Goal: Task Accomplishment & Management: Use online tool/utility

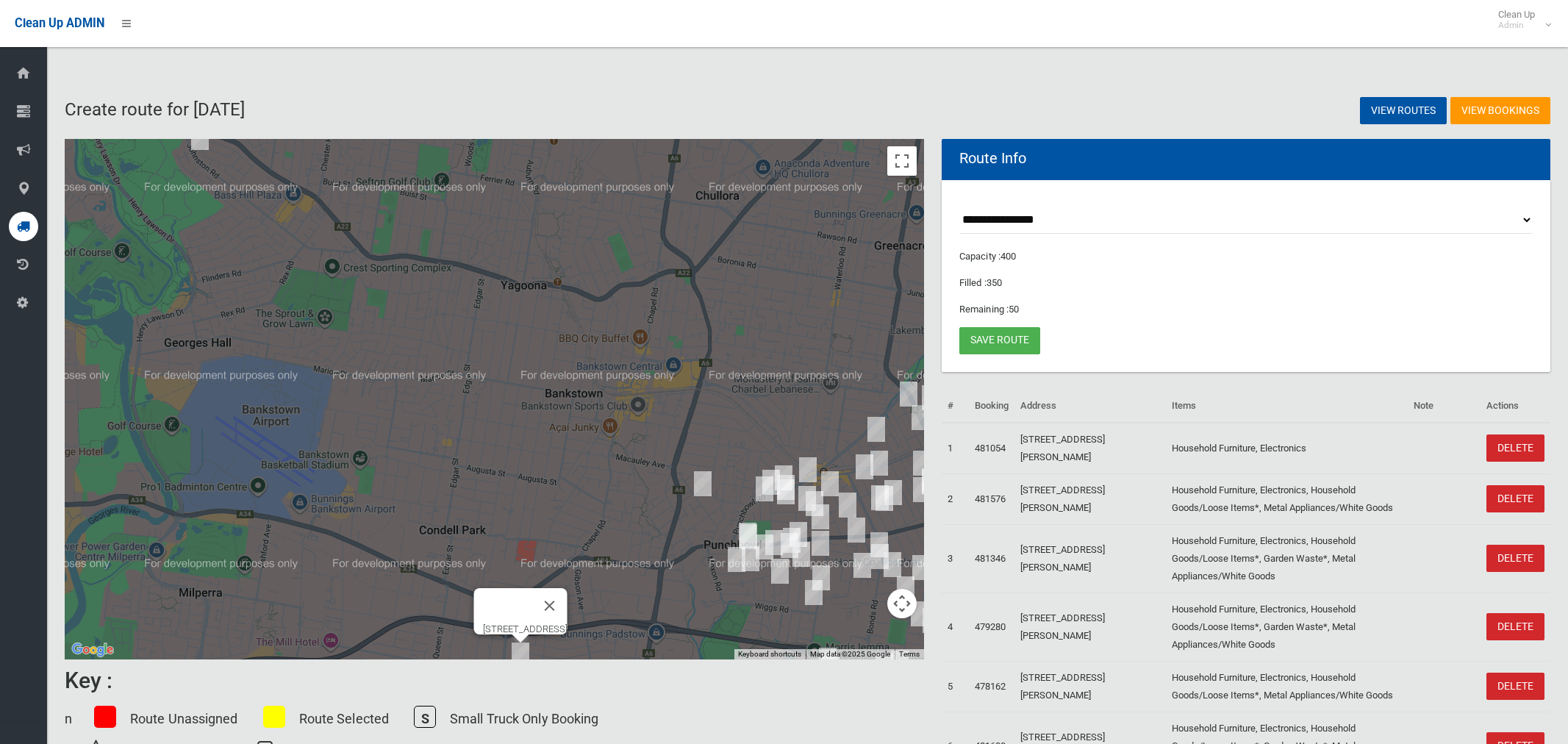
select select "*****"
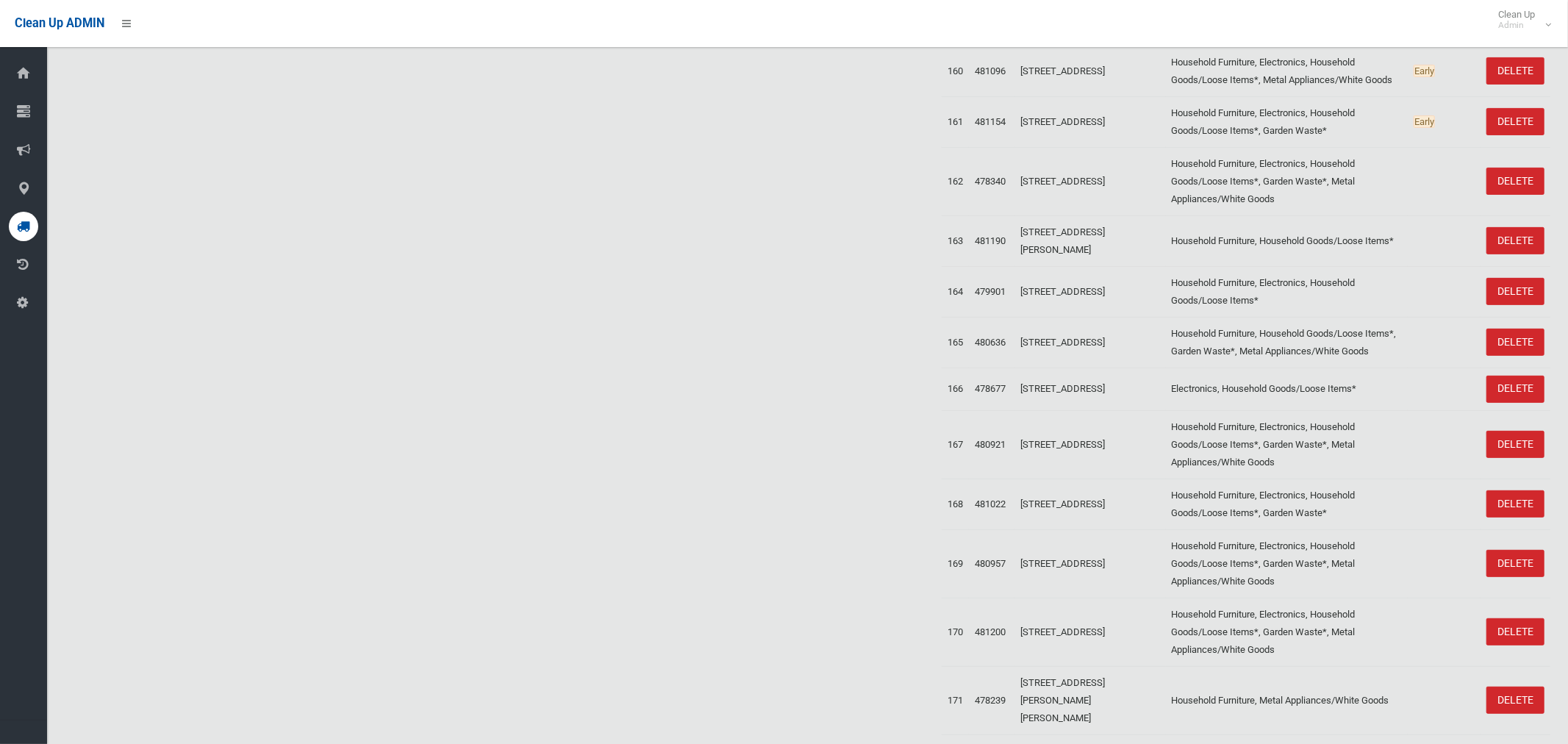
scroll to position [9504, 0]
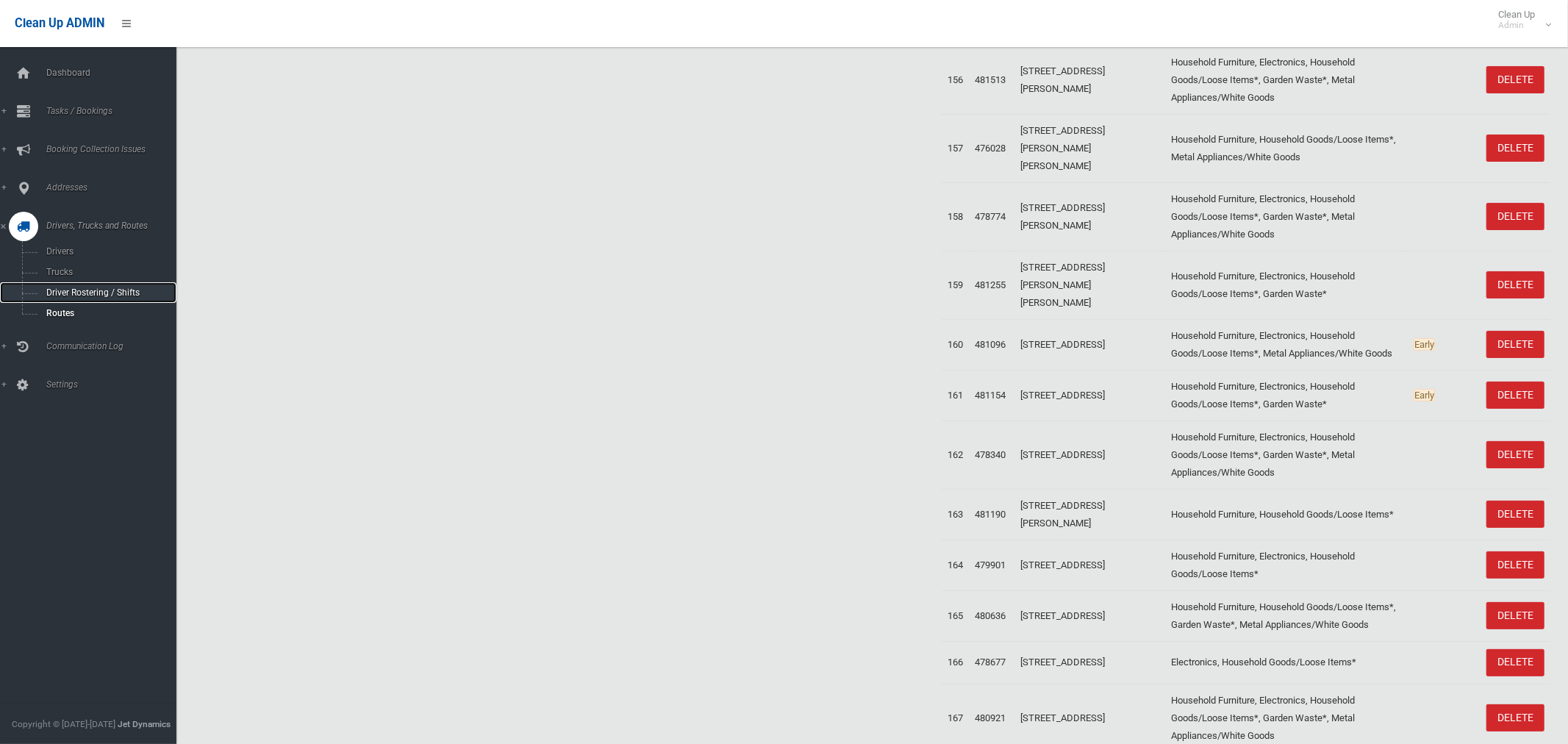
click at [97, 297] on span "Driver Rostering / Shifts" at bounding box center [103, 293] width 122 height 11
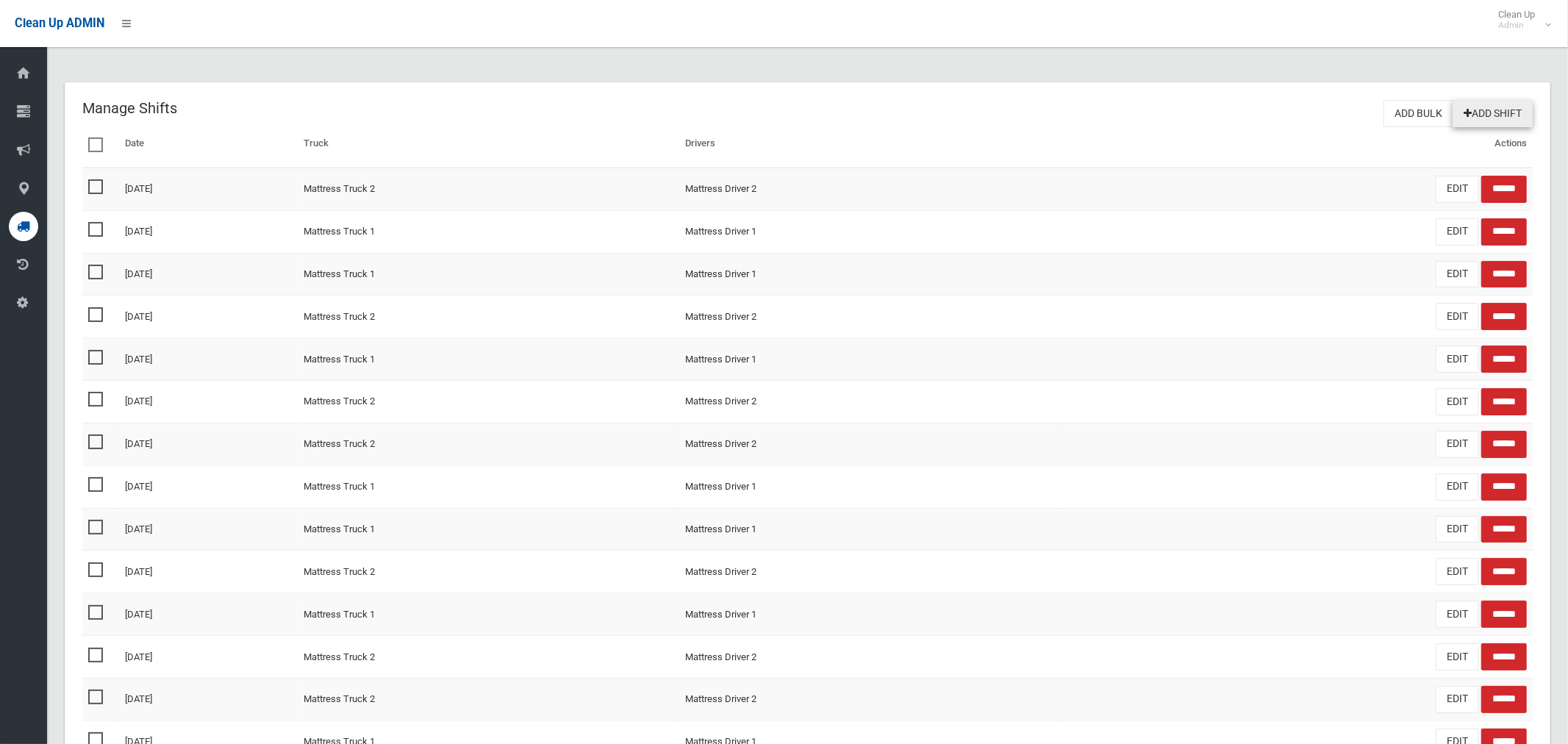
click at [1483, 121] on link "Add Shift" at bounding box center [1492, 114] width 80 height 27
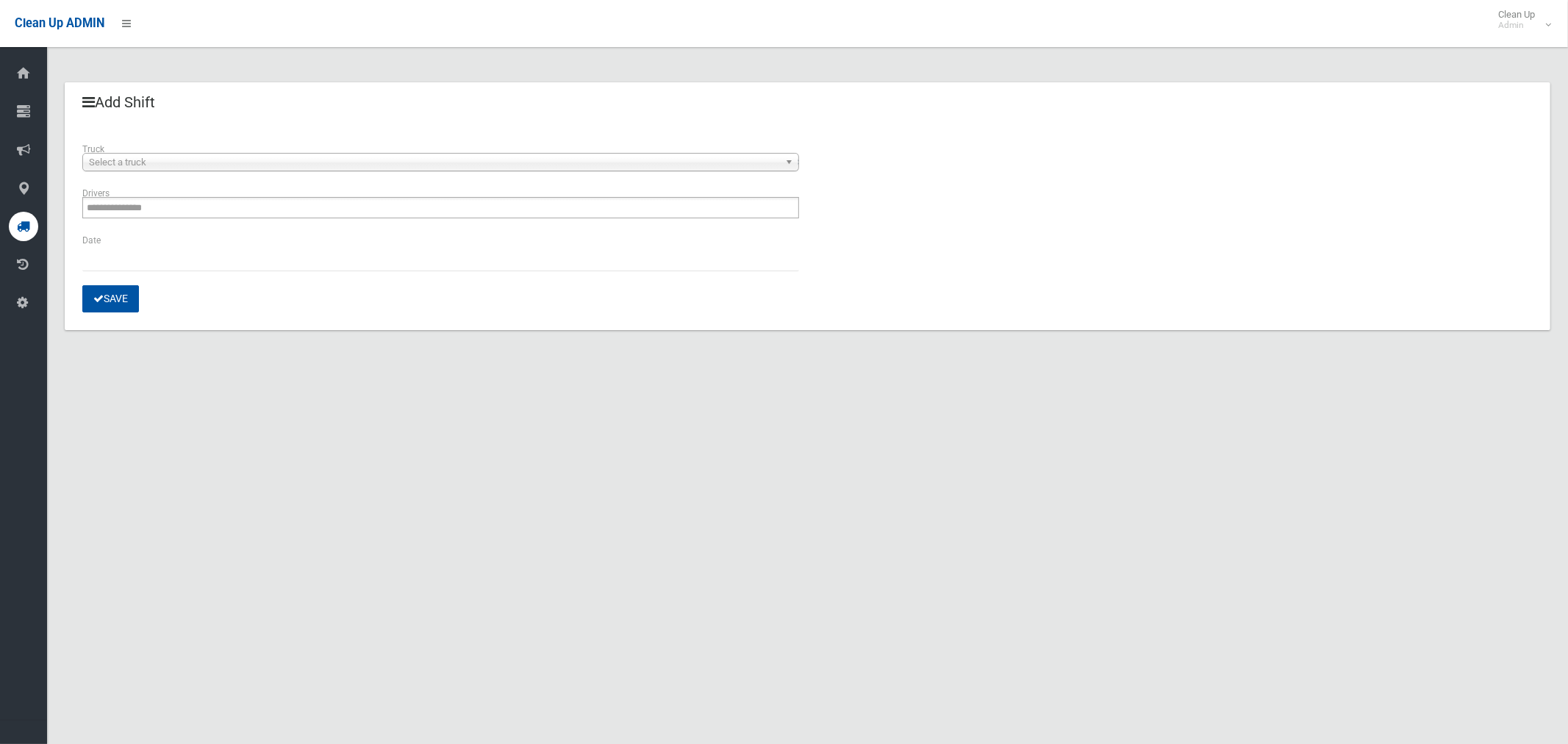
click at [191, 158] on span "Select a truck" at bounding box center [434, 163] width 690 height 18
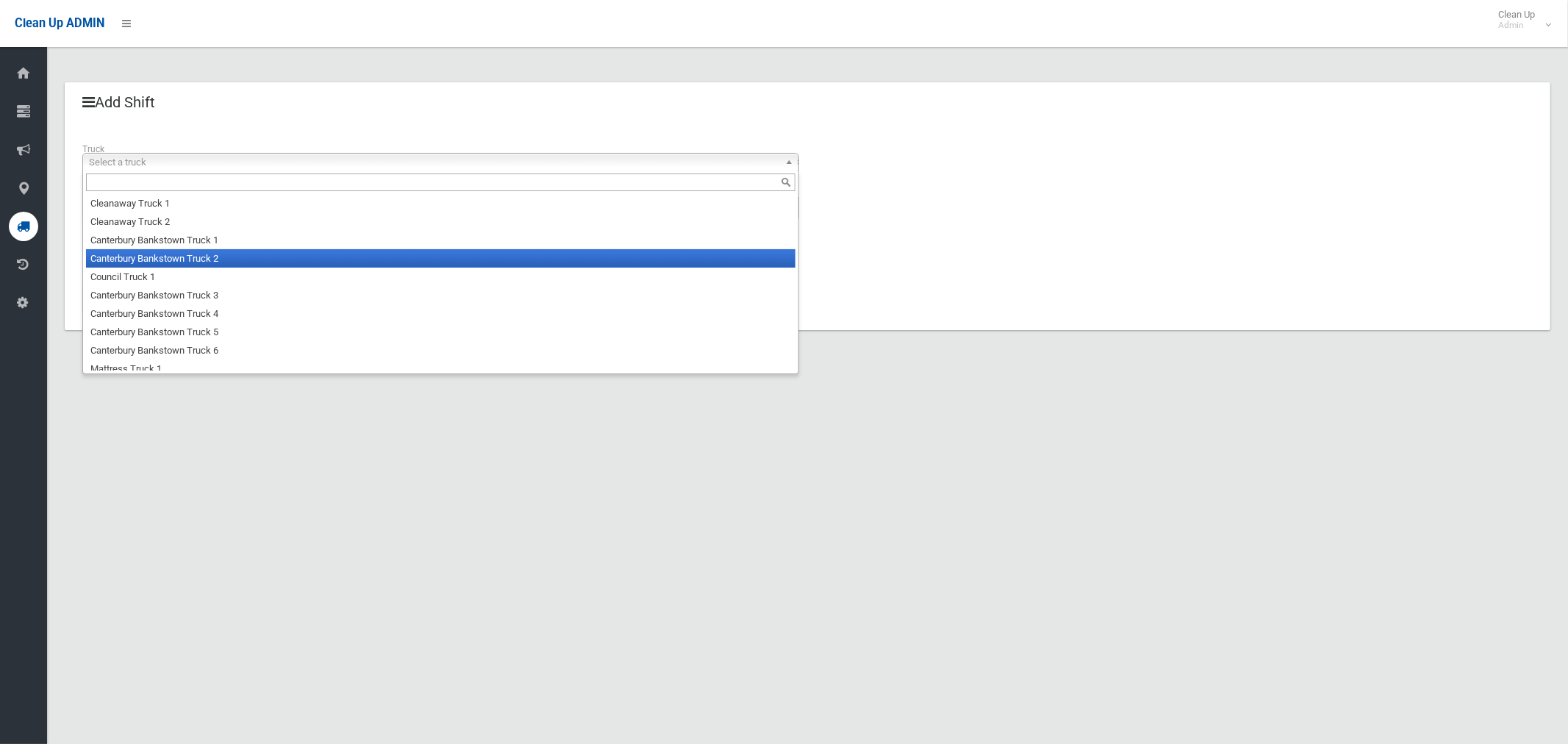
click at [200, 262] on li "Canterbury Bankstown Truck 2" at bounding box center [441, 258] width 709 height 18
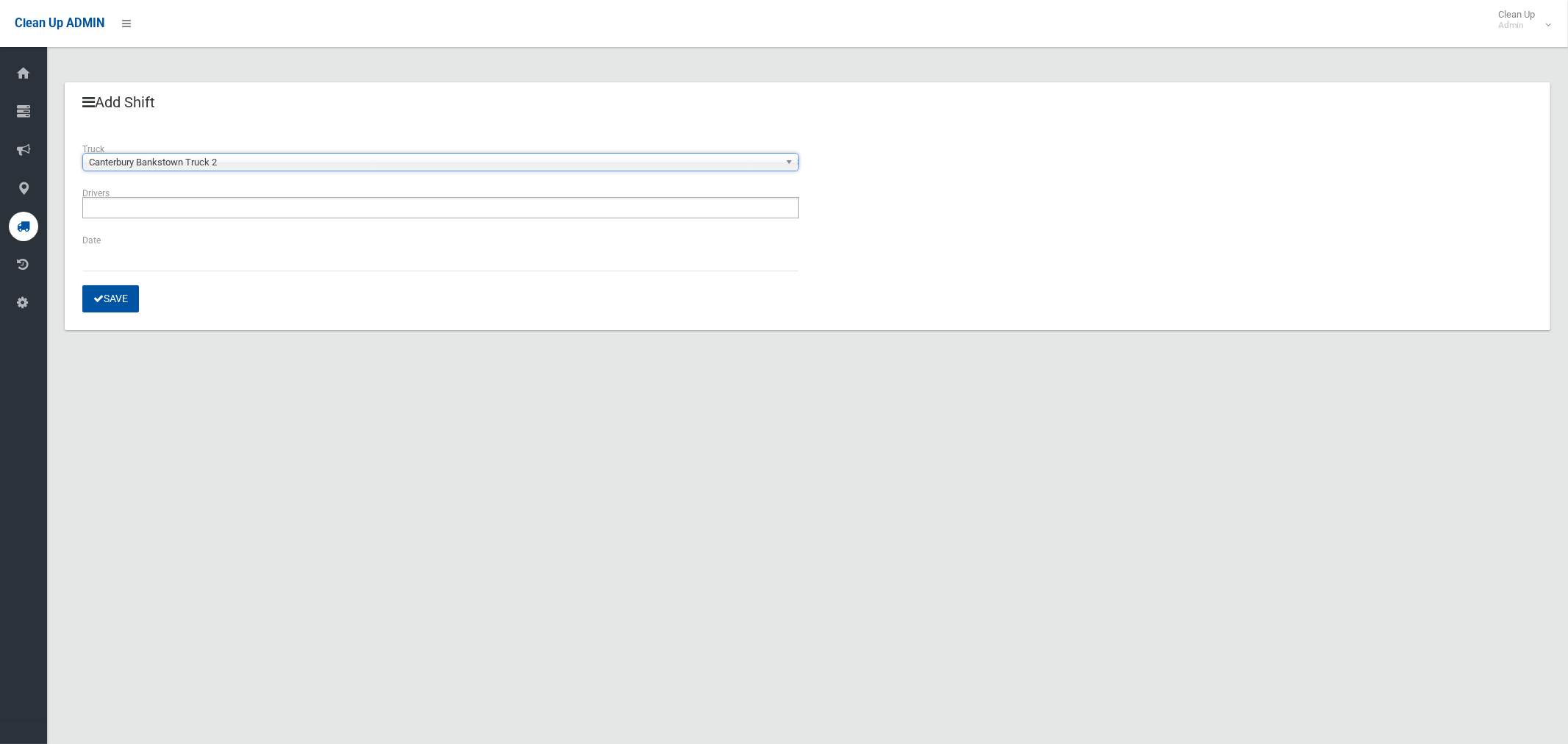
click at [194, 206] on ul at bounding box center [441, 208] width 716 height 21
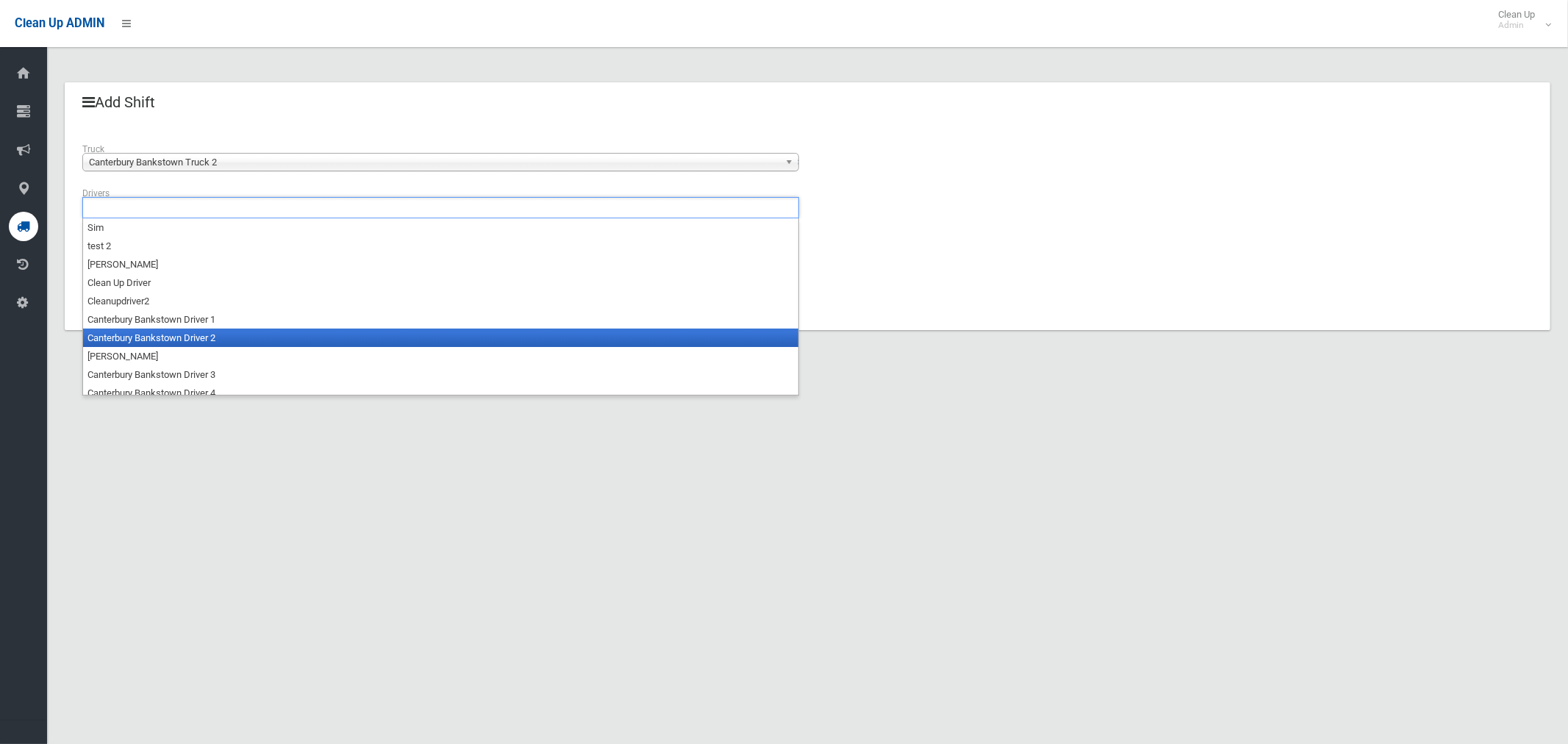
drag, startPoint x: 220, startPoint y: 334, endPoint x: 213, endPoint y: 306, distance: 28.9
click at [218, 334] on li "Canterbury Bankstown Driver 2" at bounding box center [440, 337] width 715 height 18
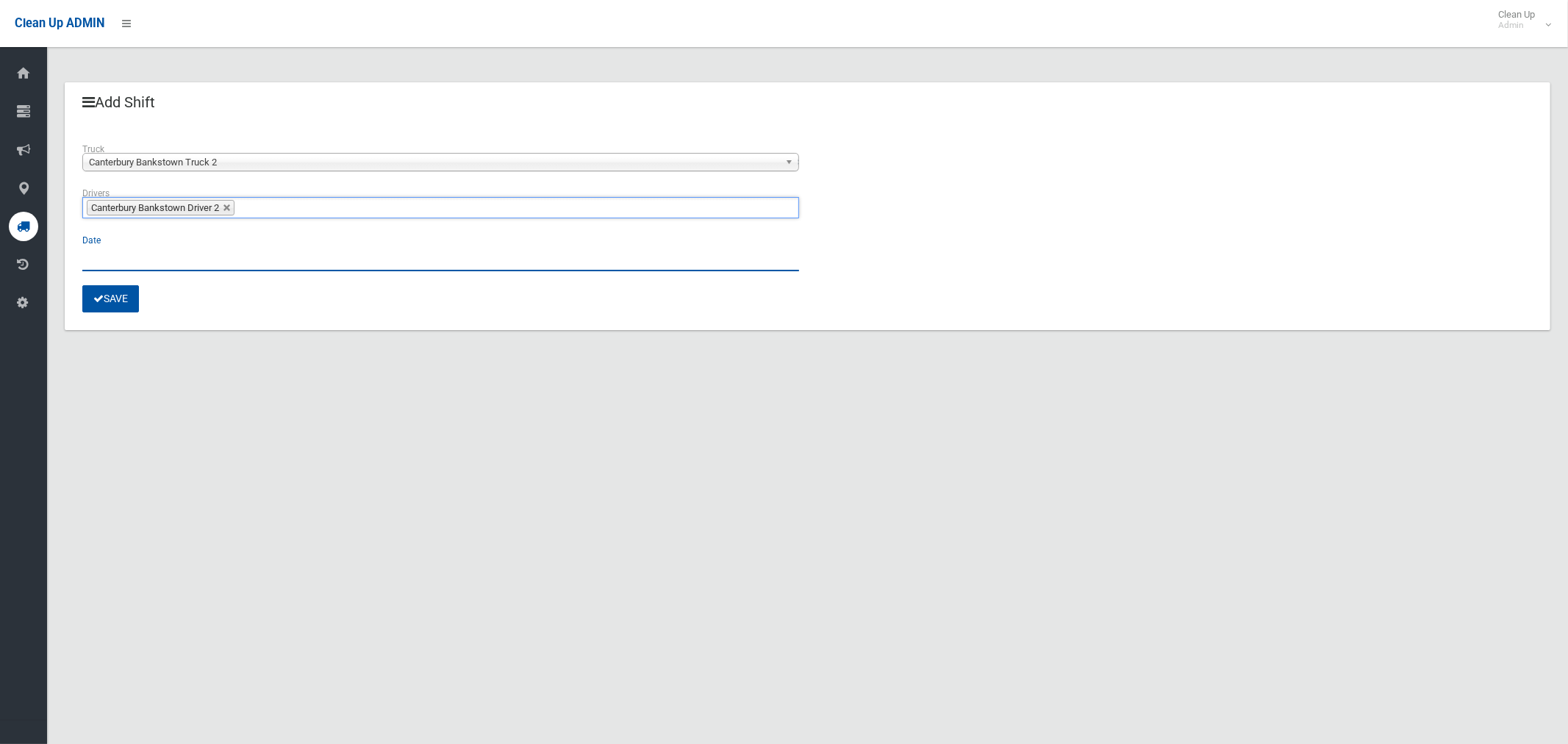
click at [132, 248] on input "text" at bounding box center [441, 257] width 716 height 27
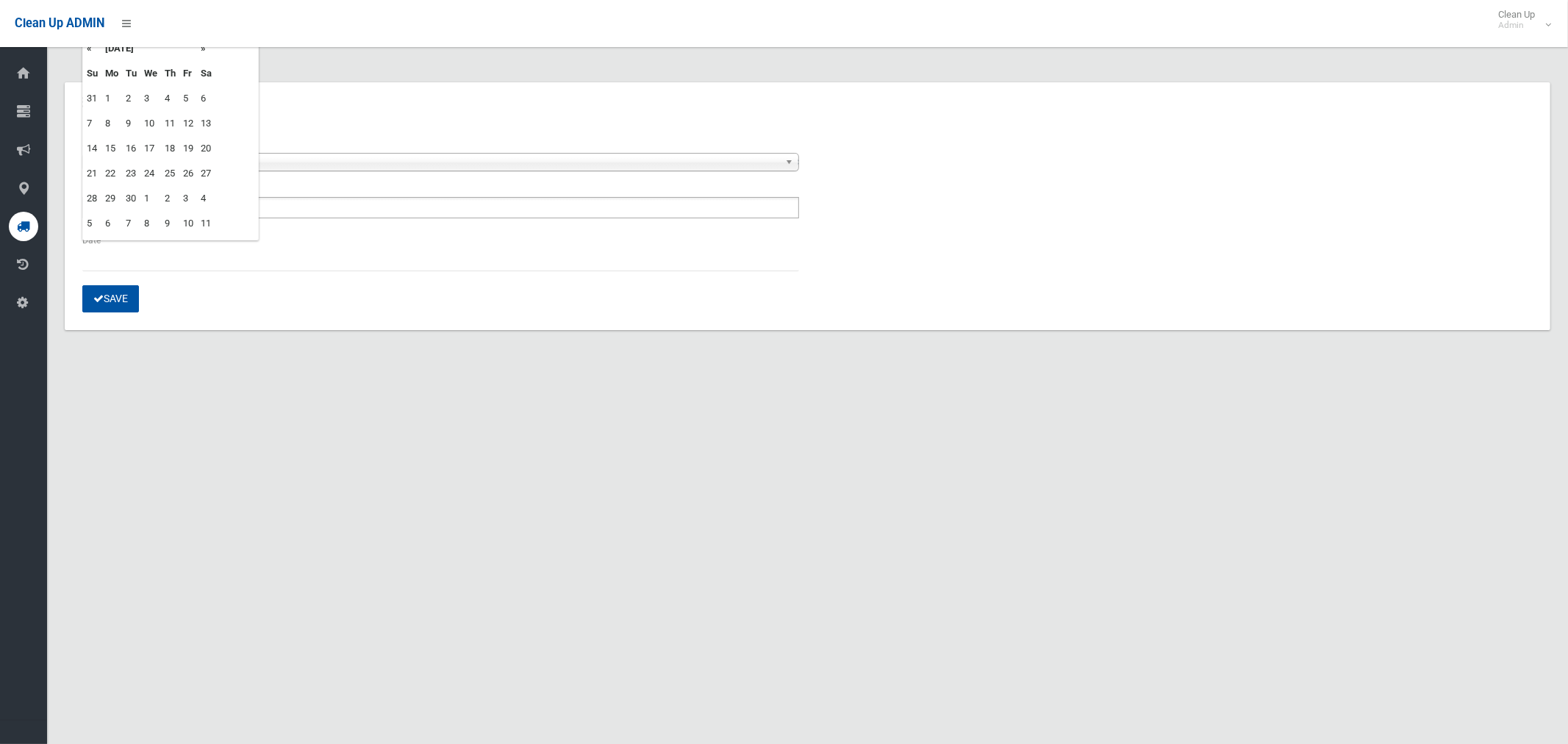
click at [150, 99] on td "3" at bounding box center [150, 99] width 20 height 25
type input "**********"
click at [255, 350] on section "**********" at bounding box center [807, 225] width 1520 height 284
click at [115, 293] on button "Save" at bounding box center [111, 298] width 56 height 27
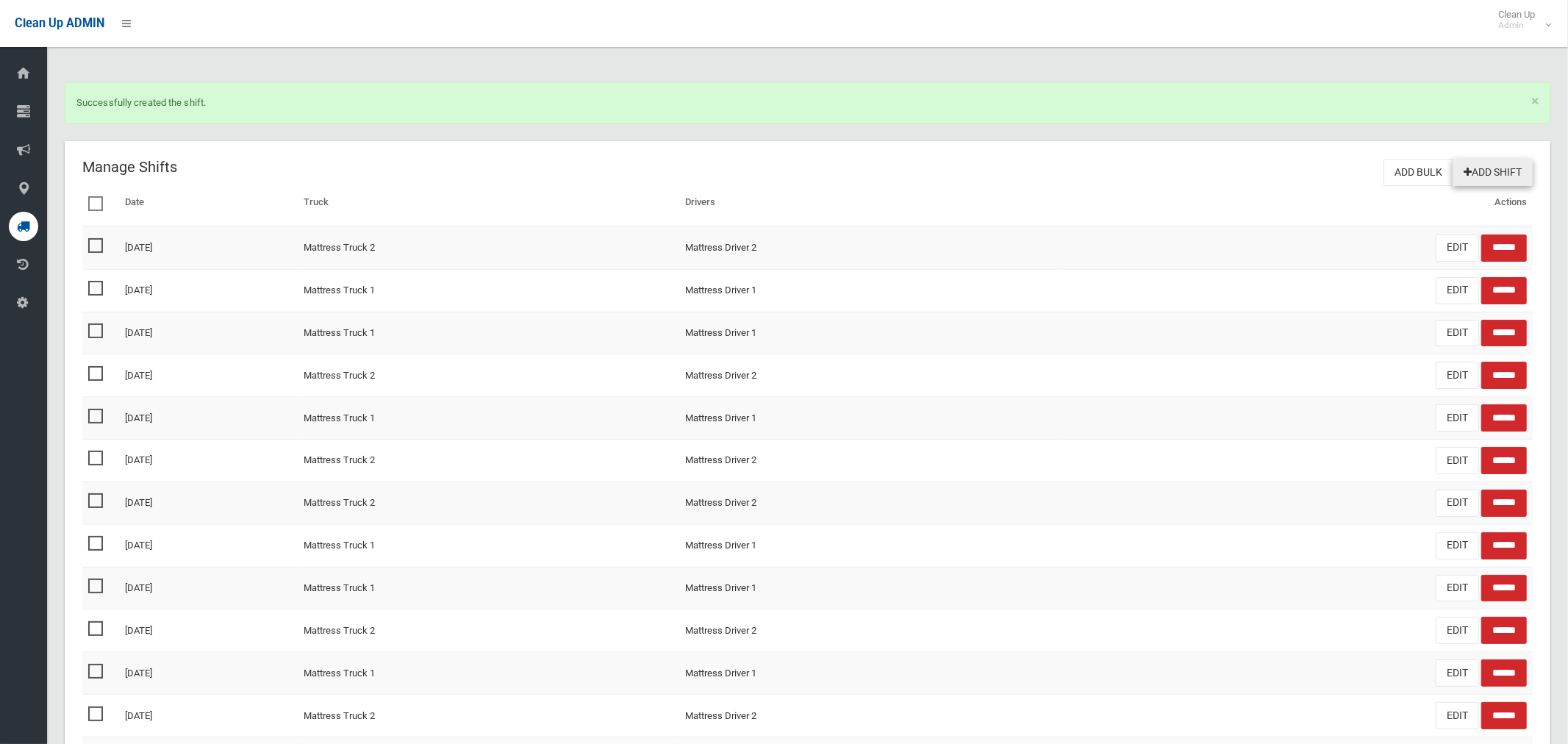
click at [1477, 176] on link "Add Shift" at bounding box center [1492, 172] width 80 height 27
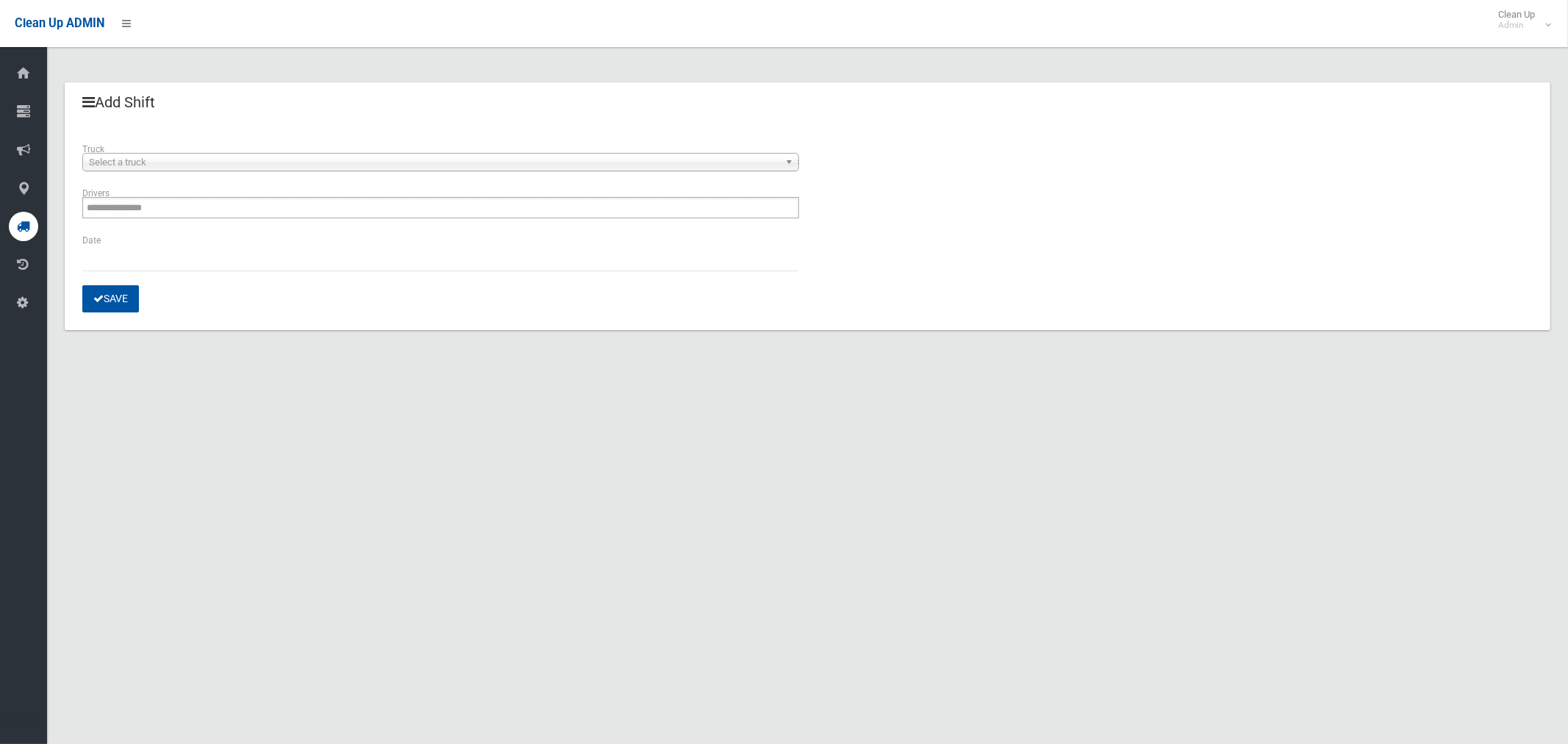
click at [213, 161] on span "Select a truck" at bounding box center [434, 163] width 690 height 18
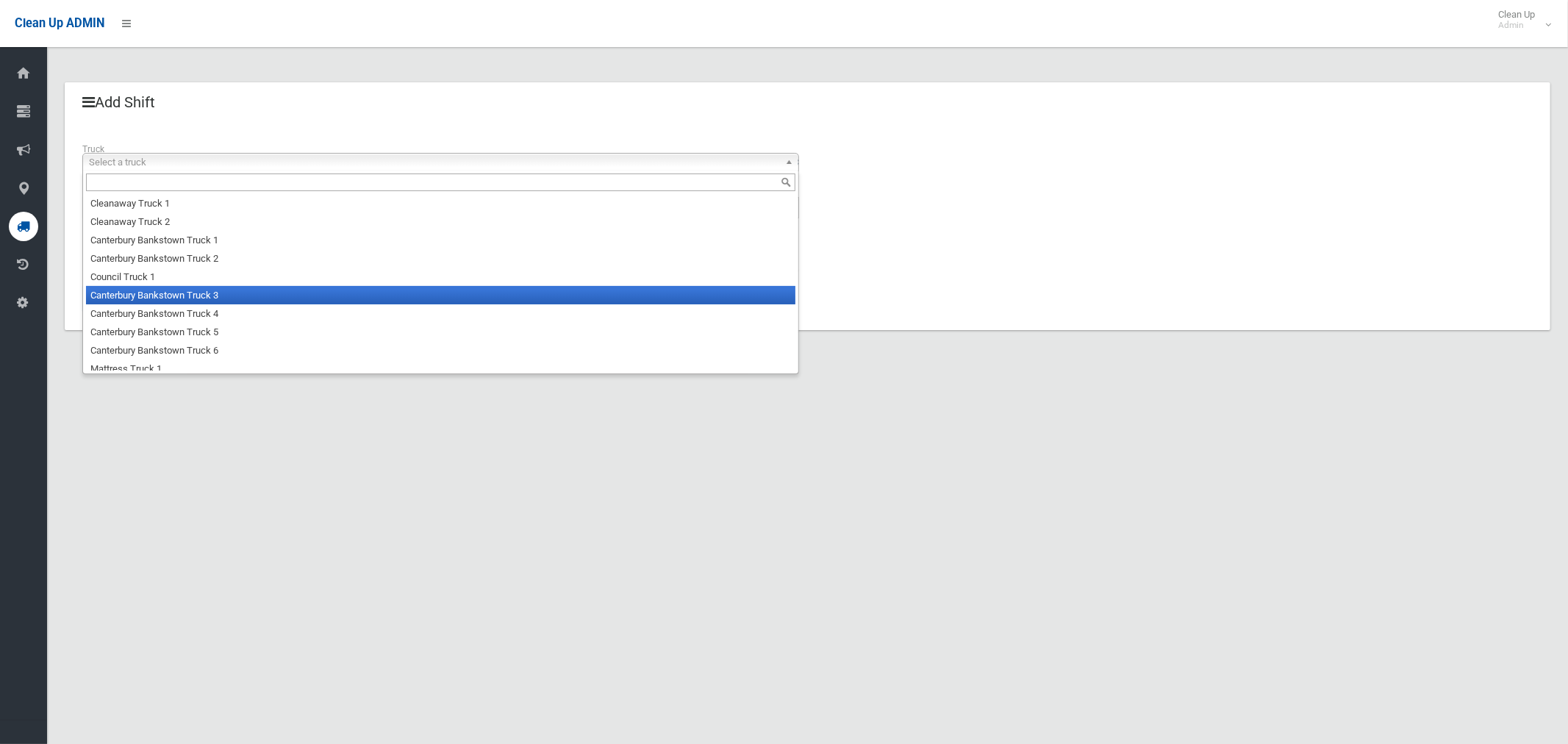
click at [209, 305] on li "Canterbury Bankstown Truck 3" at bounding box center [441, 295] width 709 height 18
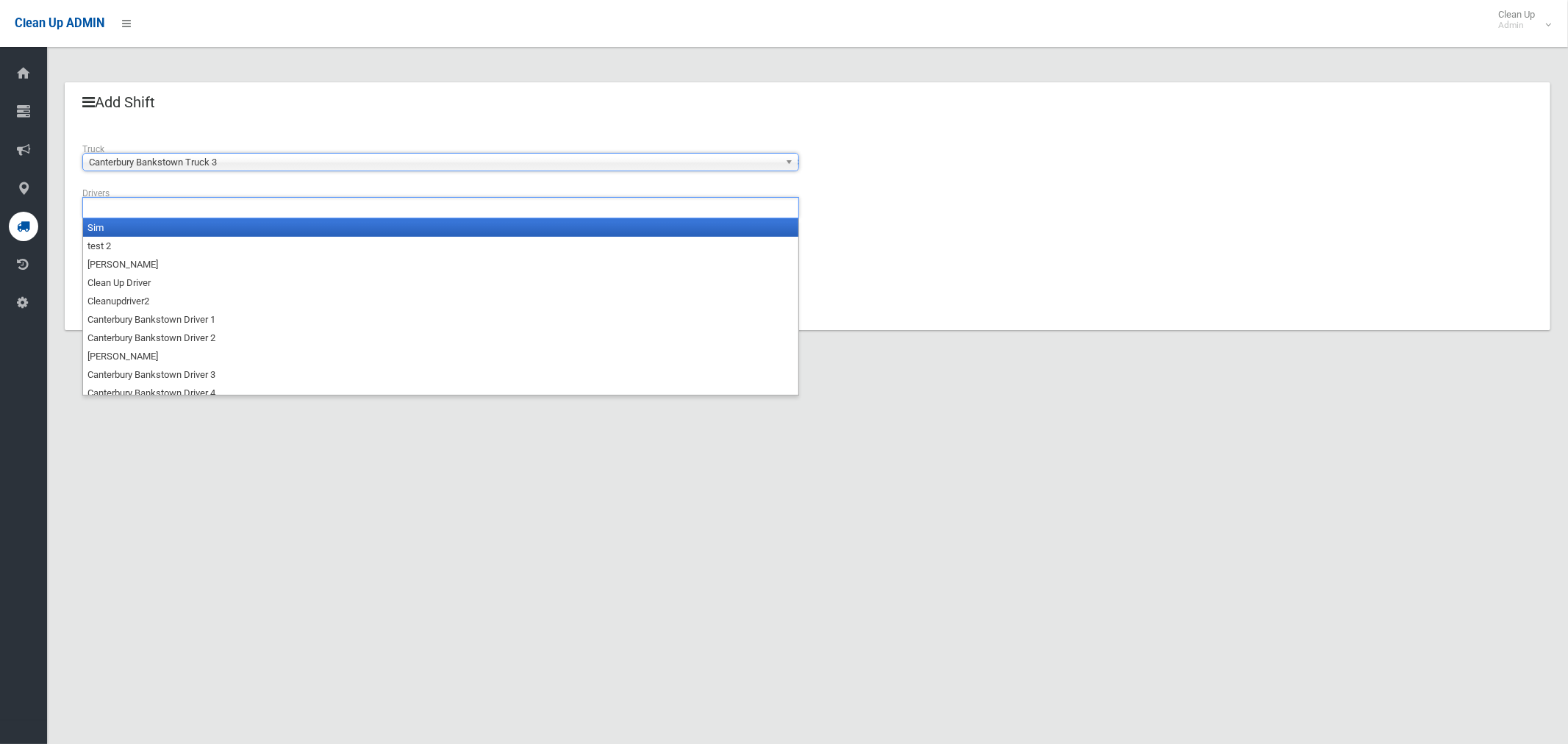
click at [185, 217] on div "Sim test 2 Darren Grange Clean Up Driver Cleanupdriver2 Canterbury Bankstown Dr…" at bounding box center [441, 208] width 716 height 21
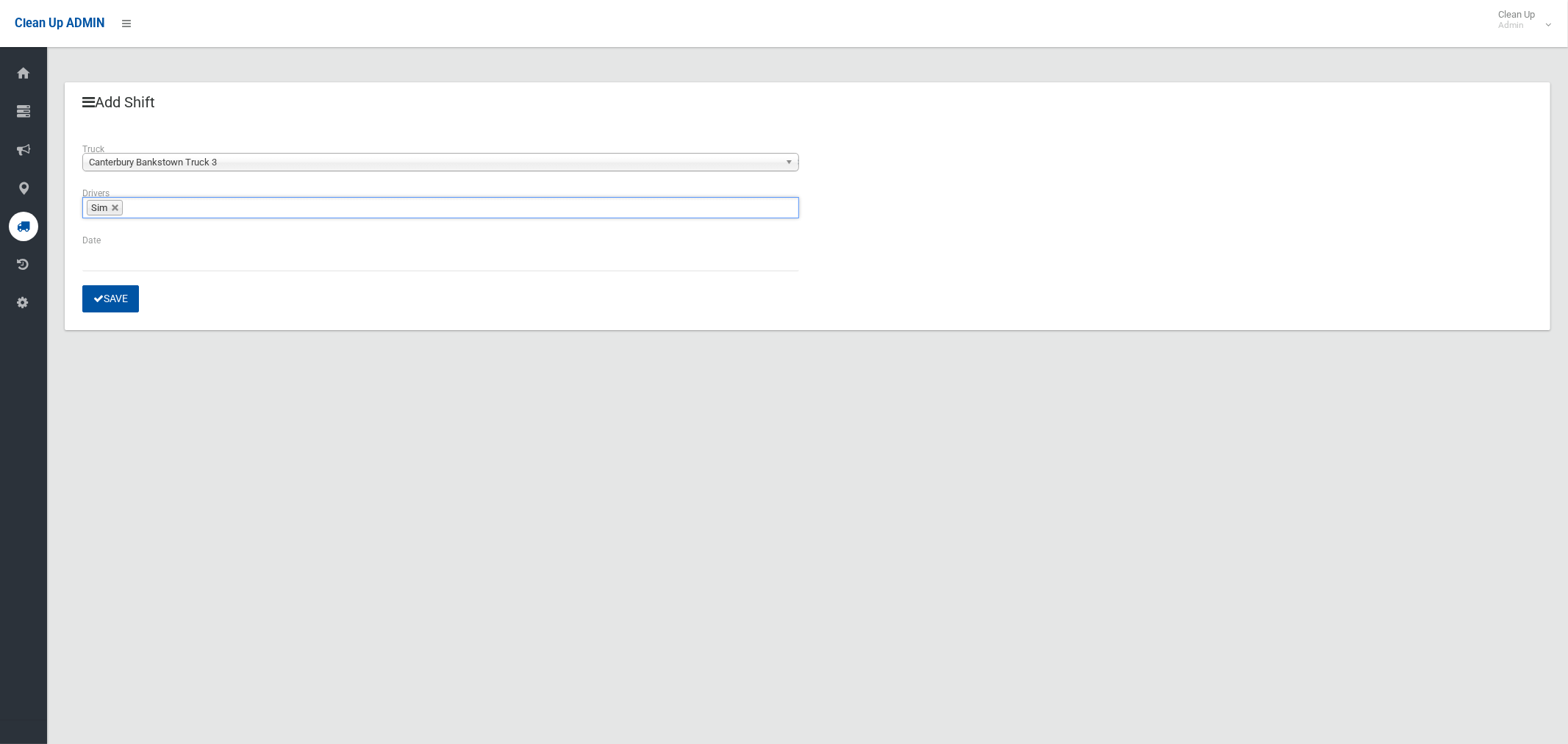
click at [185, 208] on ul "Sim" at bounding box center [441, 208] width 716 height 21
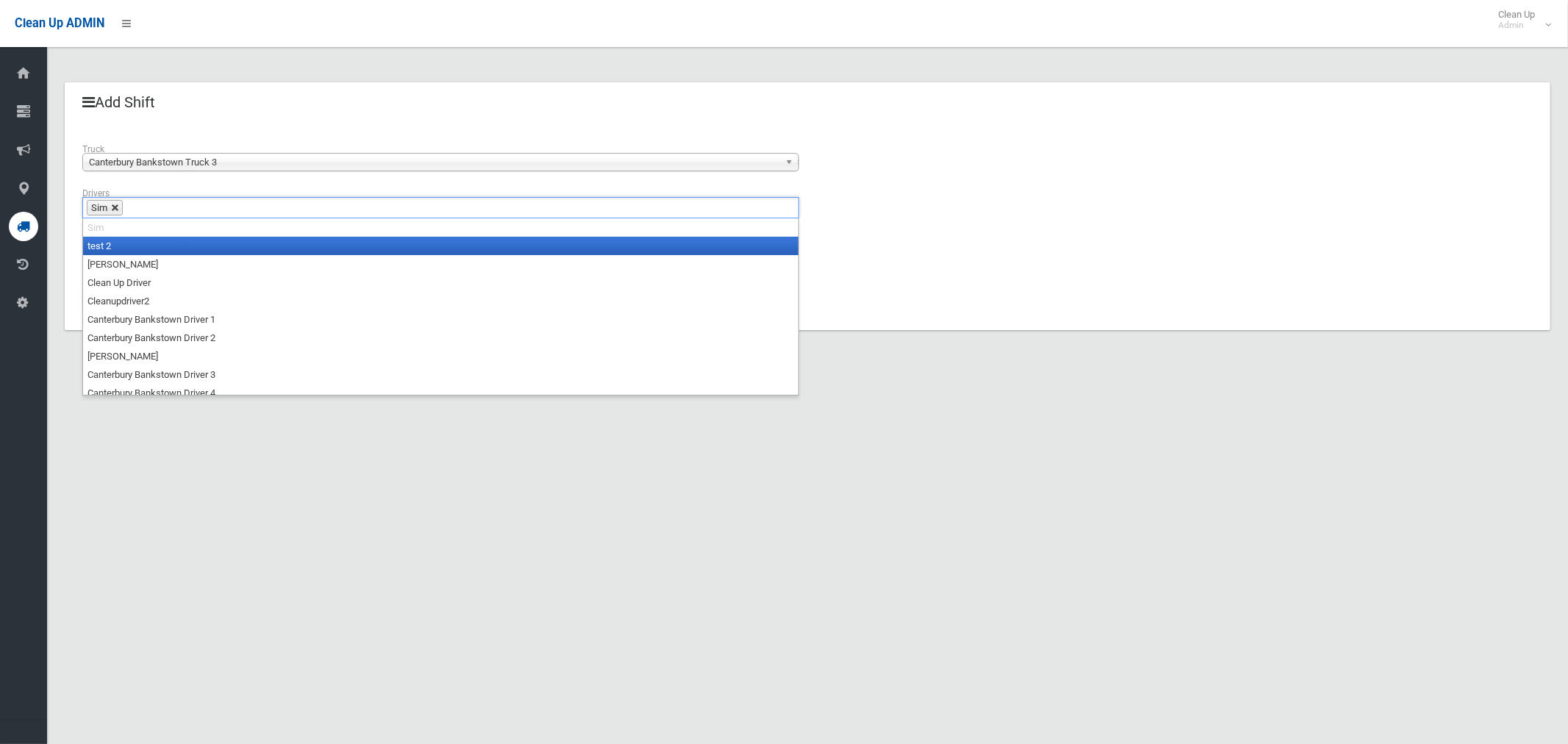
click at [116, 204] on link at bounding box center [115, 208] width 9 height 9
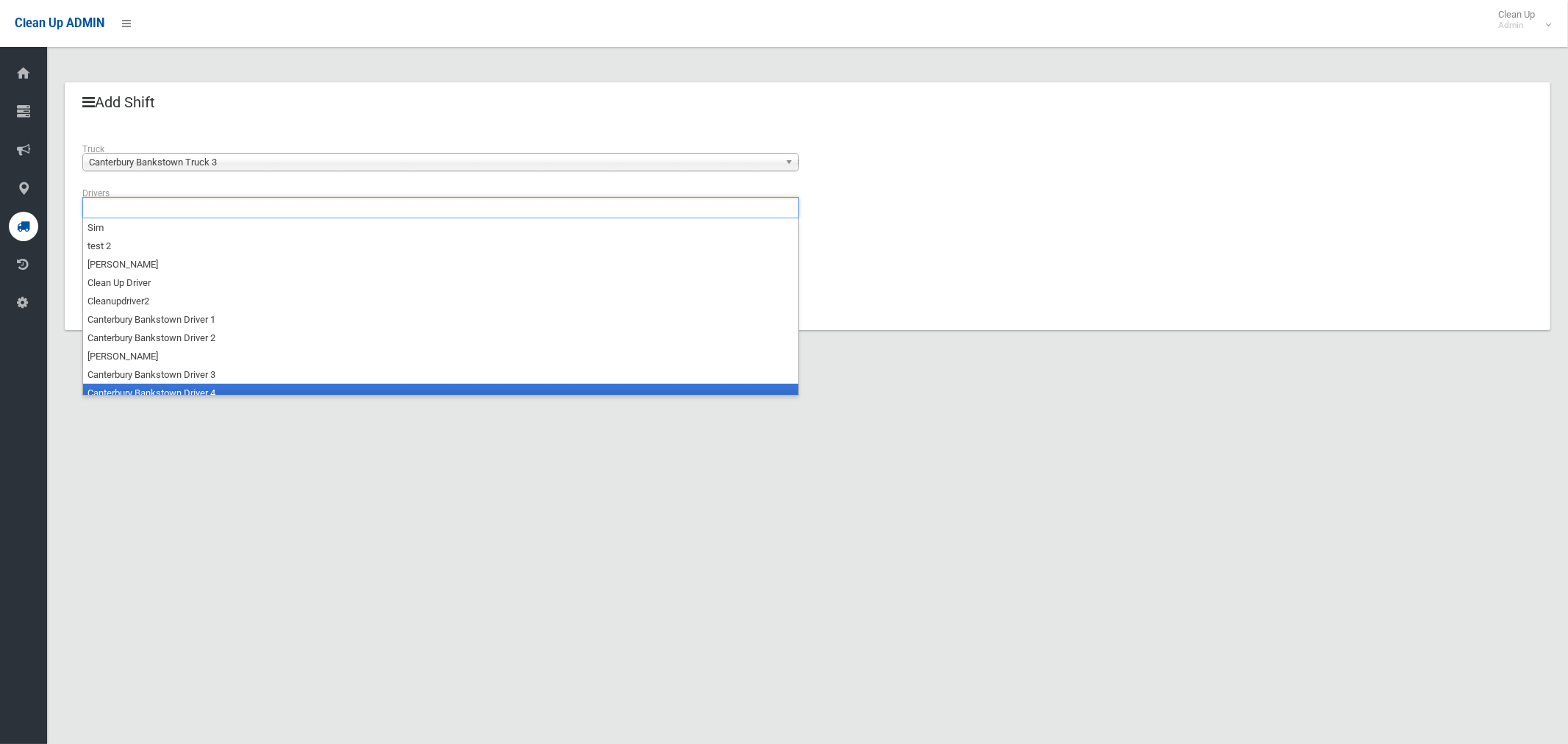
scroll to position [7, 0]
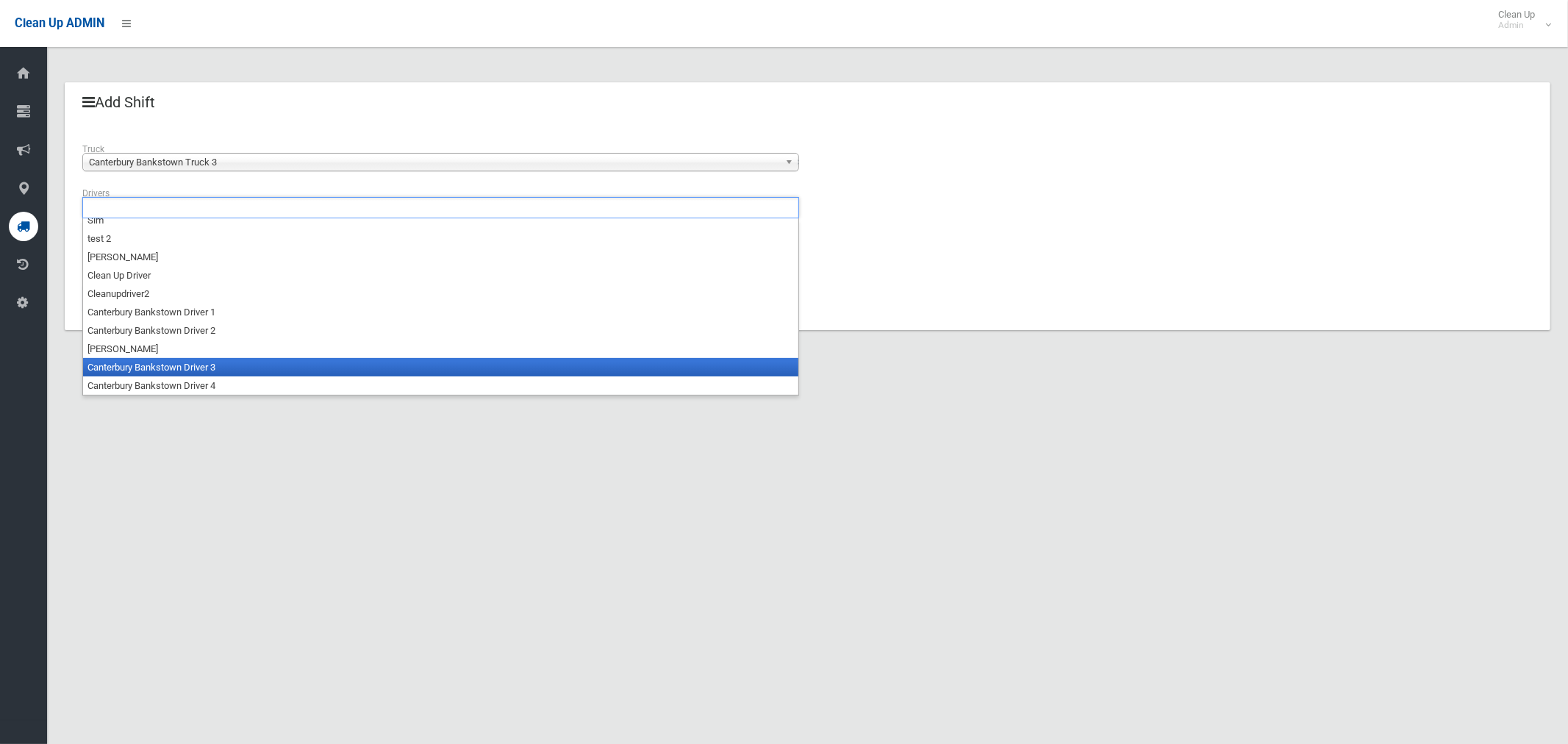
click at [173, 365] on li "Canterbury Bankstown Driver 3" at bounding box center [440, 367] width 715 height 18
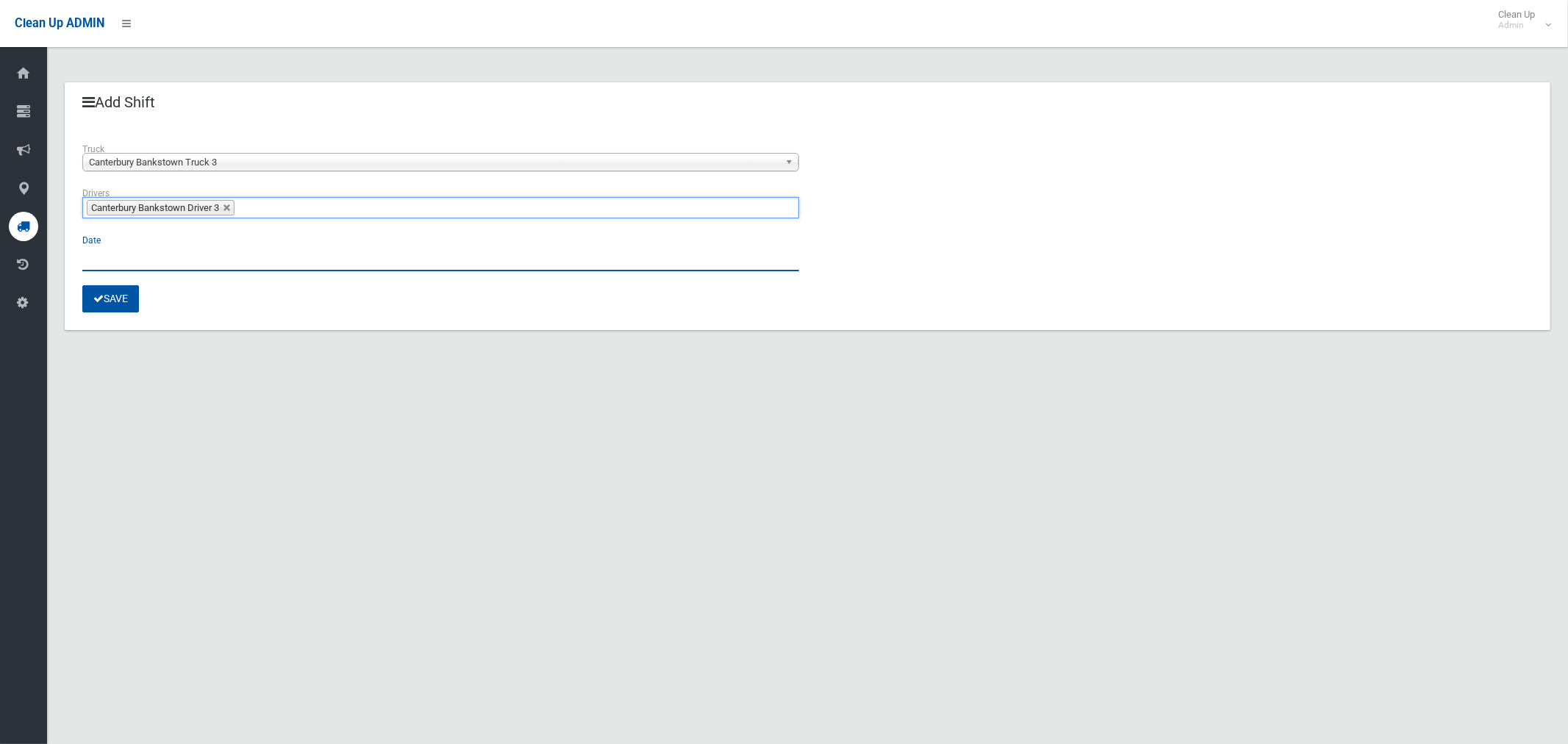
click at [114, 254] on input "text" at bounding box center [441, 257] width 716 height 27
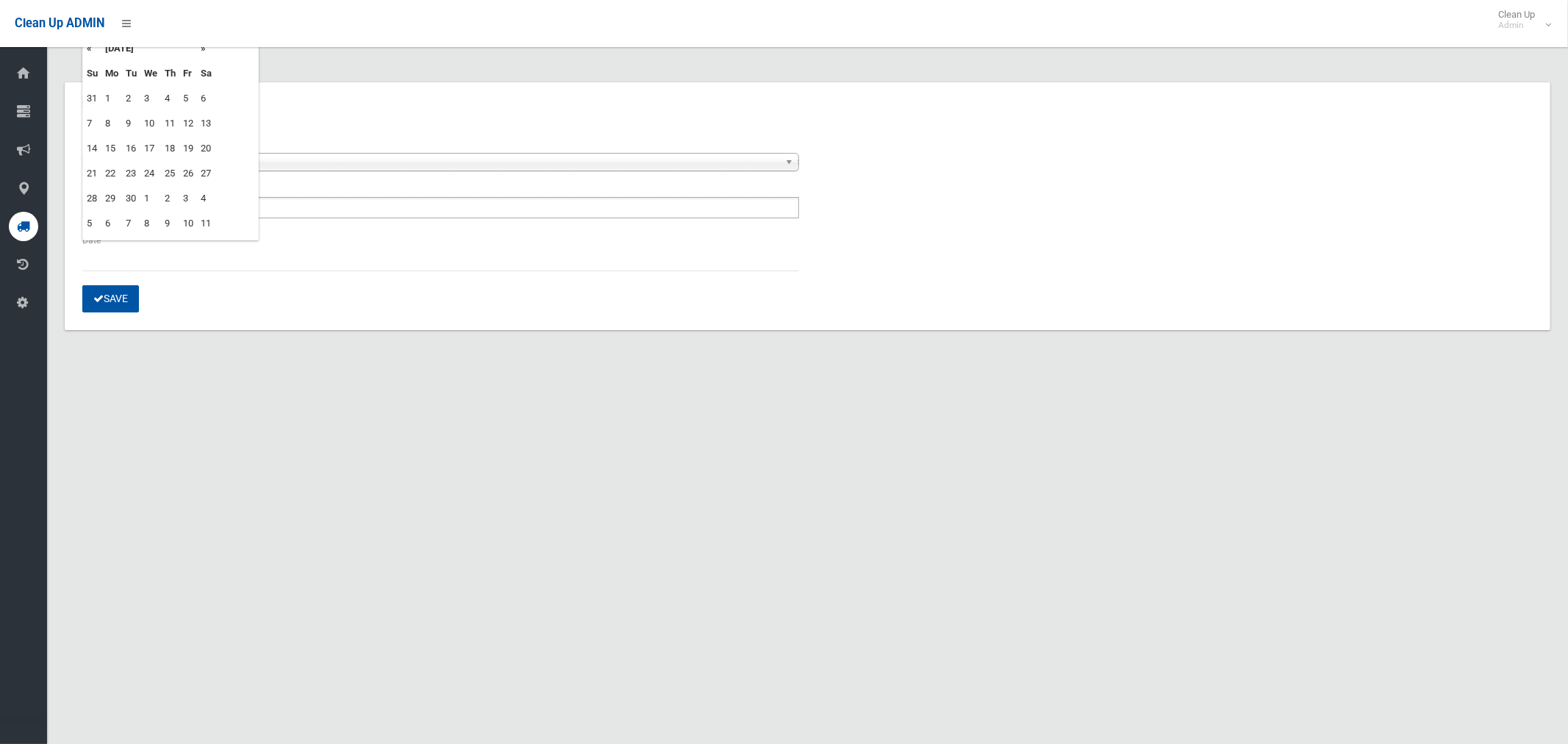
click at [144, 100] on td "3" at bounding box center [150, 99] width 20 height 25
type input "**********"
click at [106, 307] on button "Save" at bounding box center [111, 298] width 56 height 27
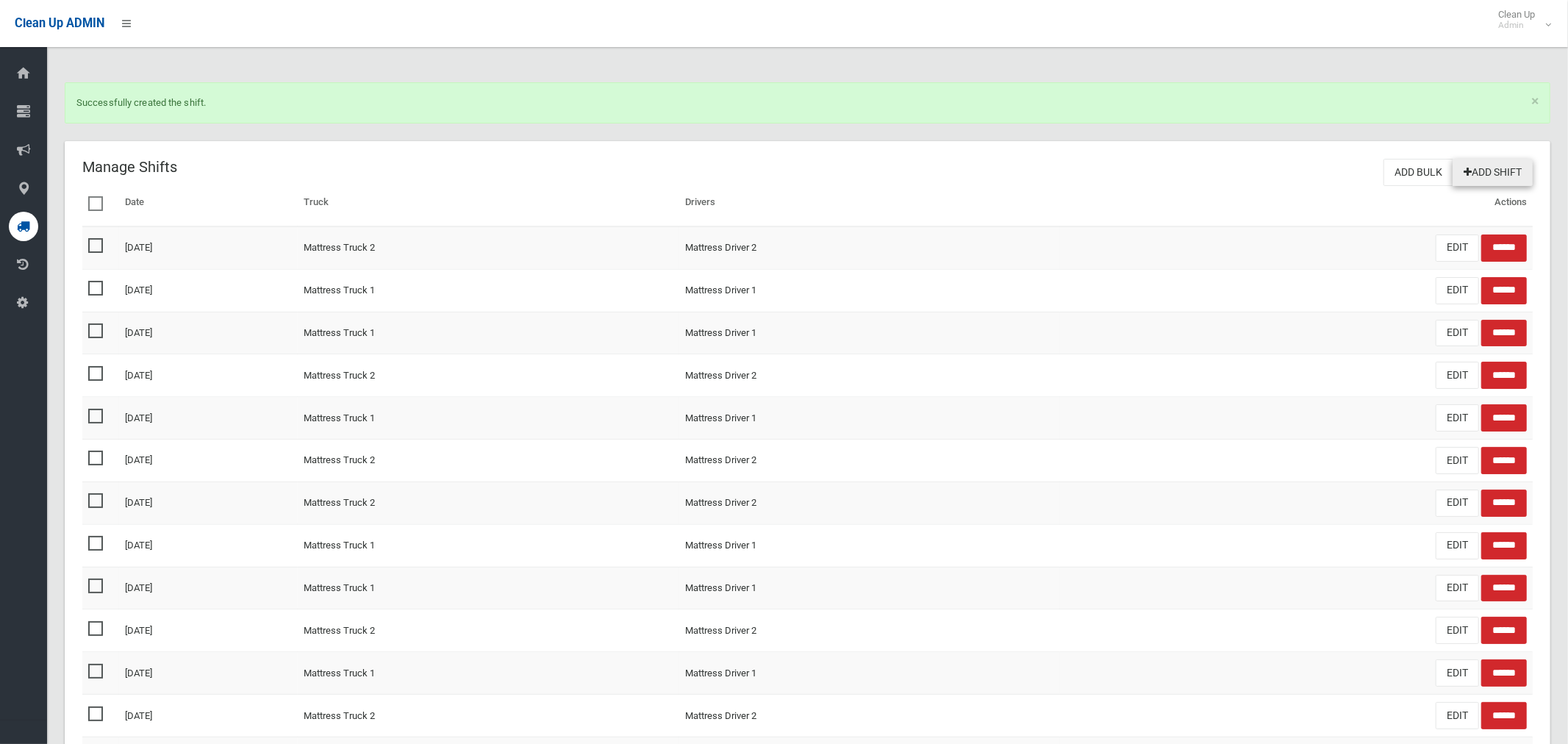
click at [1511, 167] on link "Add Shift" at bounding box center [1492, 172] width 80 height 27
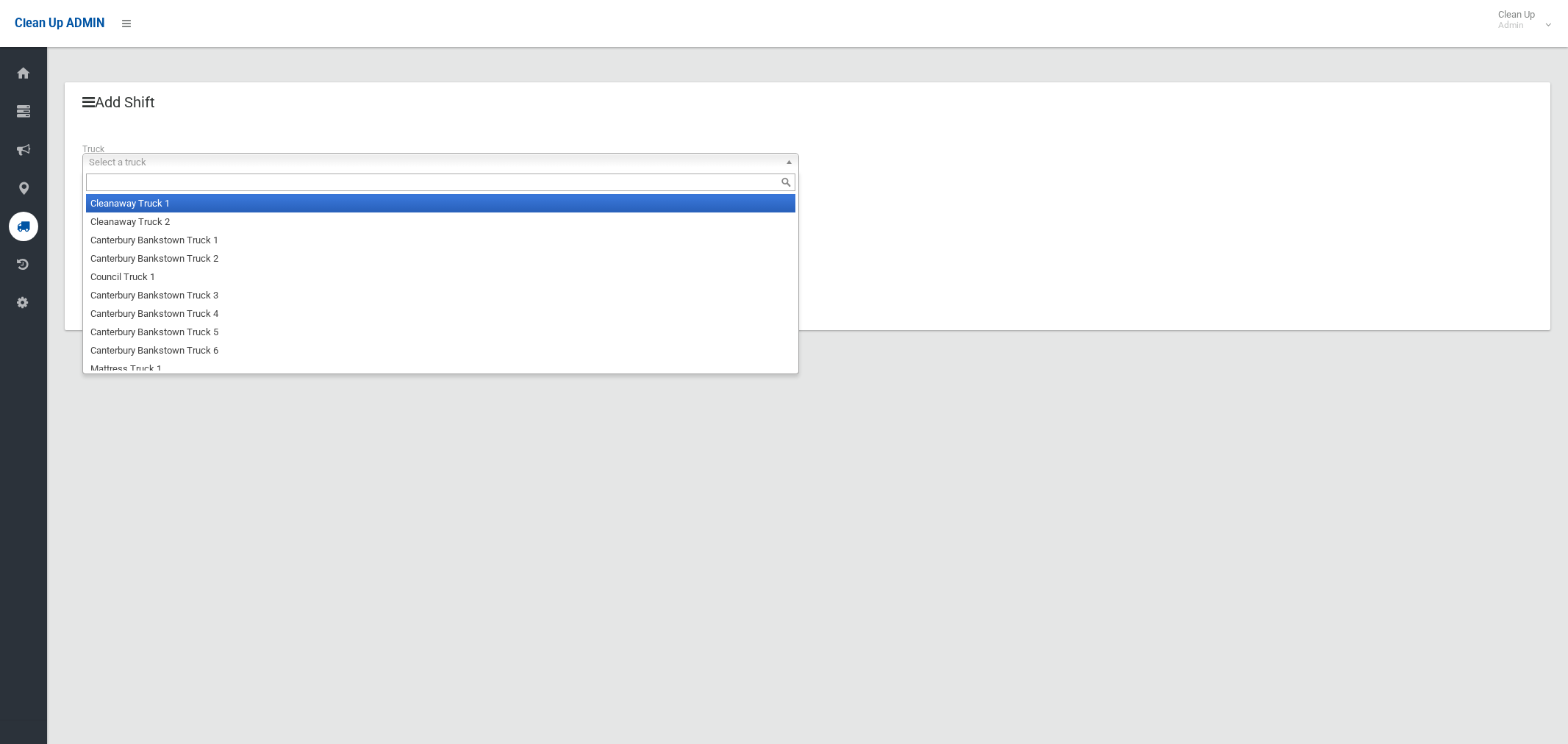
click at [157, 165] on span "Select a truck" at bounding box center [434, 163] width 690 height 18
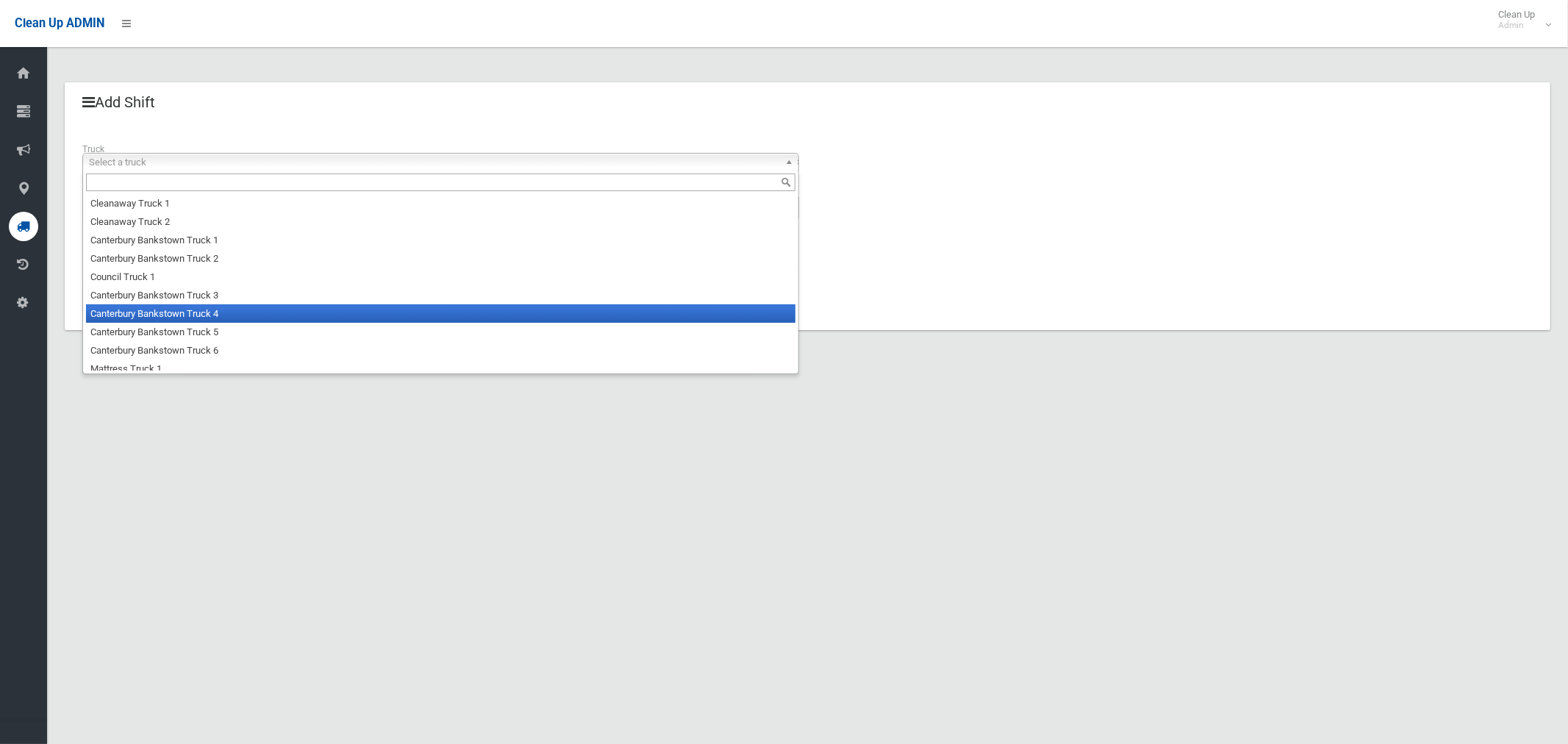
click at [185, 316] on li "Canterbury Bankstown Truck 4" at bounding box center [441, 313] width 709 height 18
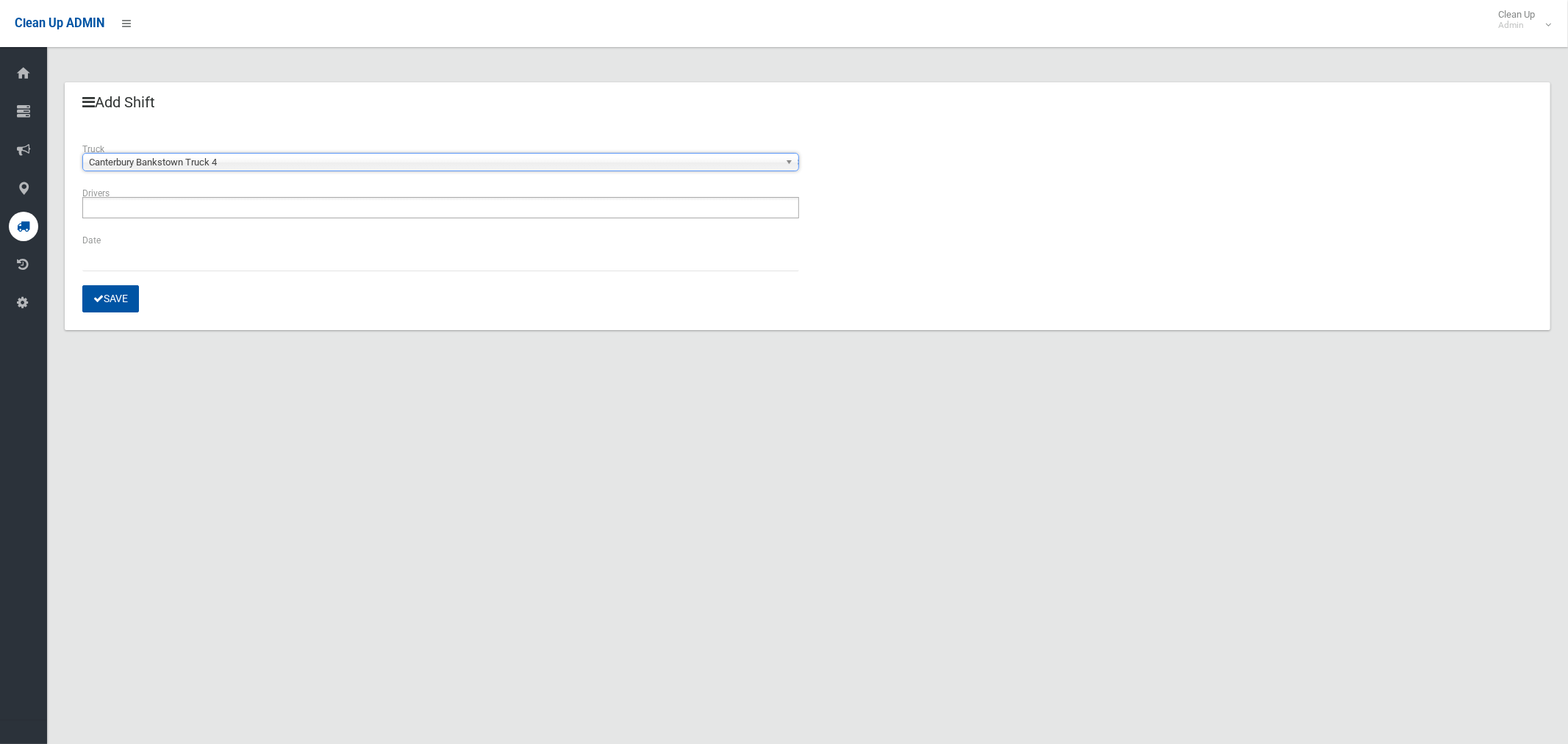
click at [158, 212] on input "text" at bounding box center [128, 208] width 83 height 18
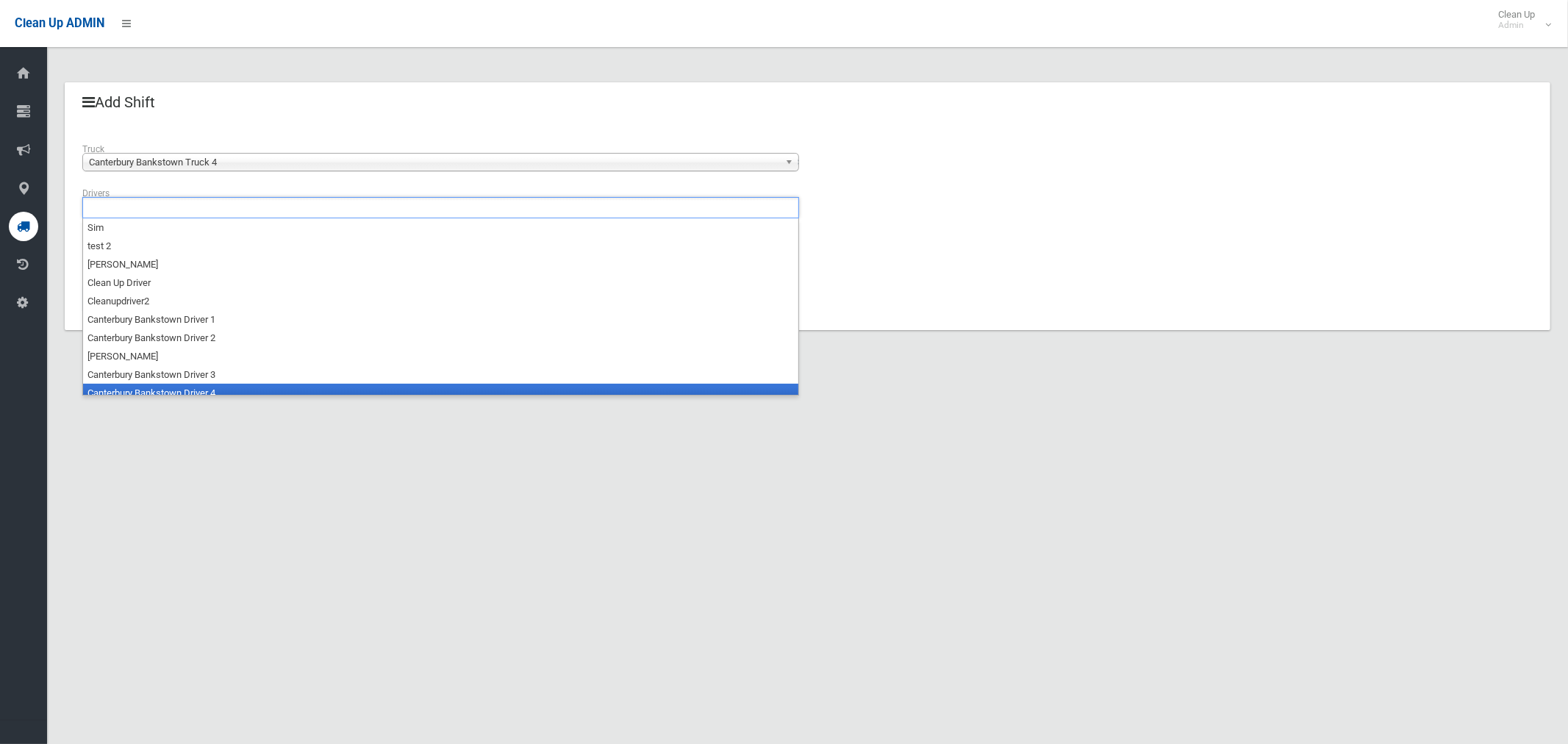
scroll to position [7, 0]
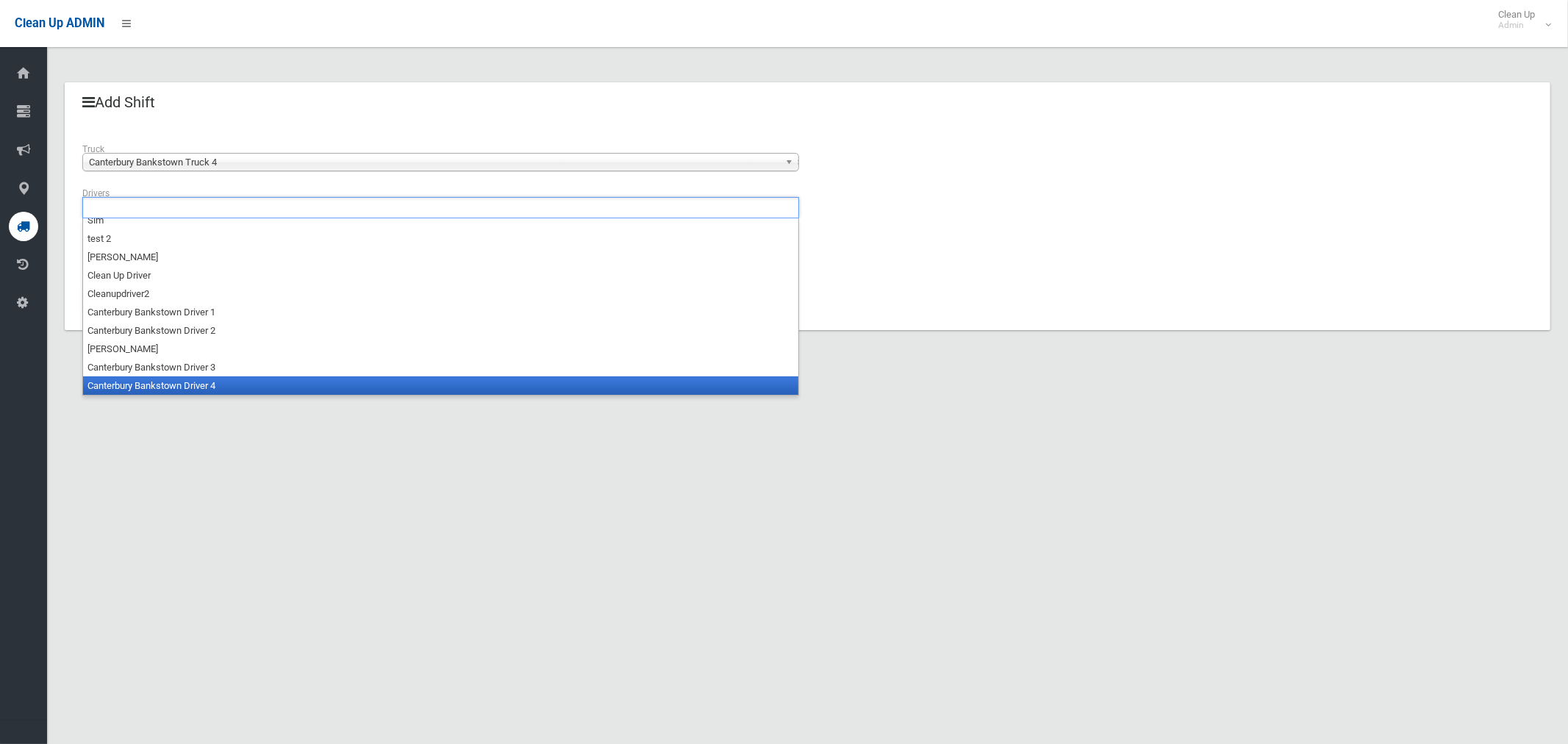
click at [163, 386] on li "Canterbury Bankstown Driver 4" at bounding box center [440, 386] width 715 height 18
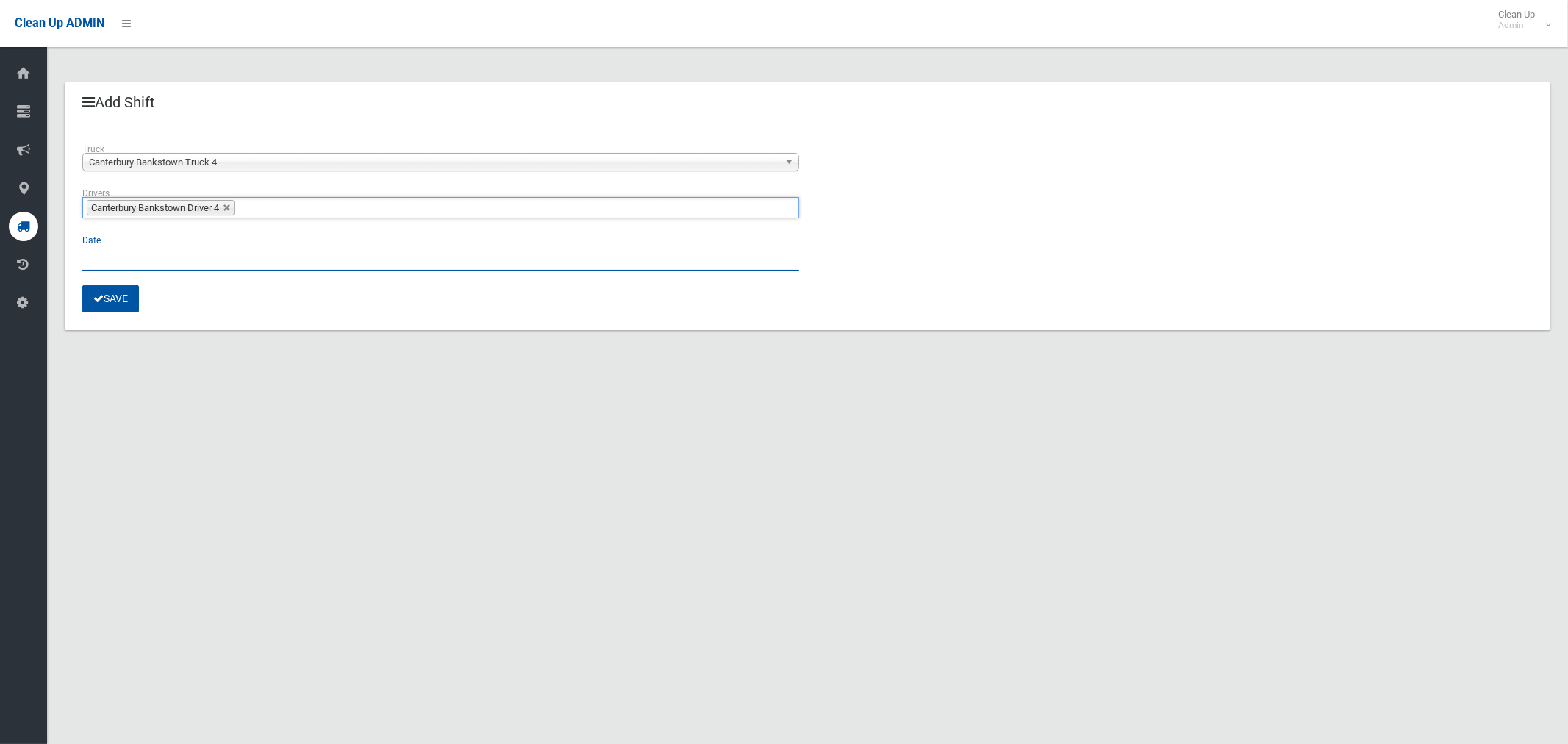
click at [111, 256] on input "text" at bounding box center [441, 257] width 716 height 27
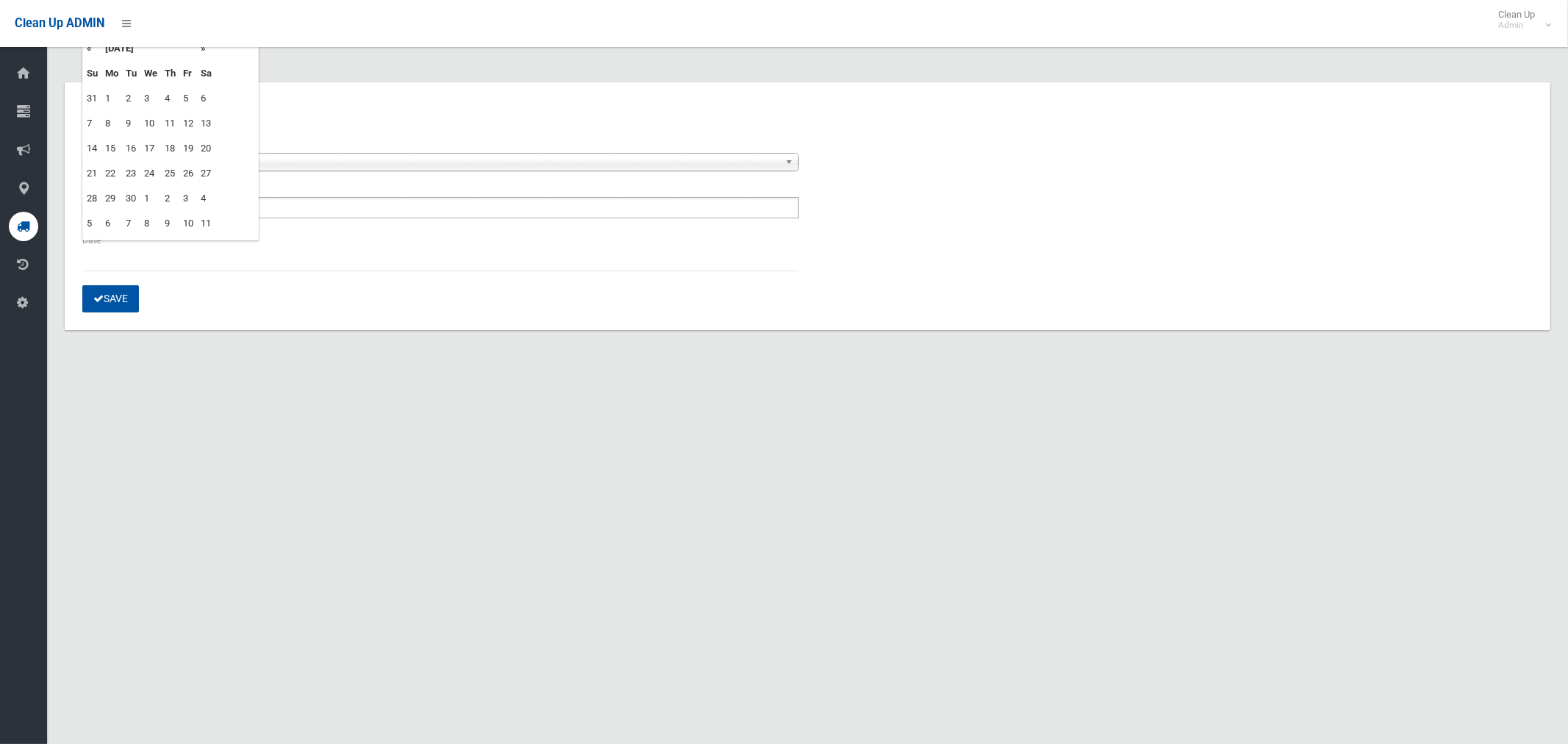
click at [148, 96] on td "3" at bounding box center [150, 99] width 20 height 25
type input "**********"
click at [118, 298] on button "Save" at bounding box center [111, 298] width 56 height 27
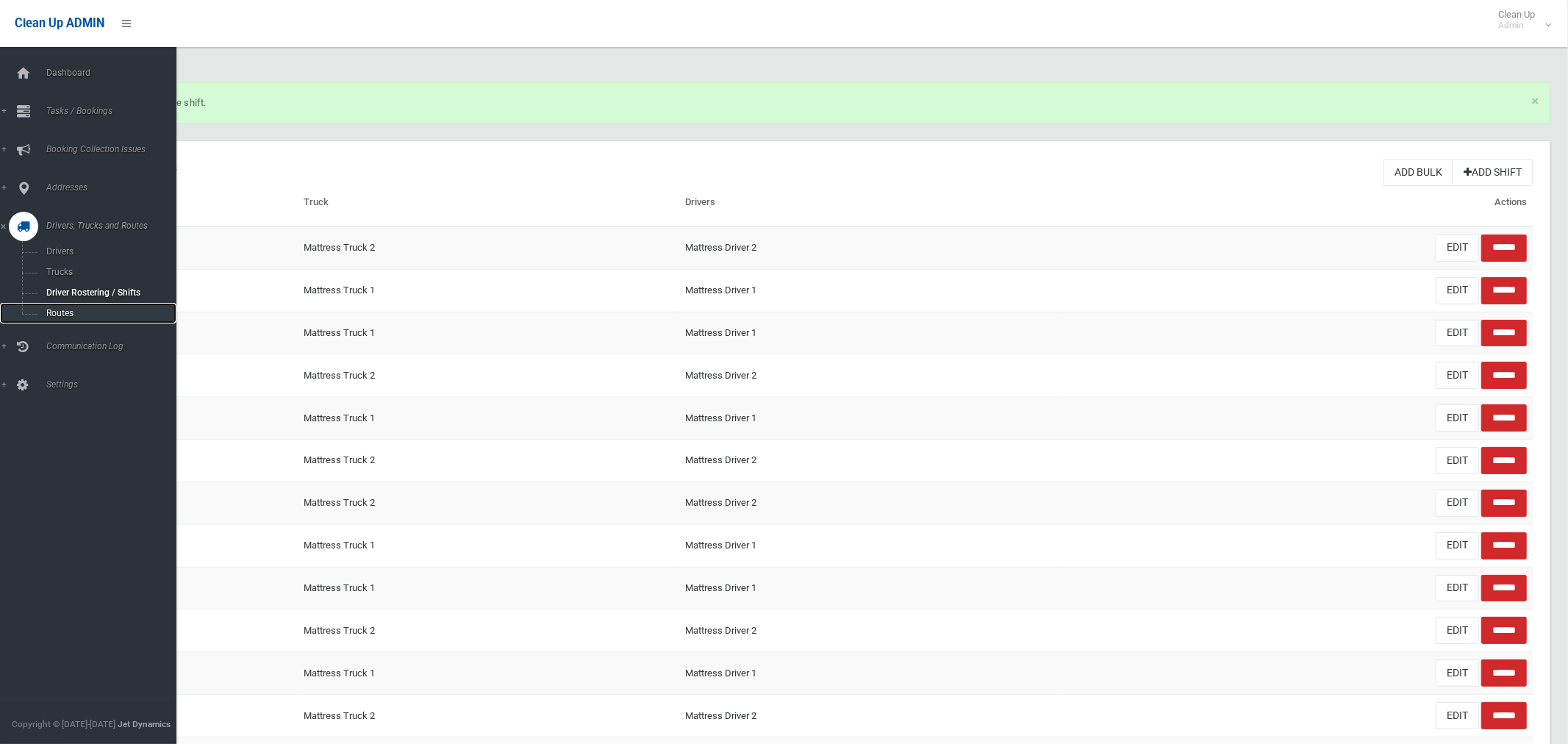
click at [68, 311] on span "Routes" at bounding box center [103, 313] width 122 height 11
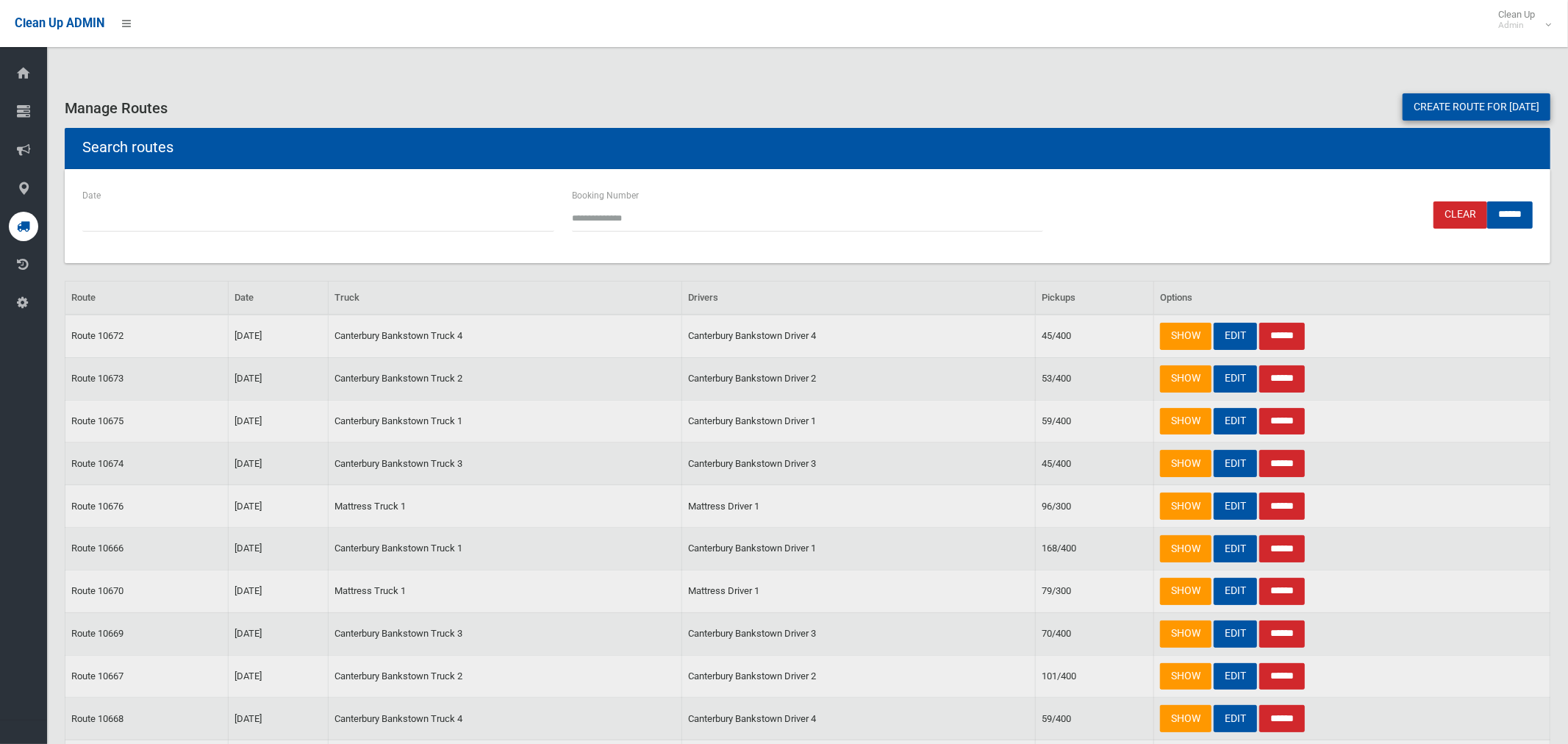
click at [1409, 111] on link "Create route for [DATE]" at bounding box center [1476, 107] width 148 height 27
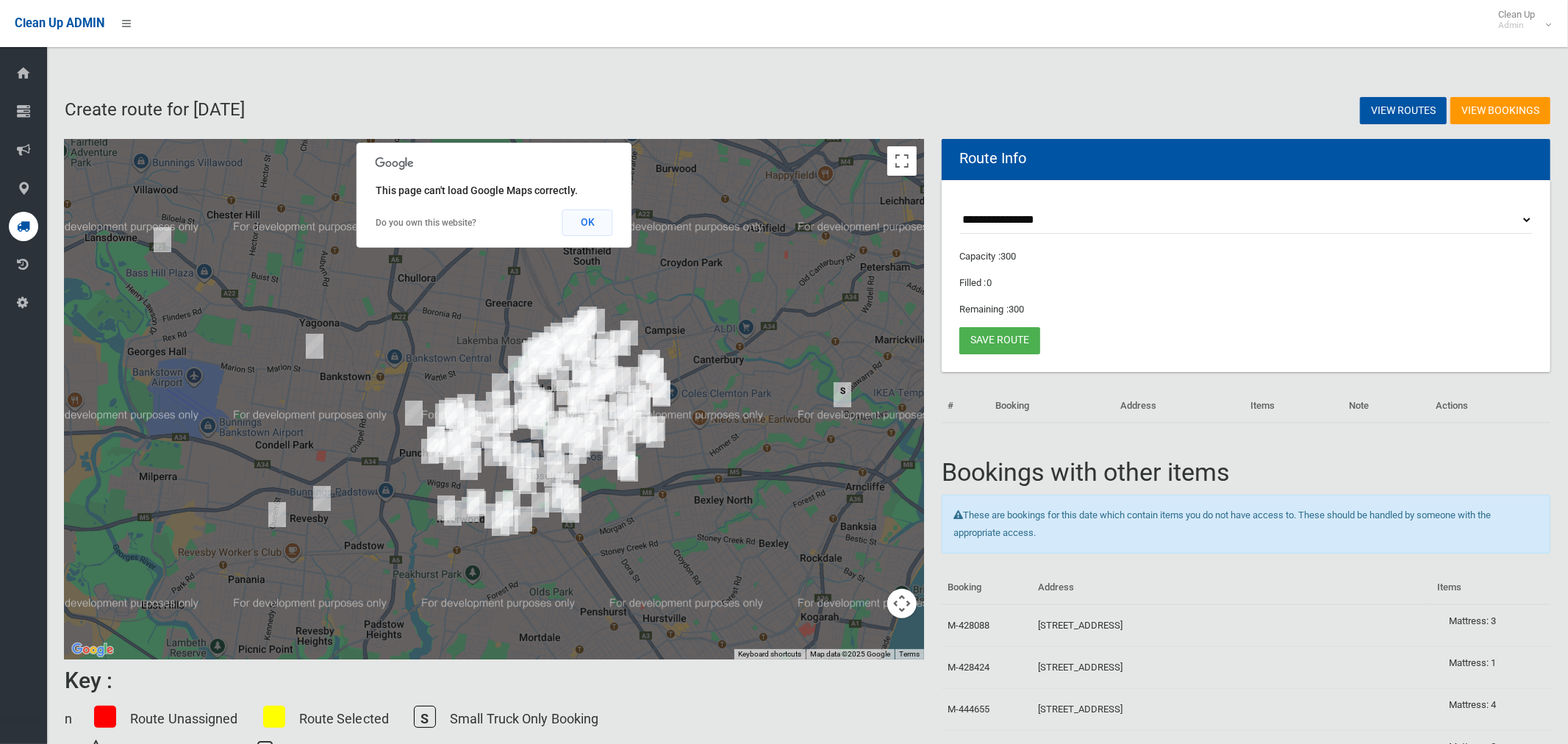
click at [596, 225] on button "OK" at bounding box center [588, 223] width 51 height 26
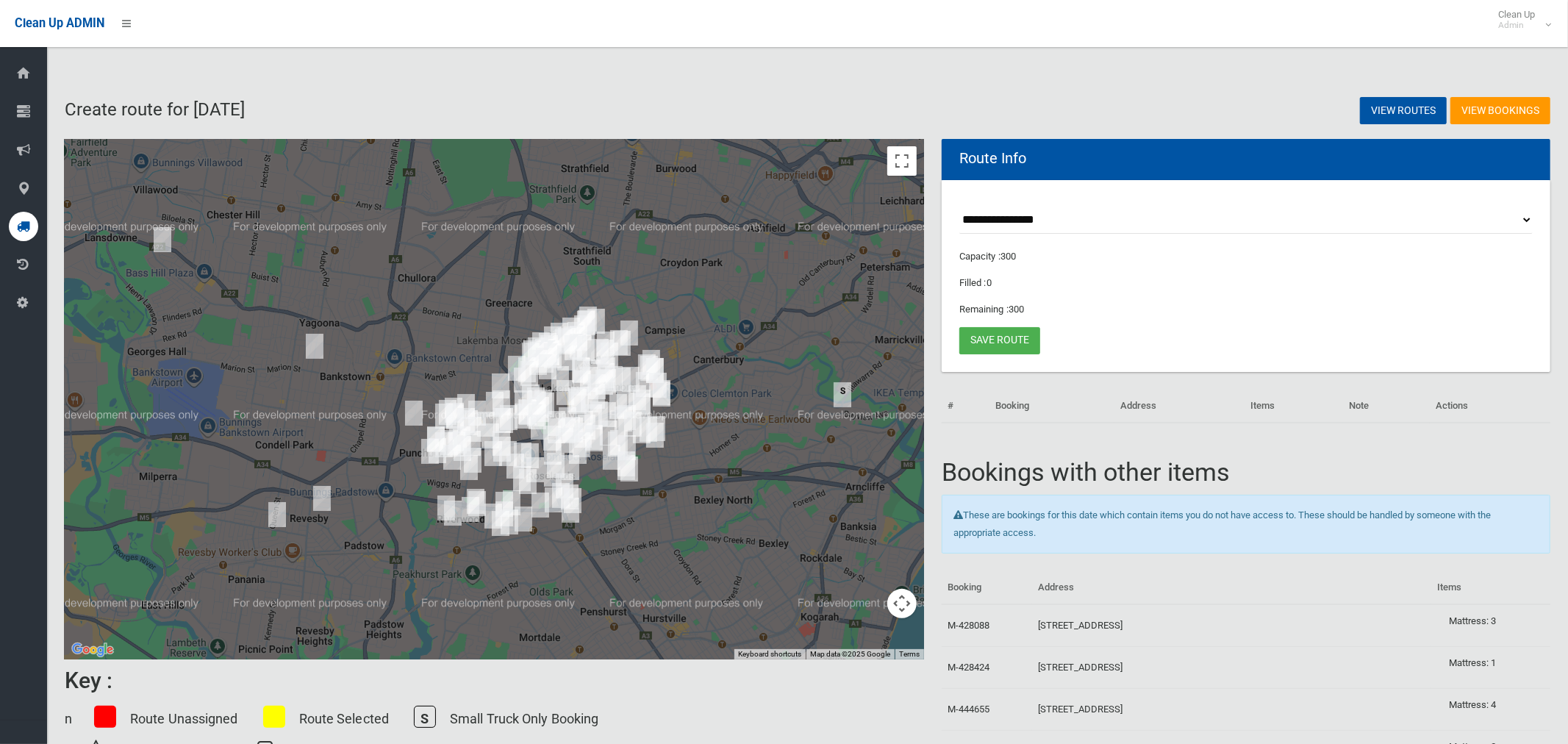
click at [981, 222] on select "**********" at bounding box center [1246, 220] width 574 height 27
select select "*****"
click at [959, 207] on select "**********" at bounding box center [1246, 220] width 574 height 27
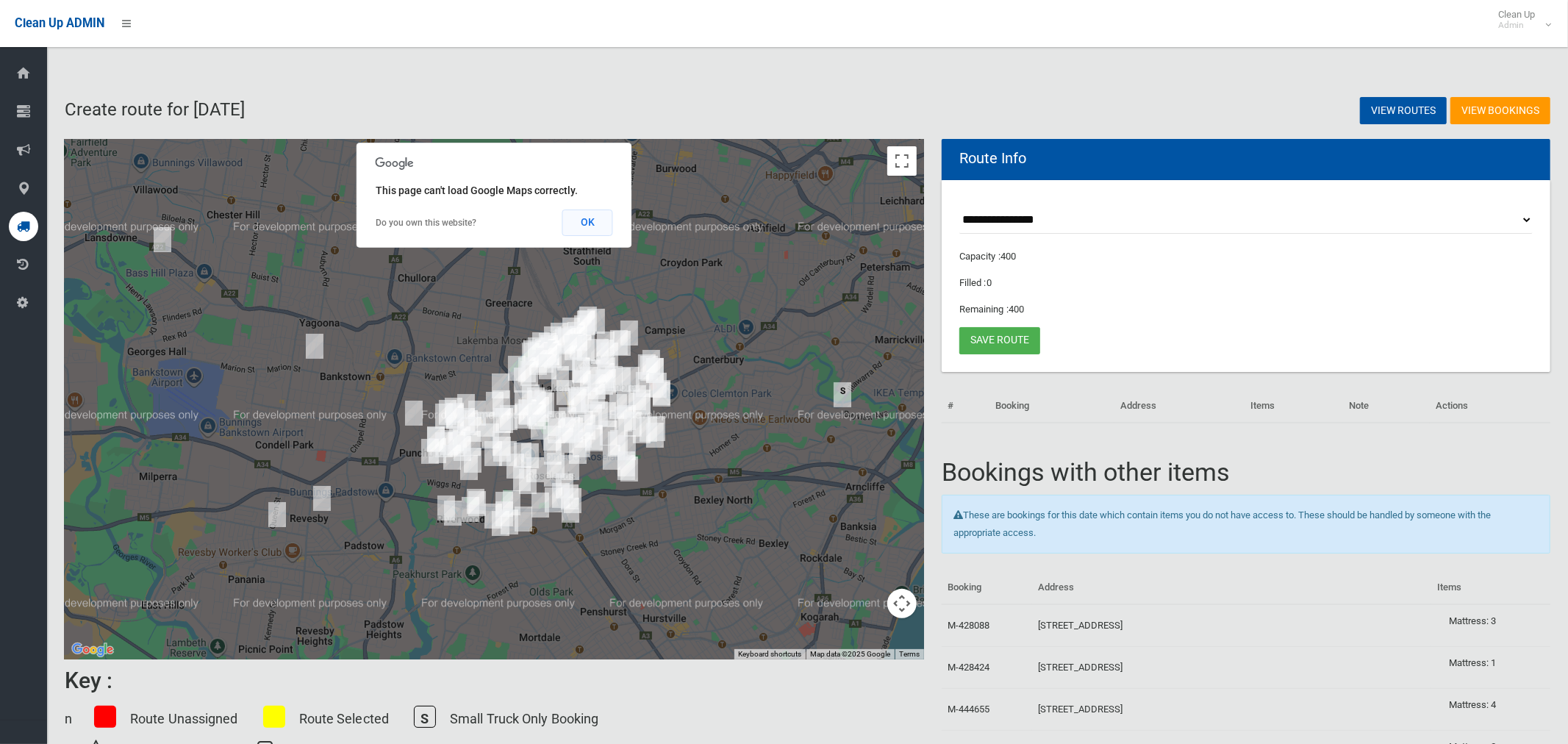
click at [597, 222] on button "OK" at bounding box center [588, 223] width 51 height 26
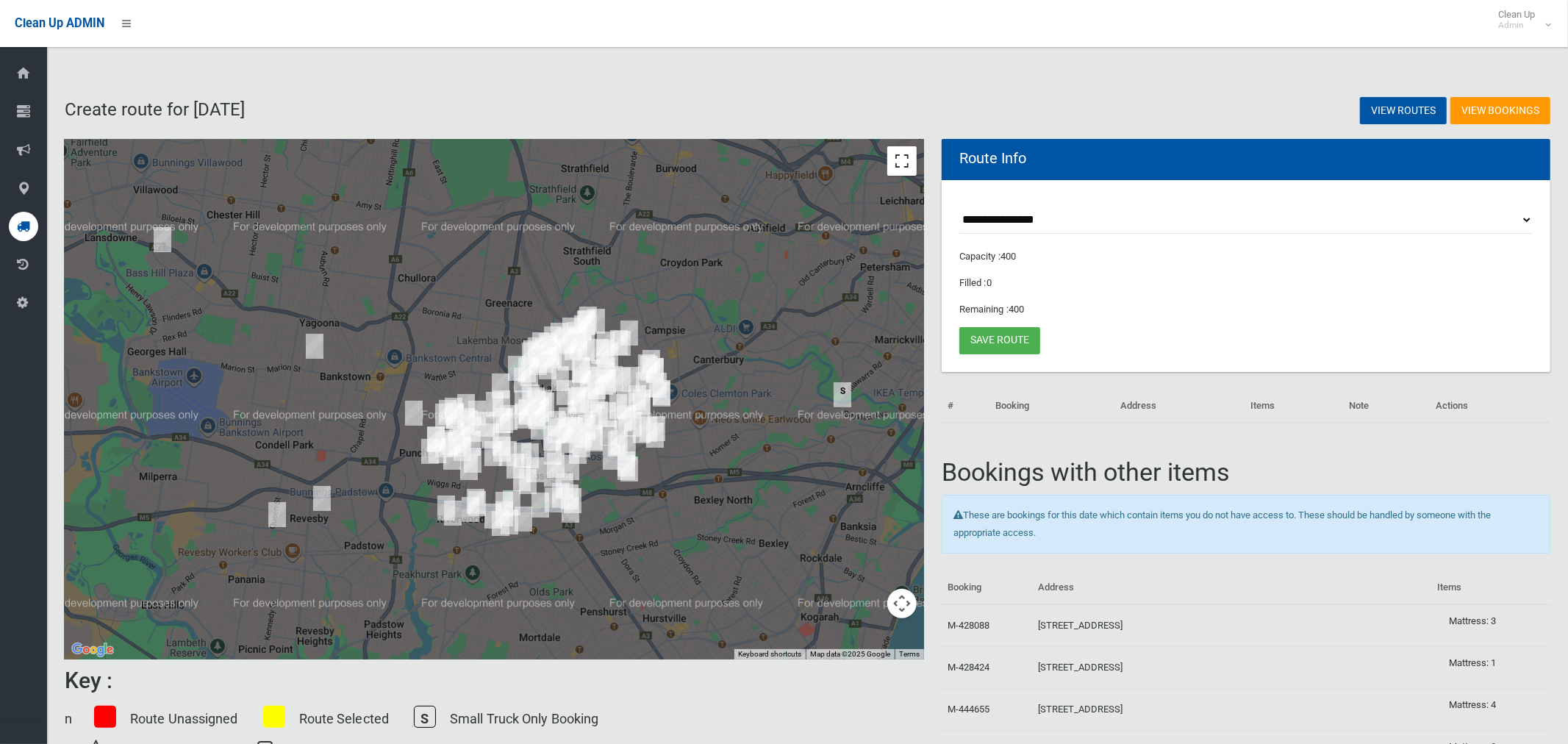
click at [899, 158] on button "Toggle fullscreen view" at bounding box center [901, 160] width 29 height 29
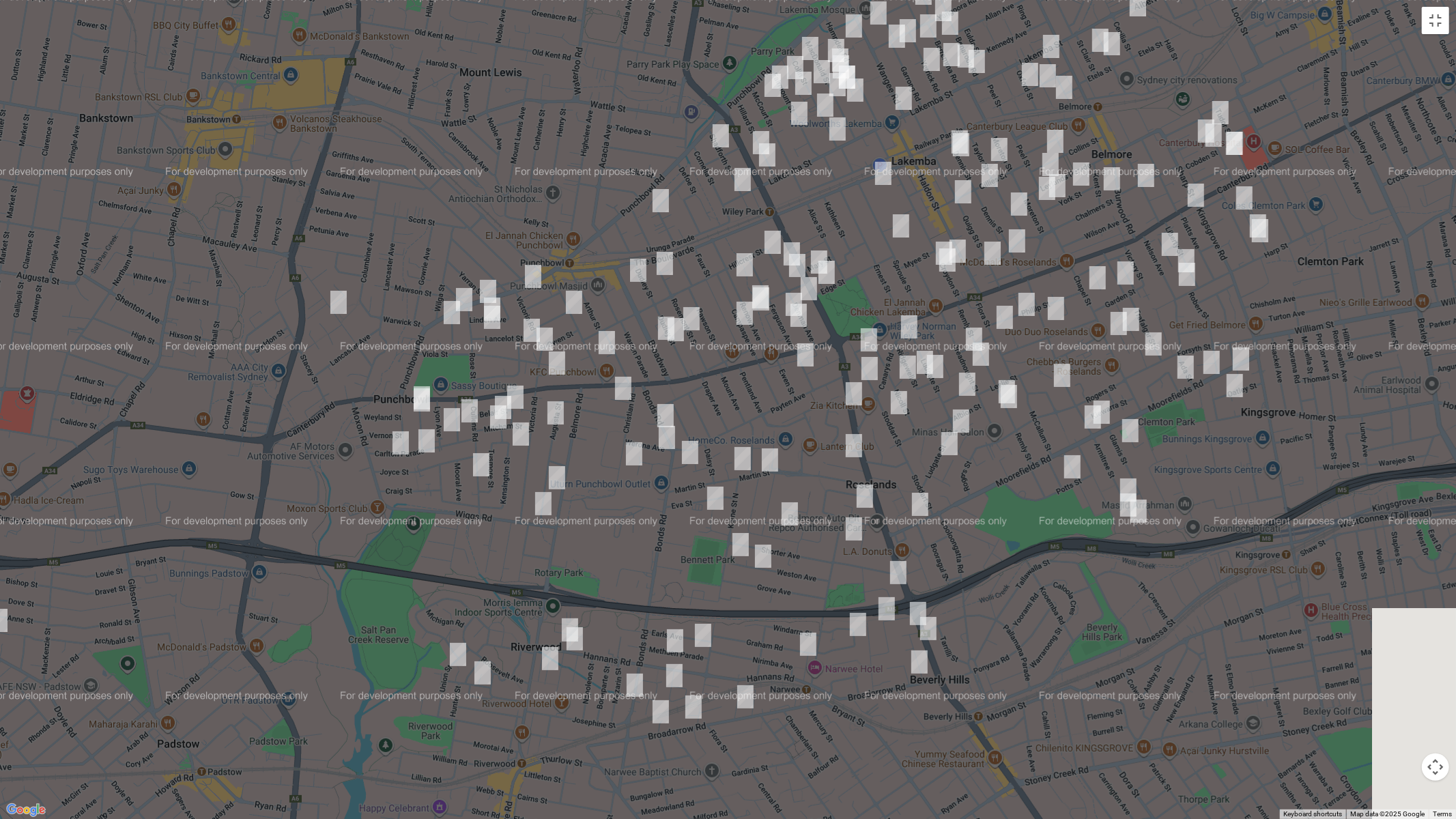
drag, startPoint x: 630, startPoint y: 464, endPoint x: 563, endPoint y: 463, distance: 67.0
click at [563, 463] on div at bounding box center [728, 410] width 1456 height 819
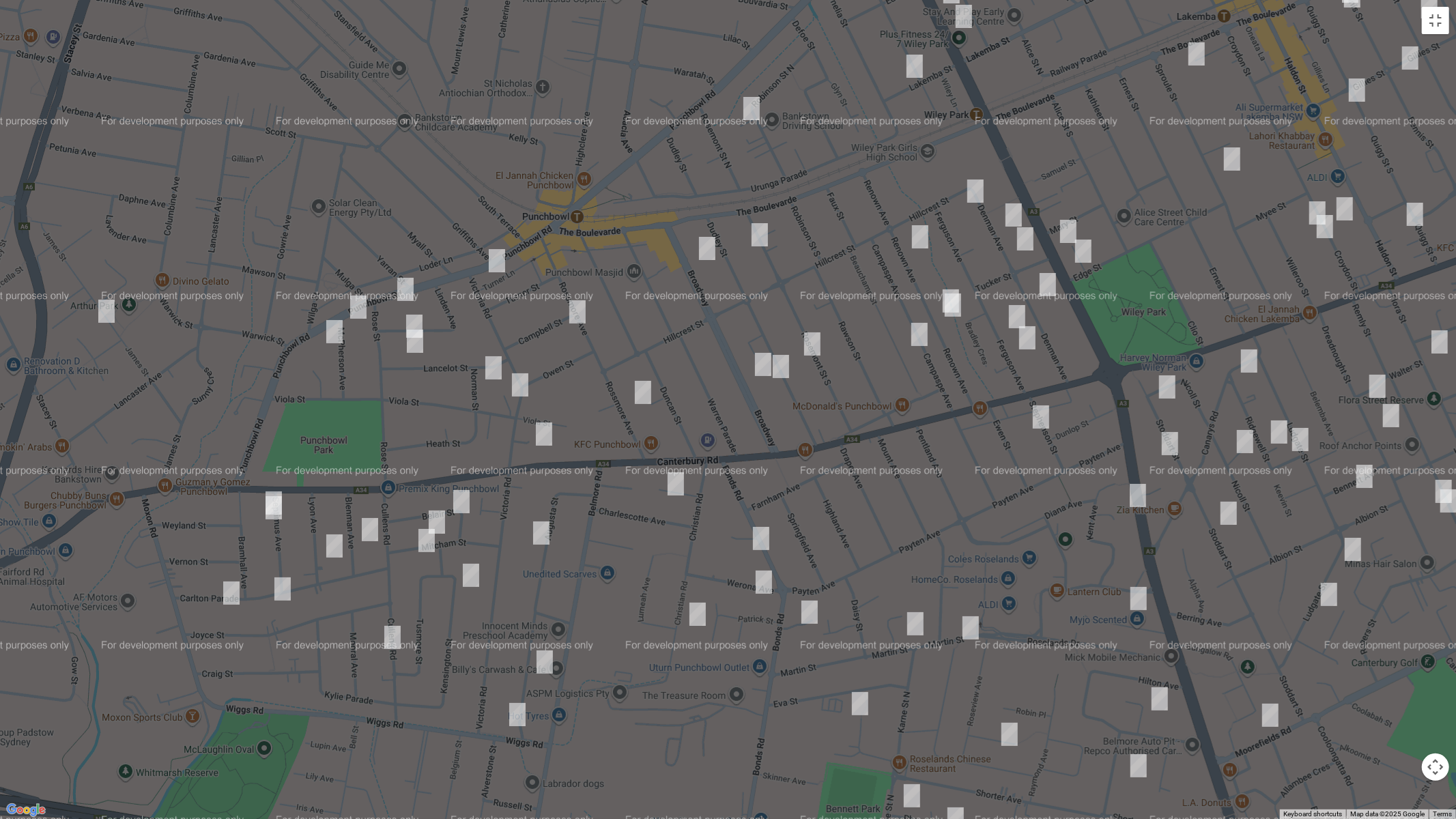
click at [495, 267] on img "1/856 Punchbowl Road, PUNCHBOWL NSW 2196" at bounding box center [496, 261] width 27 height 34
click at [401, 288] on img "902 Punchbowl Road, PUNCHBOWL NSW 2196" at bounding box center [404, 289] width 27 height 34
click at [355, 305] on img "920 Punchbowl Road, PUNCHBOWL NSW 2196" at bounding box center [358, 307] width 27 height 34
click at [541, 429] on img "1371 Canterbury Road, PUNCHBOWL NSW 2196" at bounding box center [543, 434] width 27 height 34
click at [759, 541] on img "43 Bonds Road, PUNCHBOWL NSW 2196" at bounding box center [761, 539] width 27 height 34
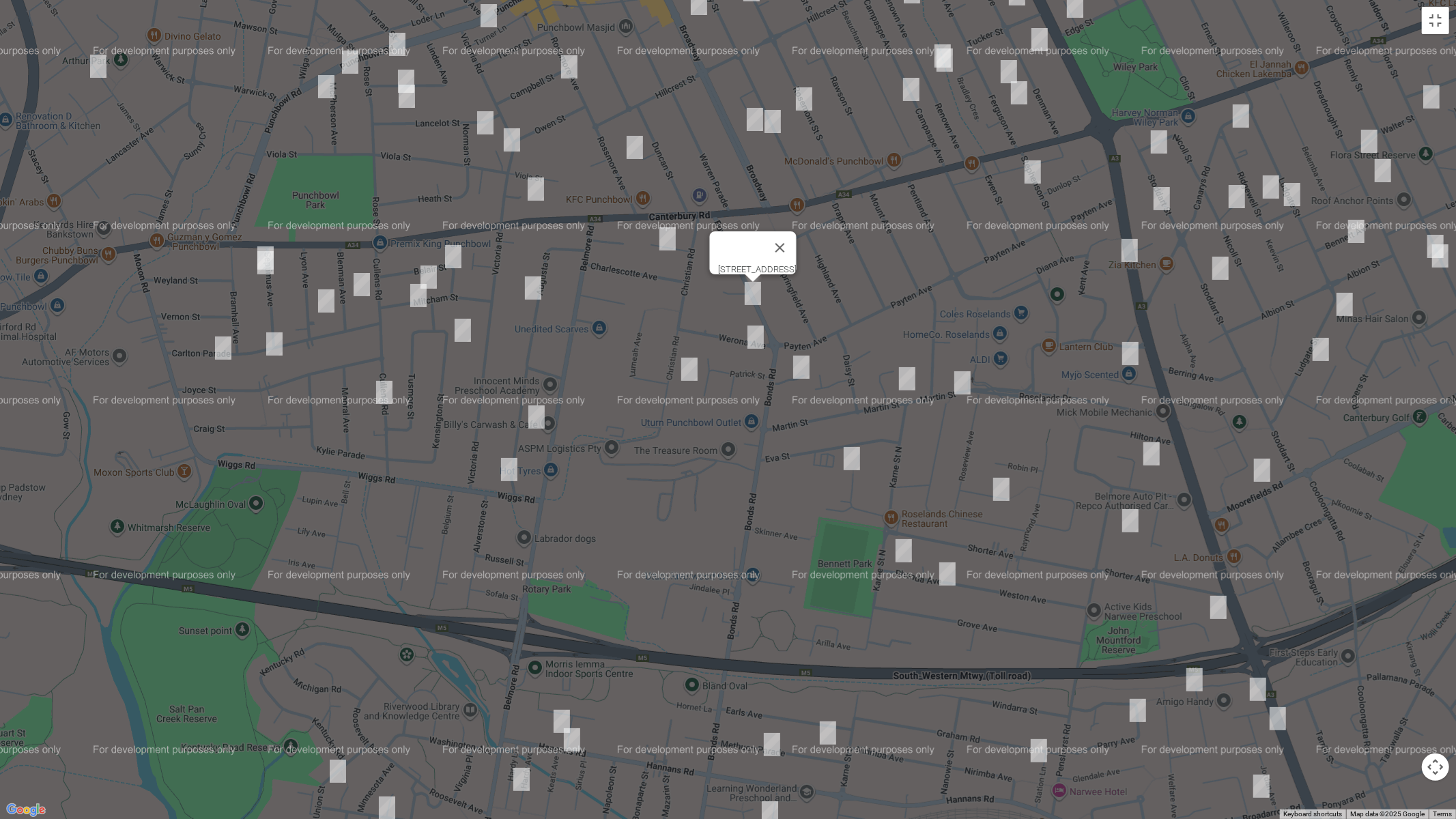
drag, startPoint x: 687, startPoint y: 656, endPoint x: 679, endPoint y: 406, distance: 250.1
click at [679, 406] on div "43 Bonds Road, PUNCHBOWL NSW 2196" at bounding box center [728, 410] width 1456 height 819
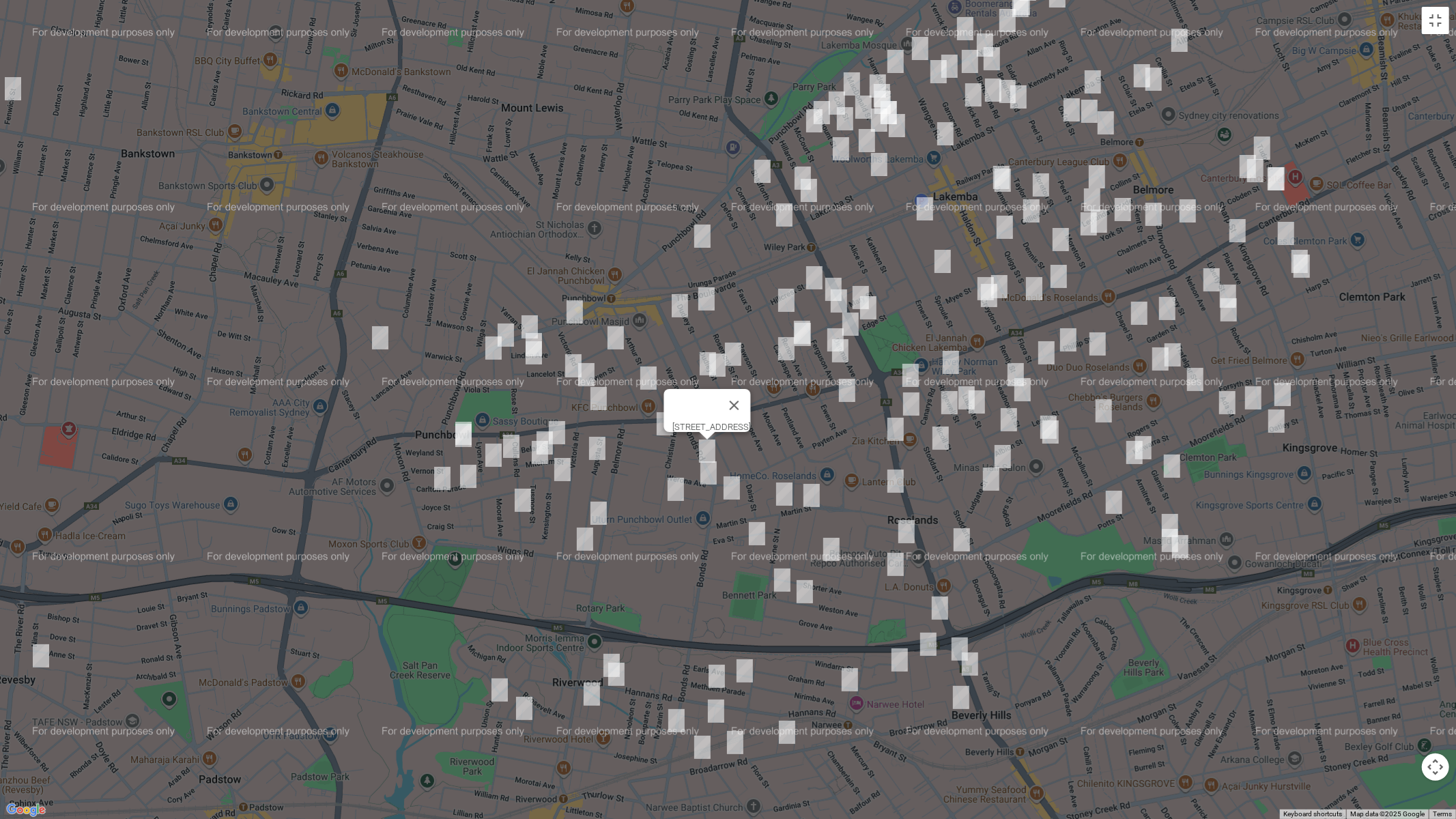
click at [676, 691] on img "265 Bonds Road, RIVERWOOD NSW 2210" at bounding box center [676, 721] width 27 height 34
click at [378, 342] on img "74 James Street, PUNCHBOWL NSW 2196" at bounding box center [380, 338] width 27 height 34
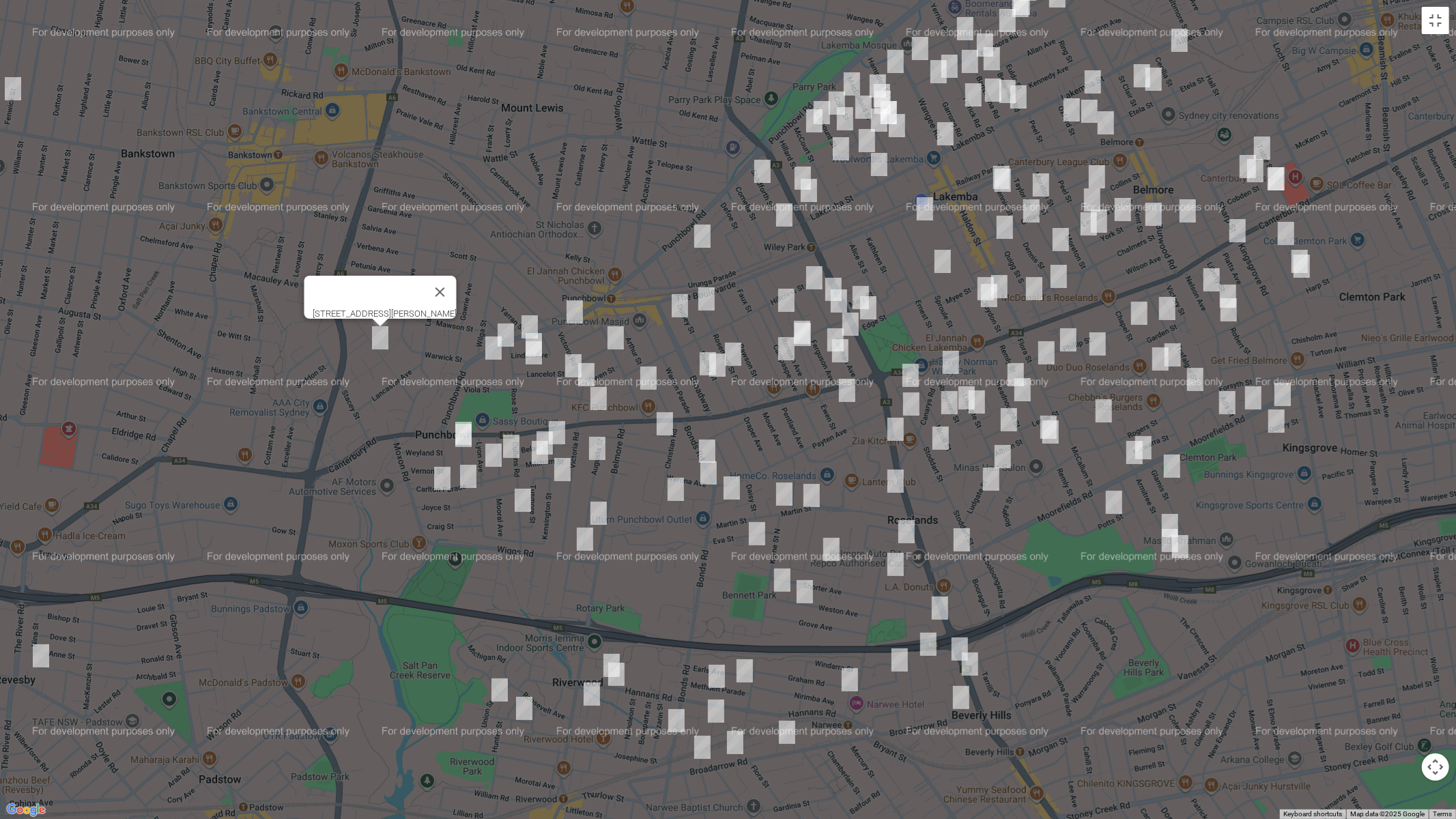
click at [495, 343] on img "1 McPherson Avenue, PUNCHBOWL NSW 2196" at bounding box center [493, 348] width 27 height 34
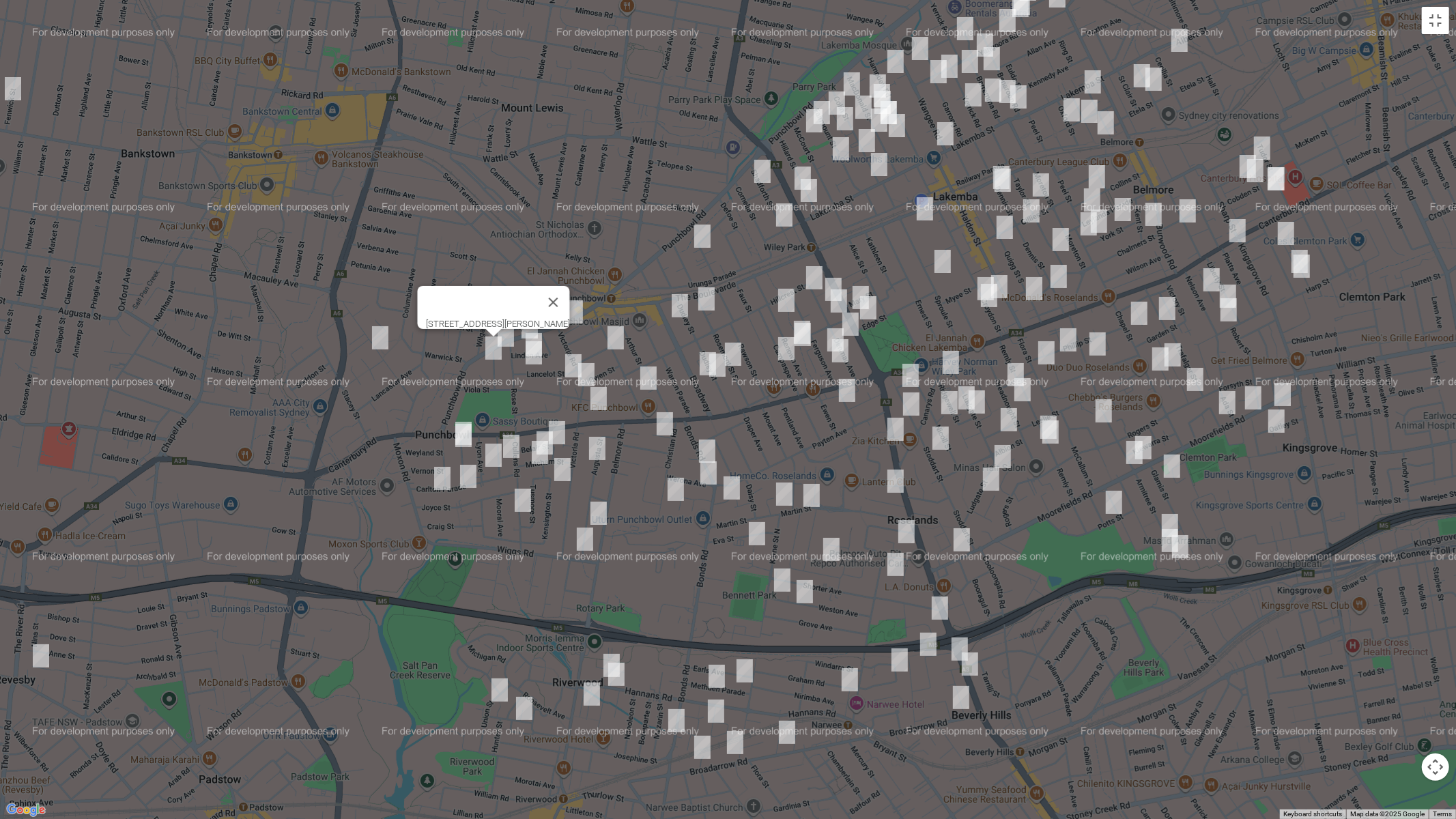
click at [535, 333] on img "46 Linden Avenue, PUNCHBOWL NSW 2196" at bounding box center [534, 345] width 27 height 34
click at [532, 355] on img "33 Lancelot Street, PUNCHBOWL NSW 2196" at bounding box center [534, 353] width 27 height 34
click at [566, 363] on img "6a Norman Street, PUNCHBOWL NSW 2196" at bounding box center [573, 366] width 27 height 34
click at [585, 379] on img "51 Victoria Road, PUNCHBOWL NSW 2196" at bounding box center [586, 375] width 27 height 34
click at [561, 429] on img "6 Belair Street, PUNCHBOWL NSW 2196" at bounding box center [556, 433] width 27 height 34
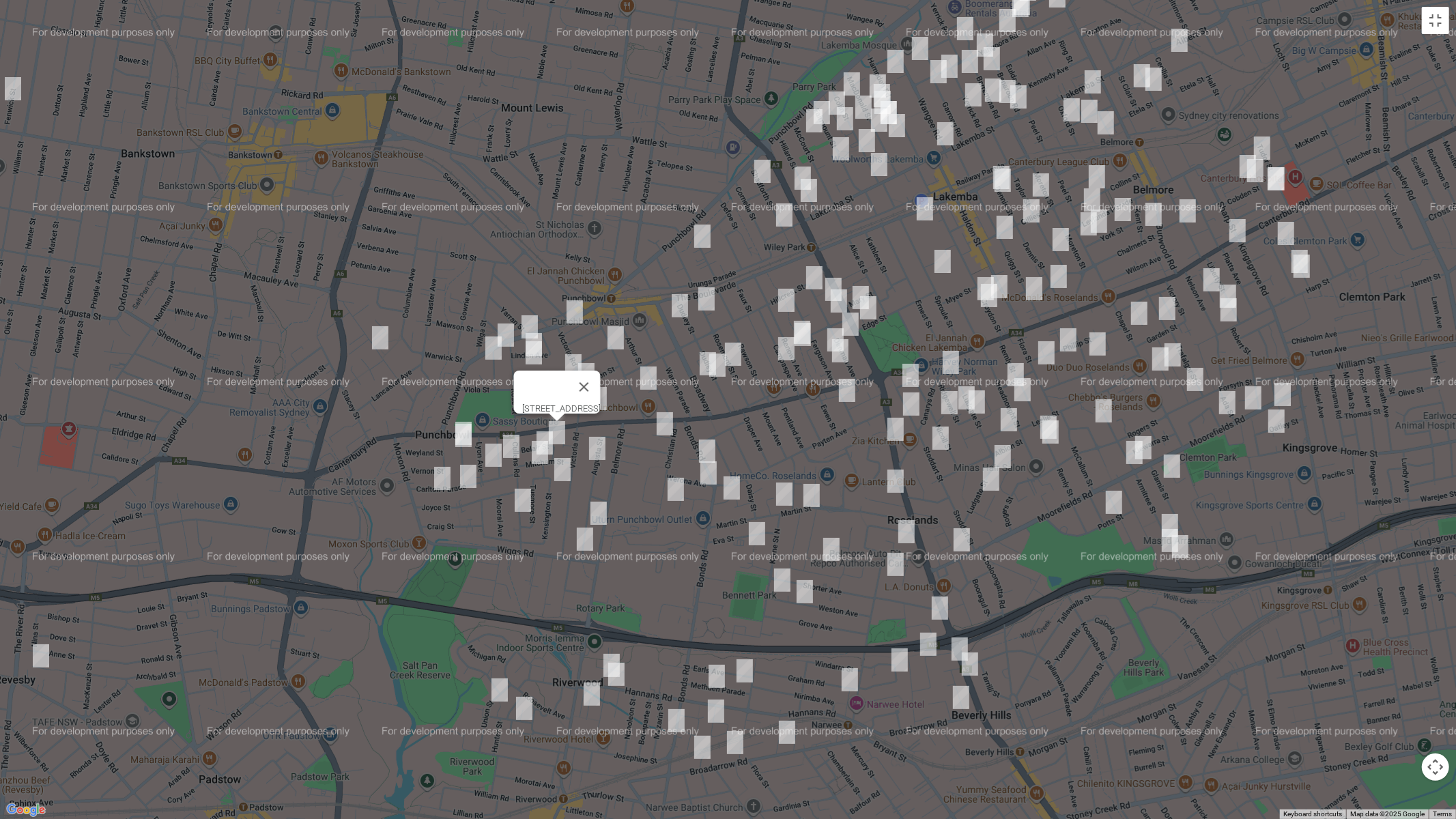
click at [465, 417] on img "5 Septimus Avenue, PUNCHBOWL NSW 2196" at bounding box center [463, 434] width 27 height 34
click at [462, 437] on img "7 Septimus Avenue, PUNCHBOWL NSW 2196" at bounding box center [463, 436] width 27 height 34
click at [511, 442] on img "18 Blenman Avenue, PUNCHBOWL NSW 2196" at bounding box center [511, 446] width 27 height 34
click at [541, 432] on img "1/15 Mitcham Street, PUNCHBOWL NSW 2196" at bounding box center [544, 443] width 27 height 34
click at [535, 454] on img "16 Mitcham Street, PUNCHBOWL NSW 2196" at bounding box center [539, 453] width 27 height 34
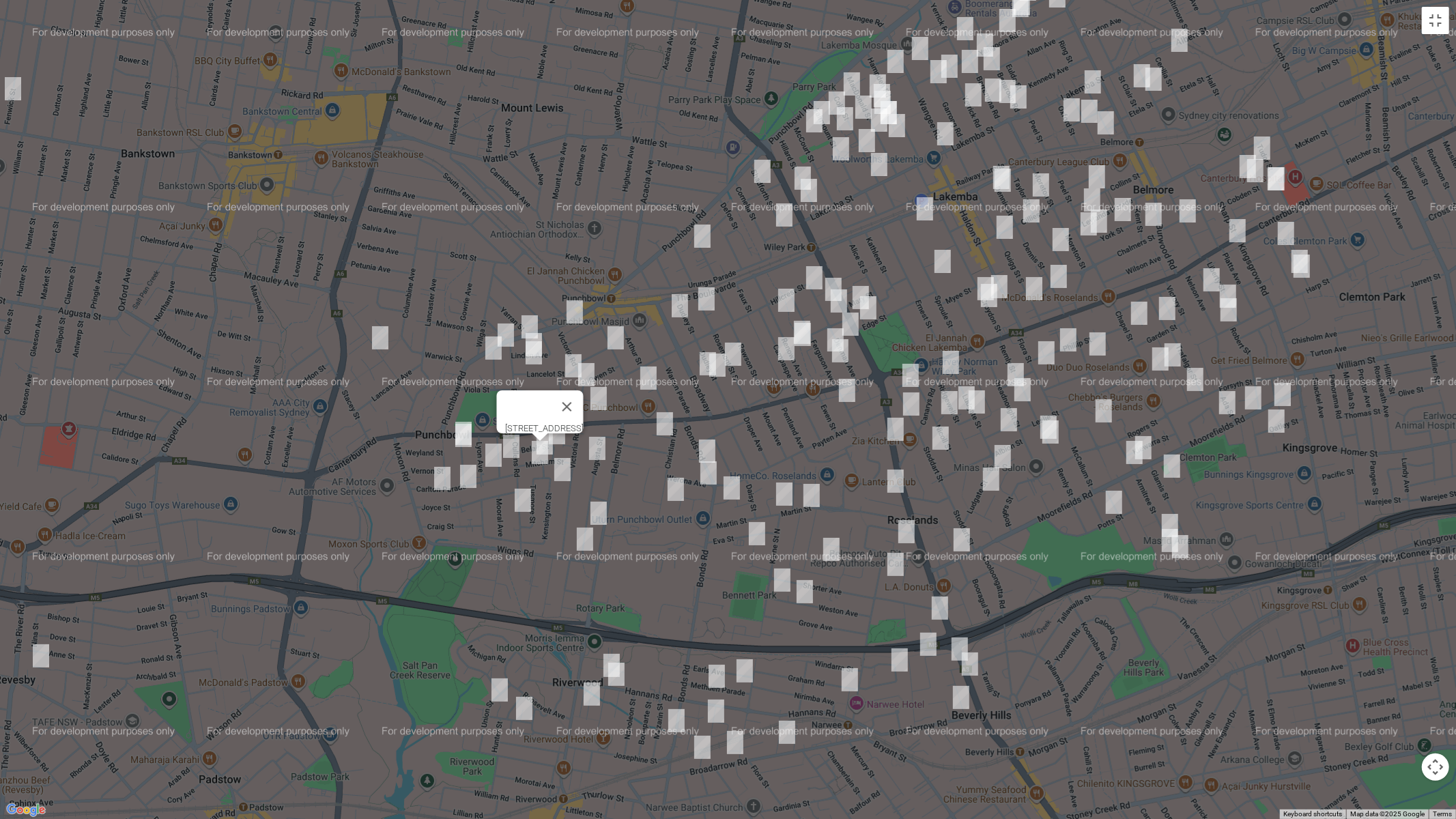
click at [487, 453] on img "26 Lyon Avenue, PUNCHBOWL NSW 2196" at bounding box center [493, 455] width 27 height 34
click at [472, 475] on img "37 Carlton Parade, PUNCHBOWL NSW 2196" at bounding box center [467, 477] width 27 height 34
click at [438, 481] on img "13 Carlton Parade, PUNCHBOWL NSW 2196" at bounding box center [442, 479] width 27 height 34
click at [595, 449] on img "1/43 Augusta Street, PUNCHBOWL NSW 2196" at bounding box center [596, 449] width 27 height 34
click at [558, 468] on img "61 Kensington Street, PUNCHBOWL NSW 2196" at bounding box center [562, 470] width 27 height 34
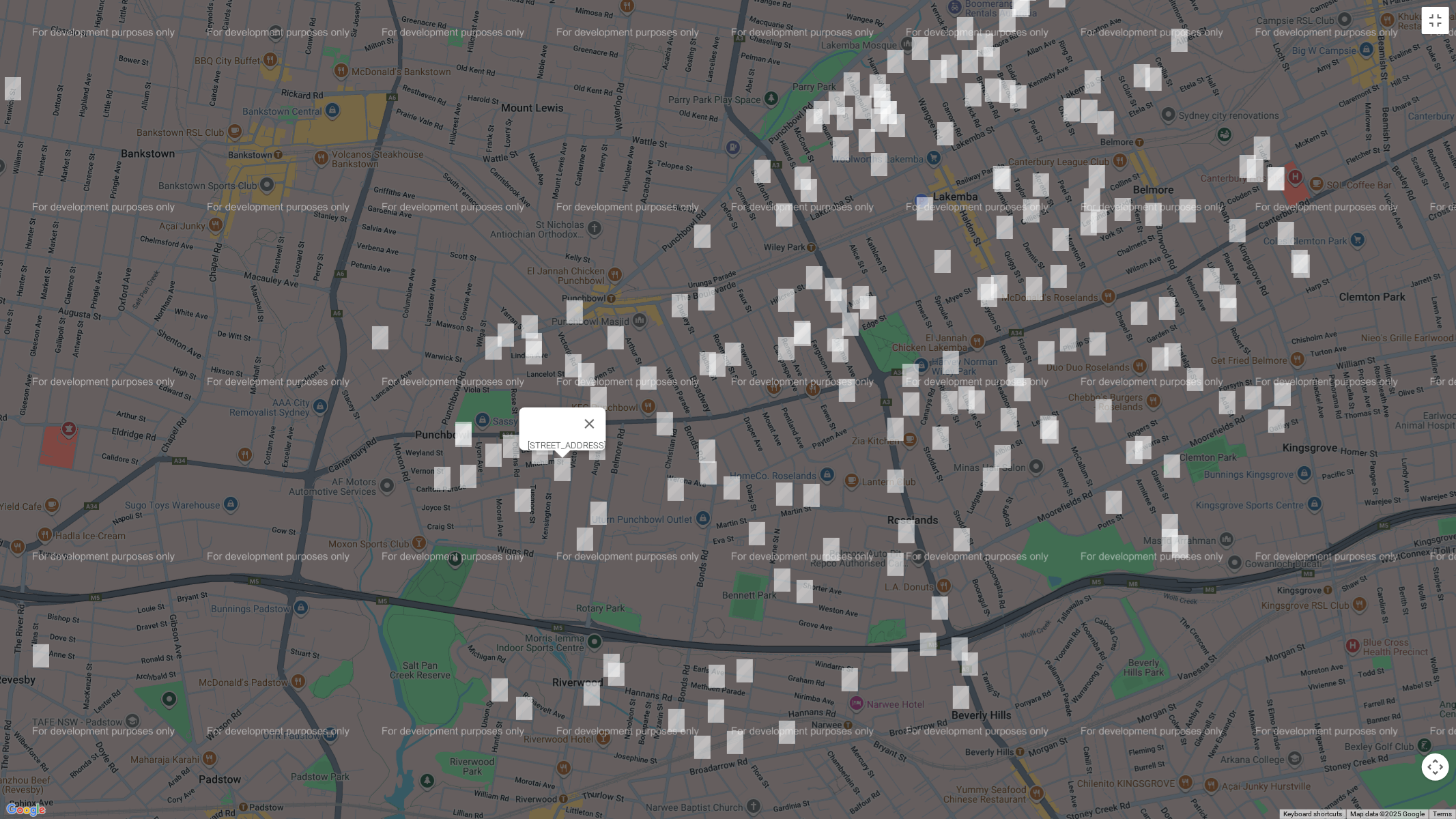
drag, startPoint x: 597, startPoint y: 509, endPoint x: 587, endPoint y: 512, distance: 10.4
click at [597, 509] on img "82 Augusta Street, PUNCHBOWL NSW 2196" at bounding box center [598, 513] width 27 height 34
click at [577, 538] on img "119 Augusta Street, PUNCHBOWL NSW 2196" at bounding box center [584, 539] width 27 height 34
drag, startPoint x: 661, startPoint y: 487, endPoint x: 541, endPoint y: 512, distance: 122.6
click at [628, 487] on button "Close" at bounding box center [611, 494] width 33 height 33
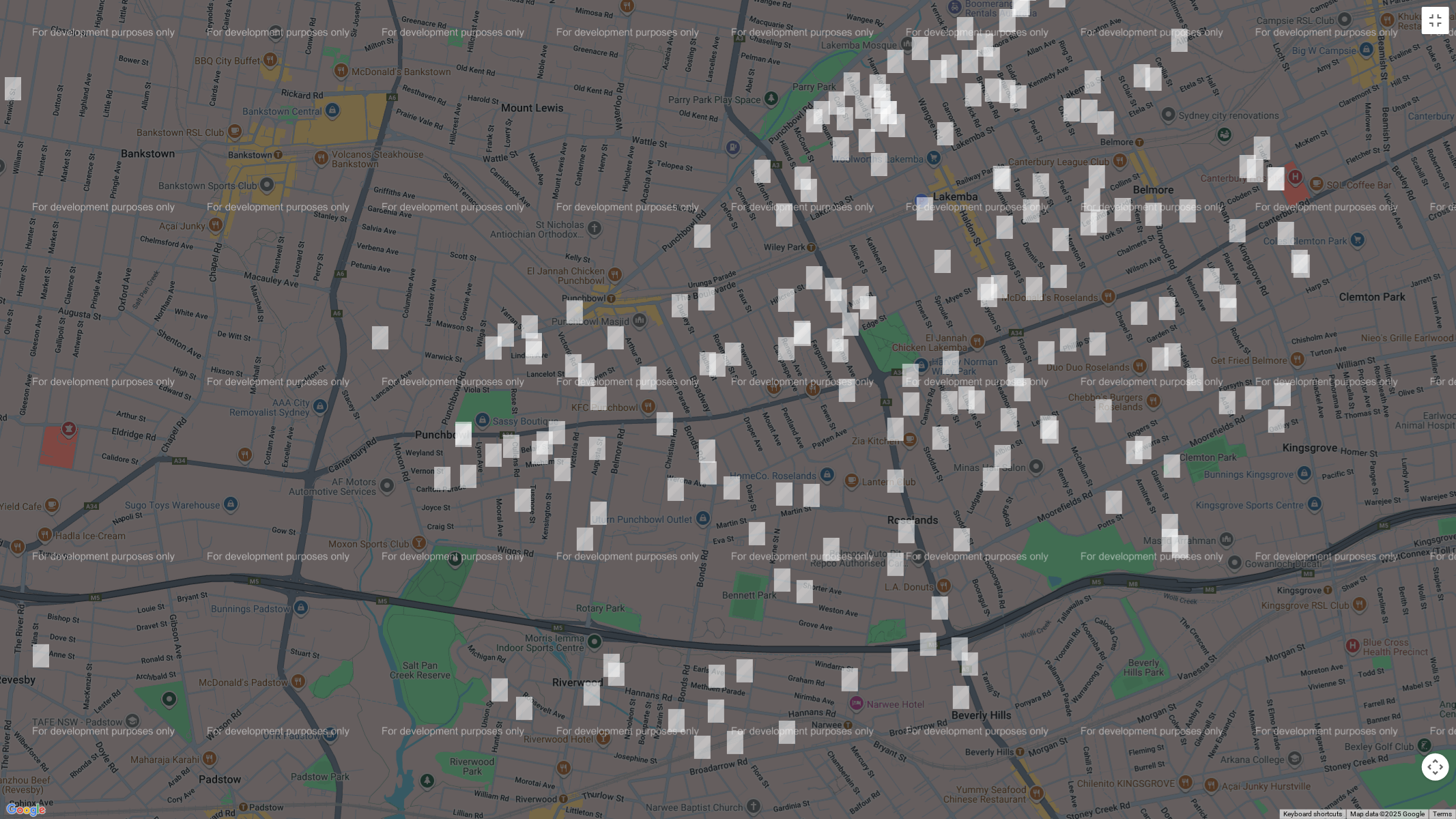
click at [520, 503] on img "3/53 Cullens Road, PUNCHBOWL NSW 2196" at bounding box center [522, 500] width 27 height 34
click at [601, 653] on img "18 Hannans Road, RIVERWOOD NSW 2210" at bounding box center [611, 666] width 27 height 34
click at [614, 674] on img "2 Keats Avenue, RIVERWOOD NSW 2210" at bounding box center [616, 674] width 27 height 34
click at [591, 691] on img "23 Hardy Avenue, RIVERWOOD NSW 2210" at bounding box center [592, 695] width 27 height 34
drag, startPoint x: 498, startPoint y: 693, endPoint x: 511, endPoint y: 697, distance: 13.6
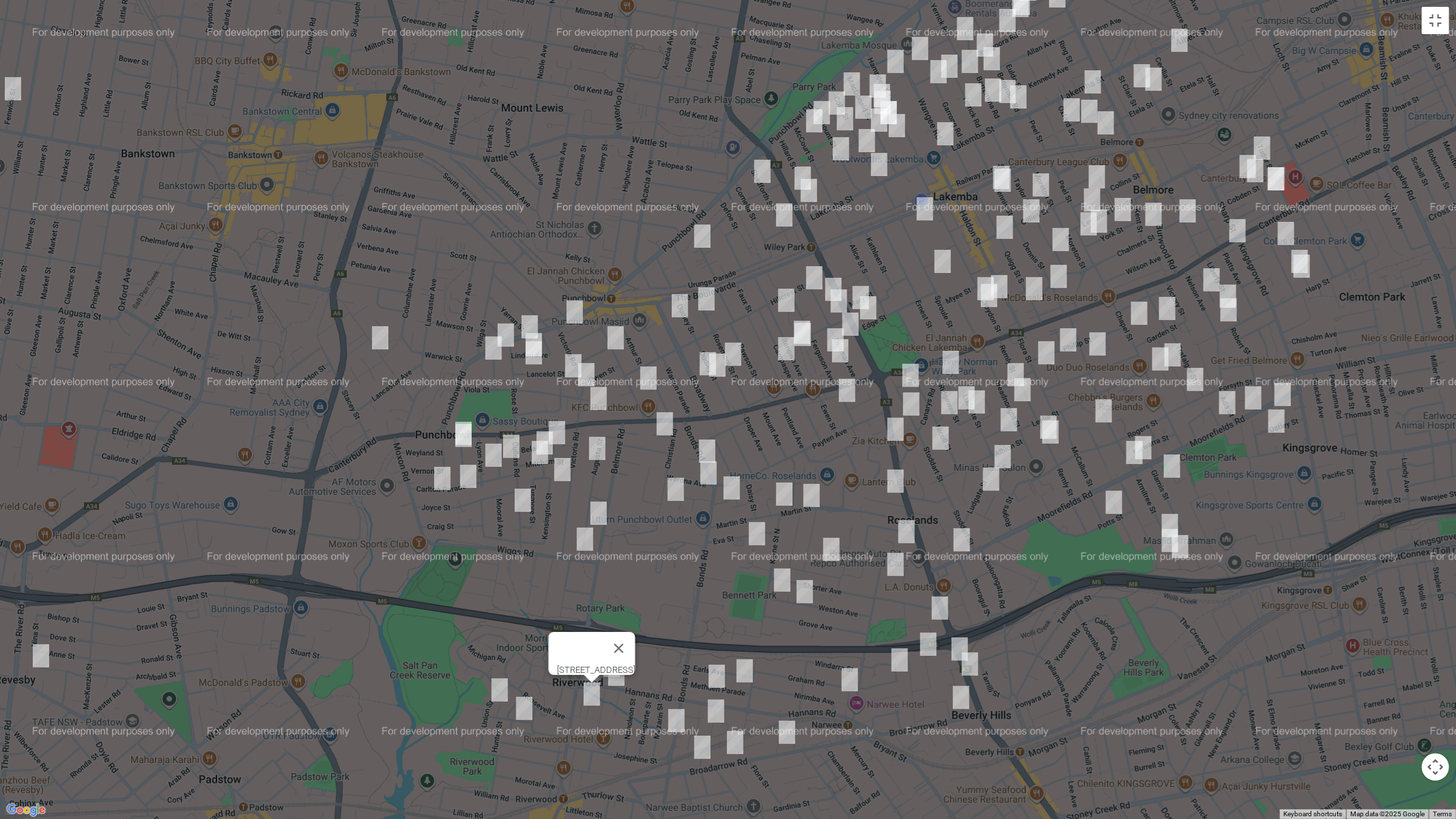
click at [499, 691] on img "1/26 Union Street, Riverwood NSW 2210" at bounding box center [499, 691] width 27 height 34
click at [525, 691] on img "13 Pennsylvania Road, Riverwood NSW 2210" at bounding box center [524, 709] width 27 height 34
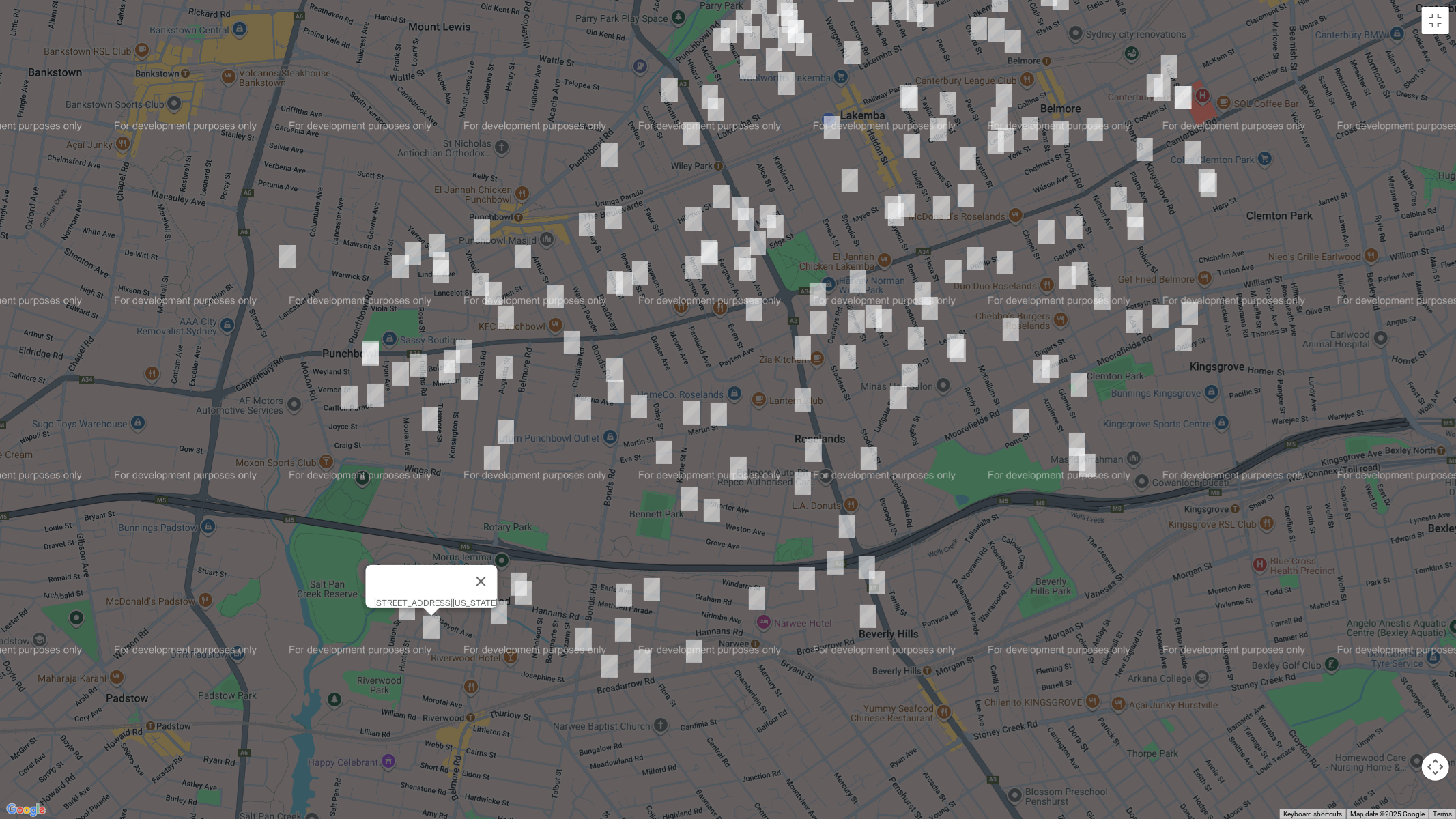
drag, startPoint x: 553, startPoint y: 729, endPoint x: 466, endPoint y: 633, distance: 129.6
click at [466, 633] on div "13 Pennsylvania Road, Riverwood NSW 2210" at bounding box center [728, 410] width 1456 height 819
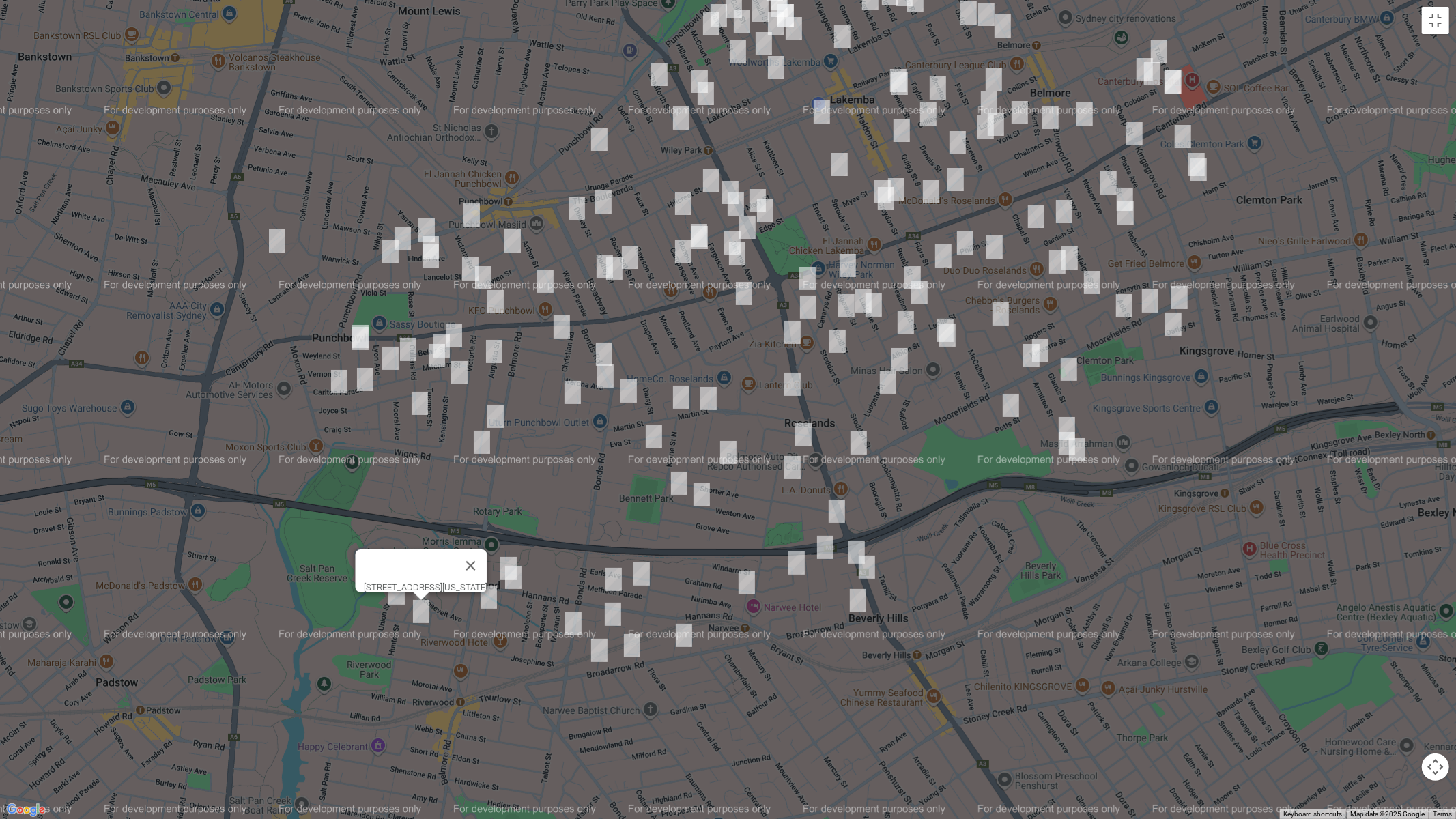
click at [511, 239] on img "51 Rossmore Avenue, PUNCHBOWL NSW 2196" at bounding box center [512, 241] width 27 height 34
click at [545, 275] on img "1/106 Rossmore Avenue, PUNCHBOWL NSW 2196" at bounding box center [545, 281] width 27 height 34
click at [588, 226] on button "Close" at bounding box center [572, 235] width 33 height 33
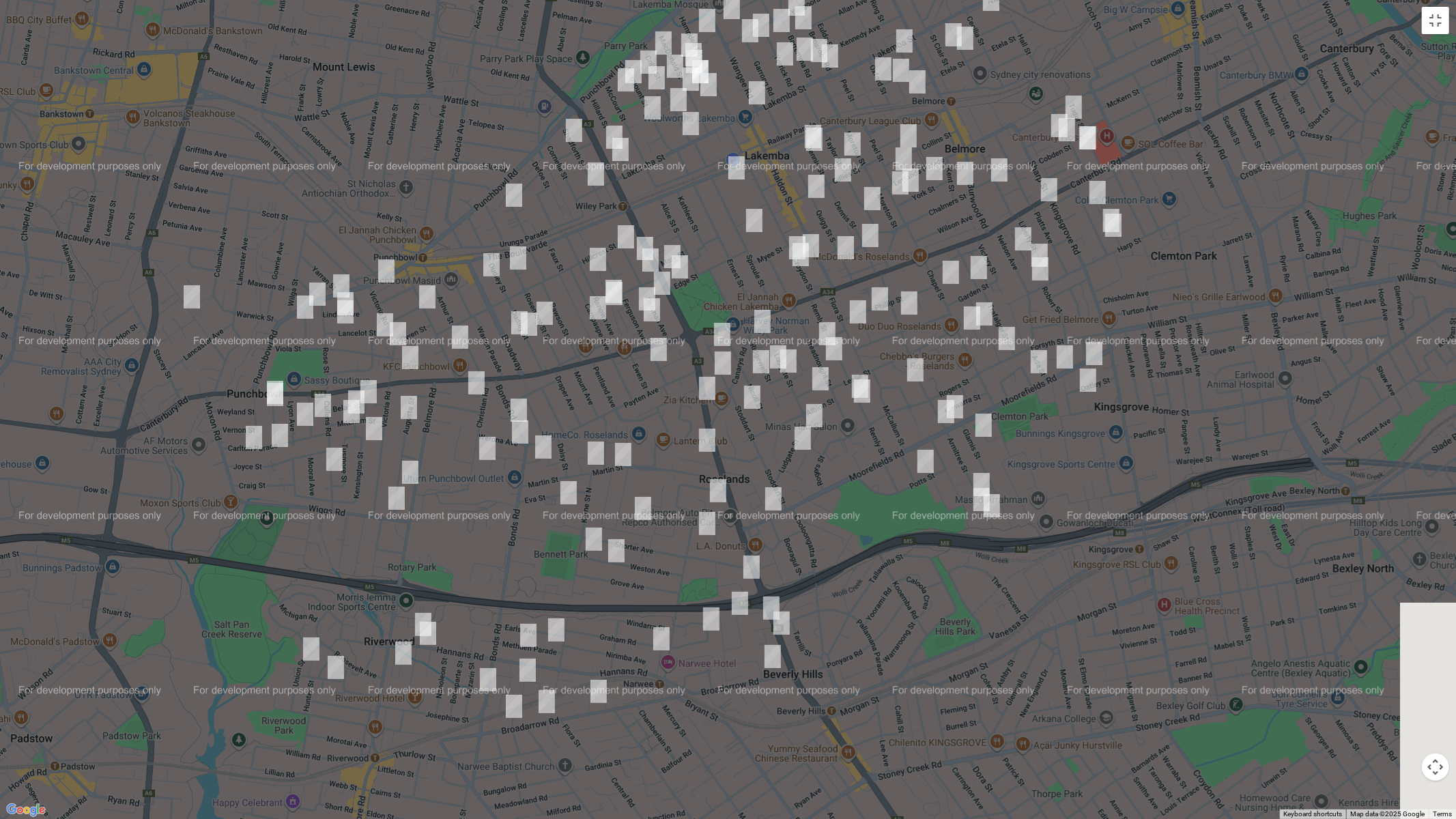
drag, startPoint x: 509, startPoint y: 272, endPoint x: 454, endPoint y: 331, distance: 80.7
click at [454, 331] on div at bounding box center [728, 410] width 1456 height 819
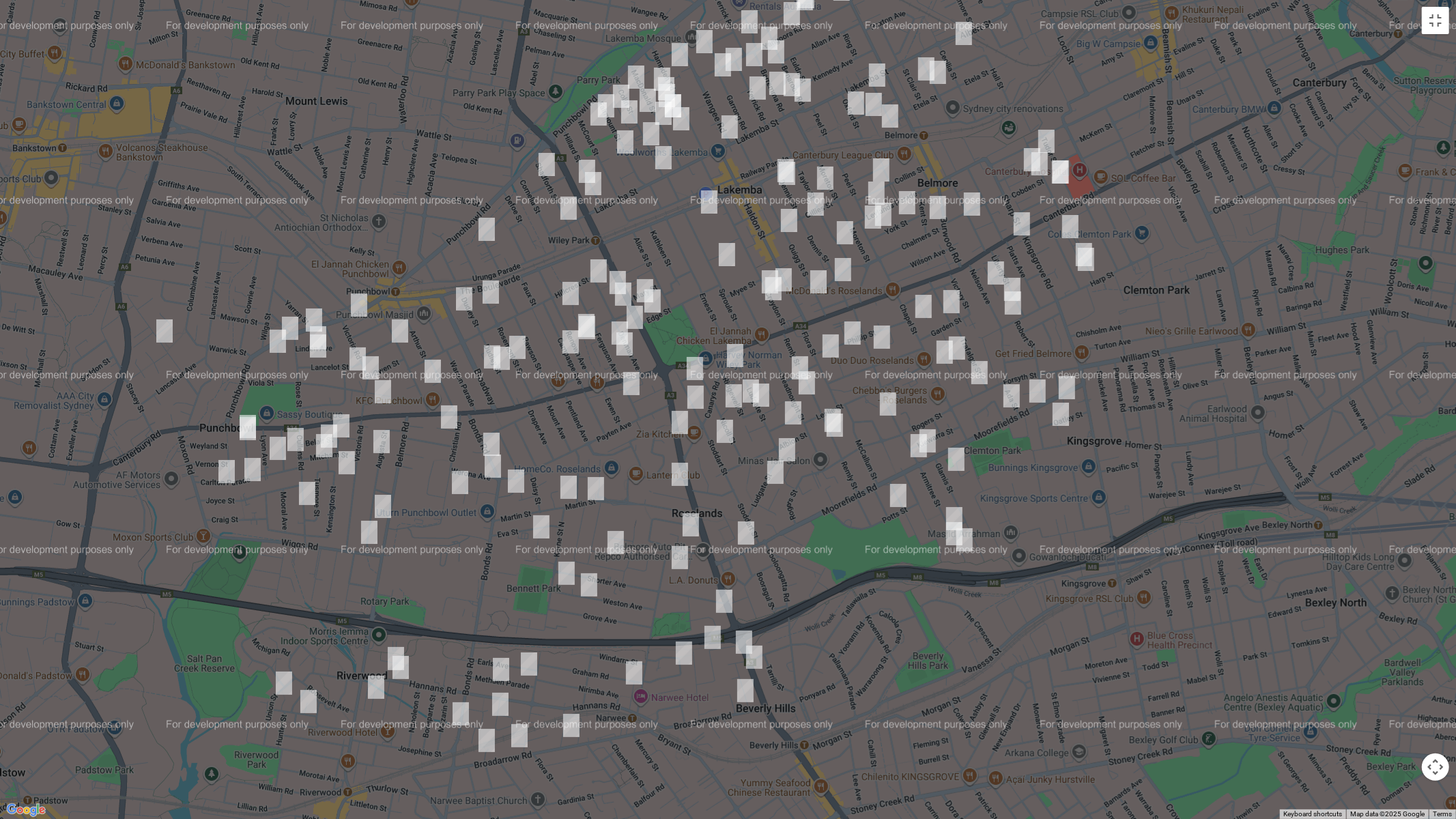
click at [485, 225] on img "53-55 Robinson Street North, WILEY PARK NSW 2195" at bounding box center [486, 230] width 27 height 34
click at [562, 175] on button "Close" at bounding box center [546, 184] width 33 height 33
click at [545, 163] on img "56 Shadforth Street, WILEY PARK NSW 2195" at bounding box center [546, 164] width 27 height 34
click at [567, 209] on img "18 Shadforth Street, WILEY PARK NSW 2195" at bounding box center [568, 208] width 27 height 34
click at [489, 293] on img "29 Rosemont Street South, PUNCHBOWL NSW 2196" at bounding box center [490, 293] width 27 height 34
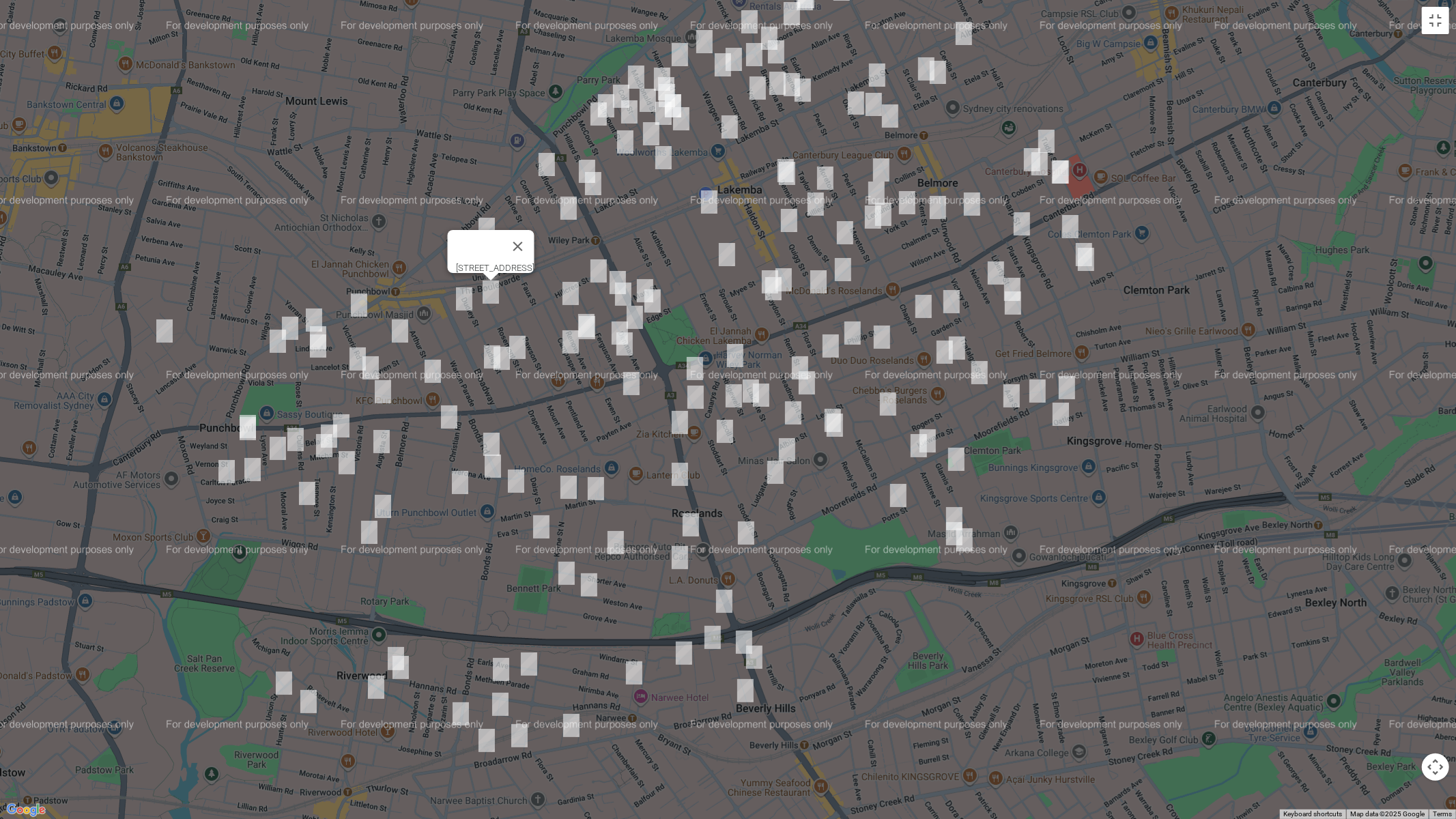
click at [461, 301] on img "12 Broadway, PUNCHBOWL NSW 2196" at bounding box center [463, 299] width 27 height 34
click at [600, 271] on img "5 Denman Avenue, WILEY PARK NSW 2195" at bounding box center [598, 271] width 27 height 34
click at [568, 290] on img "28 Renown Avenue, WILEY PARK NSW 2195" at bounding box center [570, 293] width 27 height 34
click at [519, 345] on img "83 Rosemont Street South, PUNCHBOWL NSW 2196" at bounding box center [516, 347] width 27 height 34
click at [483, 357] on img "64 Broadway, PUNCHBOWL NSW 2196" at bounding box center [492, 357] width 27 height 34
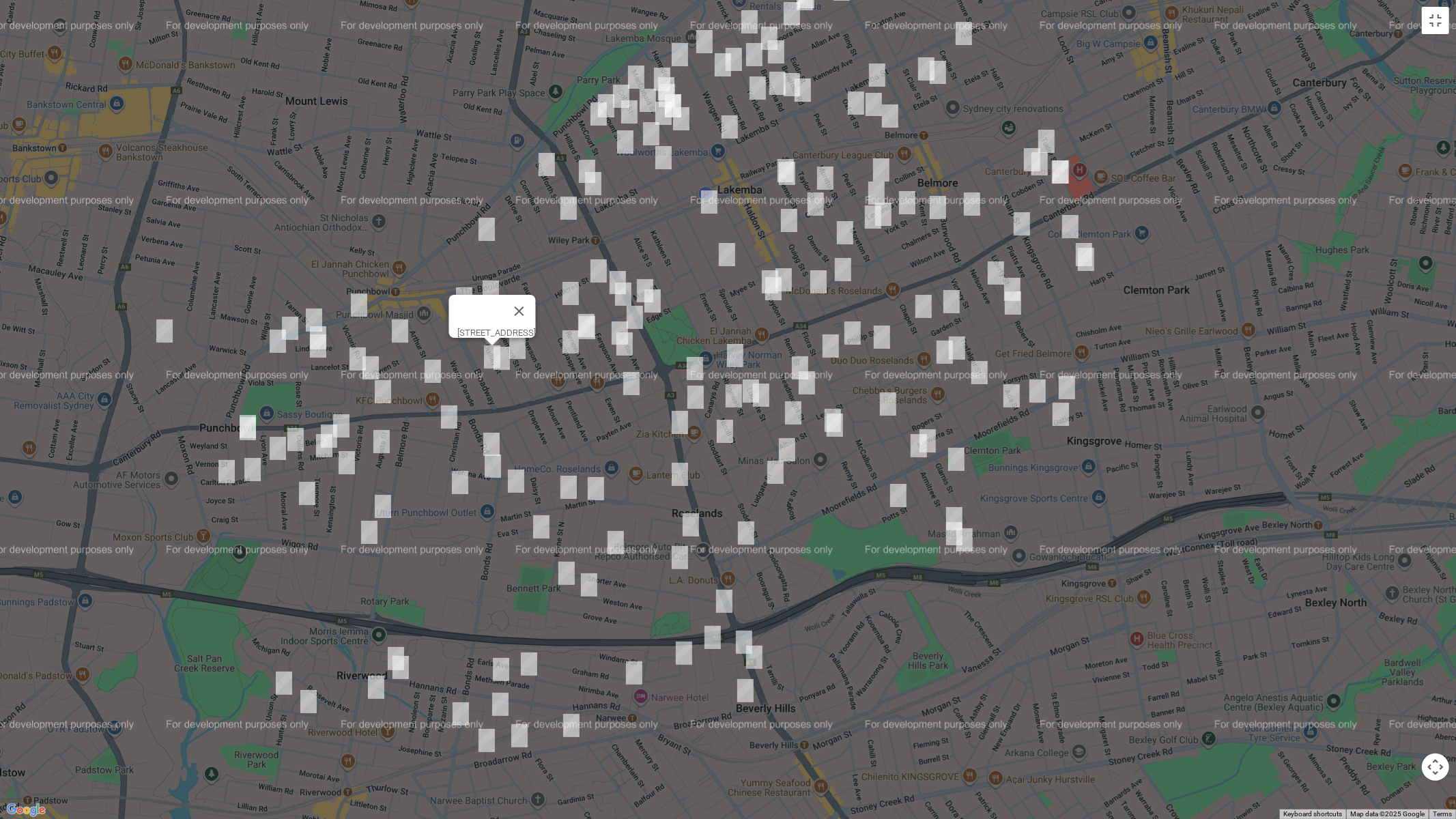
click at [503, 363] on img "95 Dudley Street, PUNCHBOWL NSW 2196" at bounding box center [501, 359] width 27 height 34
click at [614, 271] on img "10 Denman Avenue, WILEY PARK NSW 2195" at bounding box center [617, 283] width 27 height 34
click at [619, 293] on img "20 Denman Avenue, WILEY PARK NSW 2195" at bounding box center [623, 294] width 27 height 34
click at [582, 309] on img "60 Renown Avenue, WILEY PARK NSW 2195" at bounding box center [586, 326] width 27 height 34
click at [587, 328] on img "62 Renown Avenue, WILEY PARK NSW 2195" at bounding box center [587, 328] width 27 height 34
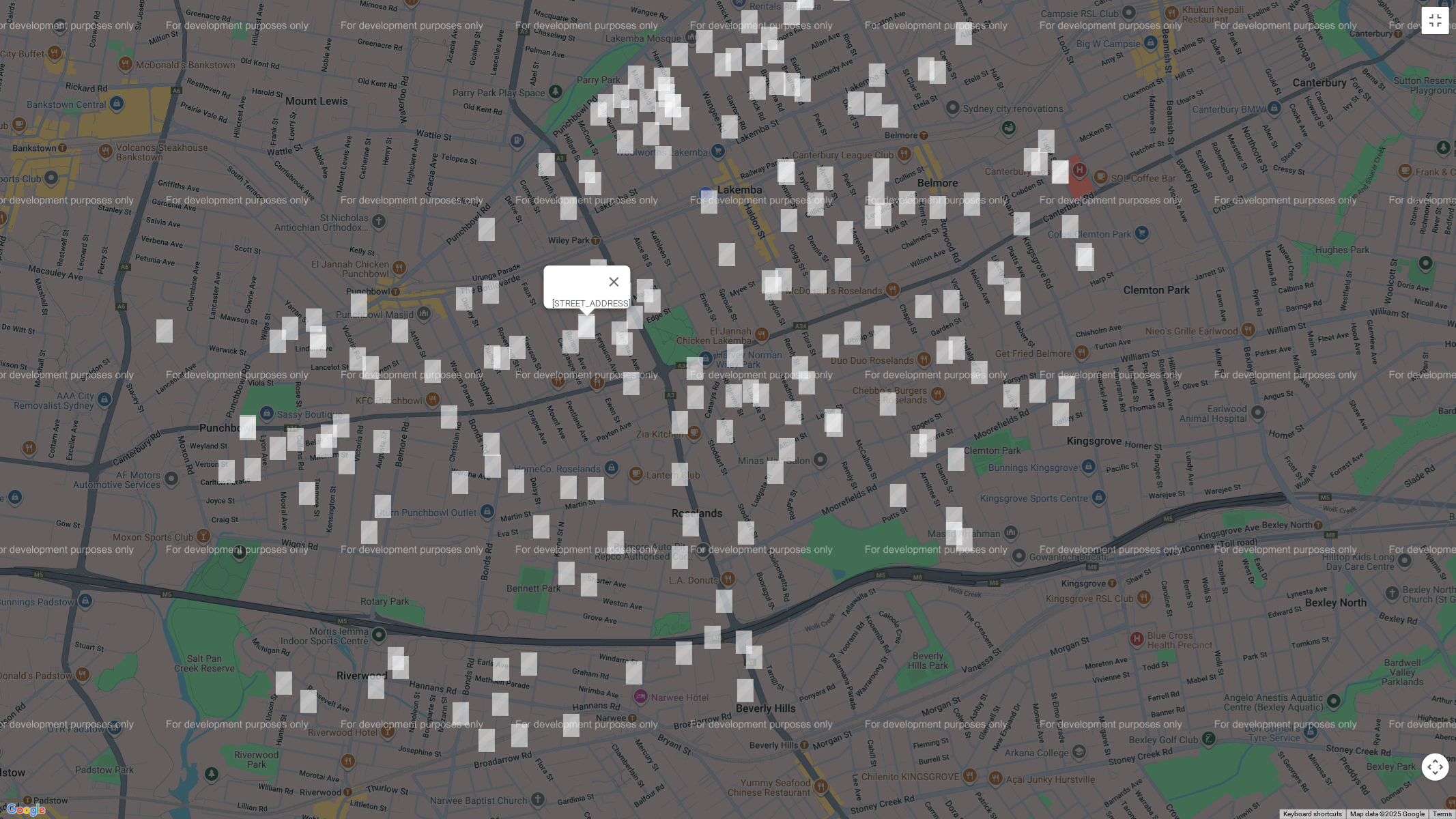
click at [567, 343] on img "60 Beauchamp Street, WILEY PARK NSW 2195" at bounding box center [570, 342] width 27 height 34
click at [646, 289] on button "Close" at bounding box center [630, 296] width 33 height 33
click at [497, 437] on img "43 Bonds Road, PUNCHBOWL NSW 2196" at bounding box center [491, 445] width 27 height 34
click at [632, 315] on img "38 Denman Avenue, WILEY PARK NSW 2195" at bounding box center [634, 318] width 27 height 34
click at [1427, 25] on button "Toggle fullscreen view" at bounding box center [1435, 20] width 27 height 27
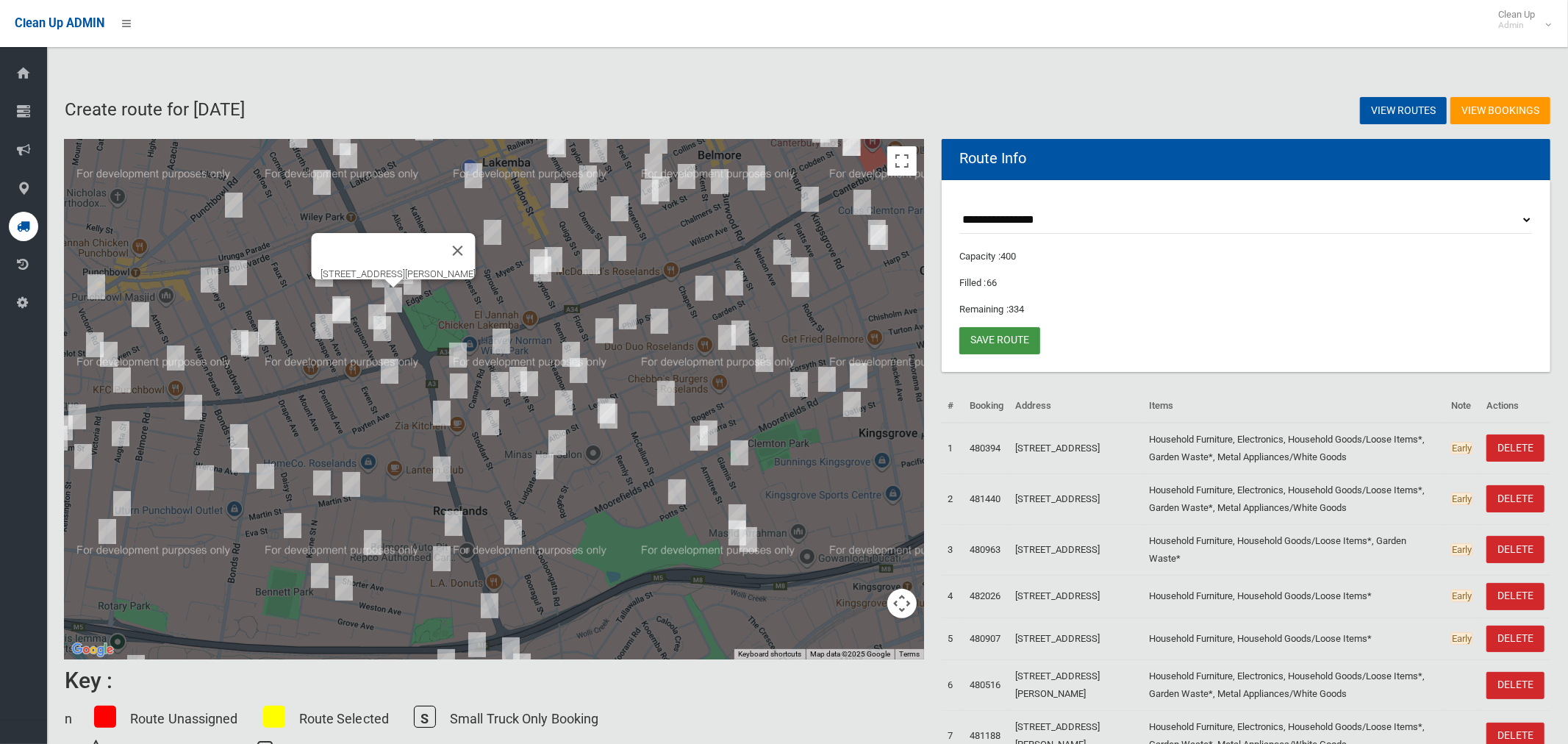
click at [1002, 337] on link "Save route" at bounding box center [1000, 341] width 81 height 27
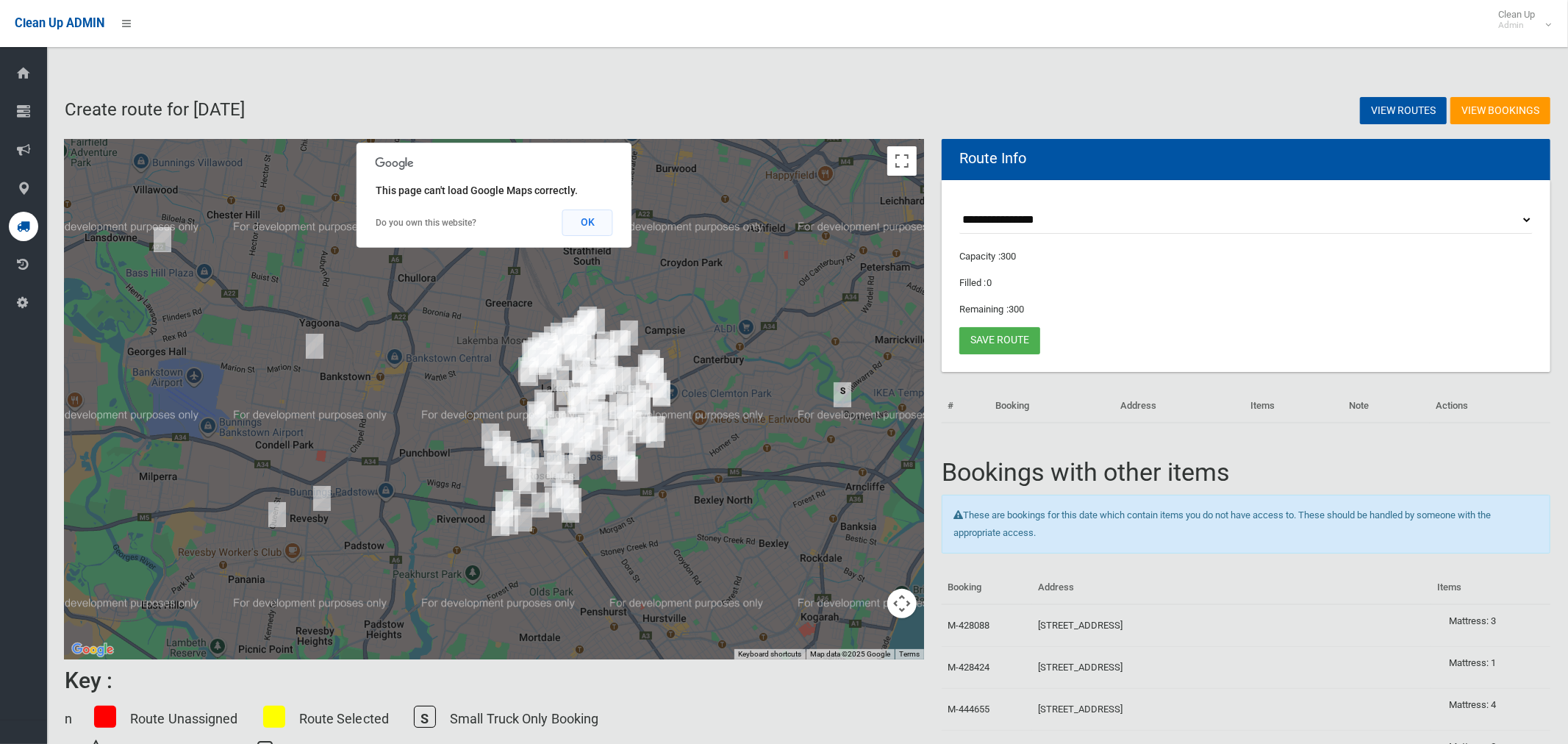
click at [601, 234] on button "OK" at bounding box center [588, 223] width 51 height 26
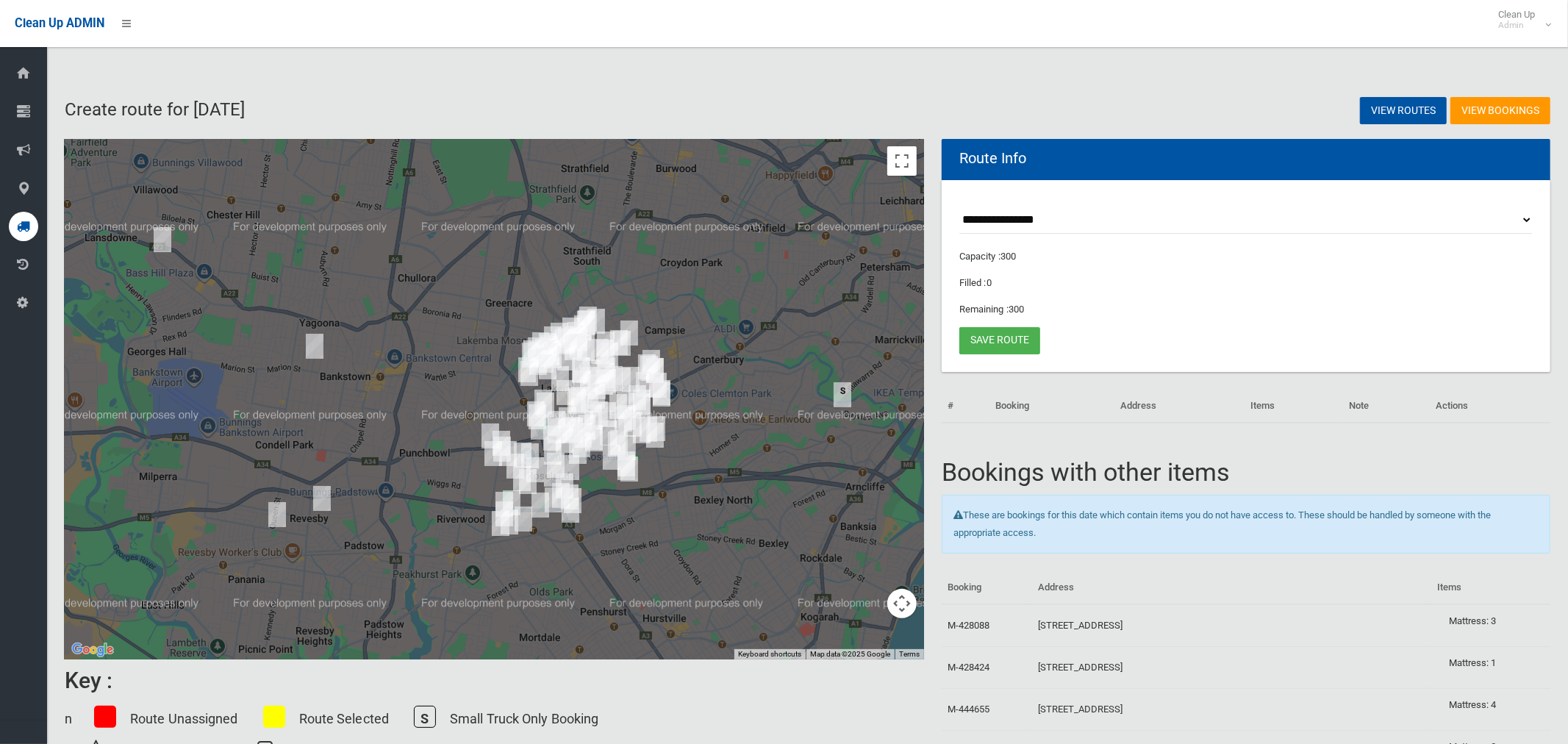
click at [992, 220] on select "**********" at bounding box center [1246, 220] width 574 height 27
select select "*****"
click at [959, 207] on select "**********" at bounding box center [1246, 220] width 574 height 27
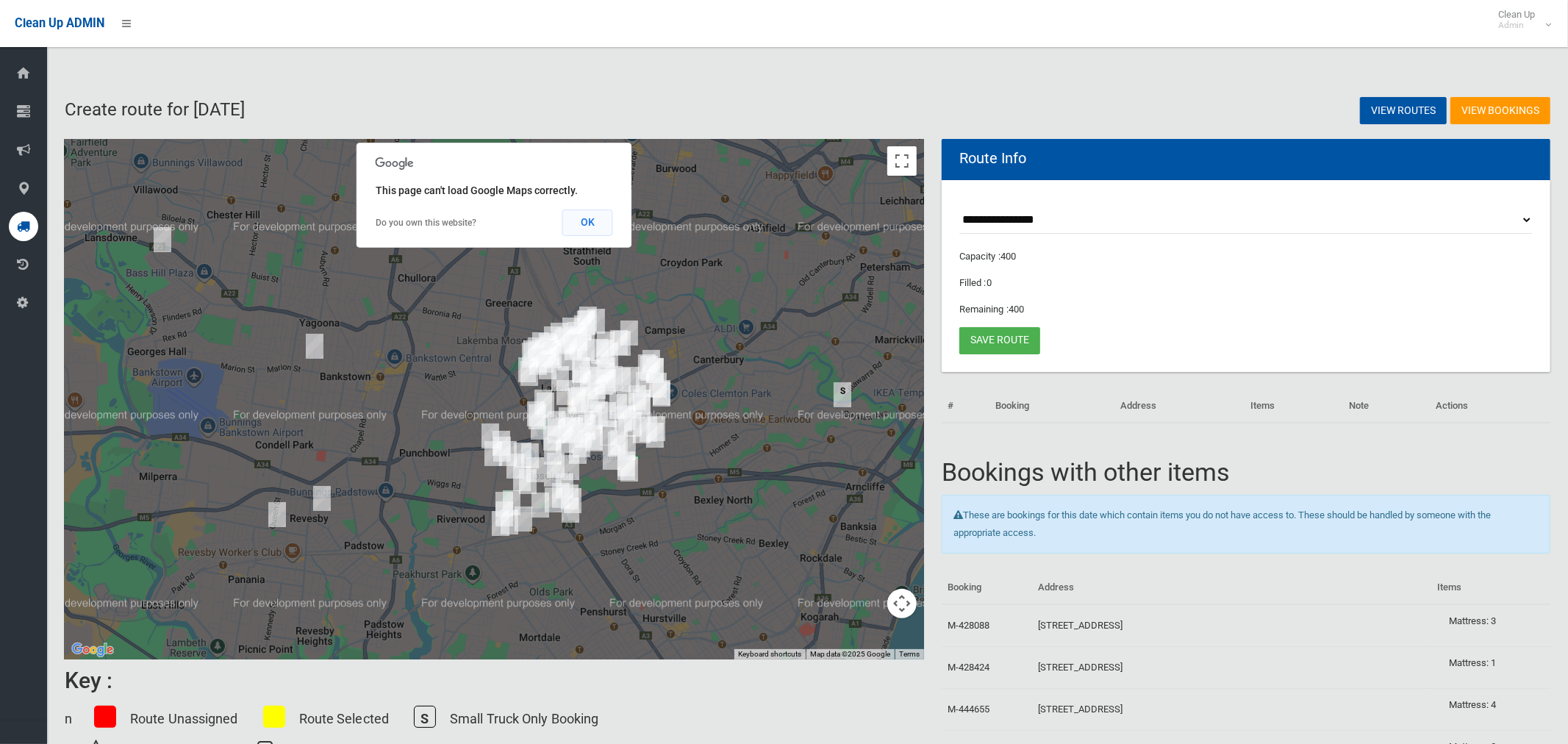
click at [584, 220] on button "OK" at bounding box center [588, 223] width 51 height 26
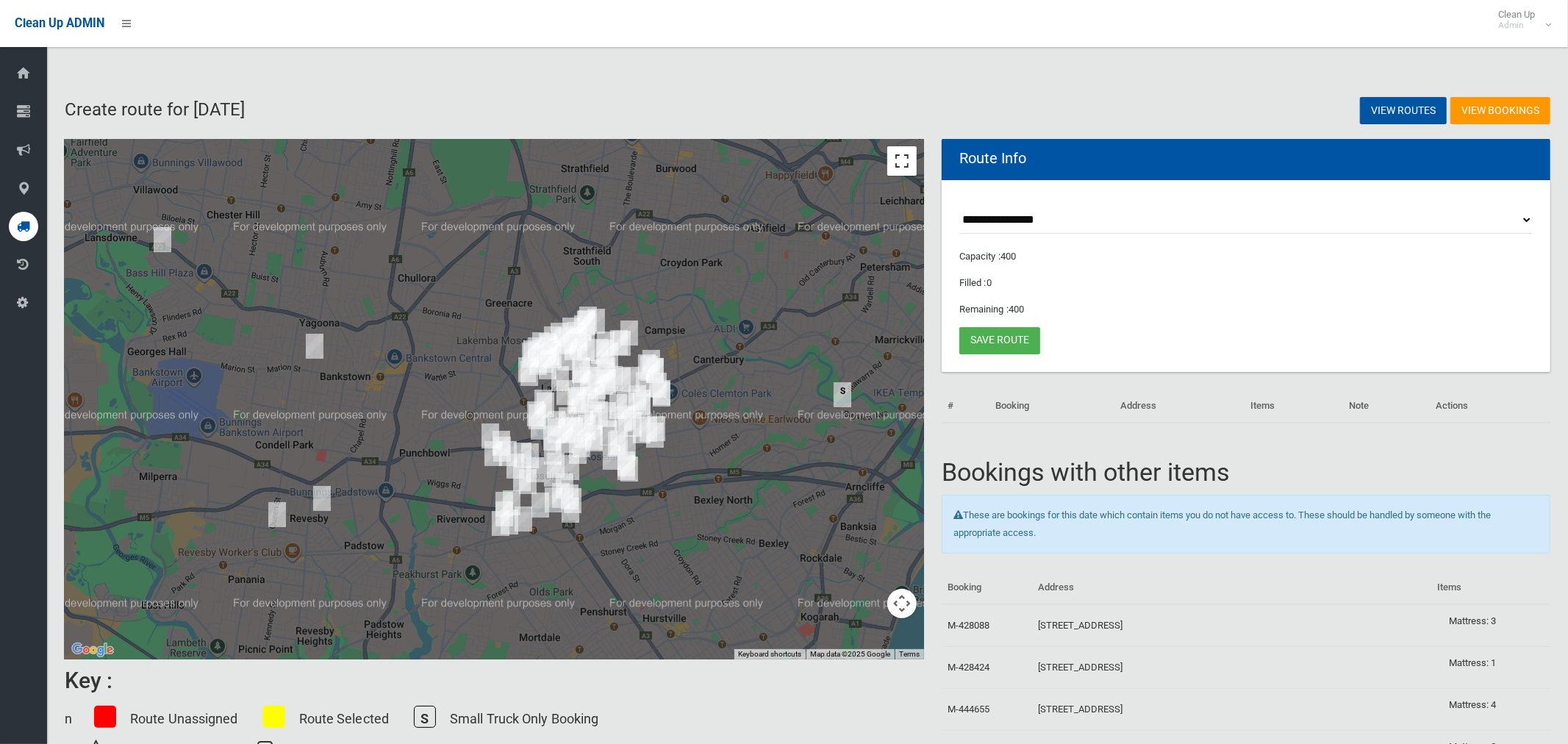
click at [909, 166] on button "Toggle fullscreen view" at bounding box center [901, 160] width 29 height 29
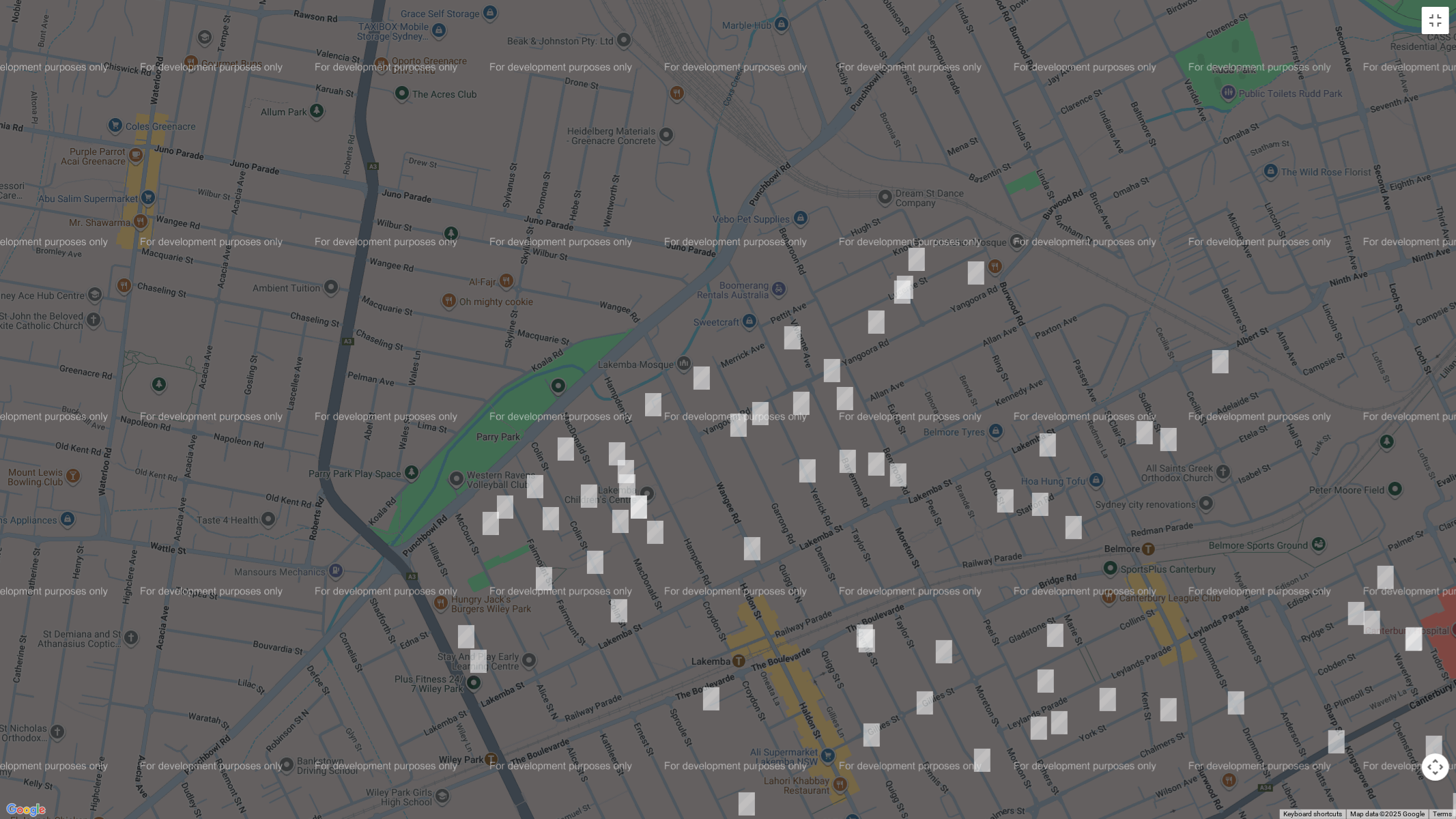
click at [701, 375] on img "55 Wangee Road, LAKEMBA NSW 2195" at bounding box center [701, 378] width 27 height 34
click at [467, 626] on img "46 King Georges Road, WILEY PARK NSW 2195" at bounding box center [466, 638] width 27 height 34
click at [478, 669] on img "58 King Georges Road, WILEY PARK NSW 2195" at bounding box center [478, 662] width 27 height 34
click at [900, 468] on img "121 Lakemba Street, LAKEMBA NSW 2195" at bounding box center [898, 476] width 27 height 34
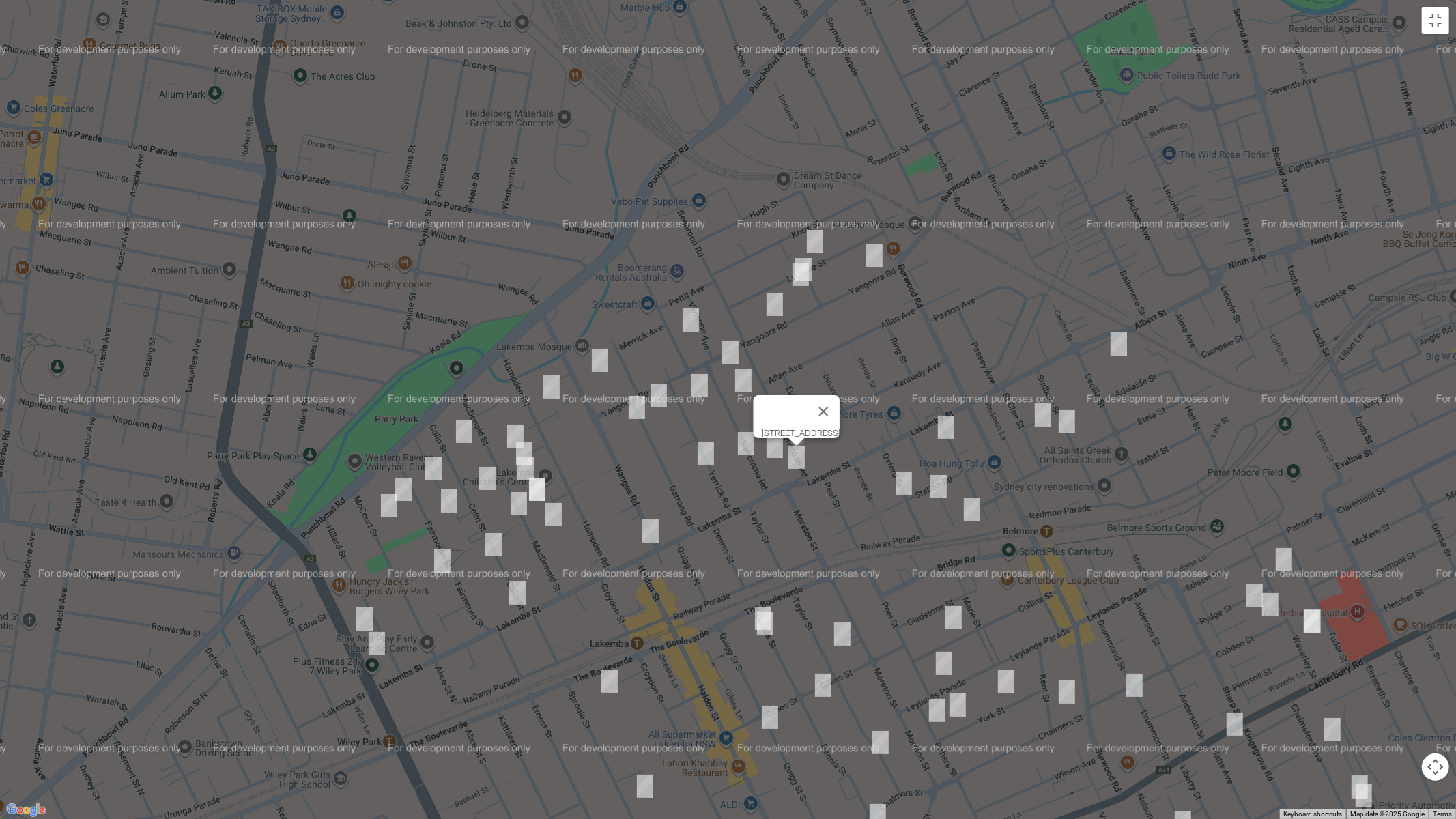
drag, startPoint x: 922, startPoint y: 540, endPoint x: 819, endPoint y: 522, distance: 104.6
click at [819, 522] on div "[STREET_ADDRESS]" at bounding box center [728, 410] width 1456 height 819
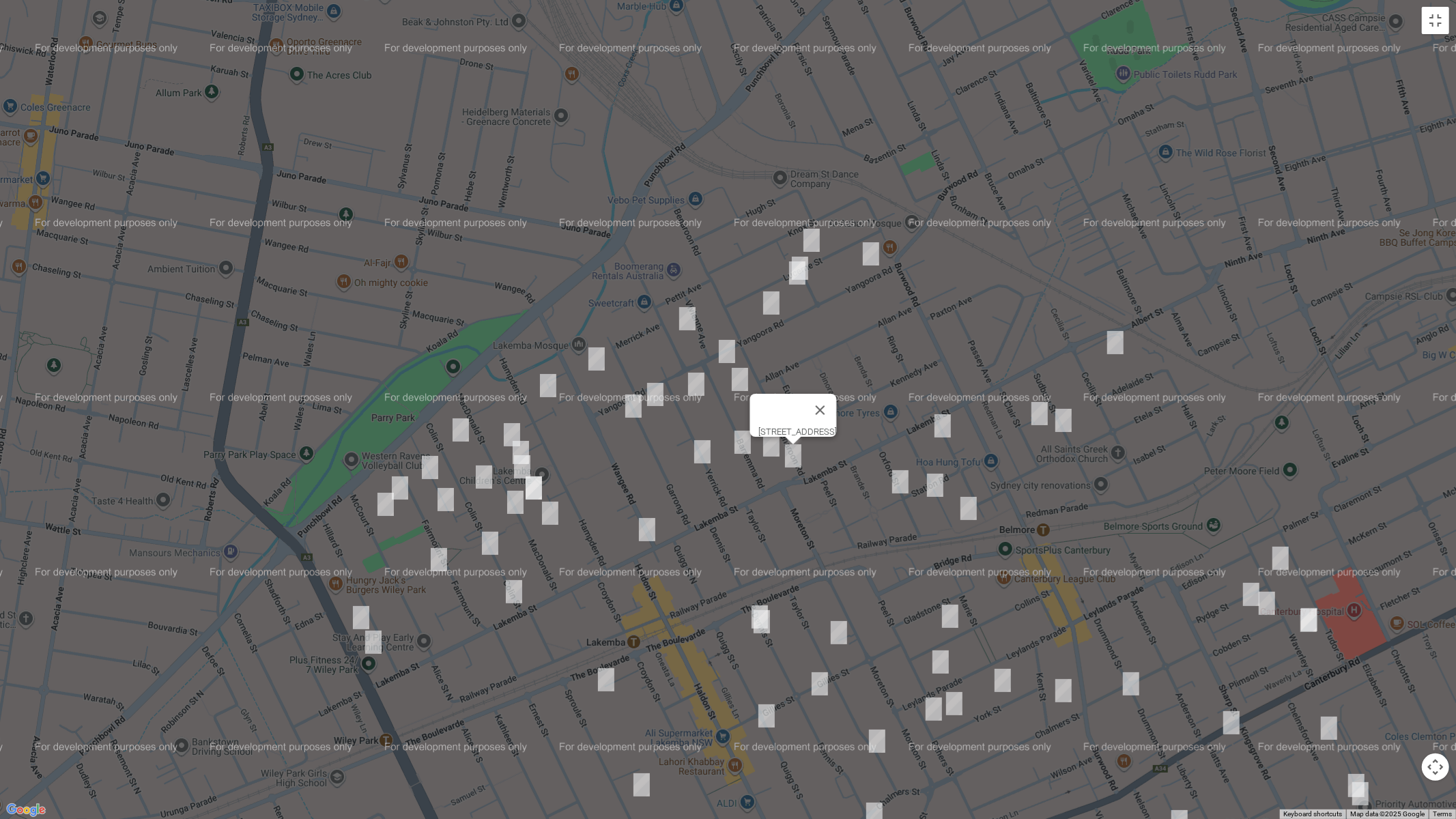
click at [1108, 338] on img "50 Albert Street, BELMORE NSW 2192" at bounding box center [1114, 342] width 27 height 34
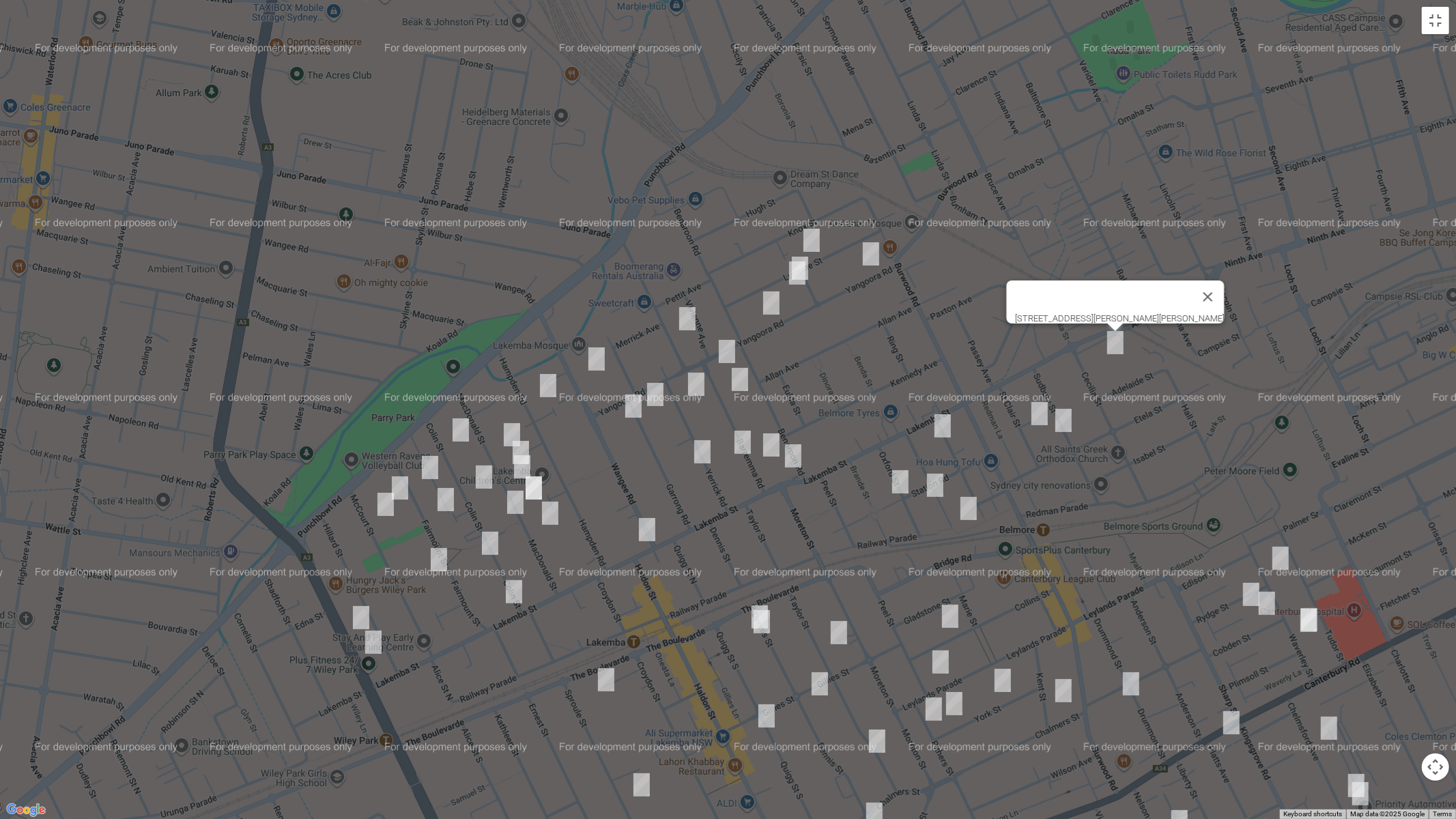
click at [812, 239] on img "31 Lucerne Street, BELMORE NSW 2192" at bounding box center [811, 240] width 27 height 34
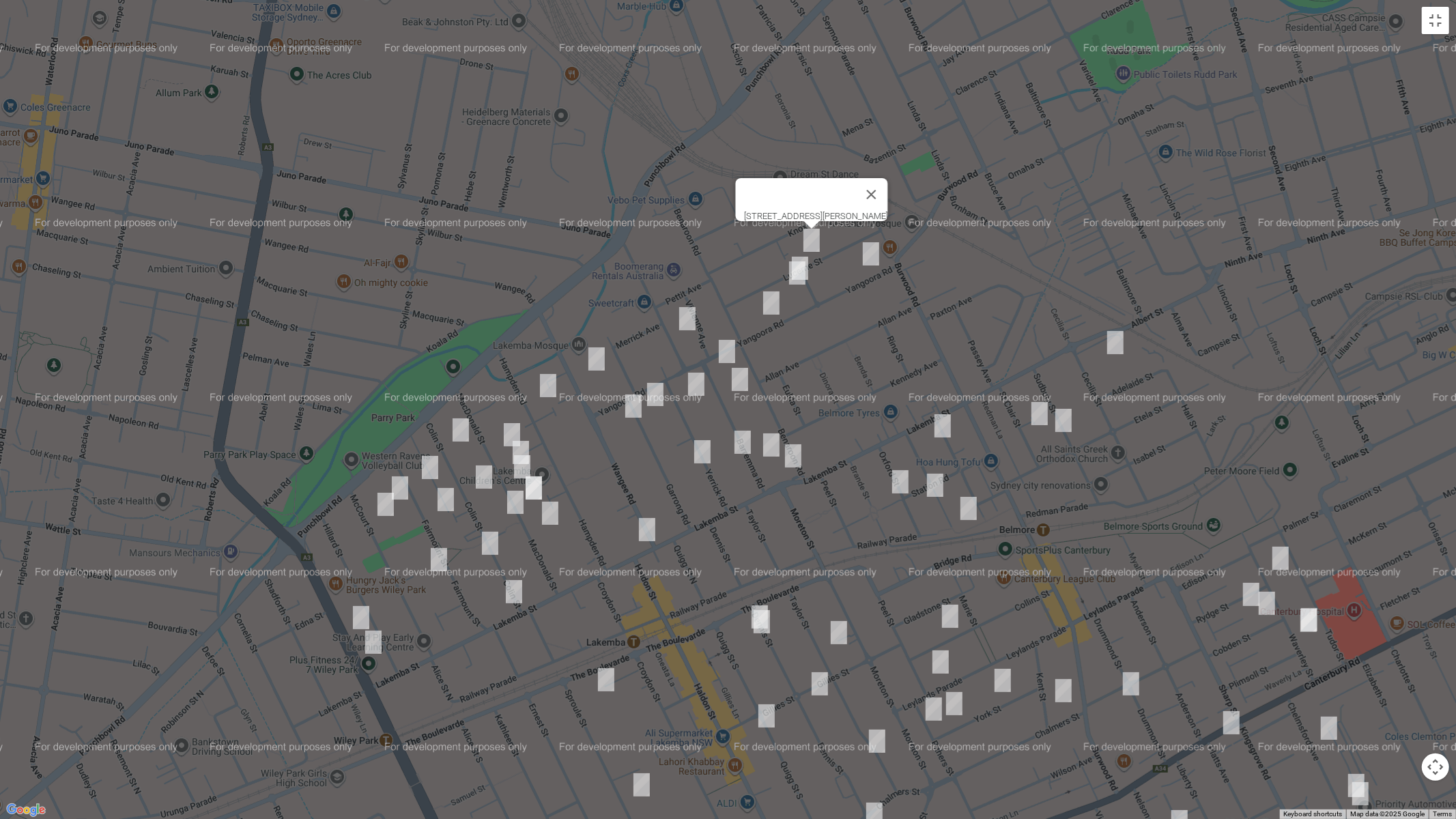
click at [878, 254] on img "5 Yangoora Road, BELMORE NSW 2192" at bounding box center [870, 254] width 27 height 34
click at [804, 251] on img "34 Lucerne Street, BELMORE NSW 2192" at bounding box center [799, 268] width 27 height 34
click at [798, 275] on img "36 Lucerne Street, BELMORE NSW 2192" at bounding box center [797, 273] width 27 height 34
click at [769, 309] on img "1/51 Yangoora Road, BELMORE NSW 2192" at bounding box center [770, 303] width 27 height 34
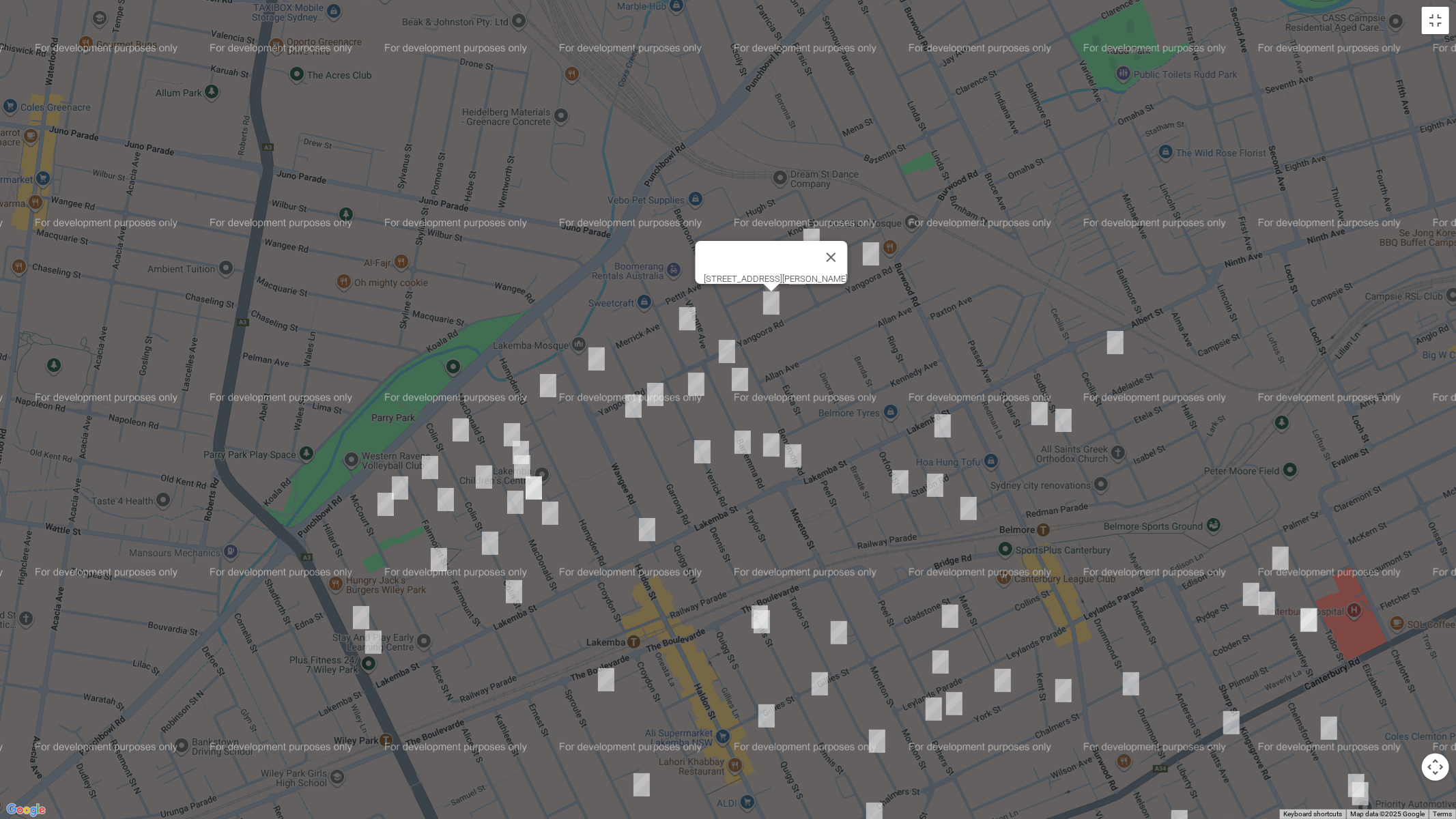
click at [690, 319] on img "59 Yerrick Road, LAKEMBA NSW 2195" at bounding box center [686, 319] width 27 height 34
click at [730, 347] on img "74 Yangoora Road, LAKEMBA NSW 2195" at bounding box center [726, 351] width 27 height 34
click at [548, 383] on img "89-91 Hampden Road, LAKEMBA NSW 2195" at bounding box center [547, 386] width 27 height 34
click at [467, 428] on img "63 Colin Street, LAKEMBA NSW 2195" at bounding box center [460, 430] width 27 height 34
click at [427, 467] on img "5/63 Fairmount Street, LAKEMBA NSW 2195" at bounding box center [430, 468] width 27 height 34
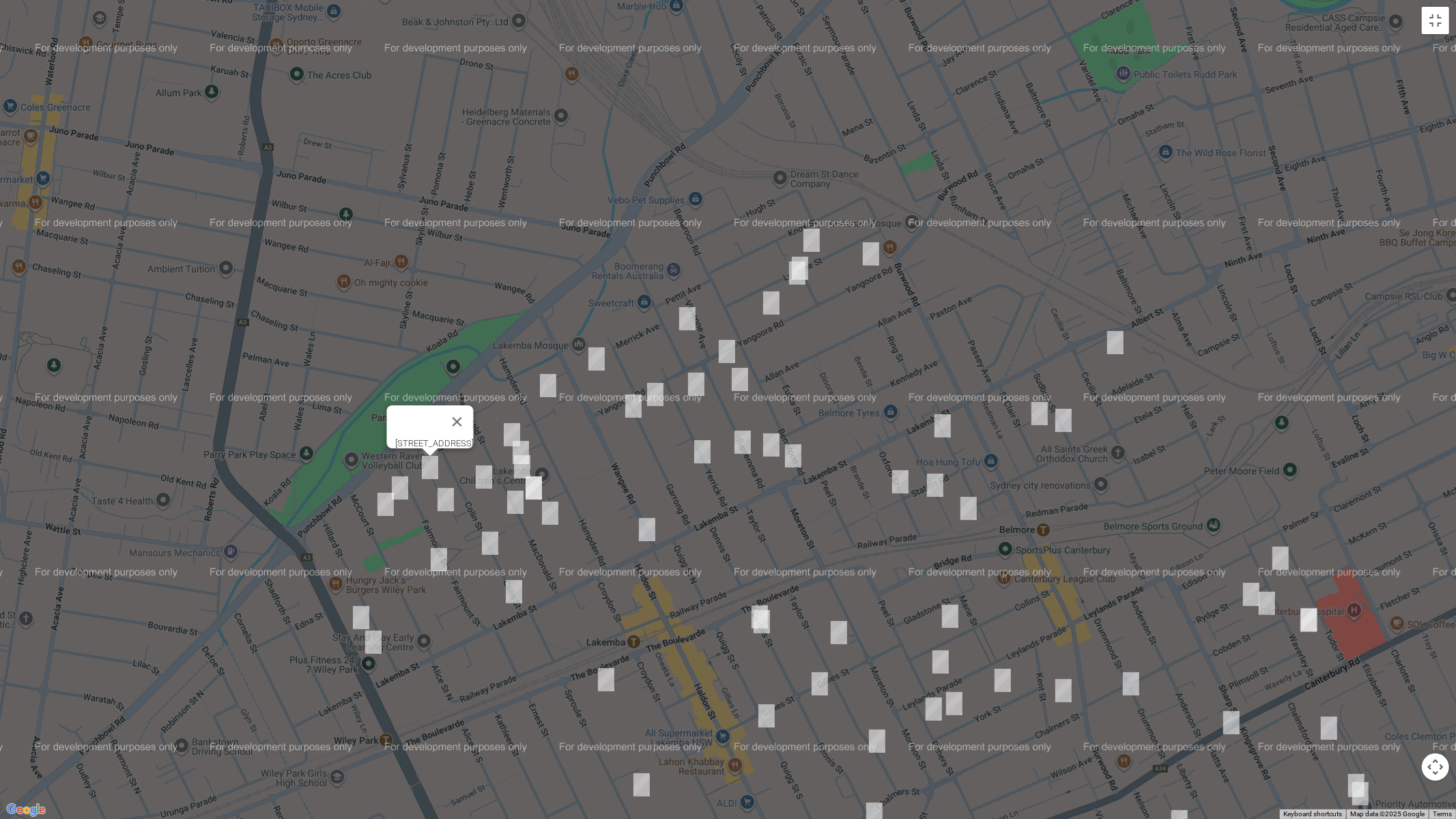
click at [396, 483] on img "64 Fairmount Street, LAKEMBA NSW 2195" at bounding box center [400, 488] width 27 height 34
click at [383, 507] on img "55 McCourt Street, WILEY PARK NSW 2195" at bounding box center [385, 504] width 27 height 34
click at [514, 429] on img "59 MacDonald Street, LAKEMBA NSW 2195" at bounding box center [511, 435] width 27 height 34
click at [530, 441] on img "51 MacDonald Street, LAKEMBA NSW 2195" at bounding box center [520, 453] width 27 height 34
drag, startPoint x: 479, startPoint y: 479, endPoint x: 529, endPoint y: 474, distance: 50.2
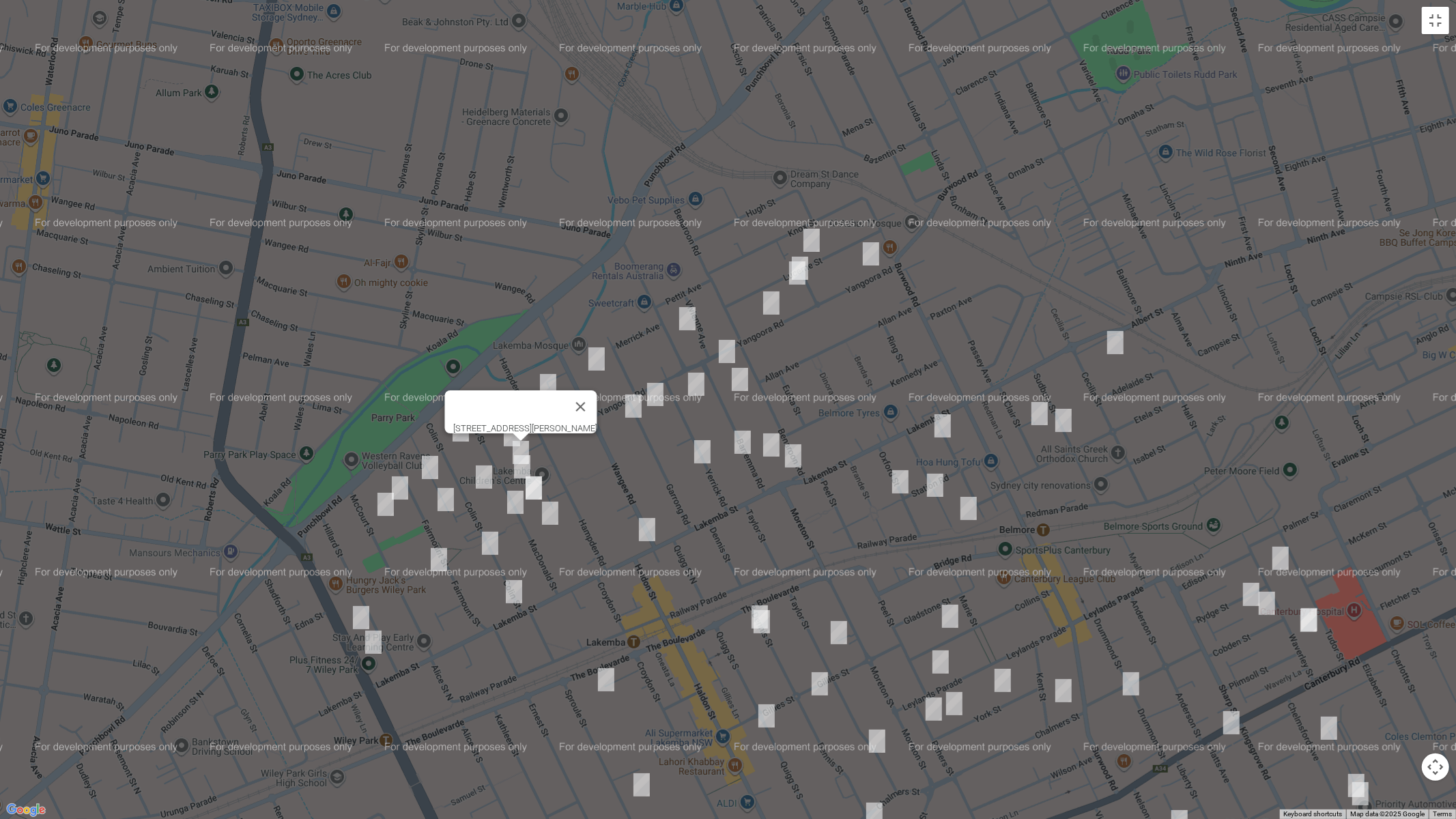
click at [480, 477] on img "43 Colin Street, LAKEMBA NSW 2195" at bounding box center [484, 477] width 27 height 34
drag, startPoint x: 488, startPoint y: 473, endPoint x: 475, endPoint y: 481, distance: 15.3
click at [488, 473] on img "43 Colin Street, LAKEMBA NSW 2195" at bounding box center [484, 477] width 27 height 34
drag, startPoint x: 438, startPoint y: 496, endPoint x: 502, endPoint y: 486, distance: 64.8
click at [437, 496] on img "43 Fairmount Street, LAKEMBA NSW 2195" at bounding box center [445, 500] width 27 height 34
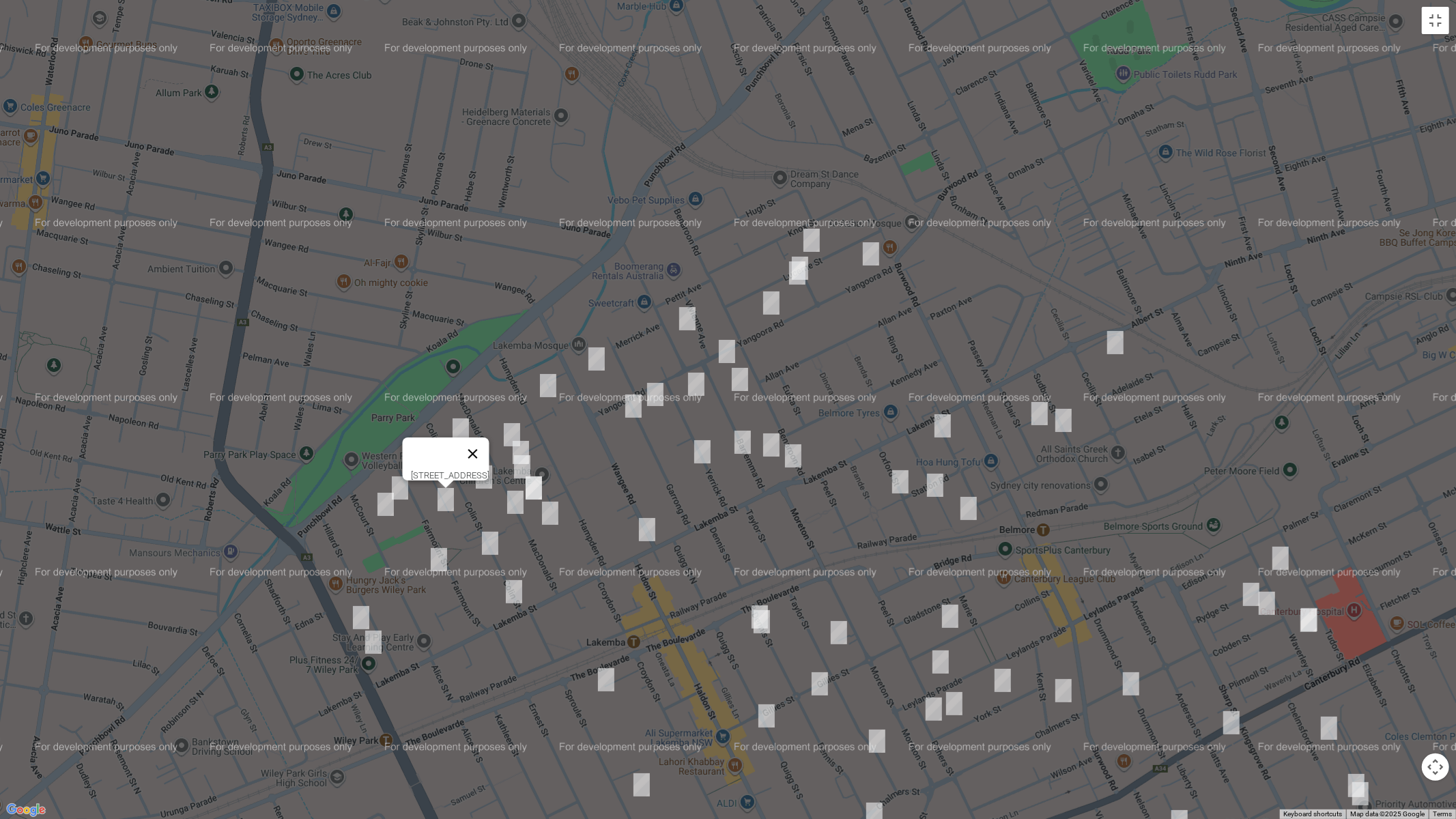
click at [489, 443] on button "Close" at bounding box center [472, 454] width 33 height 33
click at [520, 468] on img "45 MacDonald Street, LAKEMBA NSW 2195" at bounding box center [521, 468] width 27 height 34
click at [531, 491] on img "37 MacDonald Street, LAKEMBA NSW 2195" at bounding box center [534, 488] width 27 height 34
click at [512, 502] on img "28 MacDonald Street, LAKEMBA NSW 2195" at bounding box center [515, 503] width 27 height 34
drag, startPoint x: 492, startPoint y: 539, endPoint x: 429, endPoint y: 551, distance: 64.1
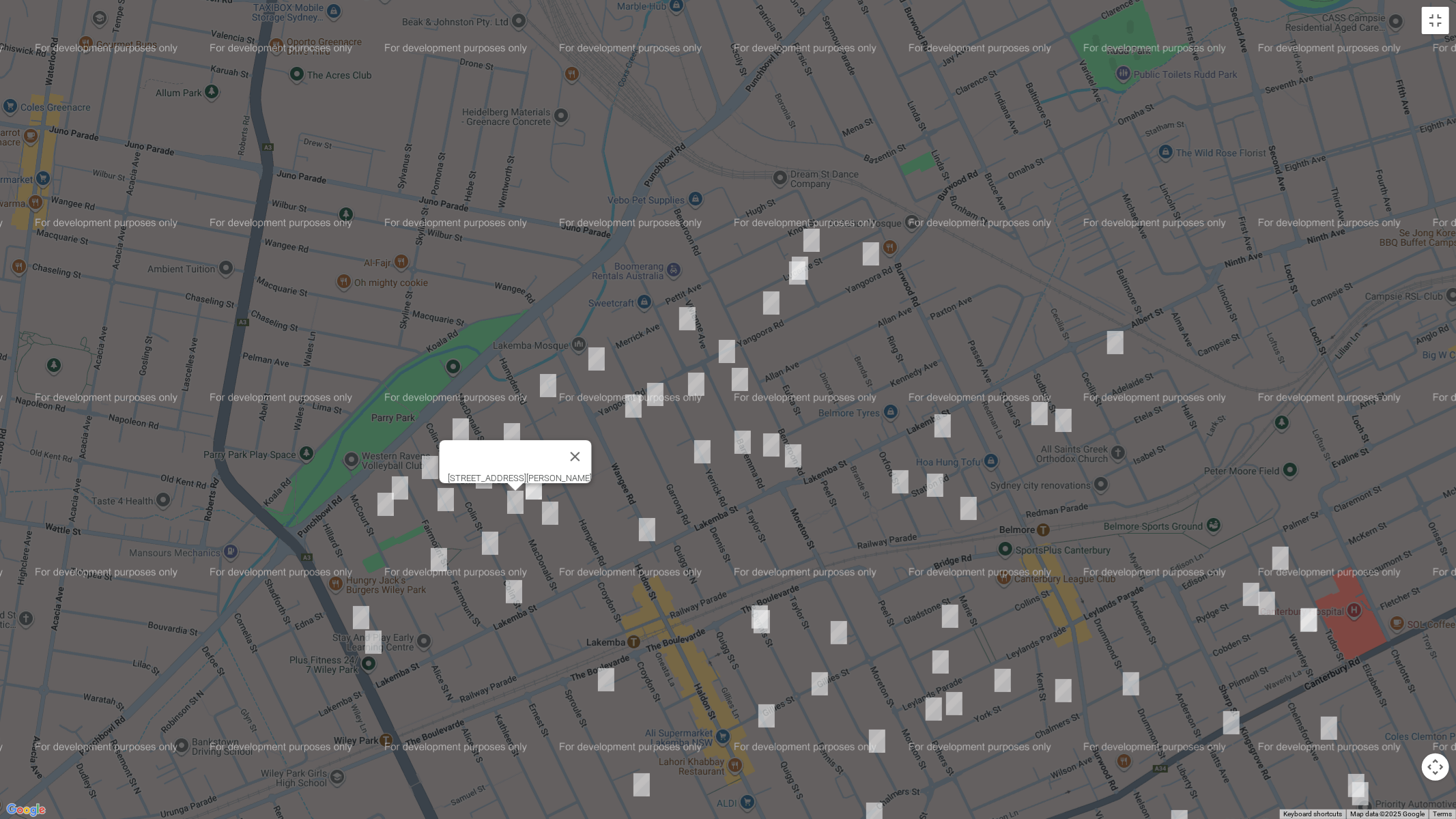
click at [492, 539] on img "26 Colin Street, LAKEMBA NSW 2195" at bounding box center [489, 544] width 27 height 34
click at [442, 557] on img "24-30 Fairmount Street, LAKEMBA NSW 2195" at bounding box center [438, 560] width 27 height 34
click at [552, 517] on img "23 MacDonald Street, LAKEMBA NSW 2195" at bounding box center [550, 513] width 27 height 34
drag, startPoint x: 512, startPoint y: 597, endPoint x: 534, endPoint y: 579, distance: 28.4
click at [512, 597] on img "6 Colin Street, LAKEMBA NSW 2195" at bounding box center [513, 592] width 27 height 34
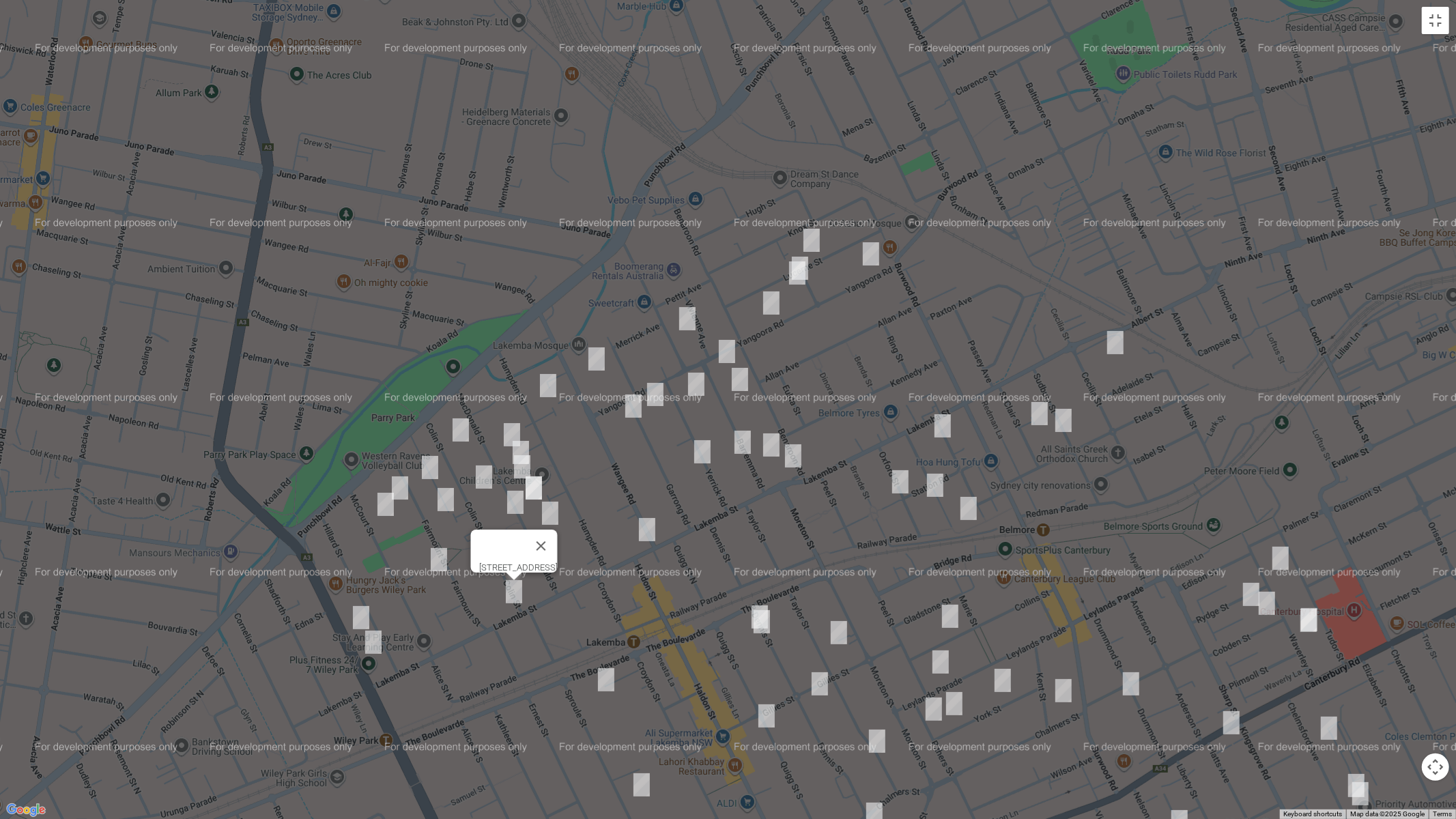
click at [650, 532] on img "193 Lakemba Street, LAKEMBA NSW 2195" at bounding box center [646, 530] width 27 height 34
click at [699, 389] on img "47 Yerrick Road, LAKEMBA NSW 2195" at bounding box center [695, 384] width 27 height 34
click at [653, 390] on img "49 Garrong Road, LAKEMBA NSW 2195" at bounding box center [654, 395] width 27 height 34
click at [634, 401] on img "46 Garrong Road, LAKEMBA NSW 2195" at bounding box center [633, 406] width 27 height 34
click at [639, 404] on img "46 Garrong Road, LAKEMBA NSW 2195" at bounding box center [633, 406] width 27 height 34
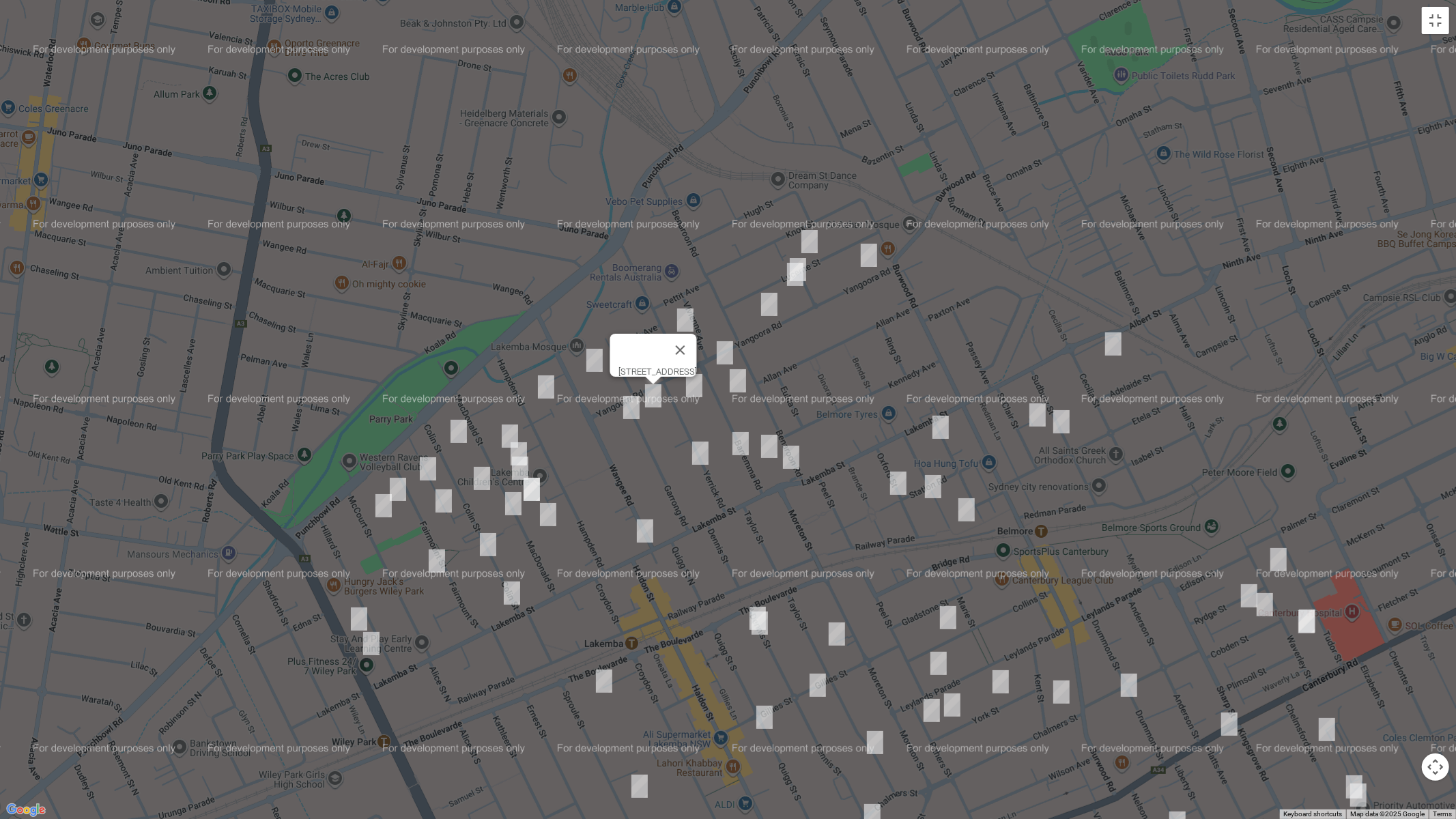
click at [633, 410] on img "46 Garrong Road, LAKEMBA NSW 2195" at bounding box center [631, 408] width 27 height 34
click at [743, 379] on img "43 Barremma Road, LAKEMBA NSW 2195" at bounding box center [737, 381] width 27 height 34
click at [739, 379] on img "43 Barremma Road, LAKEMBA NSW 2195" at bounding box center [737, 381] width 27 height 34
click at [737, 445] on img "2/16 Barremma Road, LAKEMBA NSW 2195" at bounding box center [740, 444] width 27 height 34
click at [769, 441] on img "7 Barremma Road, LAKEMBA NSW 2195" at bounding box center [769, 446] width 27 height 34
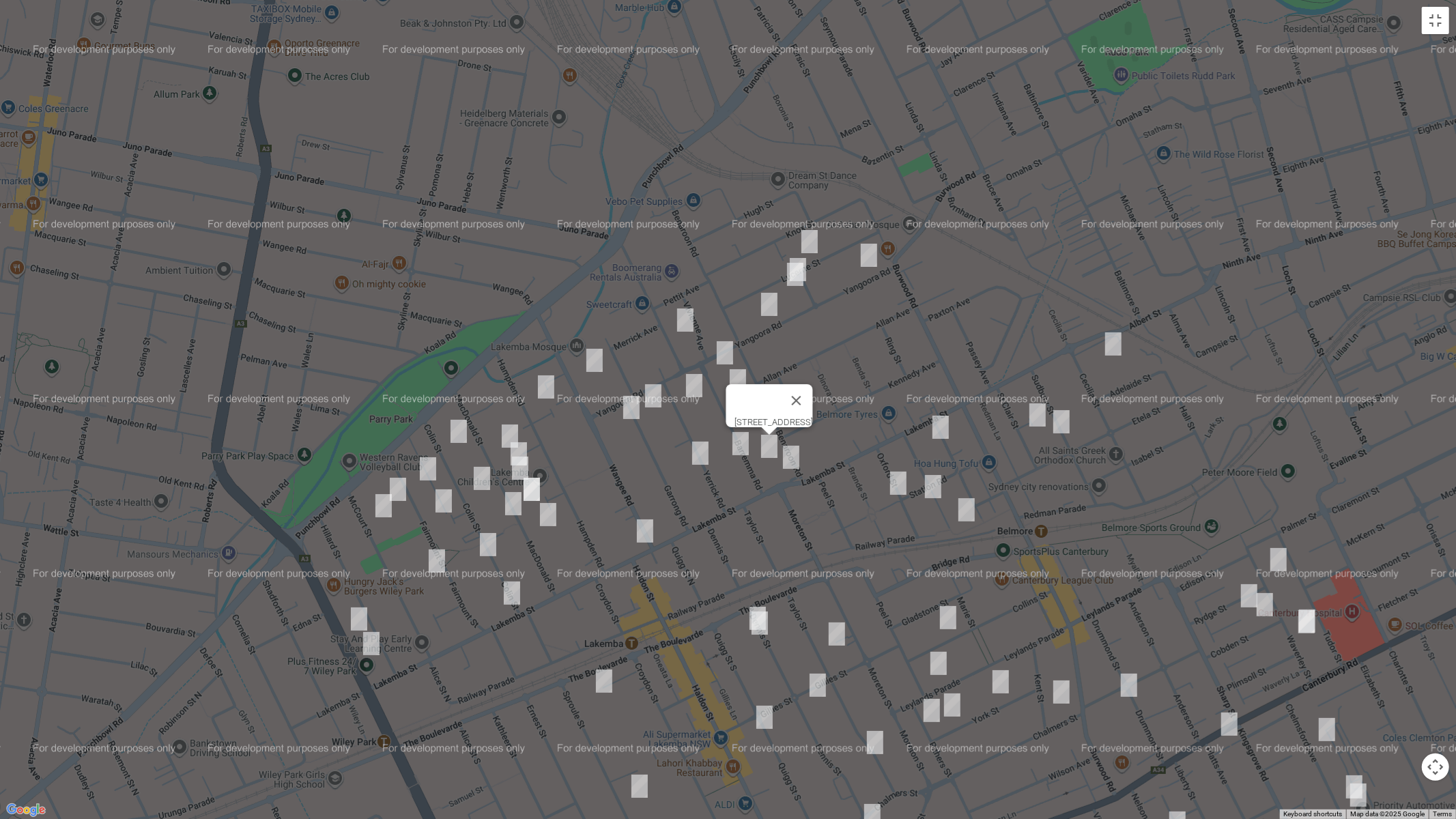
click at [705, 450] on img "12 Yerrick Road, LAKEMBA NSW 2195" at bounding box center [699, 454] width 27 height 34
drag, startPoint x: 1043, startPoint y: 410, endPoint x: 990, endPoint y: 415, distance: 53.2
click at [1043, 411] on img "13 St Clair Street, BELMORE NSW 2192" at bounding box center [1037, 415] width 27 height 34
click at [939, 428] on img "44 Cleary Avenue, BELMORE NSW 2192" at bounding box center [940, 427] width 27 height 34
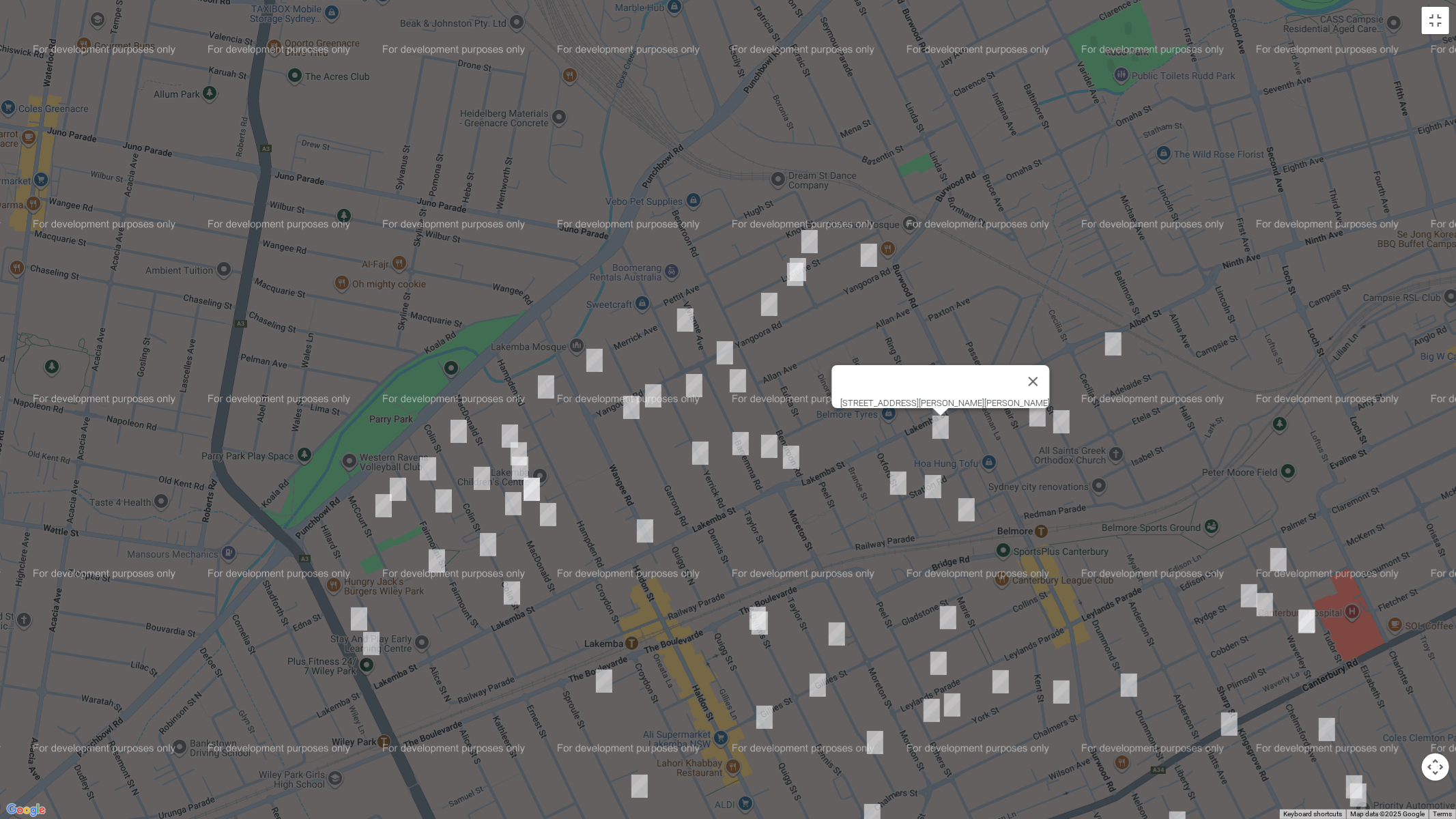
click at [1057, 422] on img "20 Sudbury Street, BELMORE NSW 2192" at bounding box center [1061, 422] width 27 height 34
click at [934, 483] on img "18 Belmore Avenue, BELMORE NSW 2192" at bounding box center [932, 487] width 27 height 34
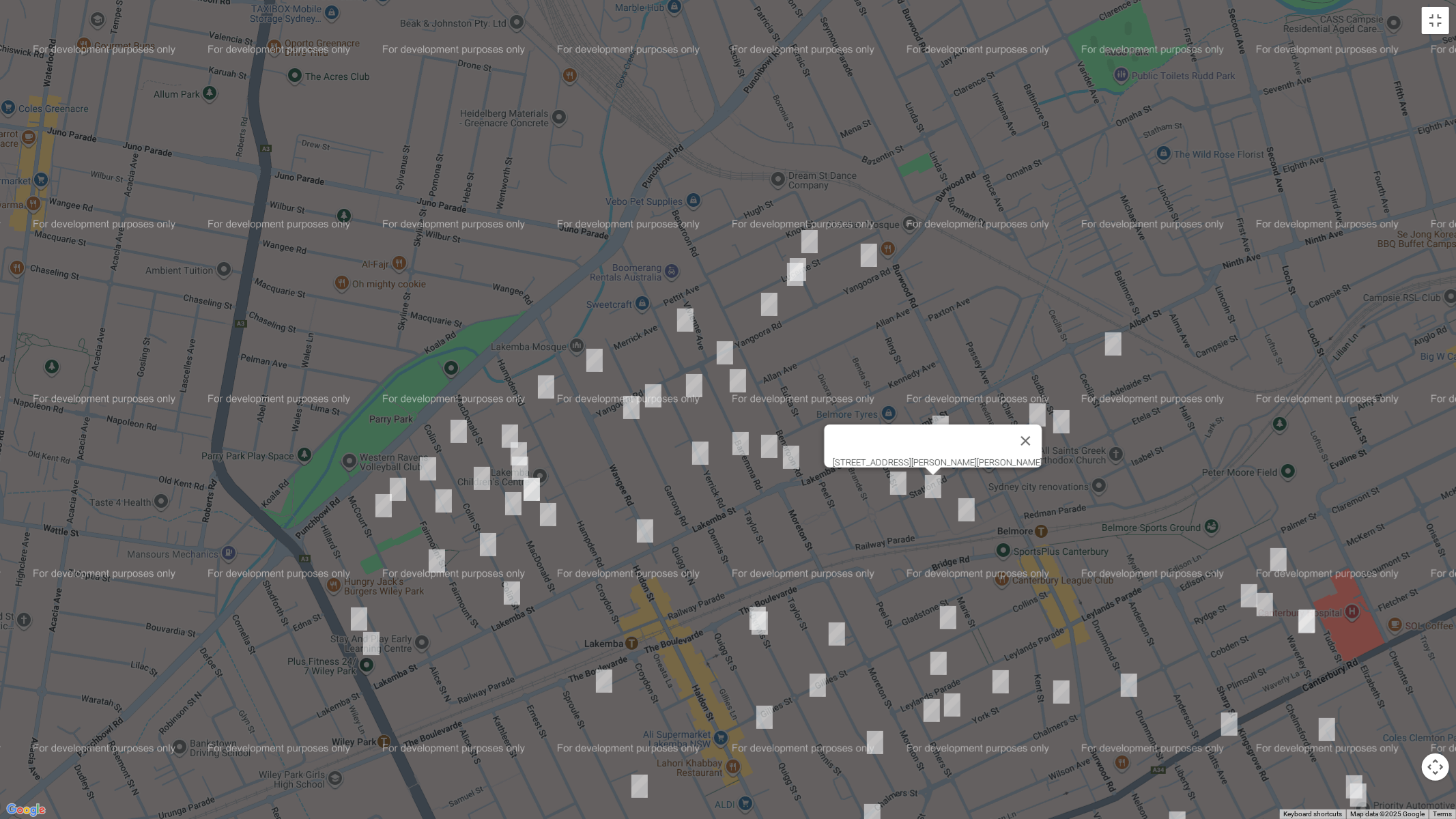
click at [1058, 422] on img "20 Sudbury Street, BELMORE NSW 2192" at bounding box center [1061, 422] width 27 height 34
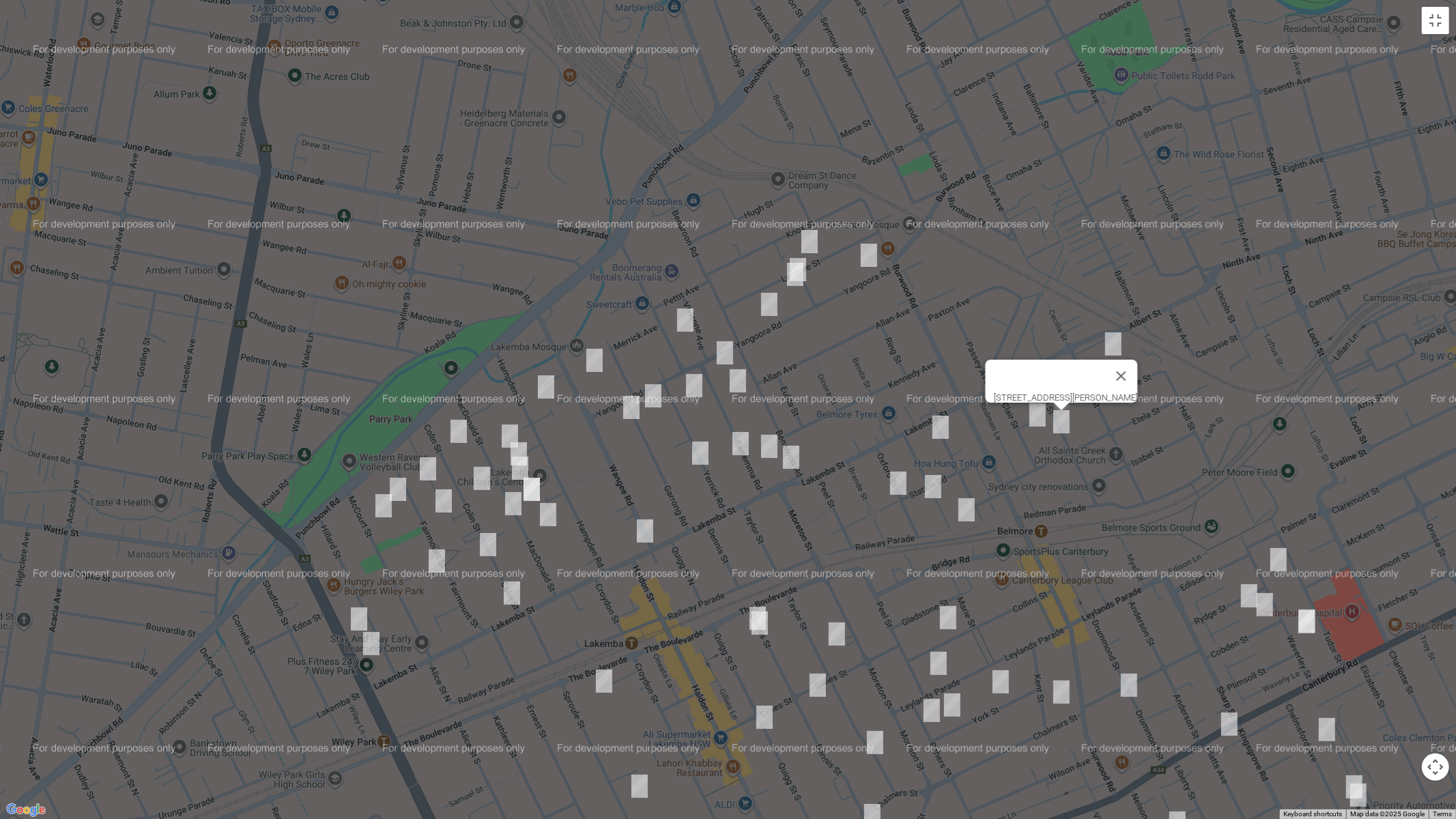
click at [893, 483] on img "16 Oxford Street, BELMORE NSW 2192" at bounding box center [898, 484] width 27 height 34
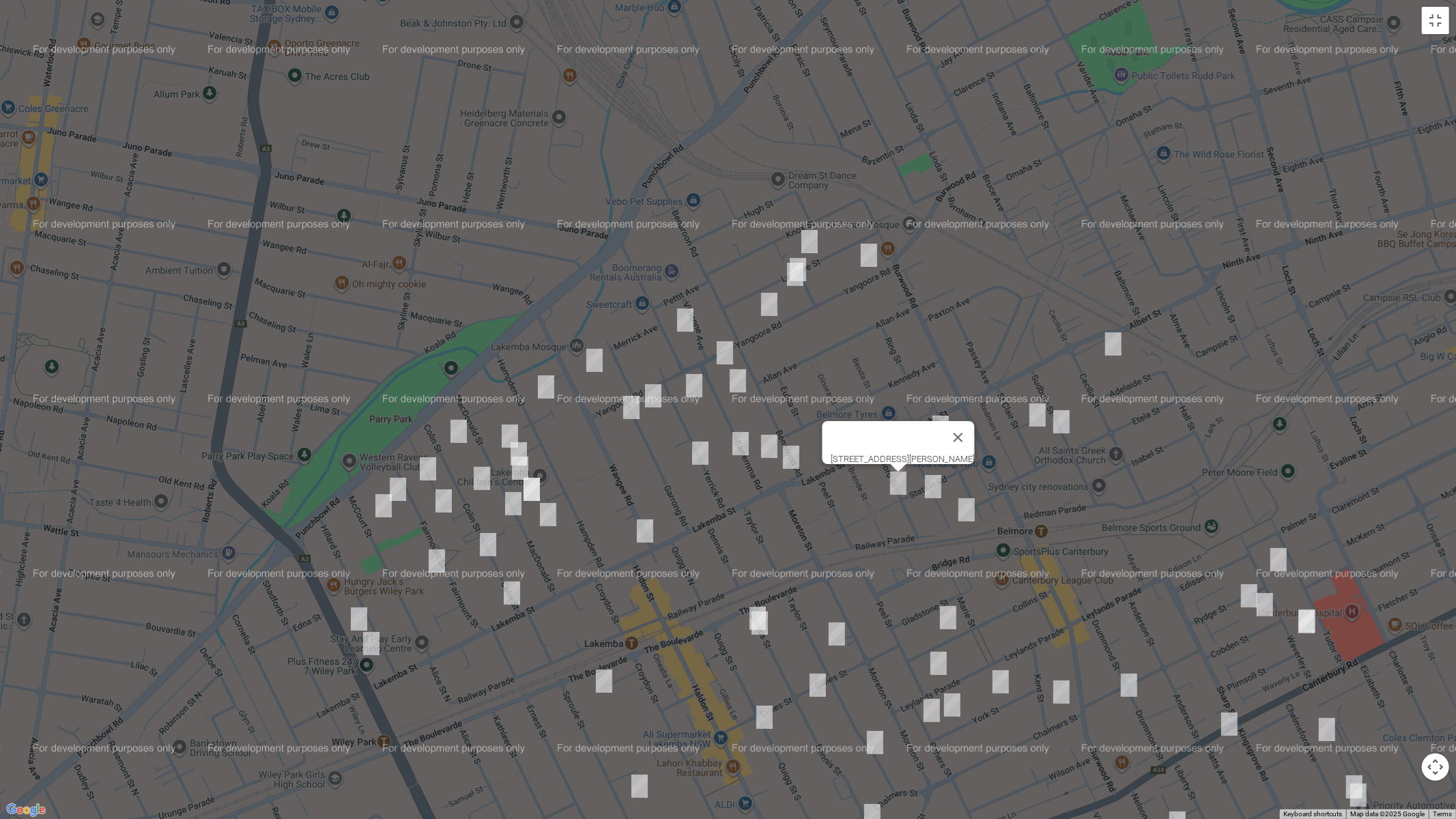
click at [965, 512] on img "3 Belmore Avenue, BELMORE NSW 2192" at bounding box center [966, 510] width 27 height 34
click at [965, 511] on img "3 Belmore Avenue, BELMORE NSW 2192" at bounding box center [966, 510] width 27 height 34
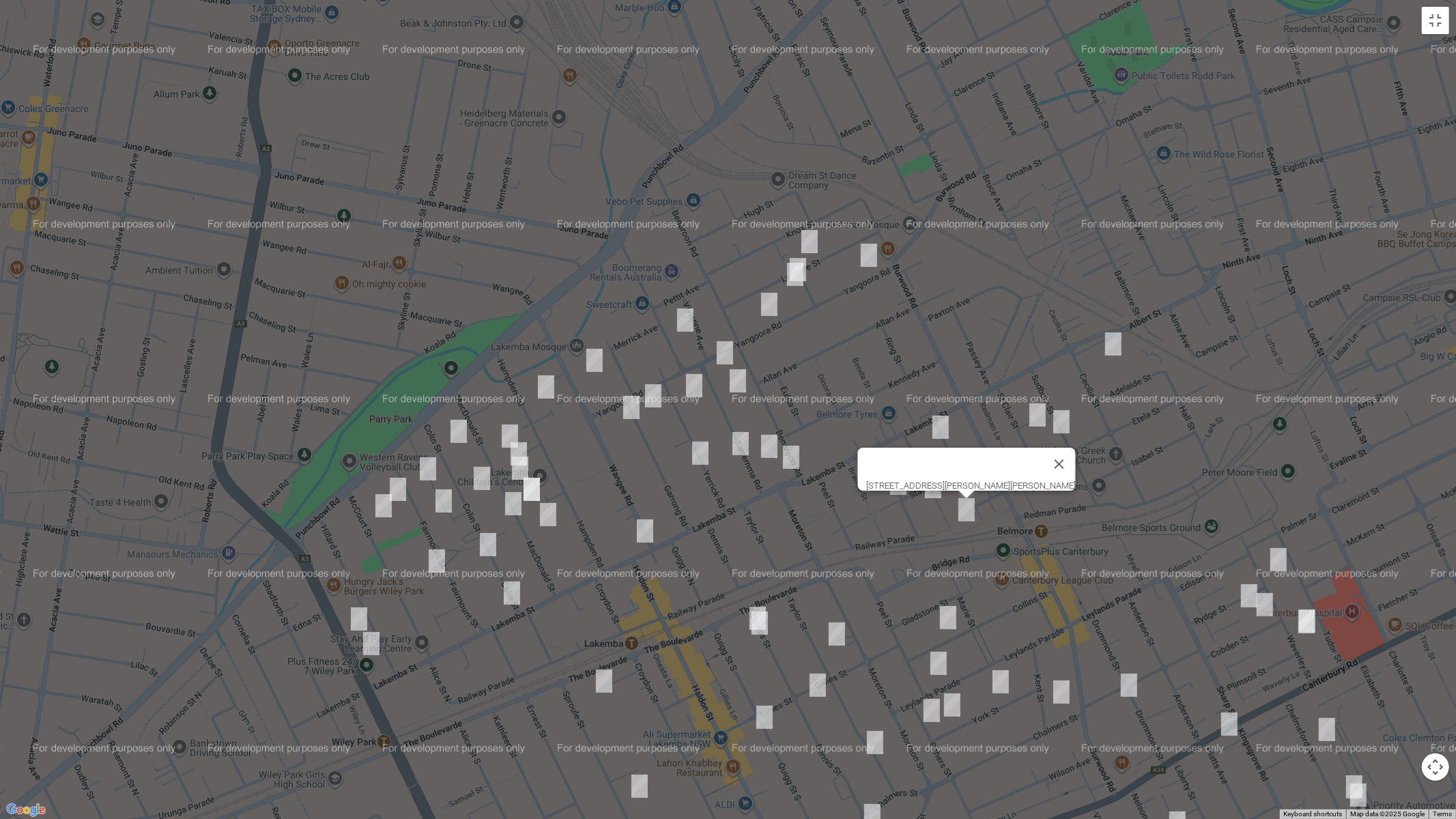
drag, startPoint x: 1043, startPoint y: 557, endPoint x: 987, endPoint y: 475, distance: 99.3
click at [981, 472] on div "[STREET_ADDRESS][PERSON_NAME][PERSON_NAME]" at bounding box center [728, 410] width 1456 height 819
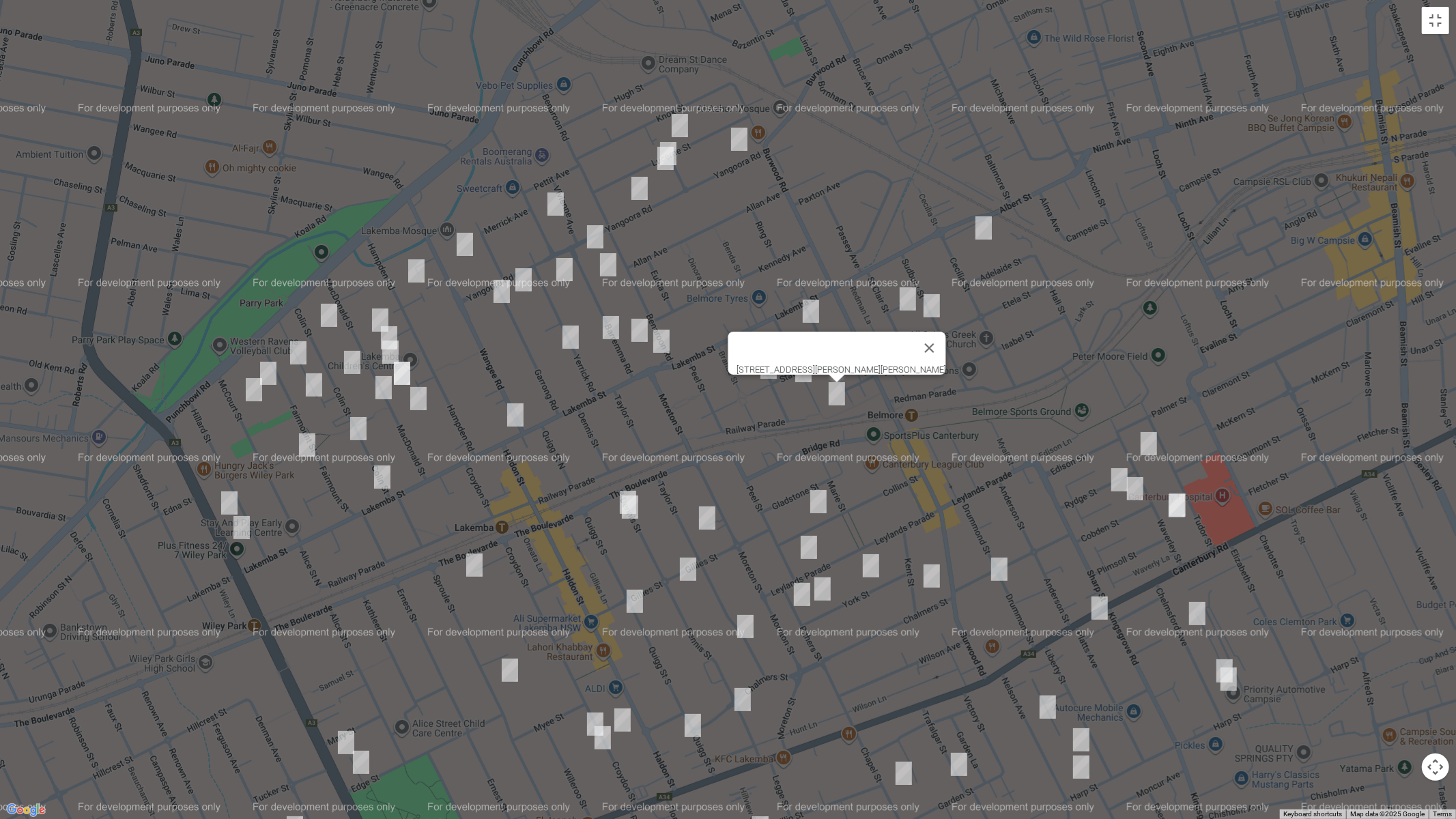
drag, startPoint x: 1073, startPoint y: 548, endPoint x: 943, endPoint y: 432, distance: 174.2
click at [943, 432] on div "[STREET_ADDRESS][PERSON_NAME][PERSON_NAME]" at bounding box center [728, 410] width 1456 height 819
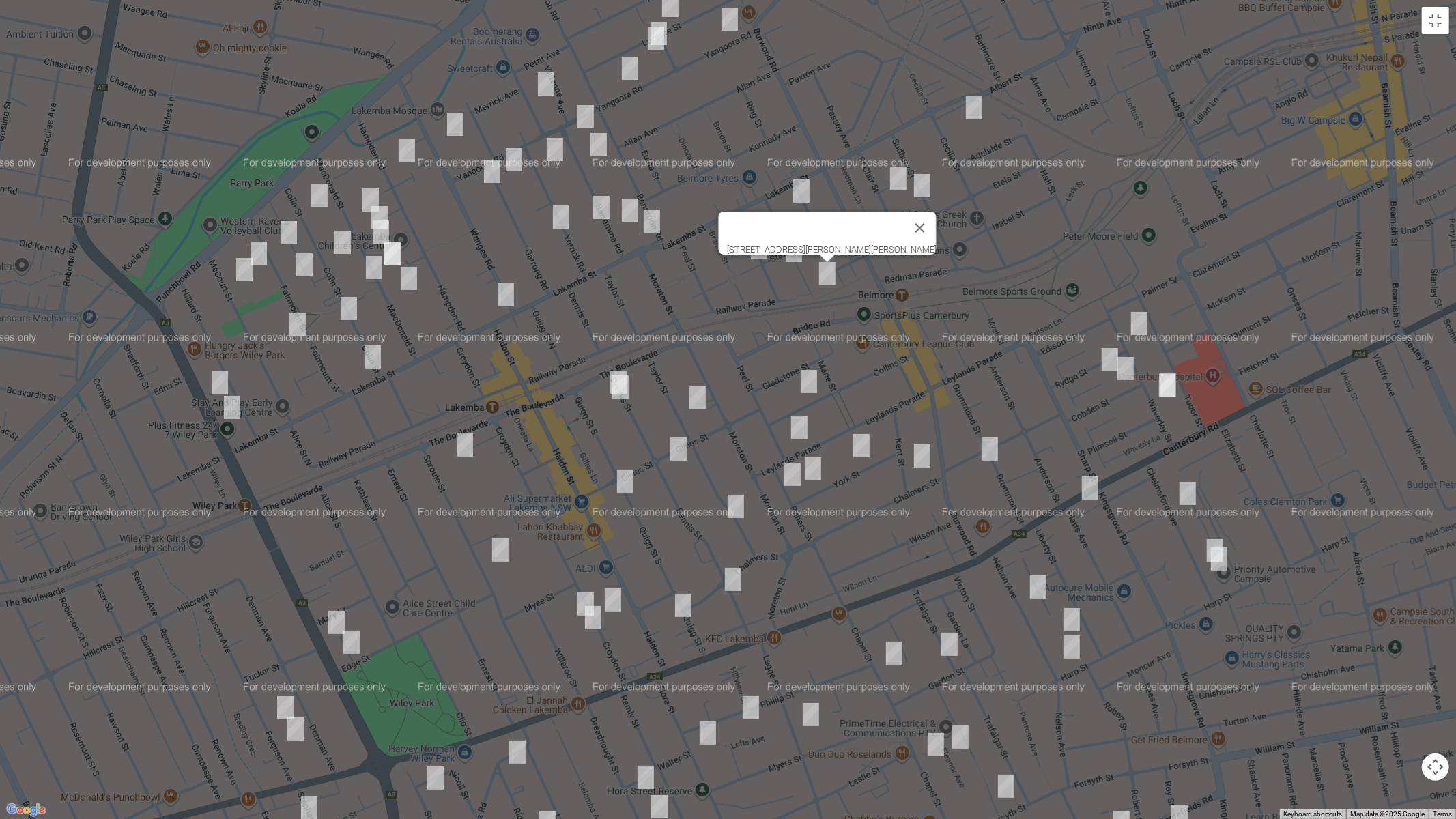
drag, startPoint x: 951, startPoint y: 454, endPoint x: 949, endPoint y: 379, distance: 75.0
click at [949, 379] on div "[STREET_ADDRESS][PERSON_NAME][PERSON_NAME]" at bounding box center [728, 410] width 1456 height 819
click at [614, 366] on img "29 Dennis Street, LAKEMBA NSW 2195" at bounding box center [618, 383] width 27 height 34
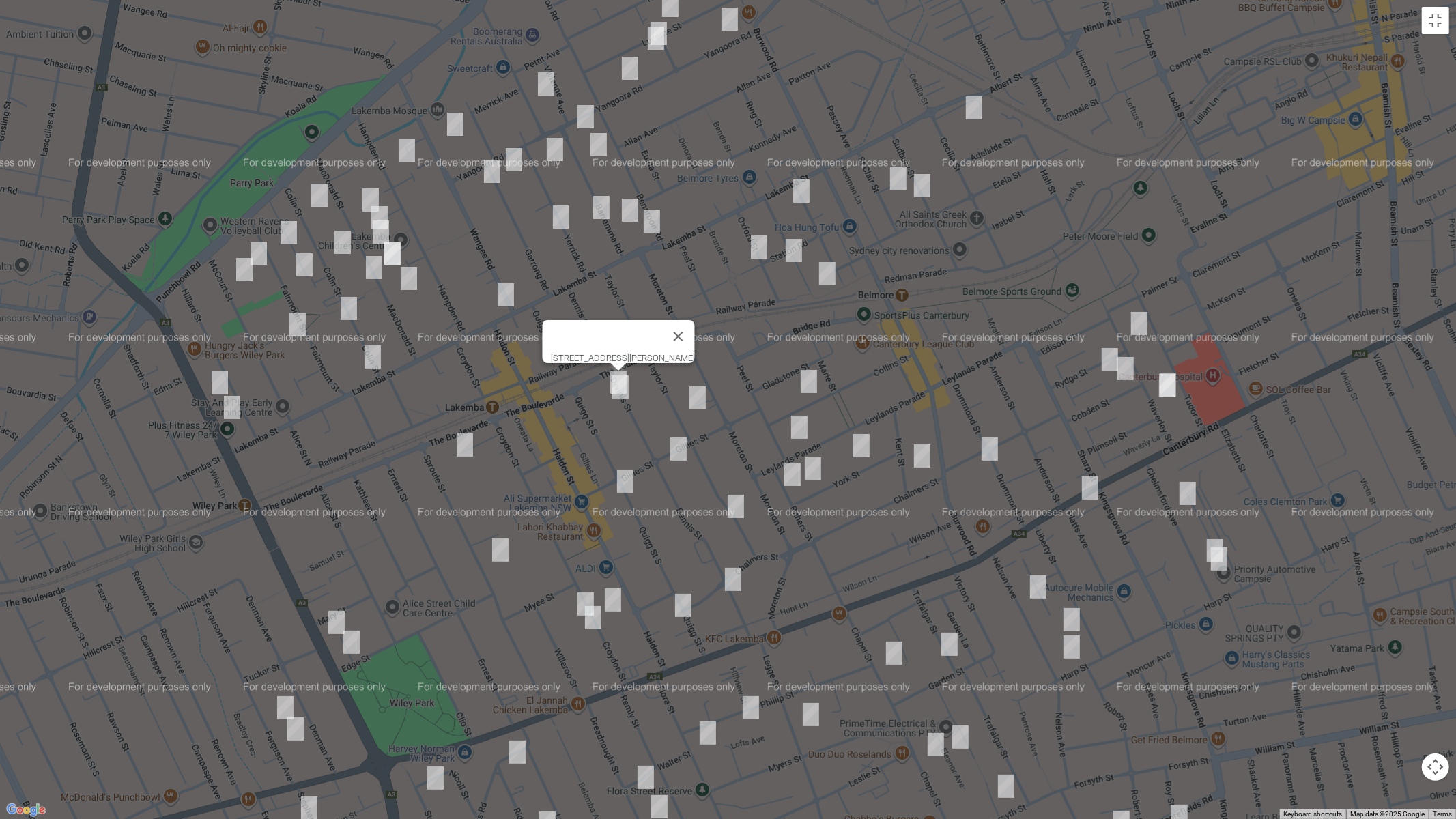
click at [622, 392] on img "31 Dennis Street, LAKEMBA NSW 2195" at bounding box center [620, 387] width 27 height 34
click at [467, 444] on img "18 Browning Avenue, LAKEMBA NSW 2195" at bounding box center [464, 445] width 27 height 34
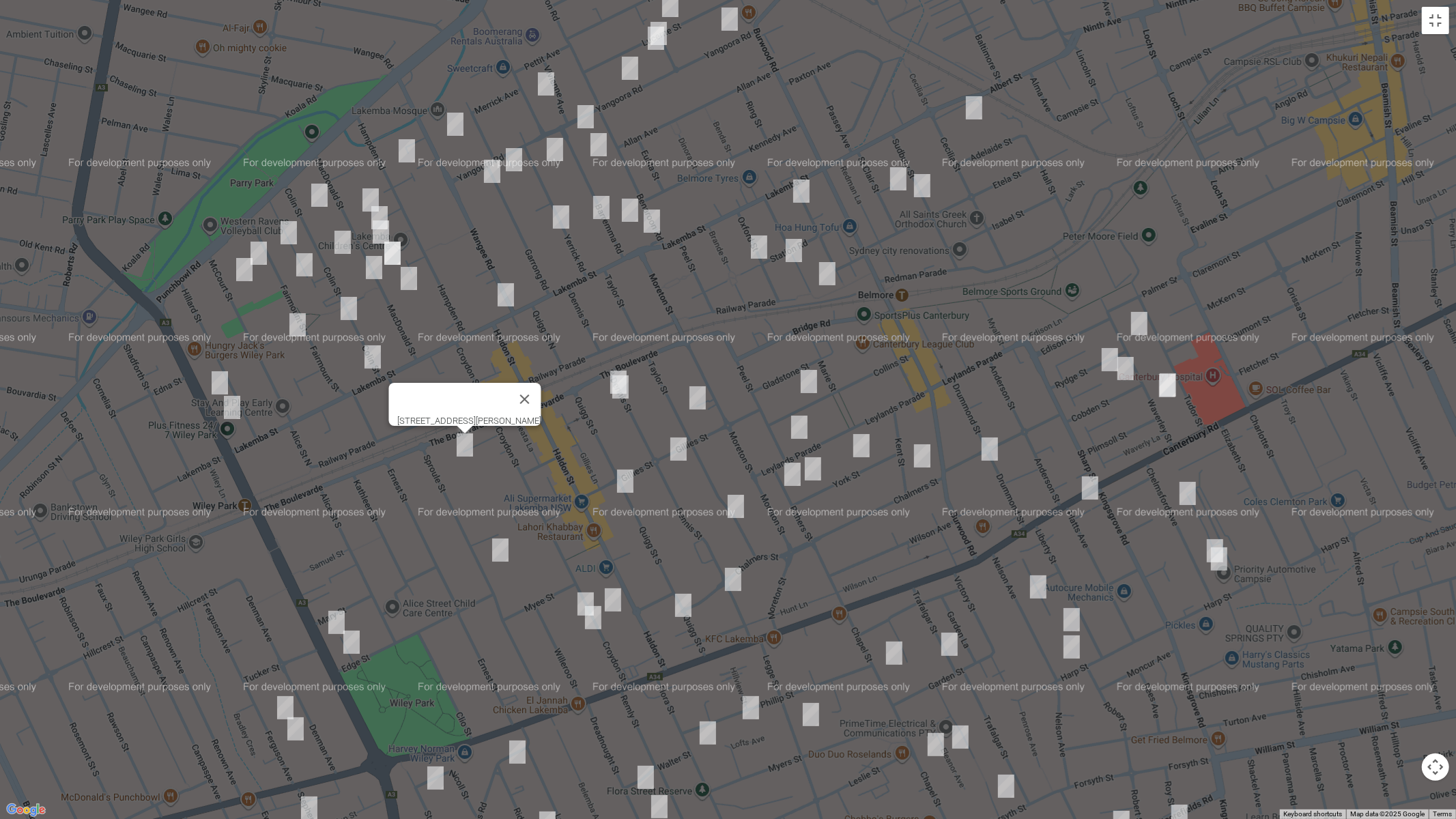
click at [702, 393] on img "64 Taylor Street, LAKEMBA NSW 2195" at bounding box center [697, 398] width 27 height 34
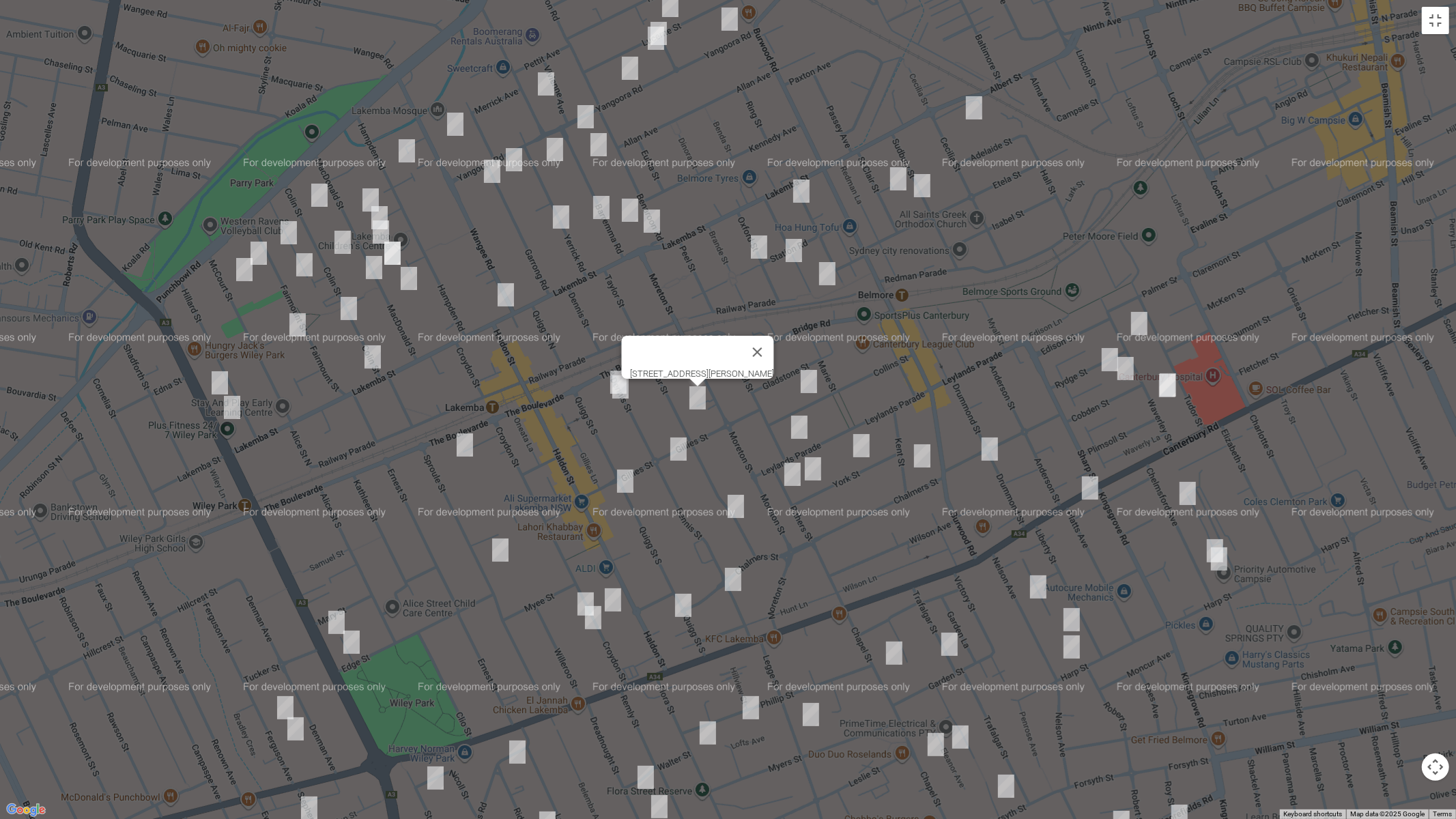
click at [811, 379] on img "45 Collins Street, BELMORE NSW 2192" at bounding box center [808, 382] width 27 height 34
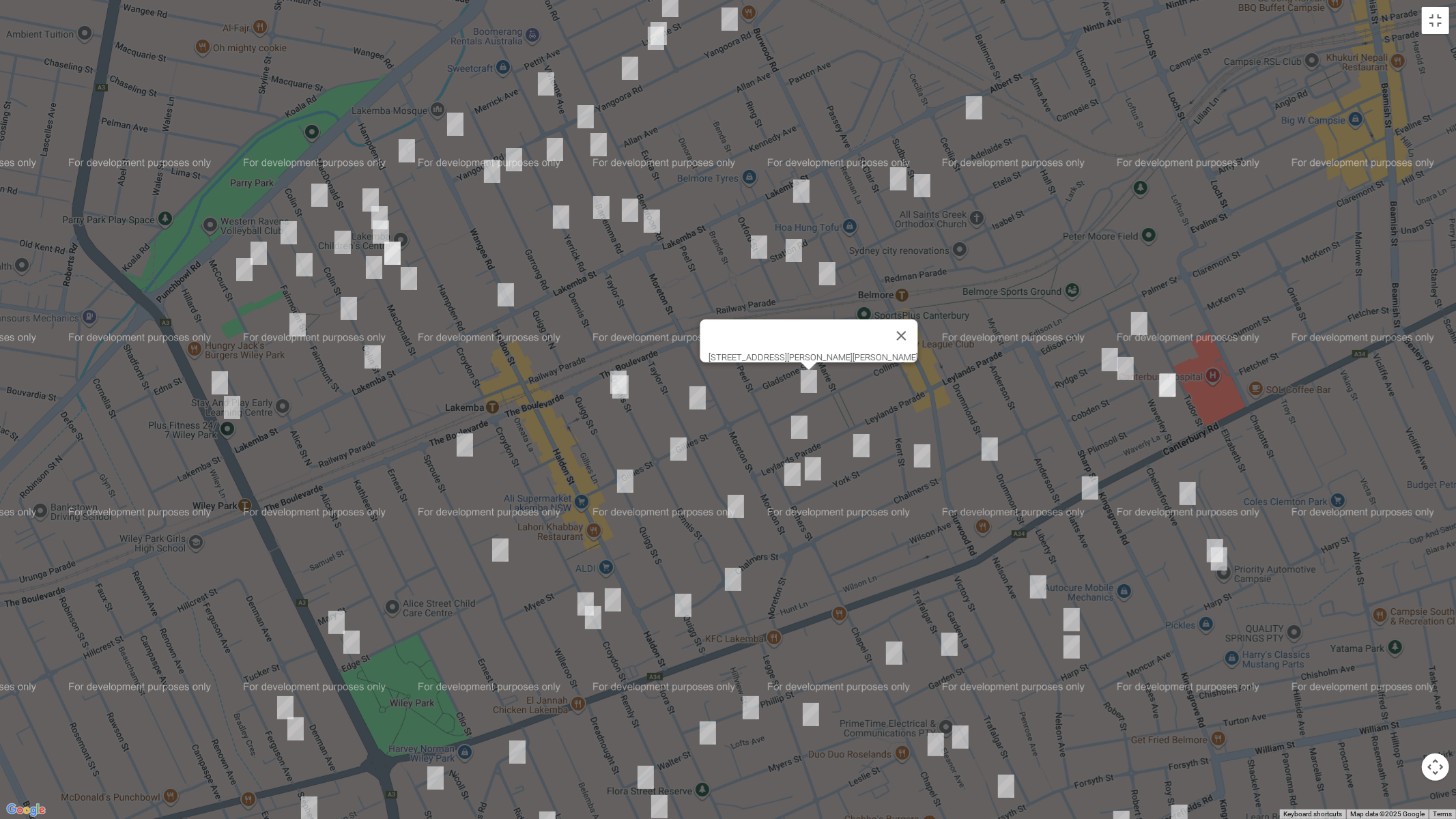
click at [681, 445] on img "32 Gillies Street, LAKEMBA NSW 2195" at bounding box center [678, 450] width 27 height 34
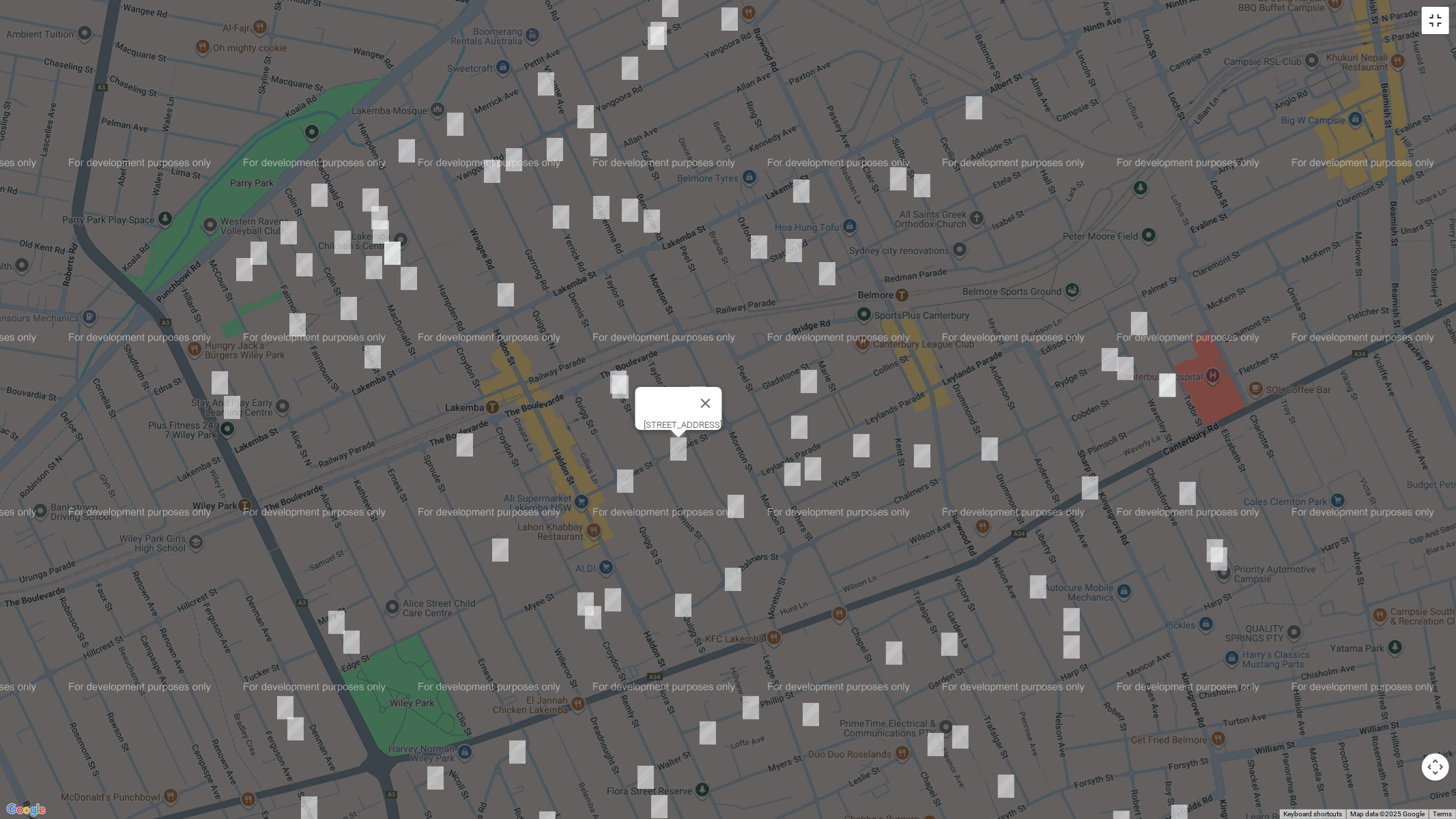
click at [1440, 21] on button "Toggle fullscreen view" at bounding box center [1435, 20] width 27 height 27
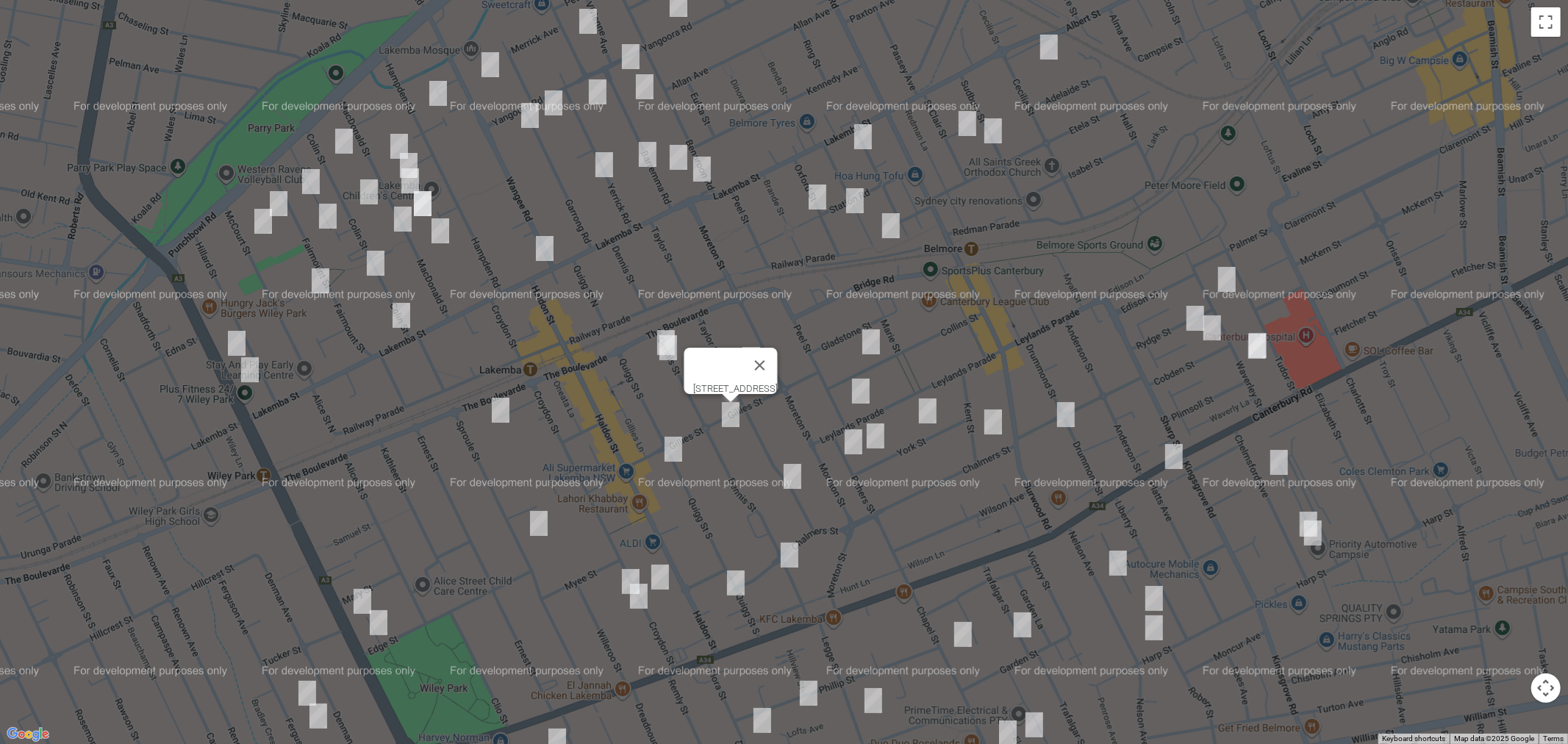
click at [1006, 343] on link "Save route" at bounding box center [1000, 341] width 81 height 27
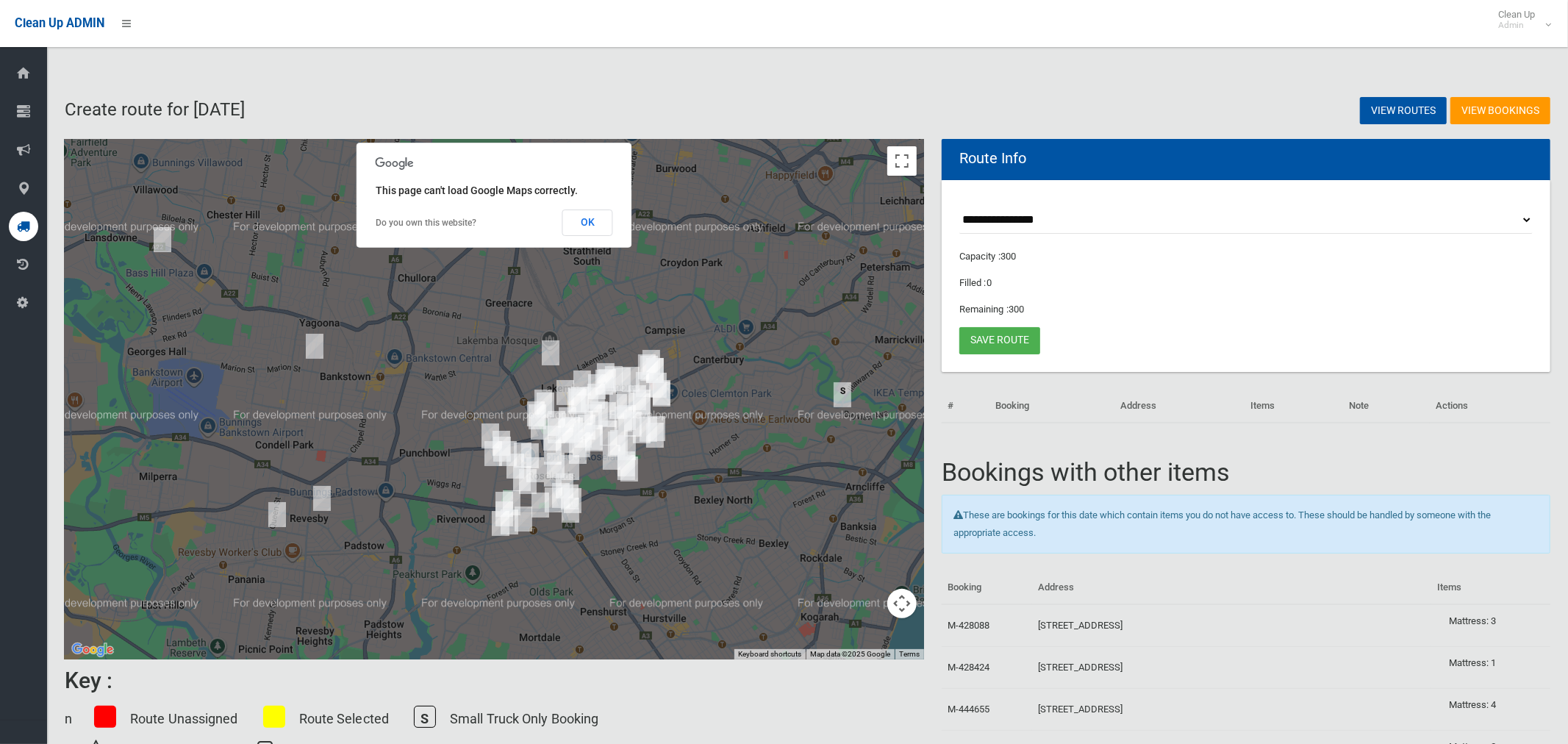
click at [576, 224] on button "OK" at bounding box center [588, 223] width 51 height 26
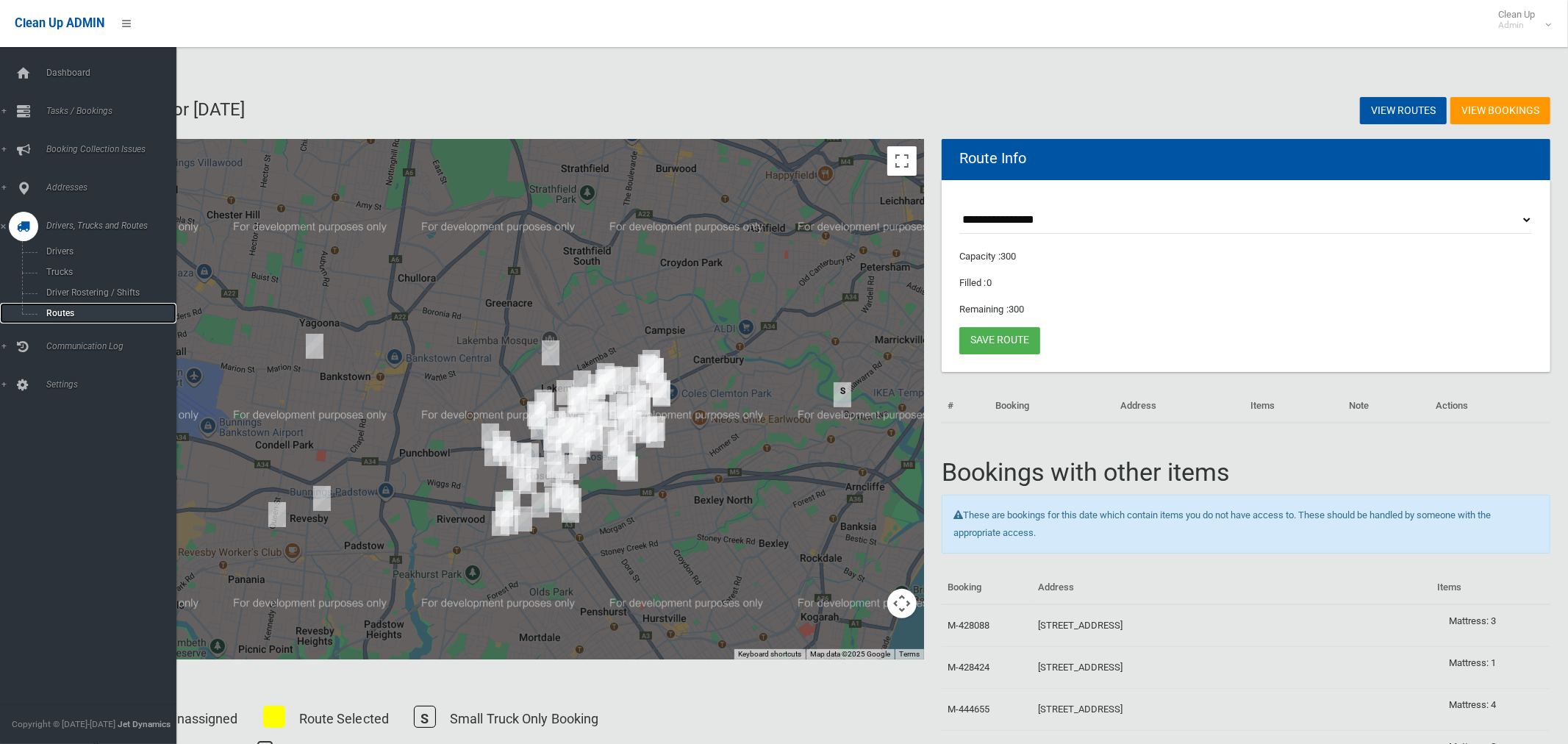
click at [66, 313] on span "Routes" at bounding box center [103, 313] width 122 height 11
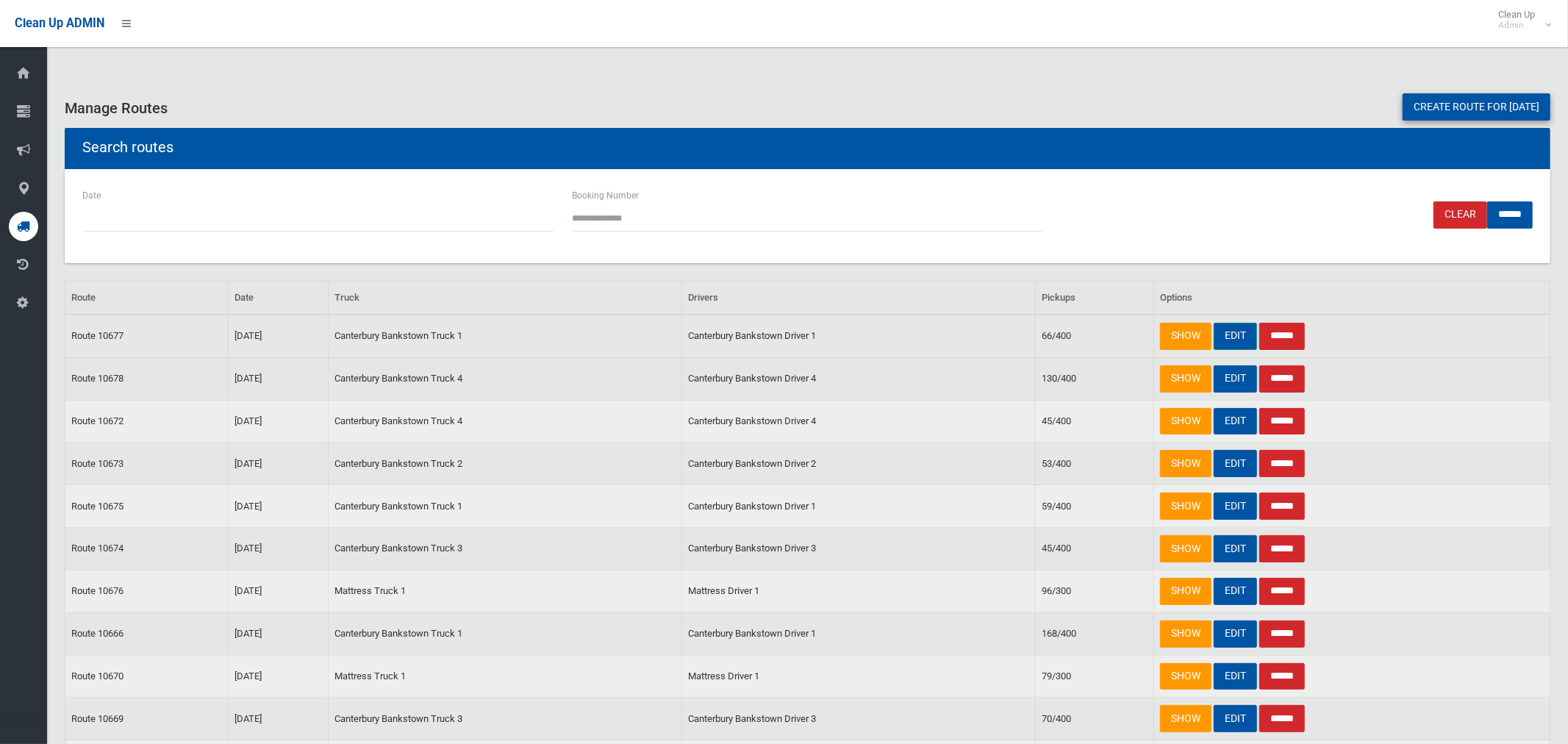
click at [1229, 332] on link "EDIT" at bounding box center [1235, 336] width 43 height 27
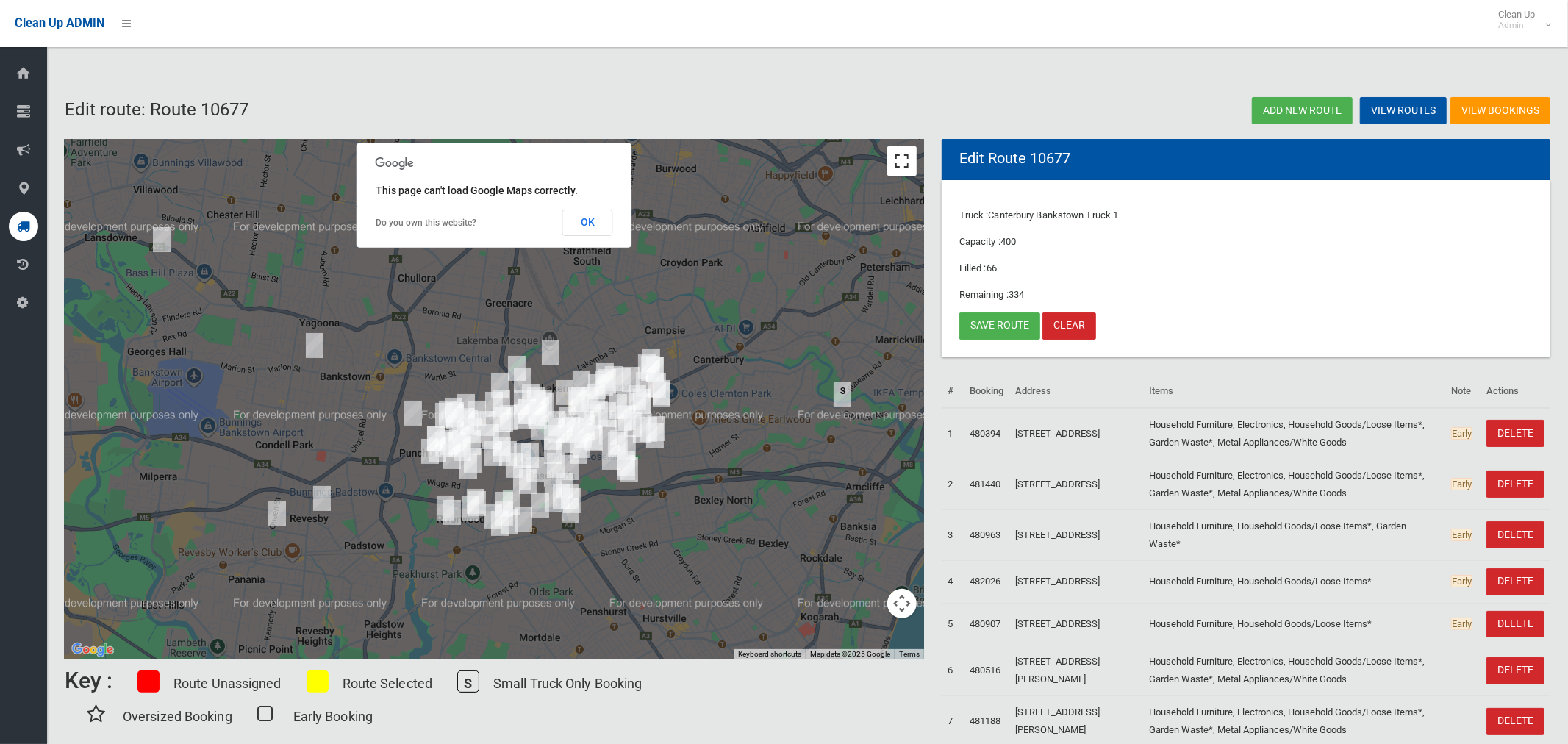
click at [905, 165] on button "Toggle fullscreen view" at bounding box center [901, 160] width 29 height 29
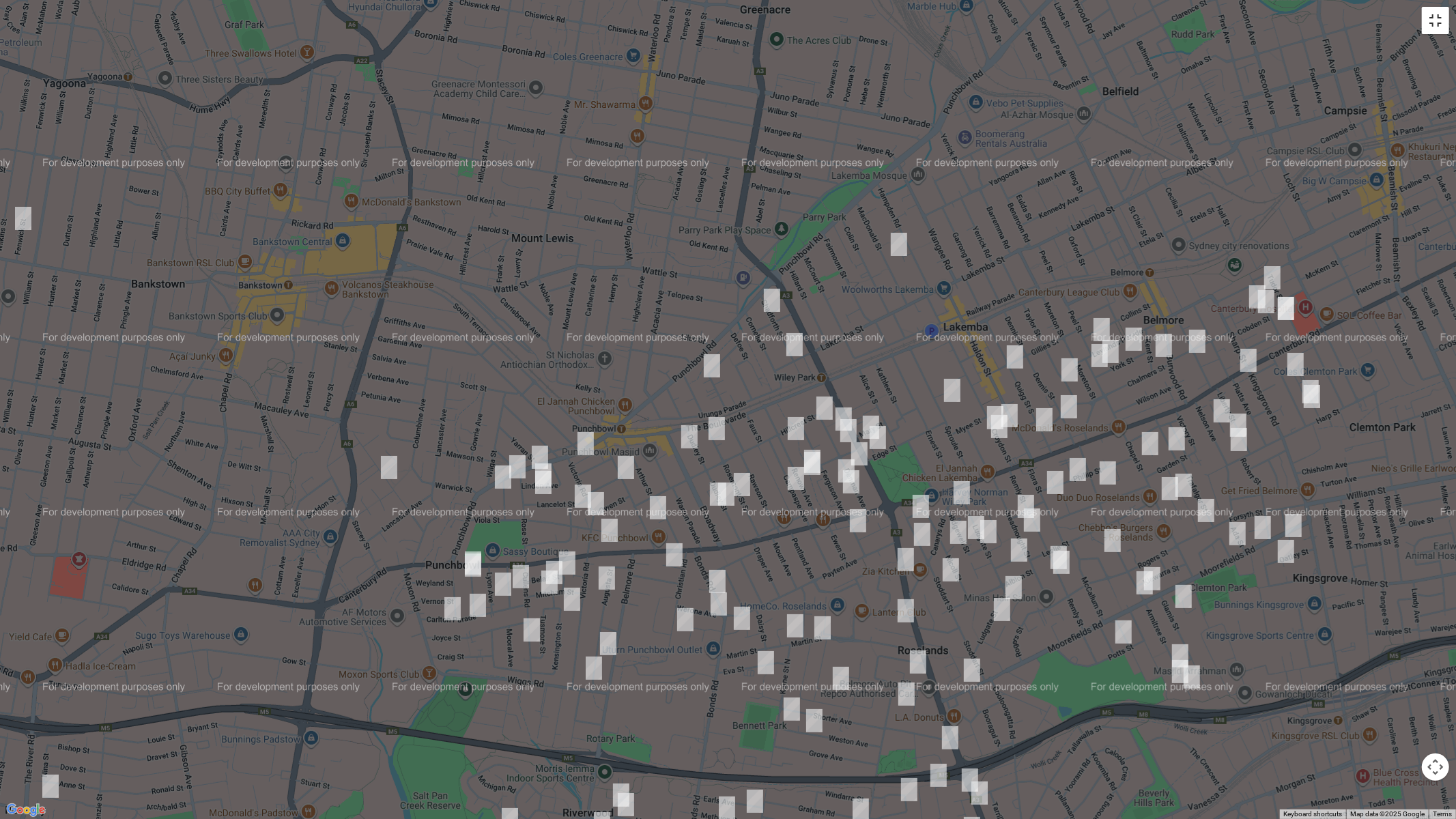
click at [1432, 27] on button "Toggle fullscreen view" at bounding box center [1435, 20] width 27 height 27
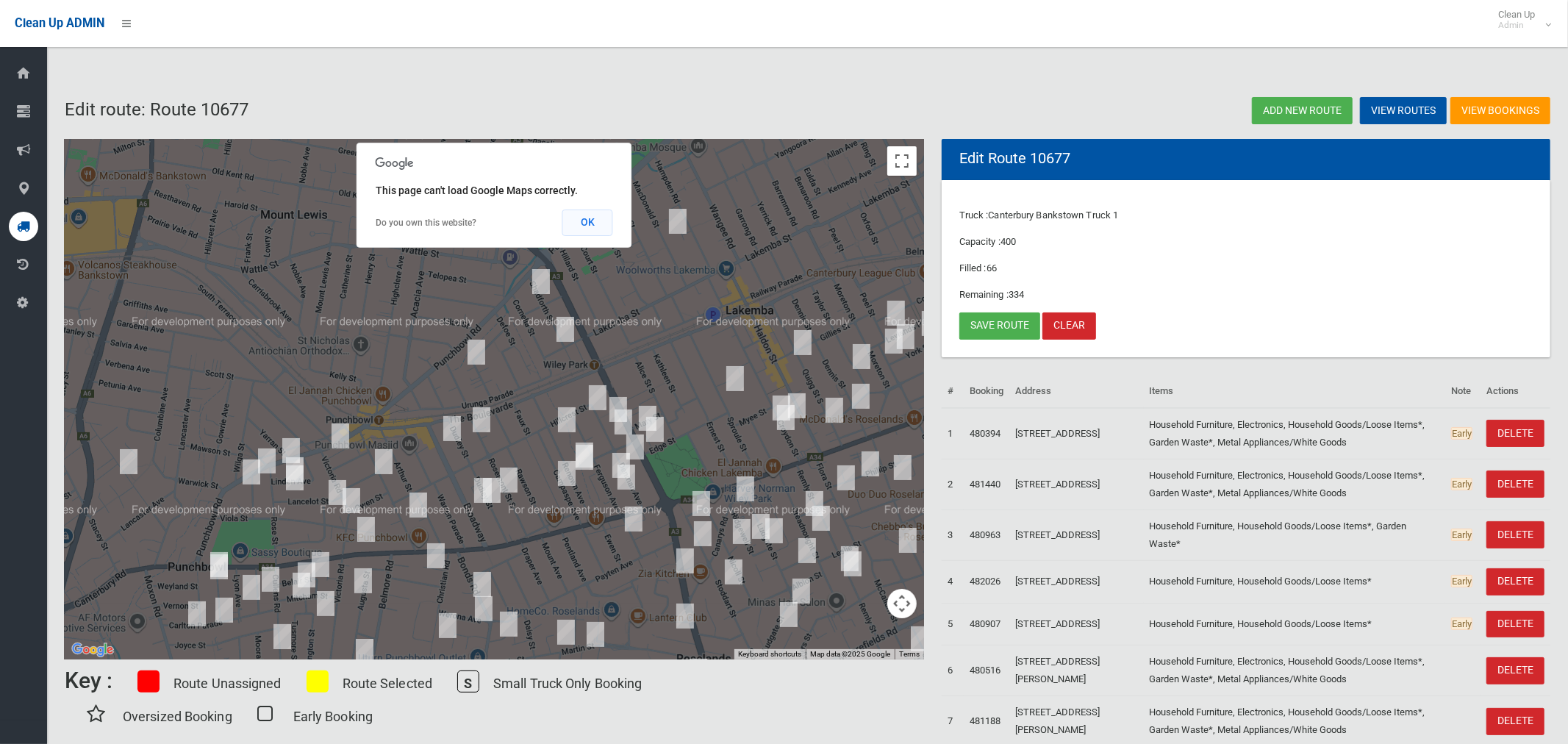
click at [585, 225] on button "OK" at bounding box center [588, 223] width 51 height 26
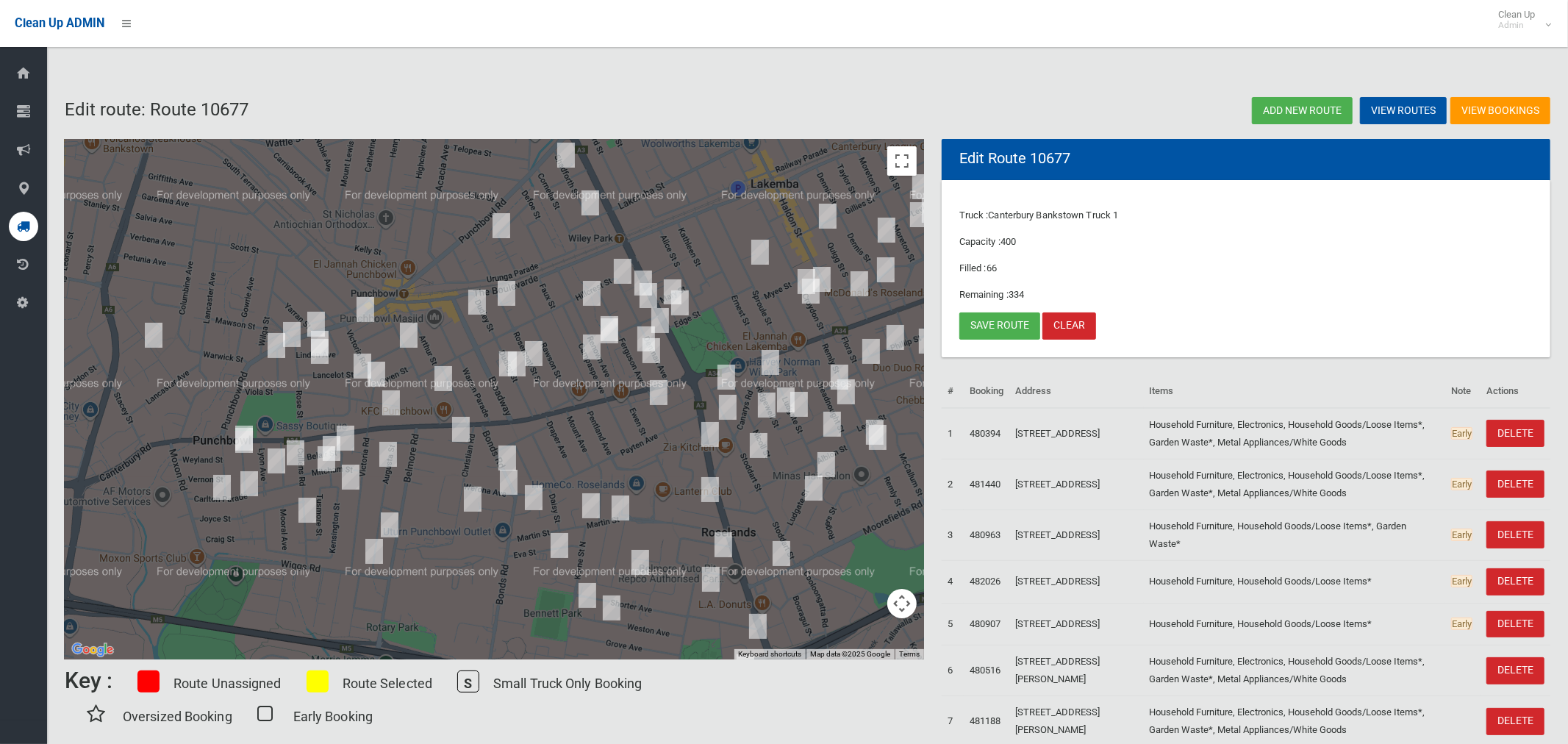
drag, startPoint x: 493, startPoint y: 454, endPoint x: 504, endPoint y: 359, distance: 95.6
click at [504, 359] on img "95 Dudley Street, PUNCHBOWL NSW 2196" at bounding box center [517, 365] width 29 height 37
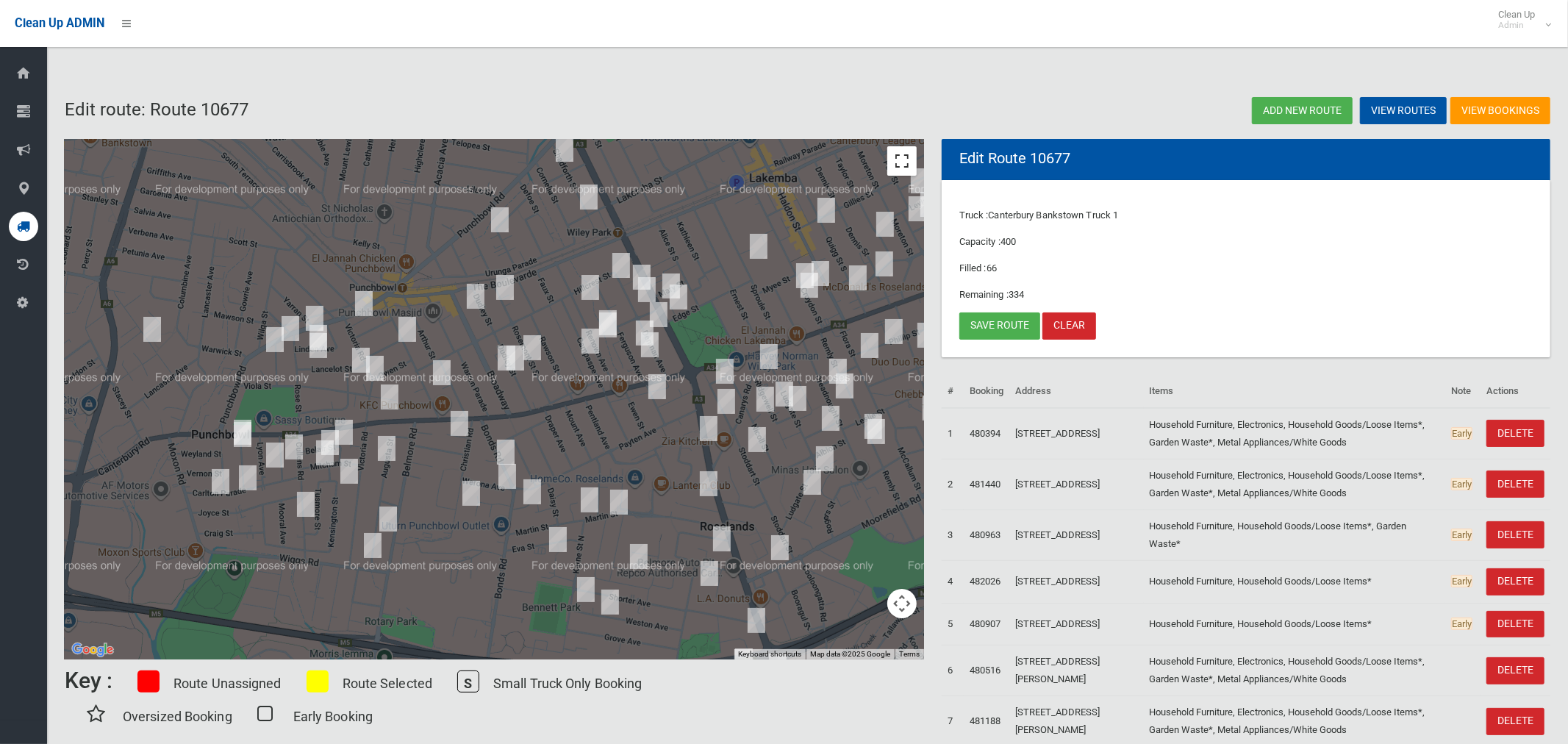
click at [898, 164] on button "Toggle fullscreen view" at bounding box center [901, 160] width 29 height 29
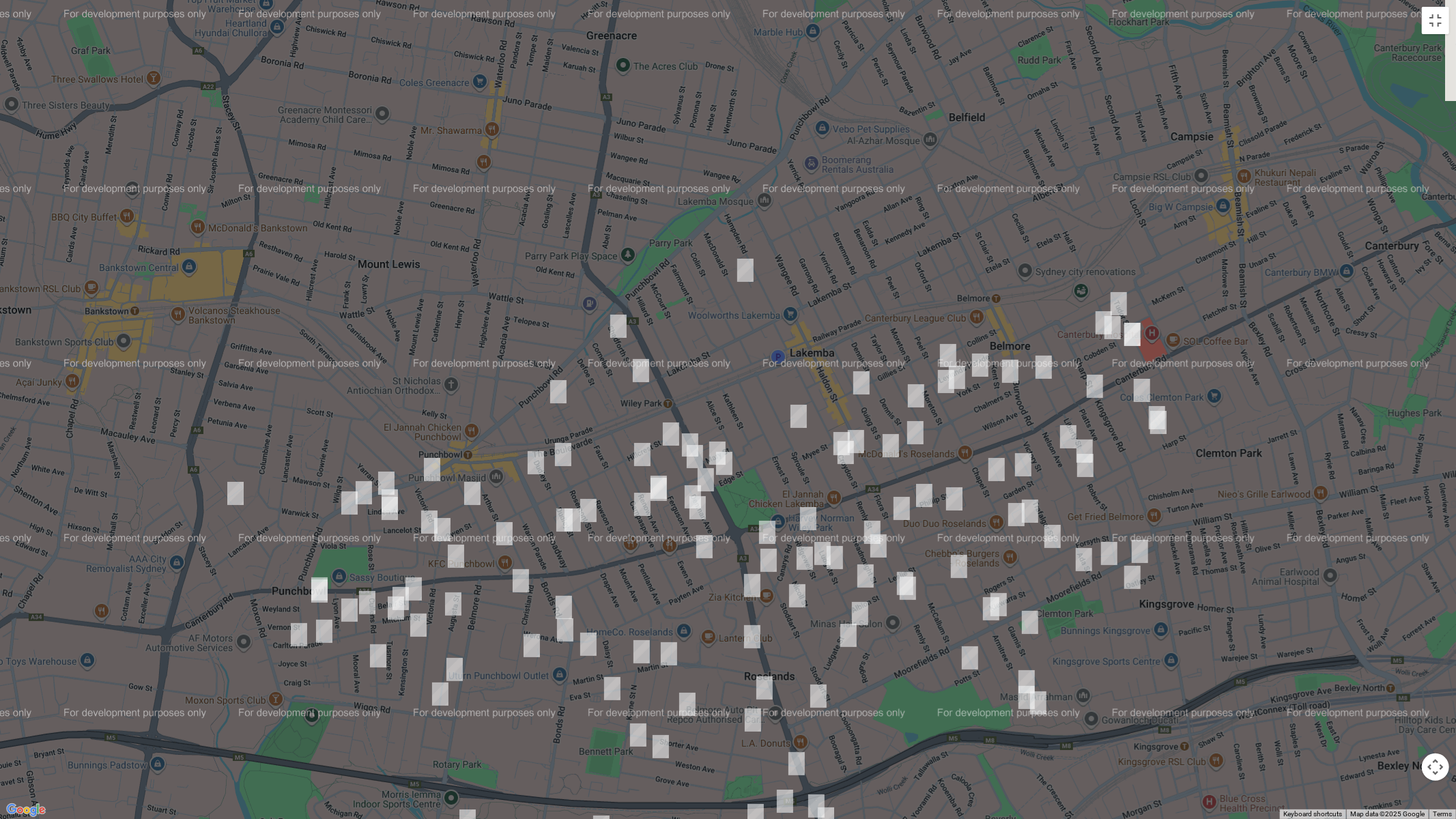
drag, startPoint x: 933, startPoint y: 229, endPoint x: 752, endPoint y: 383, distance: 237.6
click at [752, 383] on div at bounding box center [728, 410] width 1456 height 819
click at [1435, 7] on button "Toggle fullscreen view" at bounding box center [1435, 20] width 27 height 27
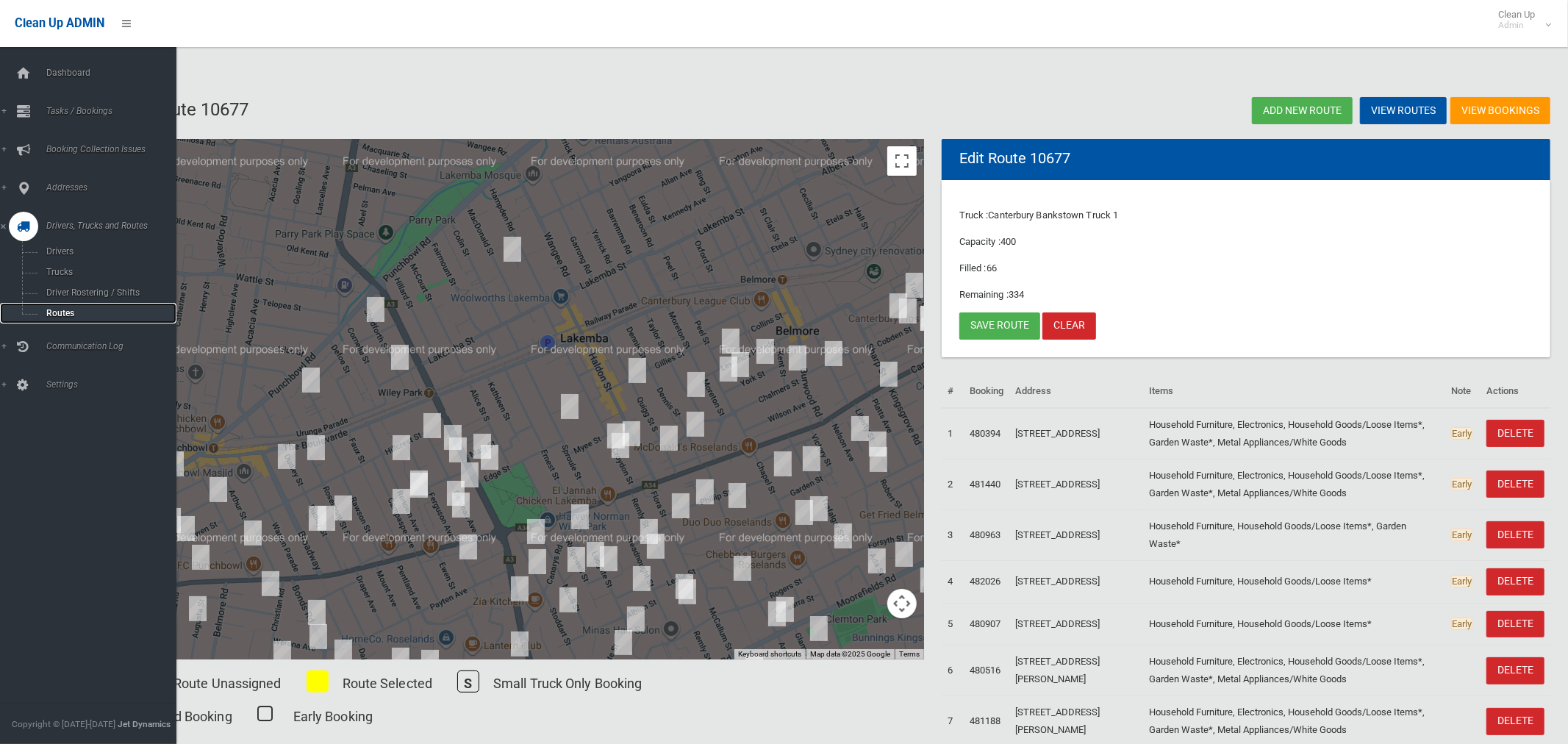
click at [55, 313] on span "Routes" at bounding box center [103, 313] width 122 height 11
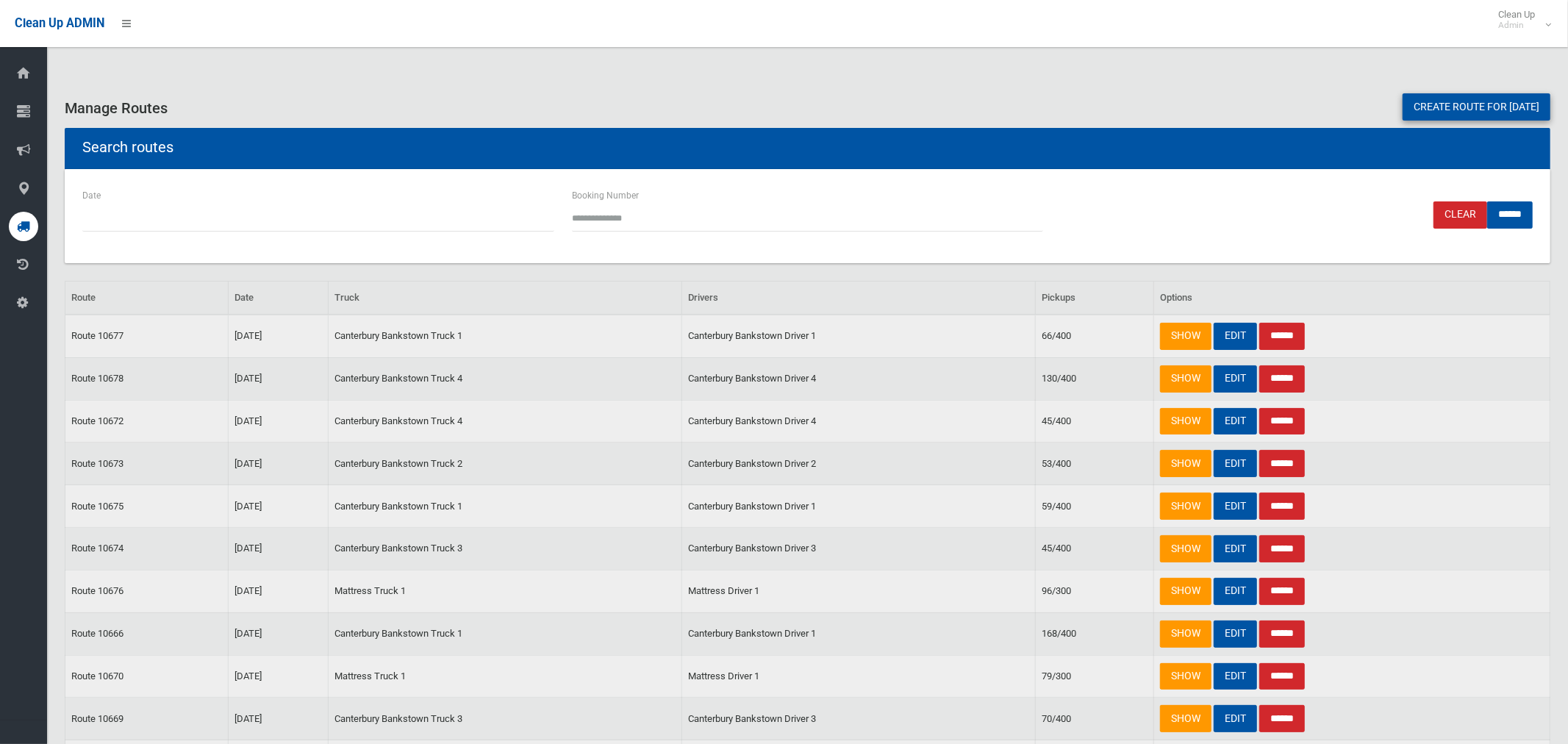
click at [1403, 105] on link "Create route for tomorrow" at bounding box center [1476, 107] width 148 height 27
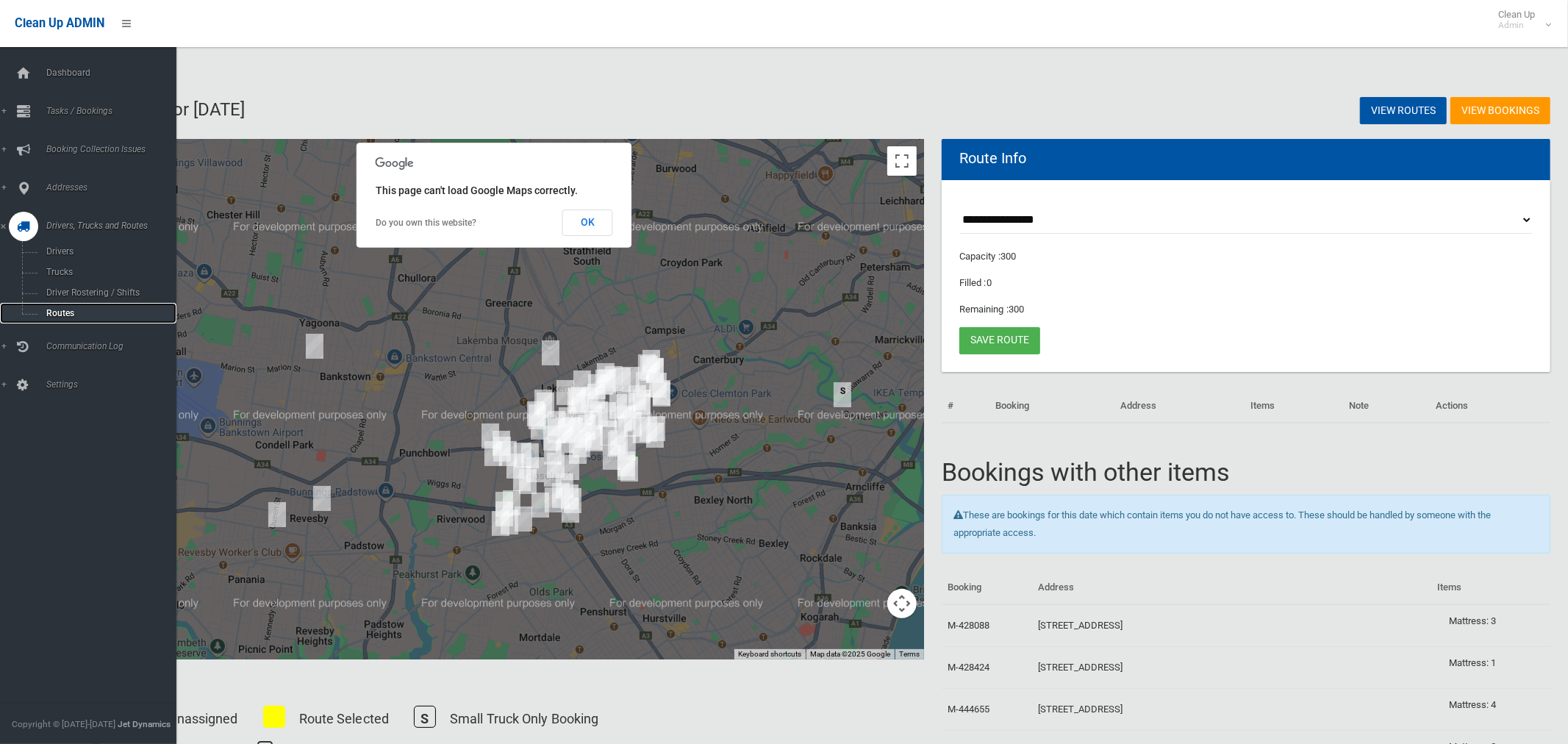
click at [61, 318] on span "Routes" at bounding box center [103, 313] width 122 height 11
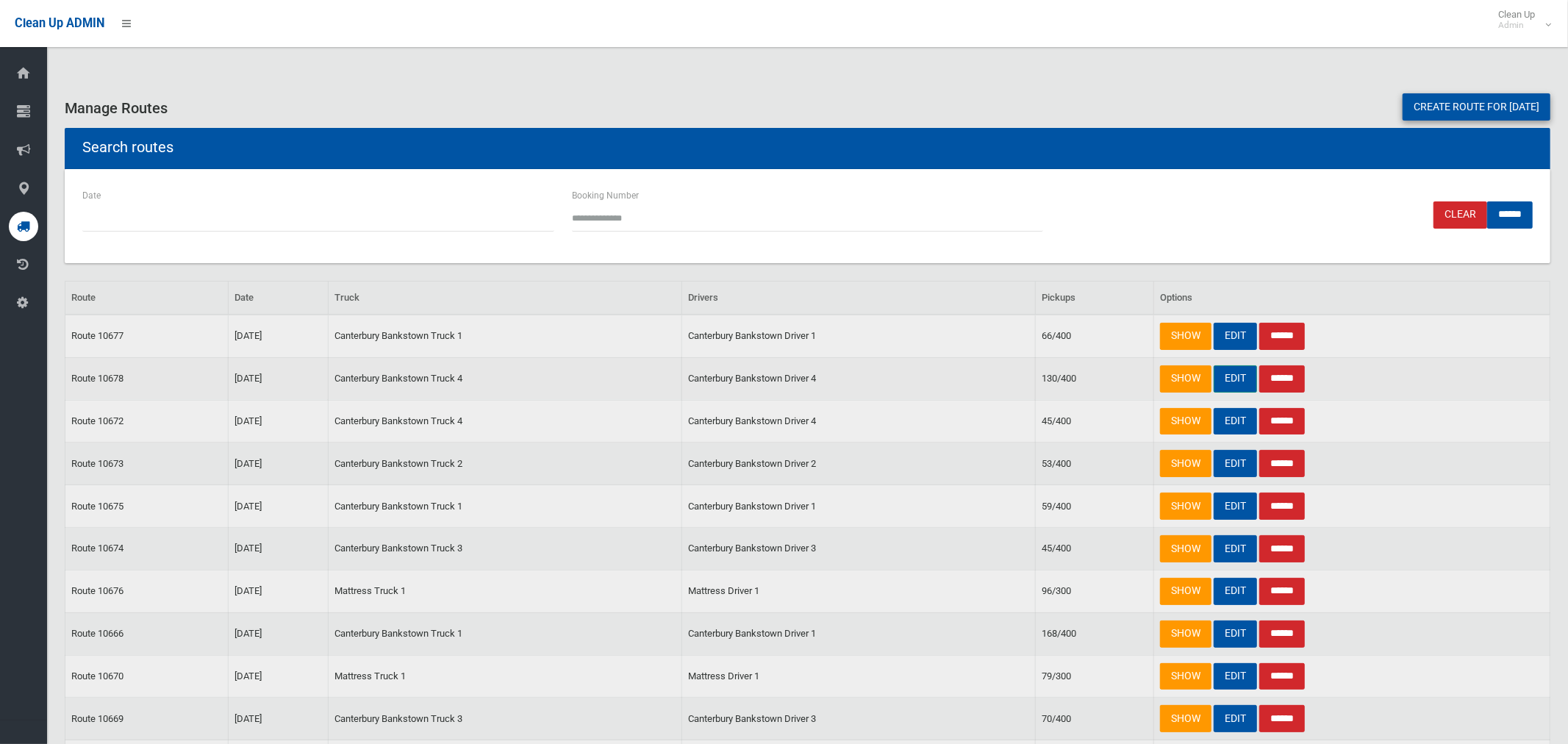
click at [1235, 378] on link "EDIT" at bounding box center [1235, 379] width 43 height 27
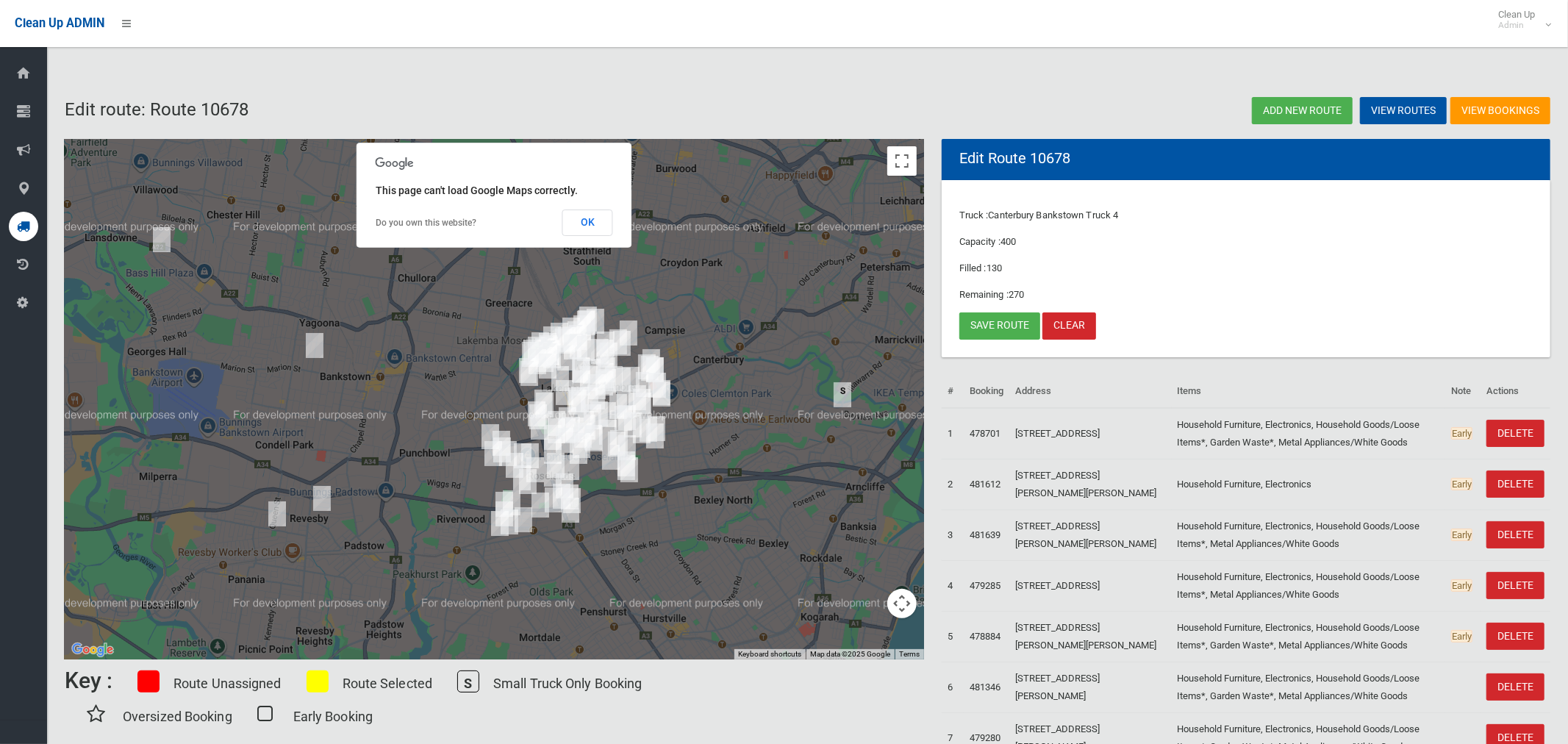
drag, startPoint x: 592, startPoint y: 223, endPoint x: 828, endPoint y: 186, distance: 238.9
click at [592, 223] on button "OK" at bounding box center [588, 223] width 51 height 26
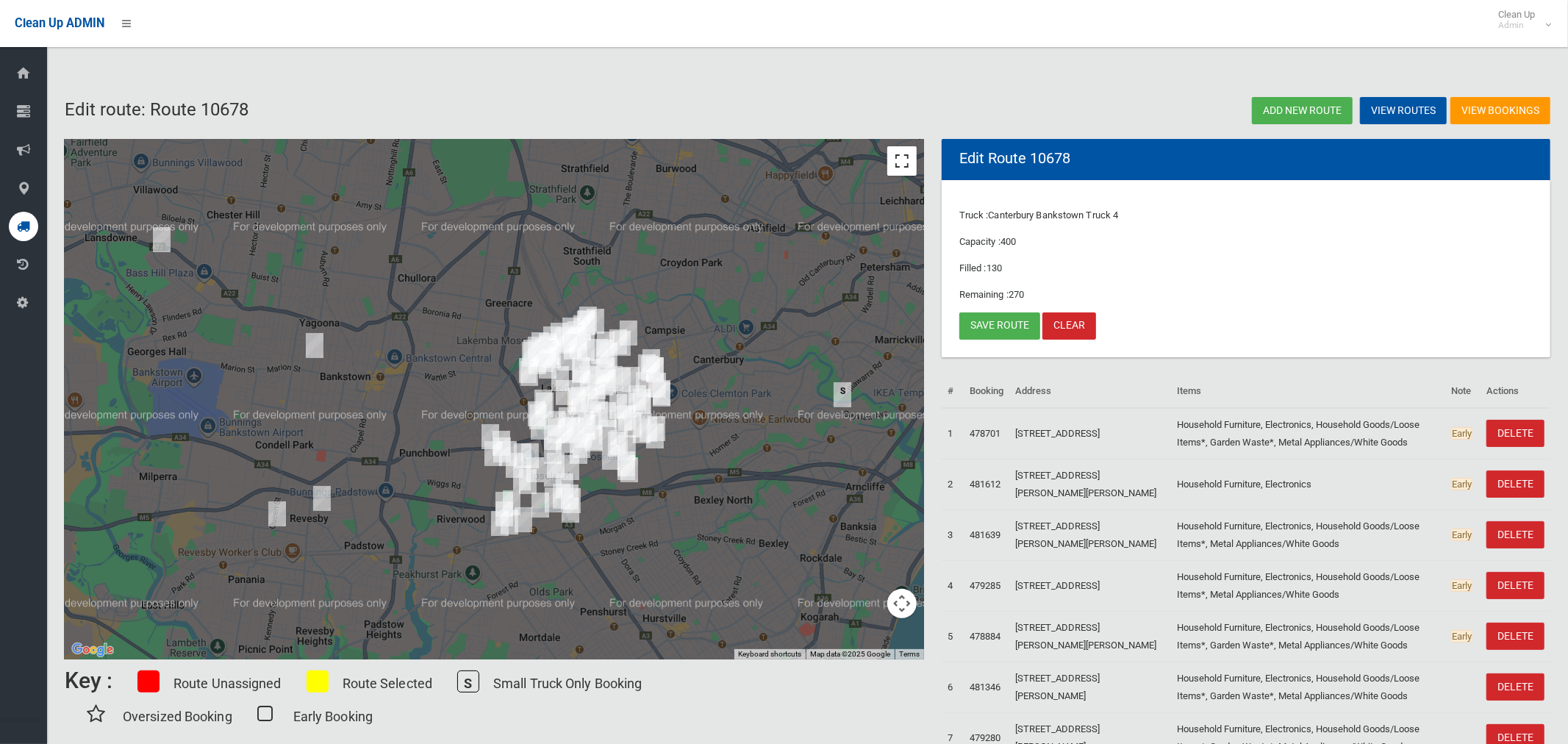
click at [902, 156] on button "Toggle fullscreen view" at bounding box center [901, 160] width 29 height 29
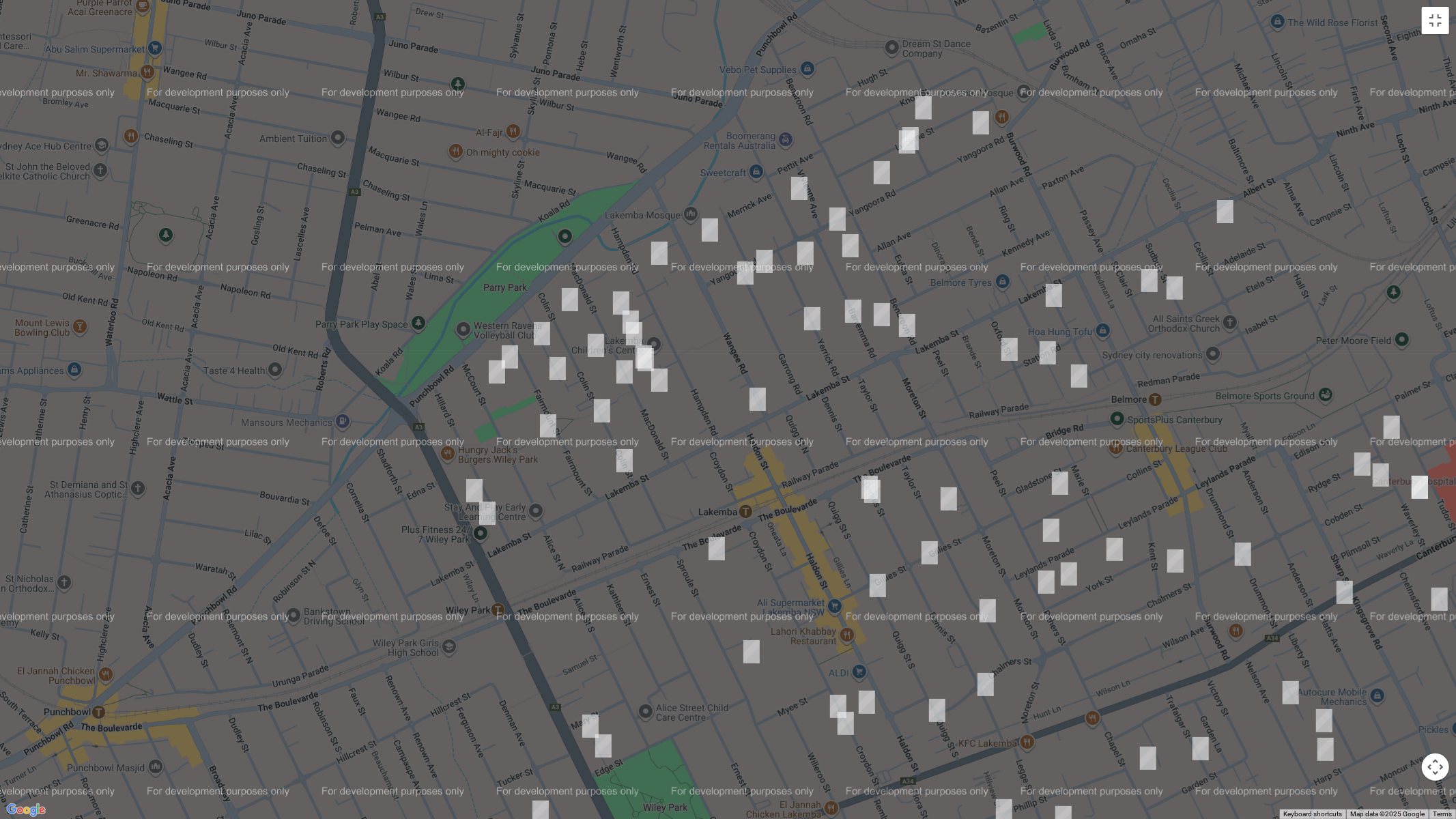
click at [644, 362] on img "37 MacDonald Street, LAKEMBA NSW 2195" at bounding box center [645, 360] width 27 height 34
click at [721, 311] on button "Close" at bounding box center [705, 314] width 33 height 33
click at [931, 556] on img "32 Gillies Street, LAKEMBA NSW 2195" at bounding box center [929, 553] width 27 height 34
click at [1440, 20] on button "Toggle fullscreen view" at bounding box center [1435, 20] width 27 height 27
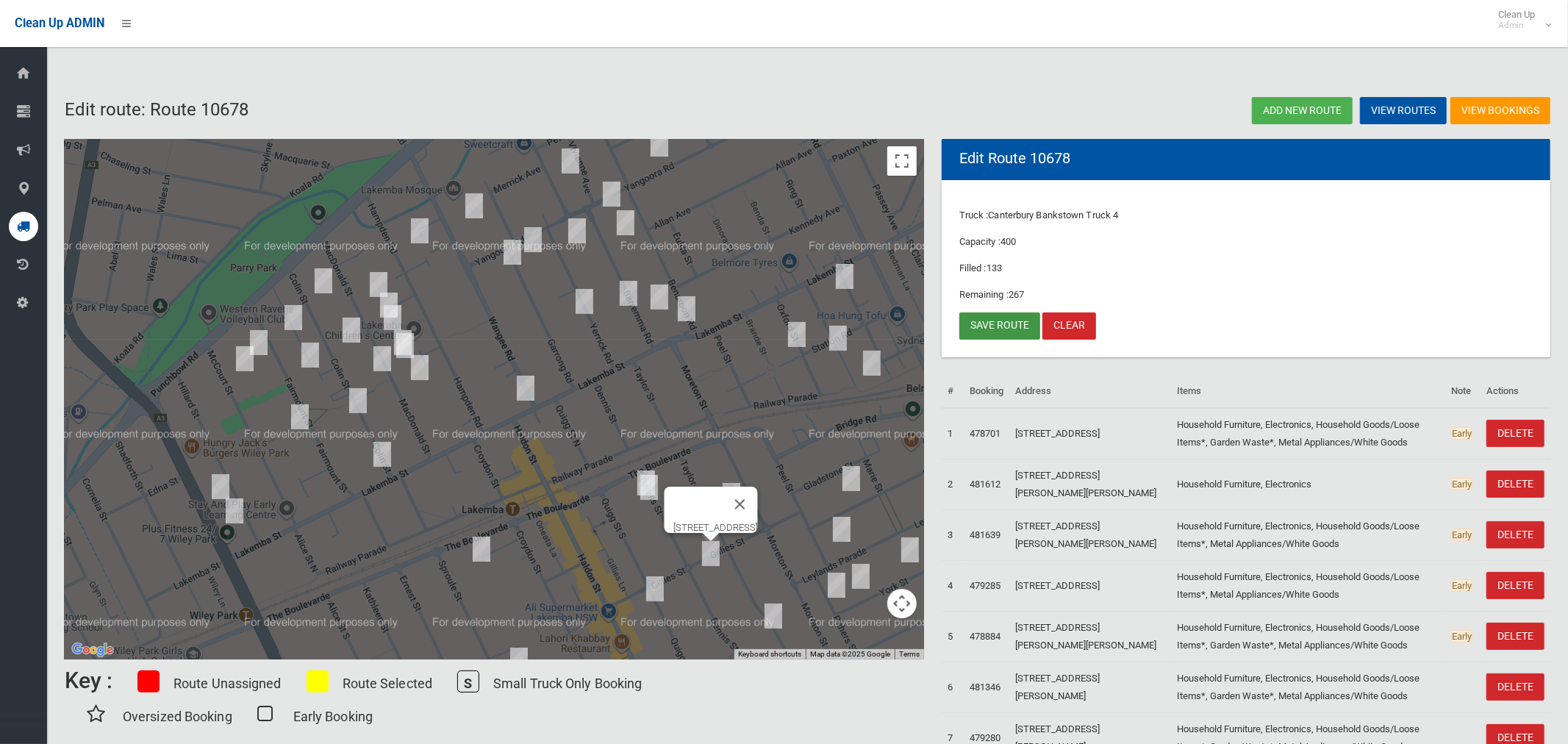
click at [992, 324] on link "Save route" at bounding box center [1000, 326] width 81 height 27
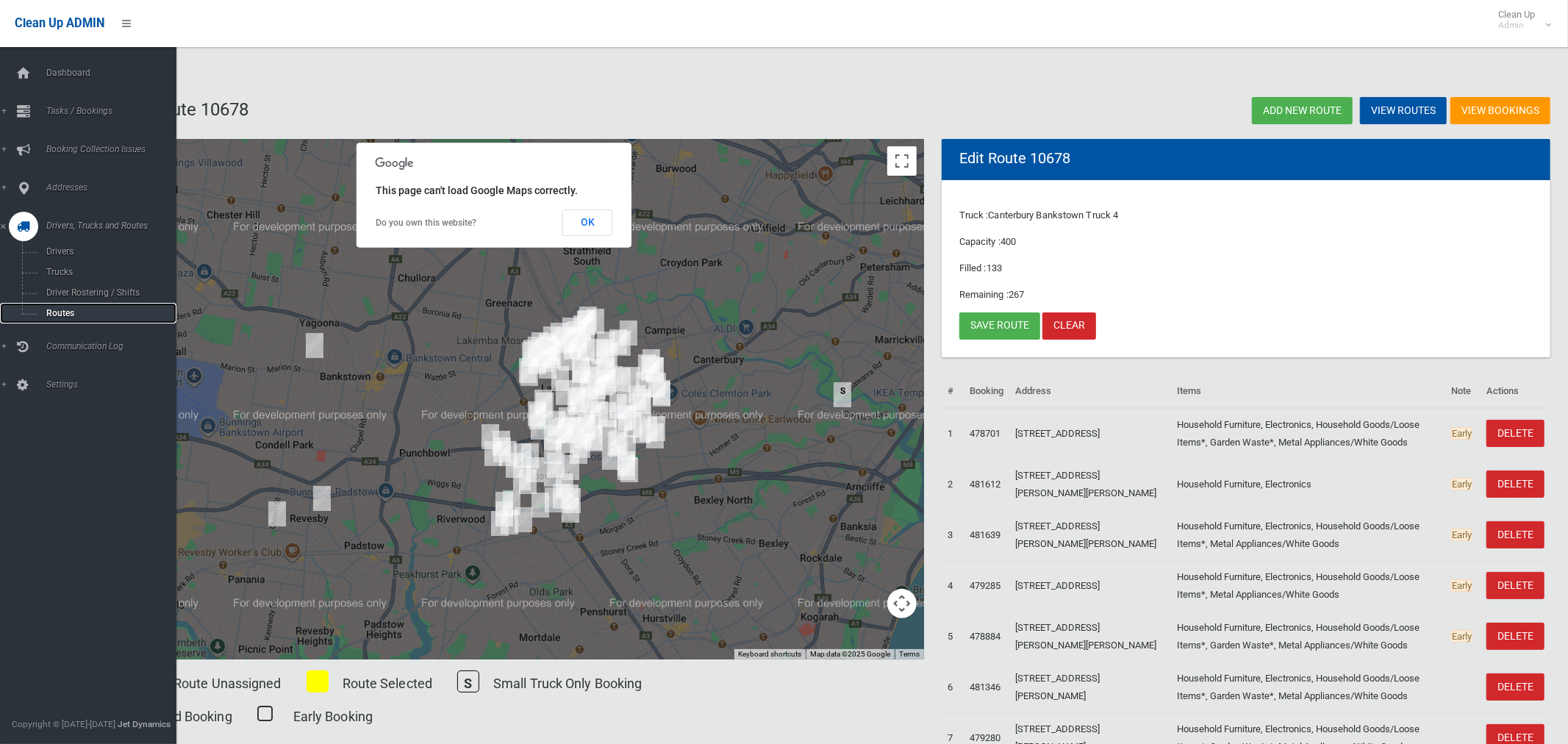
click at [52, 315] on span "Routes" at bounding box center [103, 313] width 122 height 11
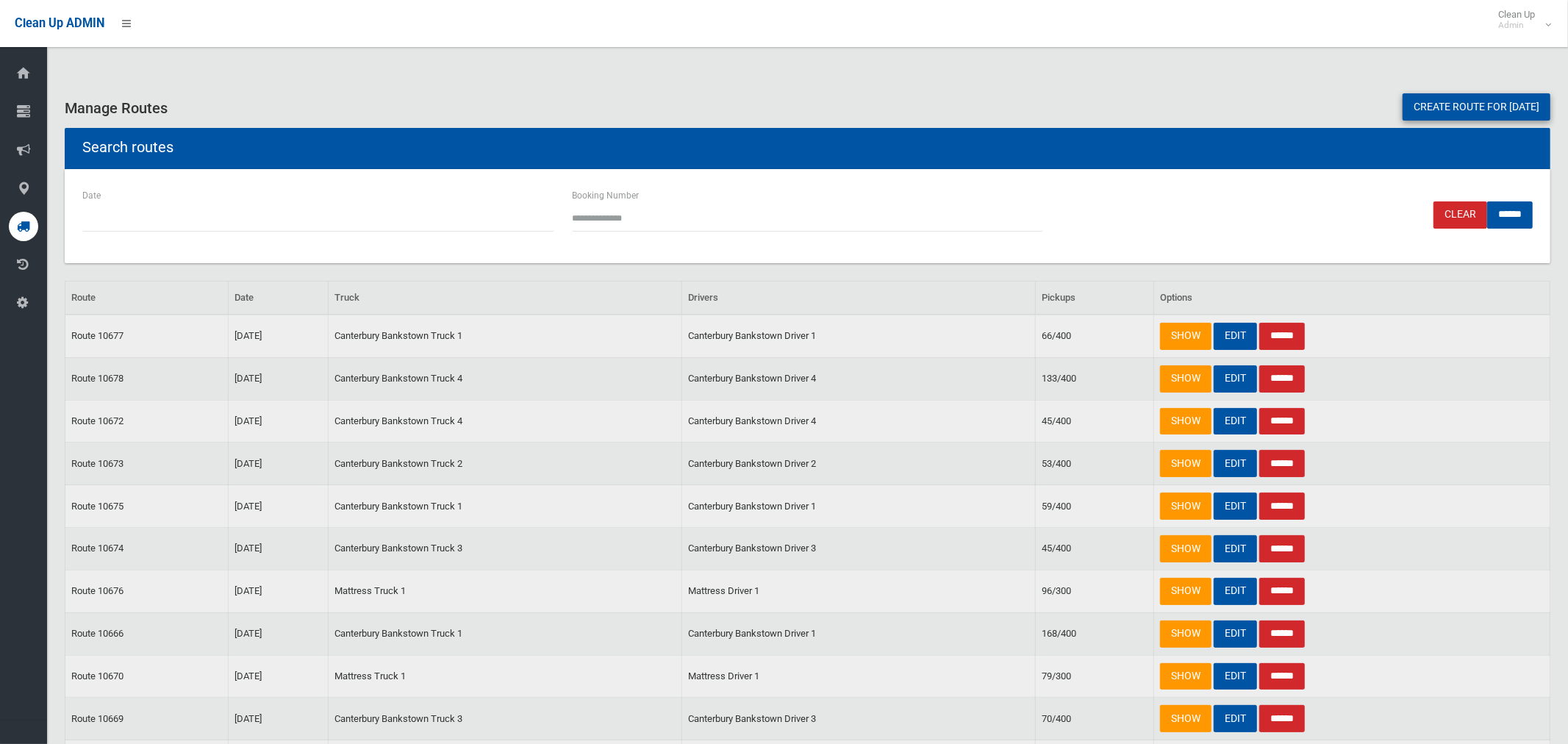
click at [1431, 99] on link "Create route for [DATE]" at bounding box center [1476, 107] width 148 height 27
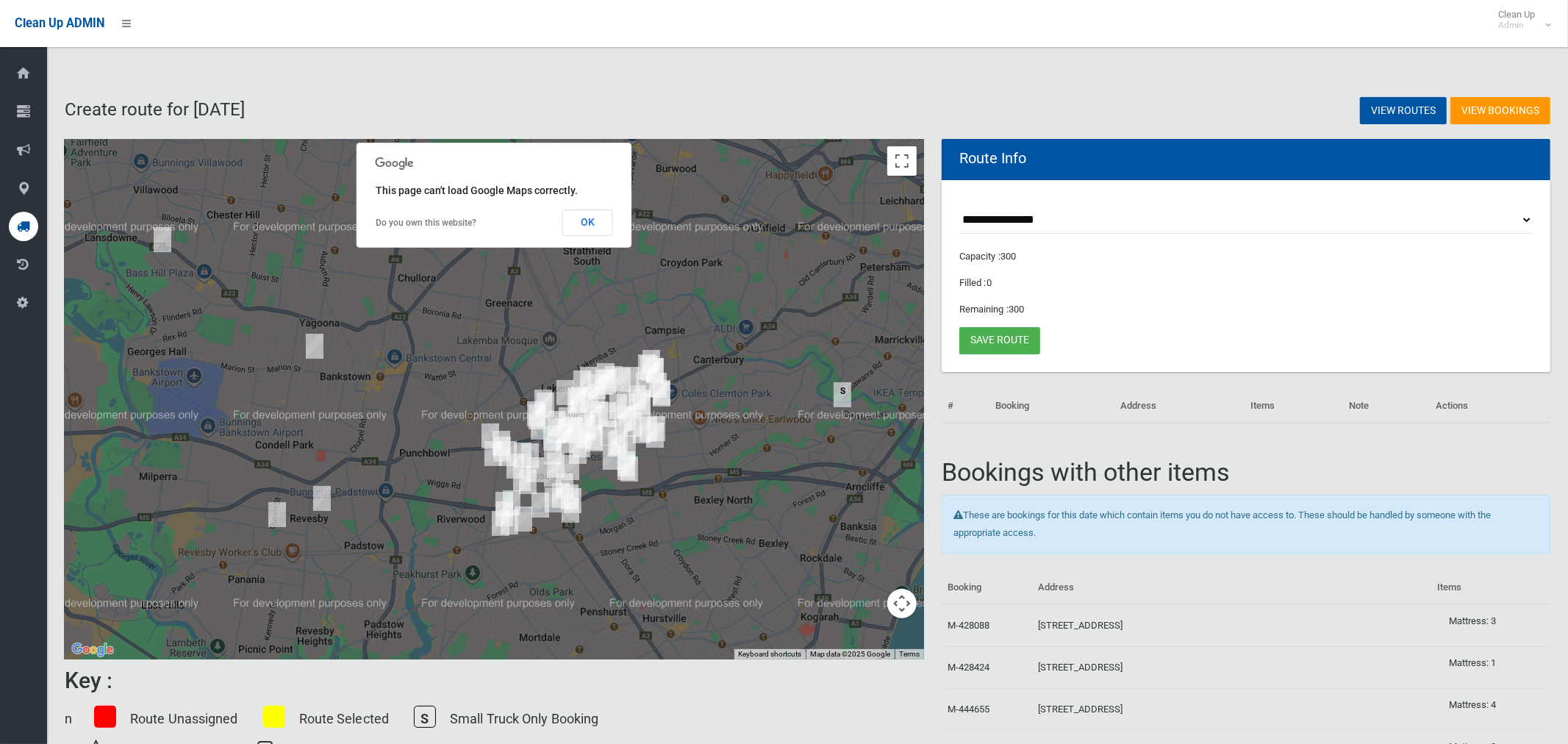
click at [1034, 212] on select "**********" at bounding box center [1246, 220] width 574 height 27
click at [959, 207] on select "**********" at bounding box center [1246, 220] width 574 height 27
click at [604, 225] on button "OK" at bounding box center [588, 223] width 51 height 26
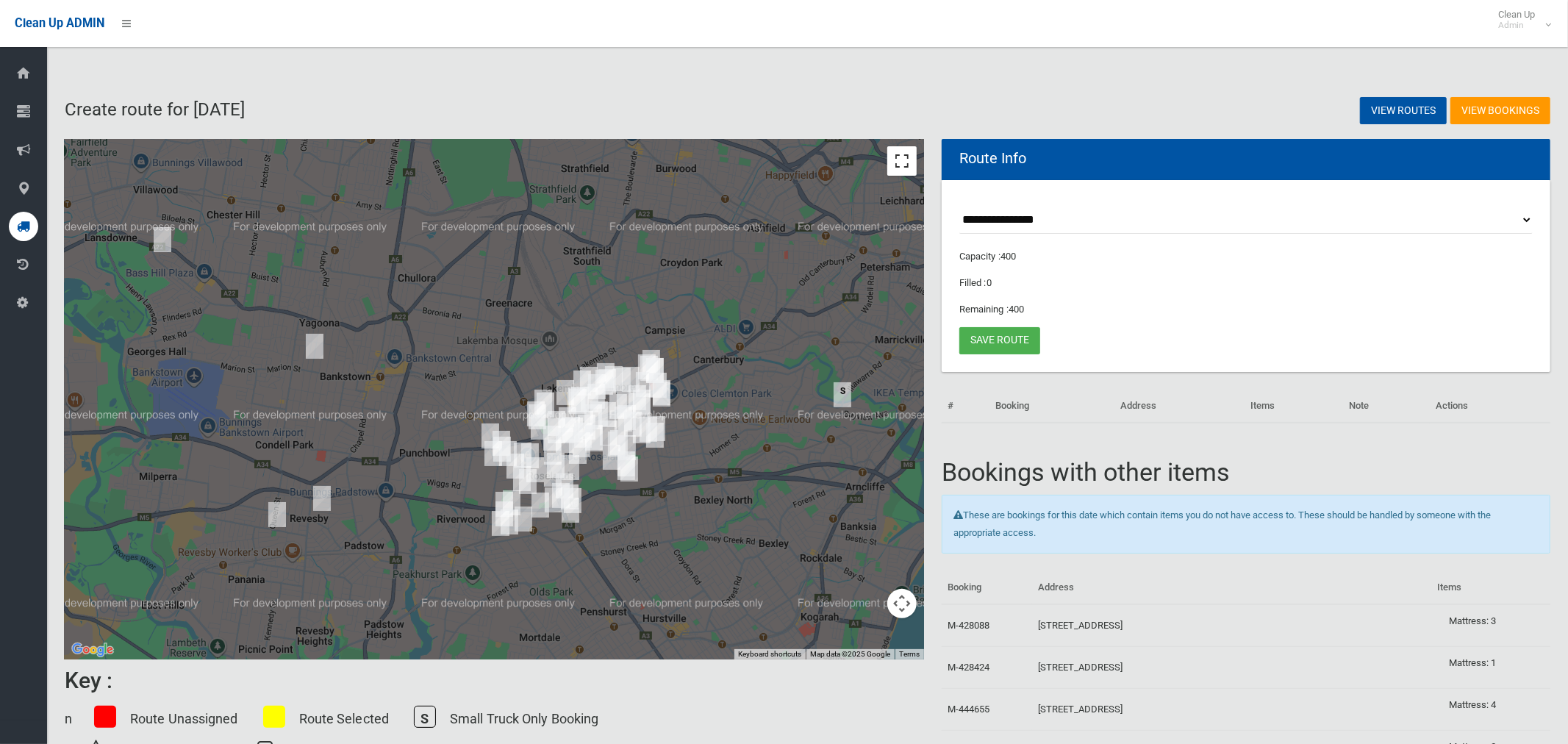
click at [896, 166] on button "Toggle fullscreen view" at bounding box center [901, 160] width 29 height 29
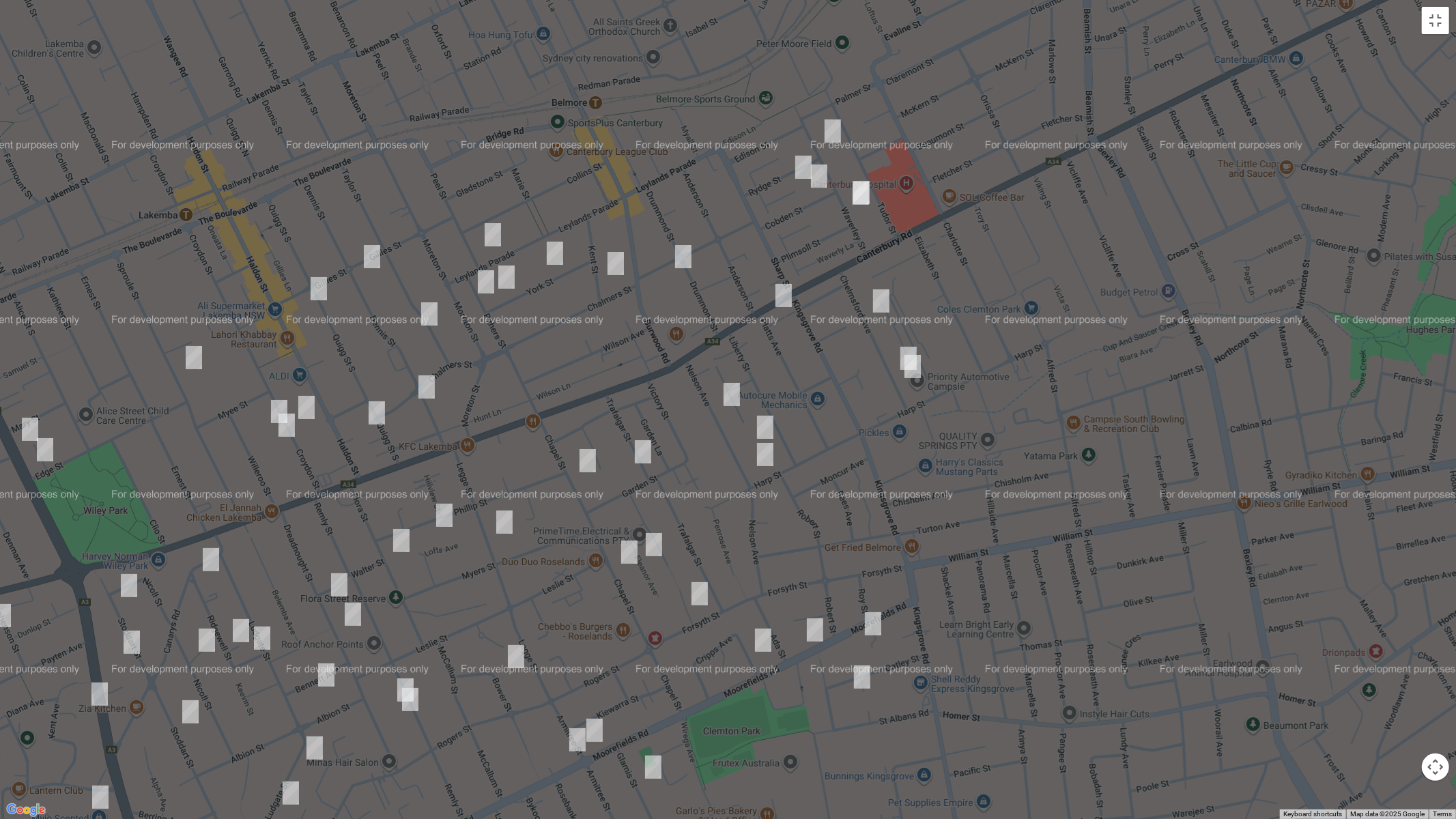
drag, startPoint x: 509, startPoint y: 346, endPoint x: 558, endPoint y: 329, distance: 51.9
click at [558, 329] on div at bounding box center [728, 410] width 1456 height 819
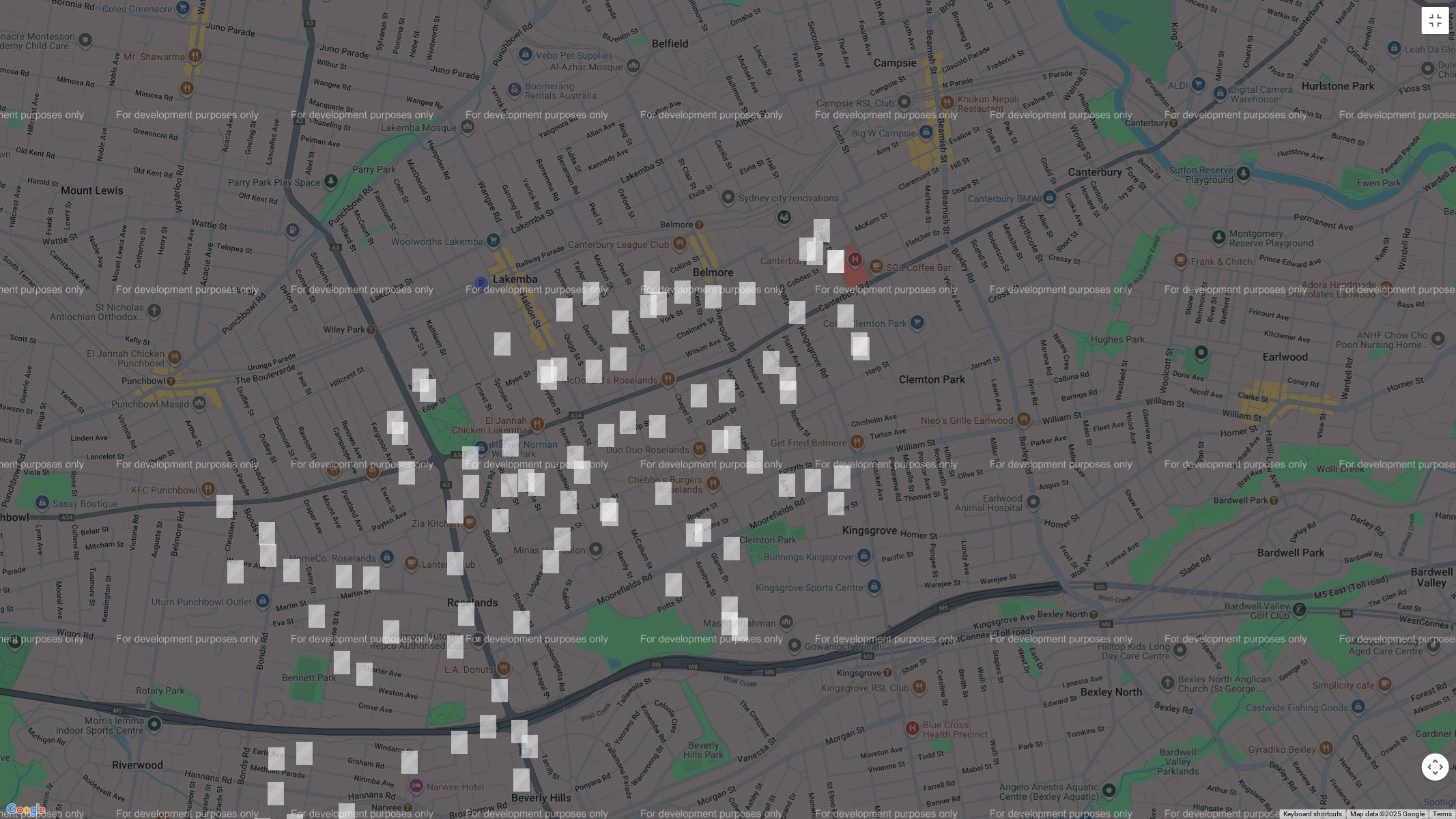
click at [793, 313] on img "628 Canterbury Road, BELMORE NSW 2192" at bounding box center [797, 313] width 27 height 34
click at [790, 369] on img "19A Harp Street, BELMORE NSW 2192" at bounding box center [787, 379] width 27 height 34
click at [815, 479] on img "13 Moorefields Road, KINGSGROVE NSW 2208" at bounding box center [812, 481] width 27 height 34
click at [847, 479] on img "24 Moorefields Road, KINGSGROVE NSW 2208" at bounding box center [842, 477] width 27 height 34
click at [509, 441] on img "16 Canarys Road, ROSELANDS NSW 2196" at bounding box center [510, 445] width 27 height 34
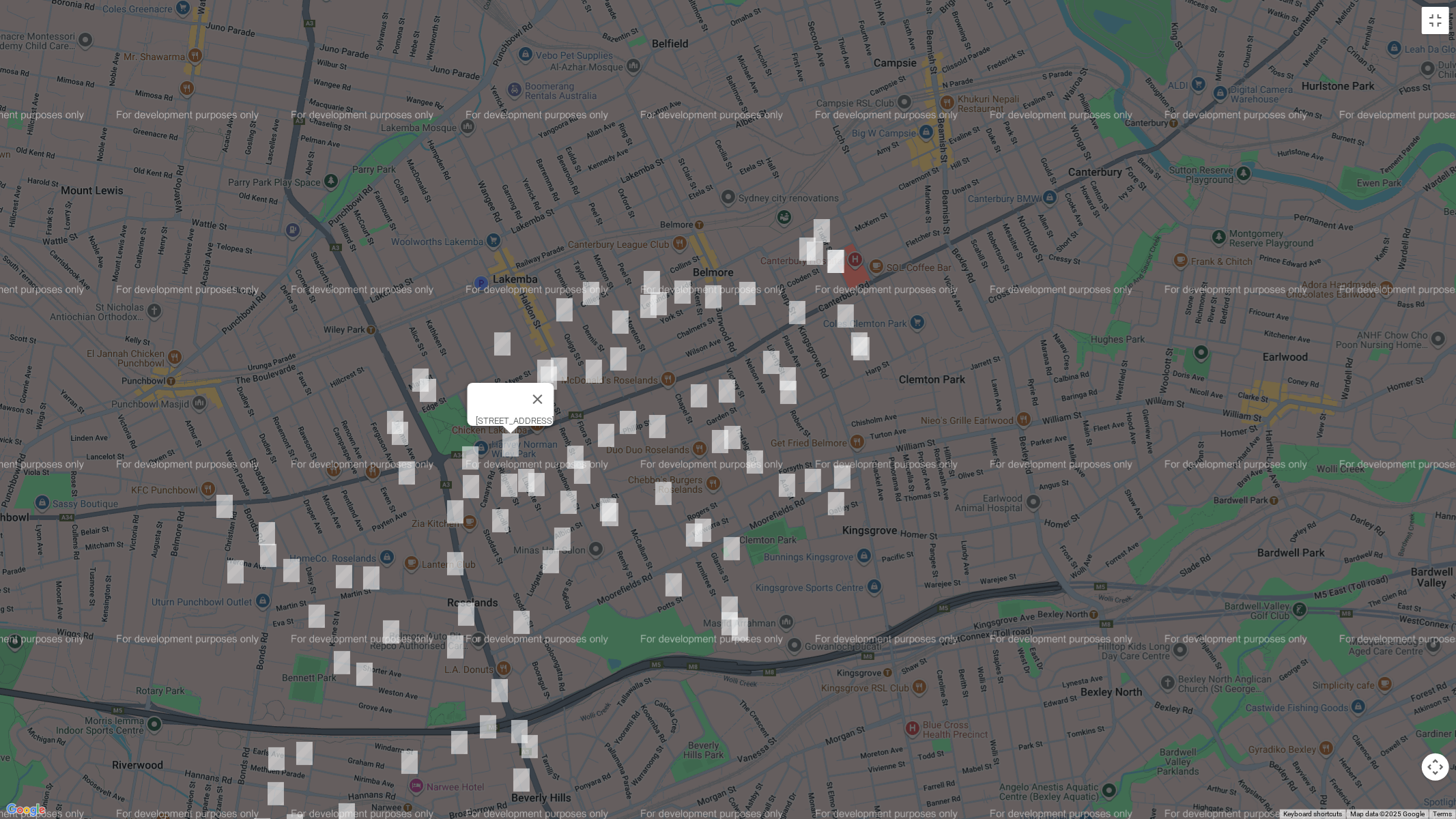
click at [409, 372] on img "150 King Georges Road, WILEY PARK NSW 2195" at bounding box center [420, 380] width 27 height 34
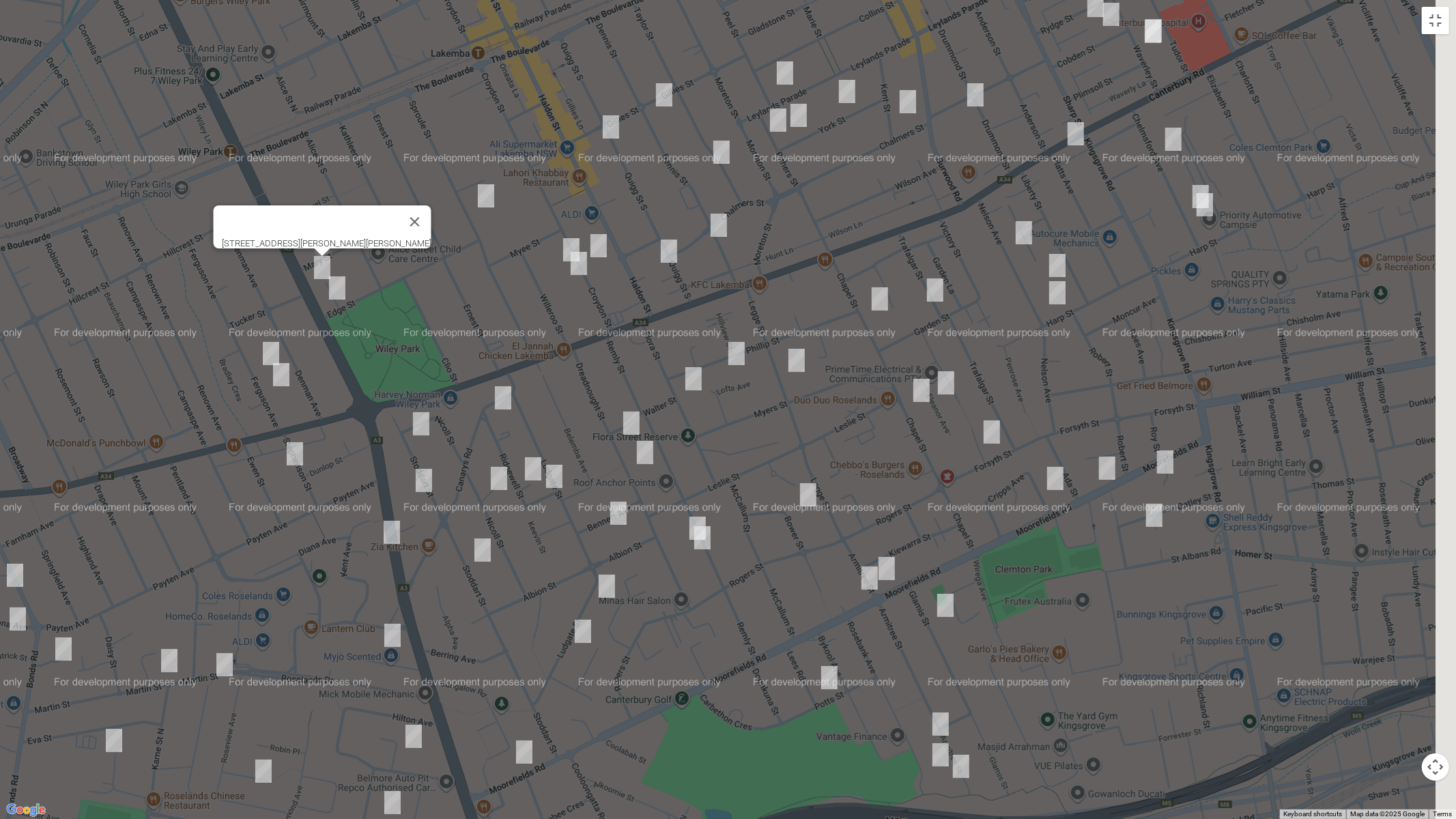
drag, startPoint x: 977, startPoint y: 342, endPoint x: 804, endPoint y: 418, distance: 189.0
click at [804, 421] on div "[STREET_ADDRESS][PERSON_NAME][PERSON_NAME]" at bounding box center [728, 410] width 1456 height 819
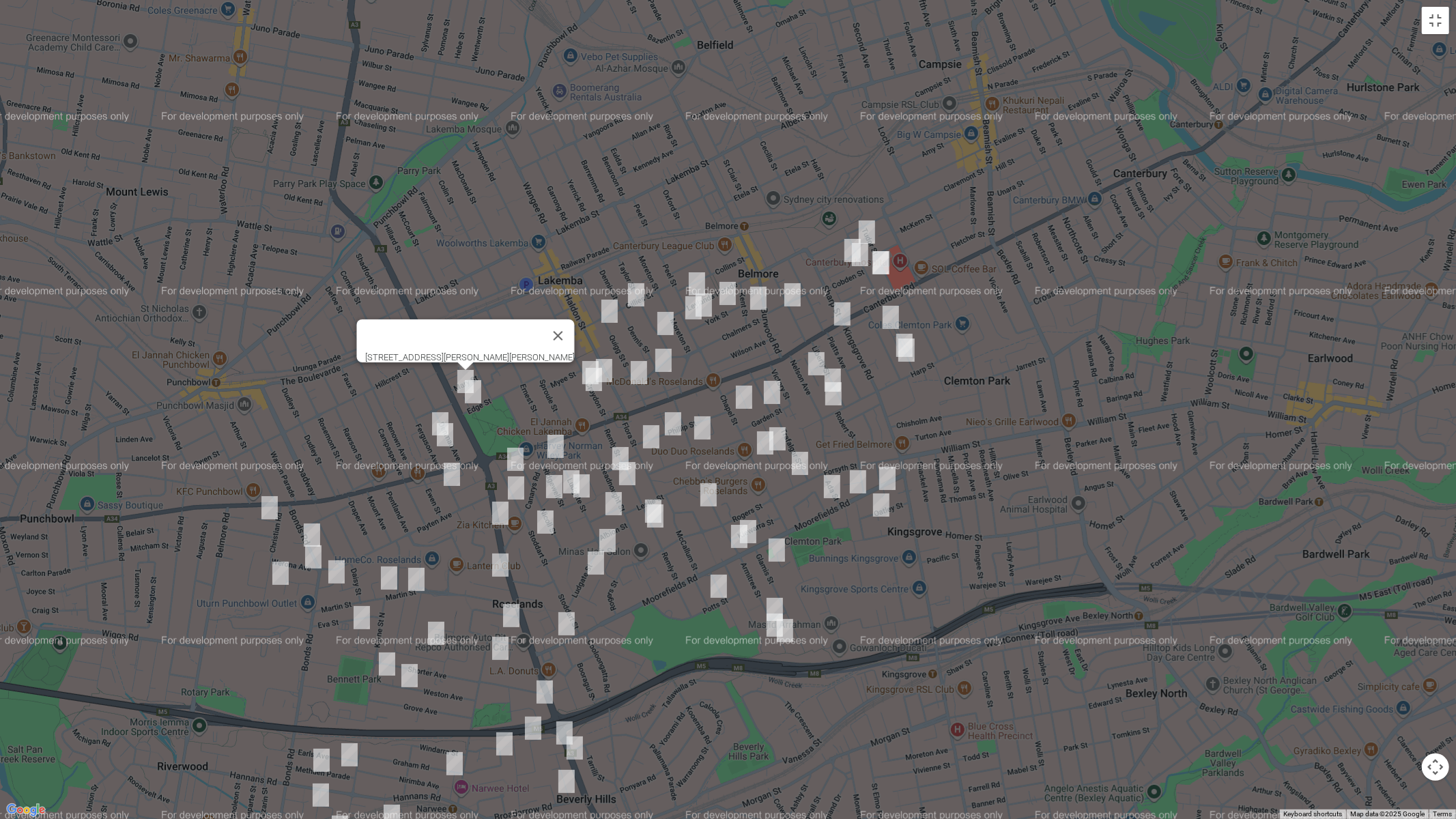
click at [869, 228] on img "18 Waverley Street, BELMORE NSW 2192" at bounding box center [866, 232] width 27 height 34
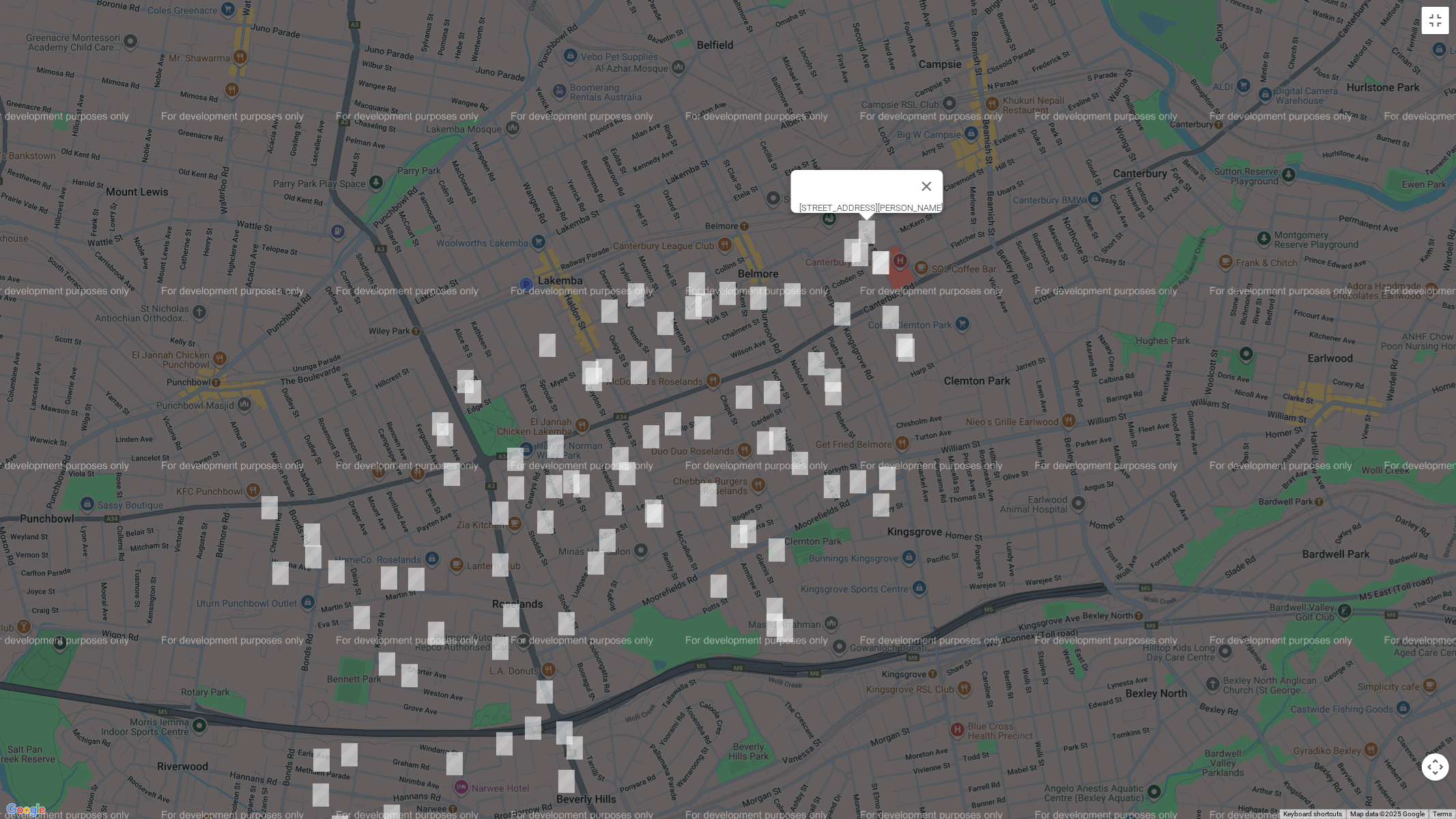
click at [843, 244] on img "8 Rydge Street, BELMORE NSW 2192" at bounding box center [852, 251] width 27 height 34
click at [856, 250] on img "3 Cobden Street, BELMORE NSW 2192" at bounding box center [860, 255] width 27 height 34
click at [860, 257] on img "3 Cobden Street, BELMORE NSW 2192" at bounding box center [860, 255] width 27 height 34
click at [882, 263] on img "2/48 Waverley Street, BELMORE NSW 2192" at bounding box center [881, 263] width 27 height 34
click at [698, 283] on img "97 Leylands Parade, BELMORE NSW 2192" at bounding box center [696, 284] width 27 height 34
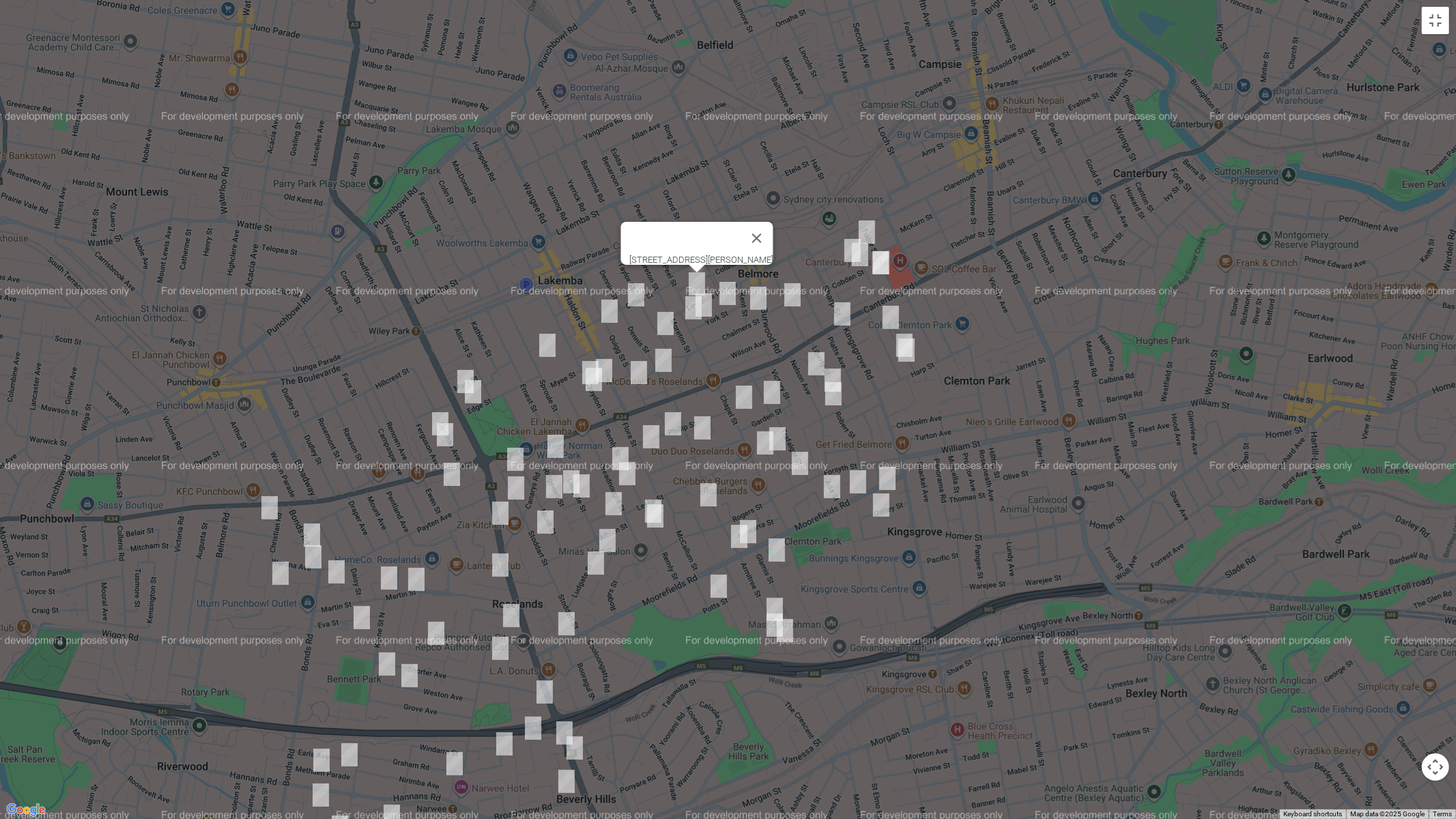
click at [637, 294] on img "32 Gillies Street, LAKEMBA NSW 2195" at bounding box center [636, 295] width 27 height 34
click at [609, 311] on img "61 Quigg Street South, LAKEMBA NSW 2195" at bounding box center [609, 311] width 27 height 34
drag, startPoint x: 550, startPoint y: 347, endPoint x: 498, endPoint y: 383, distance: 63.2
click at [549, 347] on img "84 Sproule Street, LAKEMBA NSW 2195" at bounding box center [547, 346] width 27 height 34
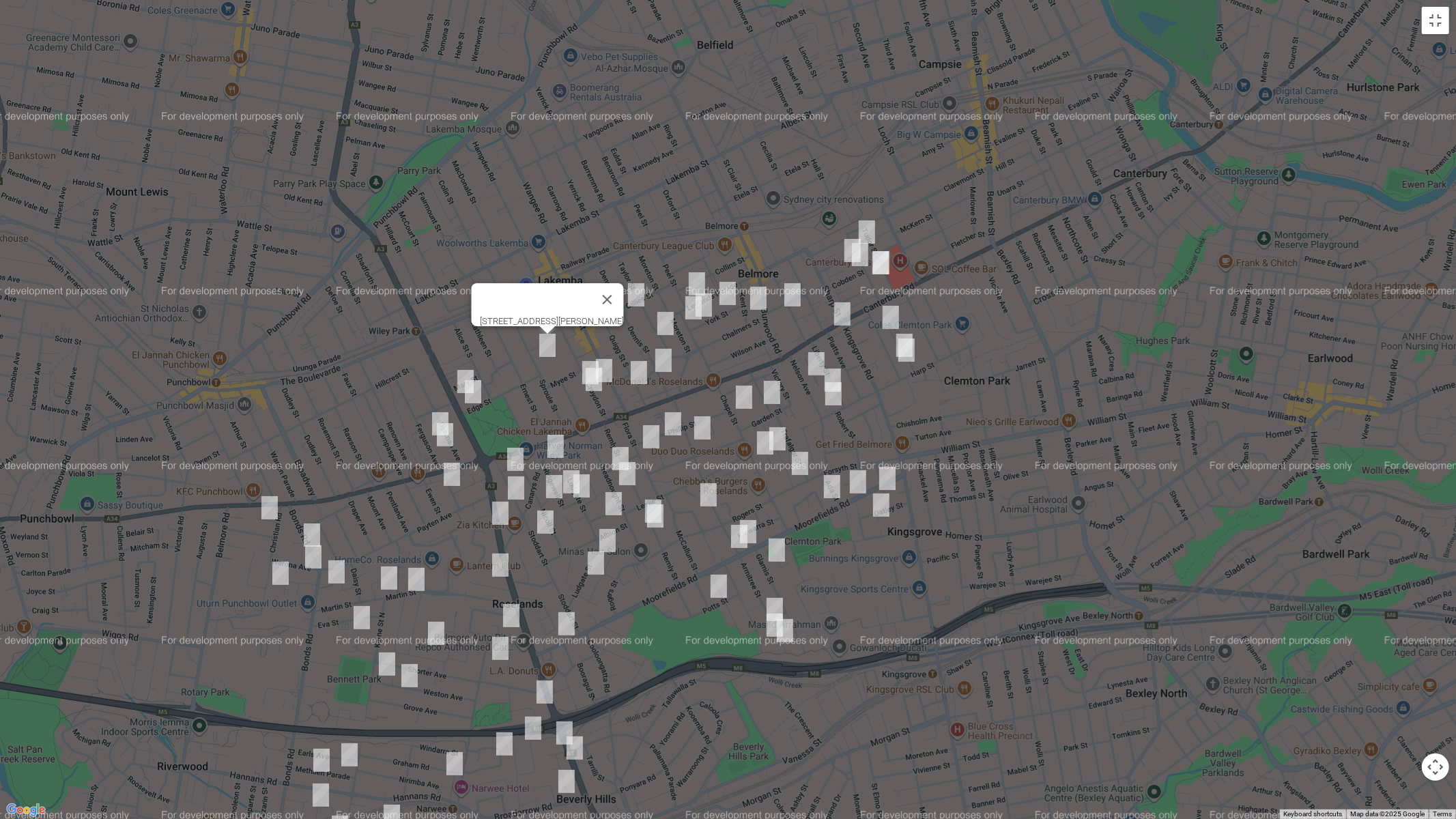
click at [480, 396] on img "3 Lonard Avenue, WILEY PARK NSW 2195" at bounding box center [472, 392] width 27 height 34
click at [608, 362] on img "110 Croydon Street, LAKEMBA NSW 2195" at bounding box center [604, 371] width 27 height 34
click at [577, 360] on img "99 Croydon Street, LAKEMBA NSW 2195" at bounding box center [590, 373] width 27 height 34
click at [596, 383] on img "109 Croydon Street, LAKEMBA NSW 2195" at bounding box center [593, 380] width 27 height 34
click at [632, 376] on img "121 Quigg Street South, LAKEMBA NSW 2195" at bounding box center [638, 373] width 27 height 34
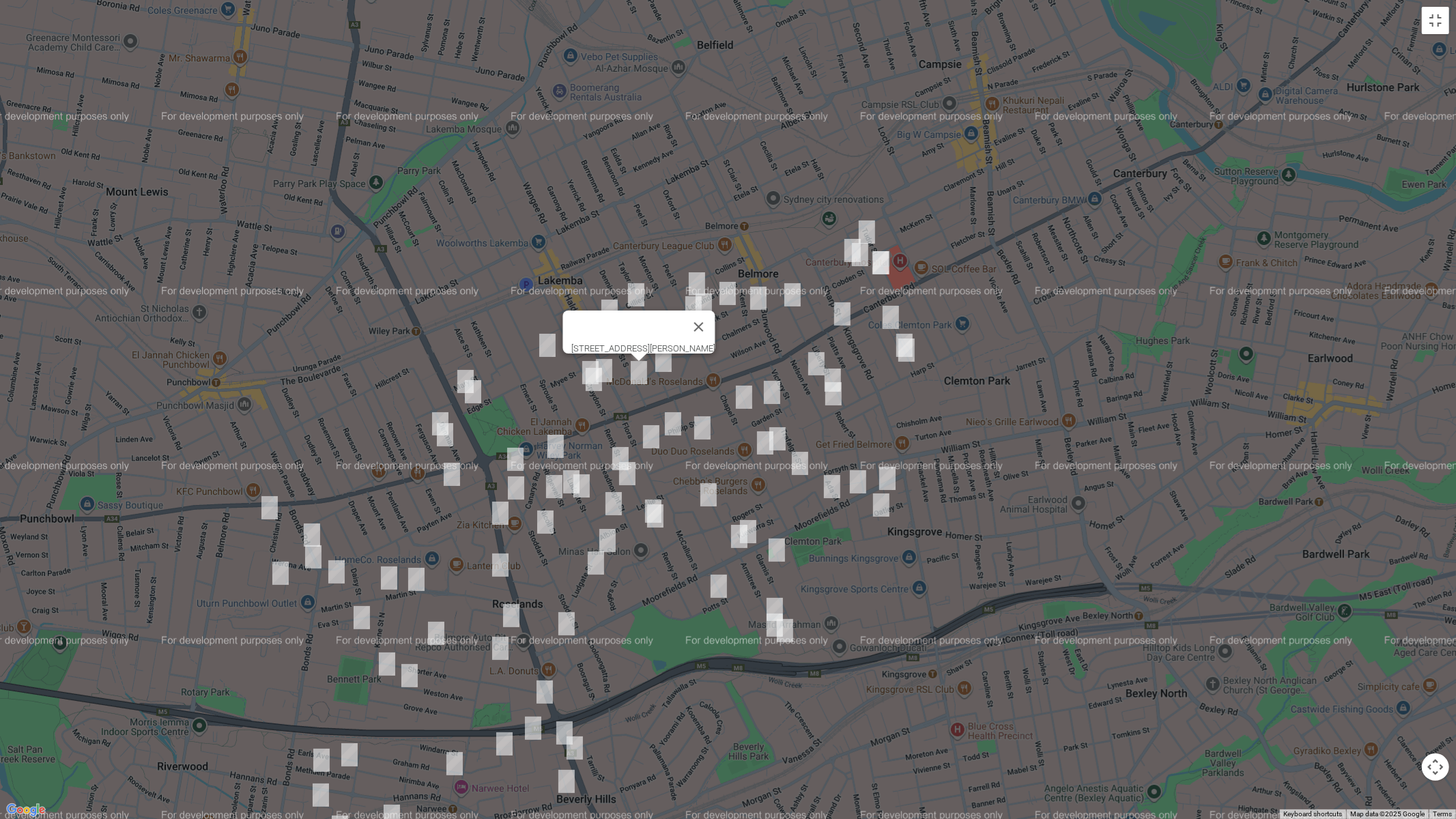
click at [665, 368] on img "92 Chalmers Street, LAKEMBA NSW 2195" at bounding box center [663, 360] width 27 height 34
click at [707, 313] on button "Close" at bounding box center [690, 315] width 33 height 33
click at [727, 293] on img "21 York Street, BELMORE NSW 2192" at bounding box center [727, 293] width 27 height 34
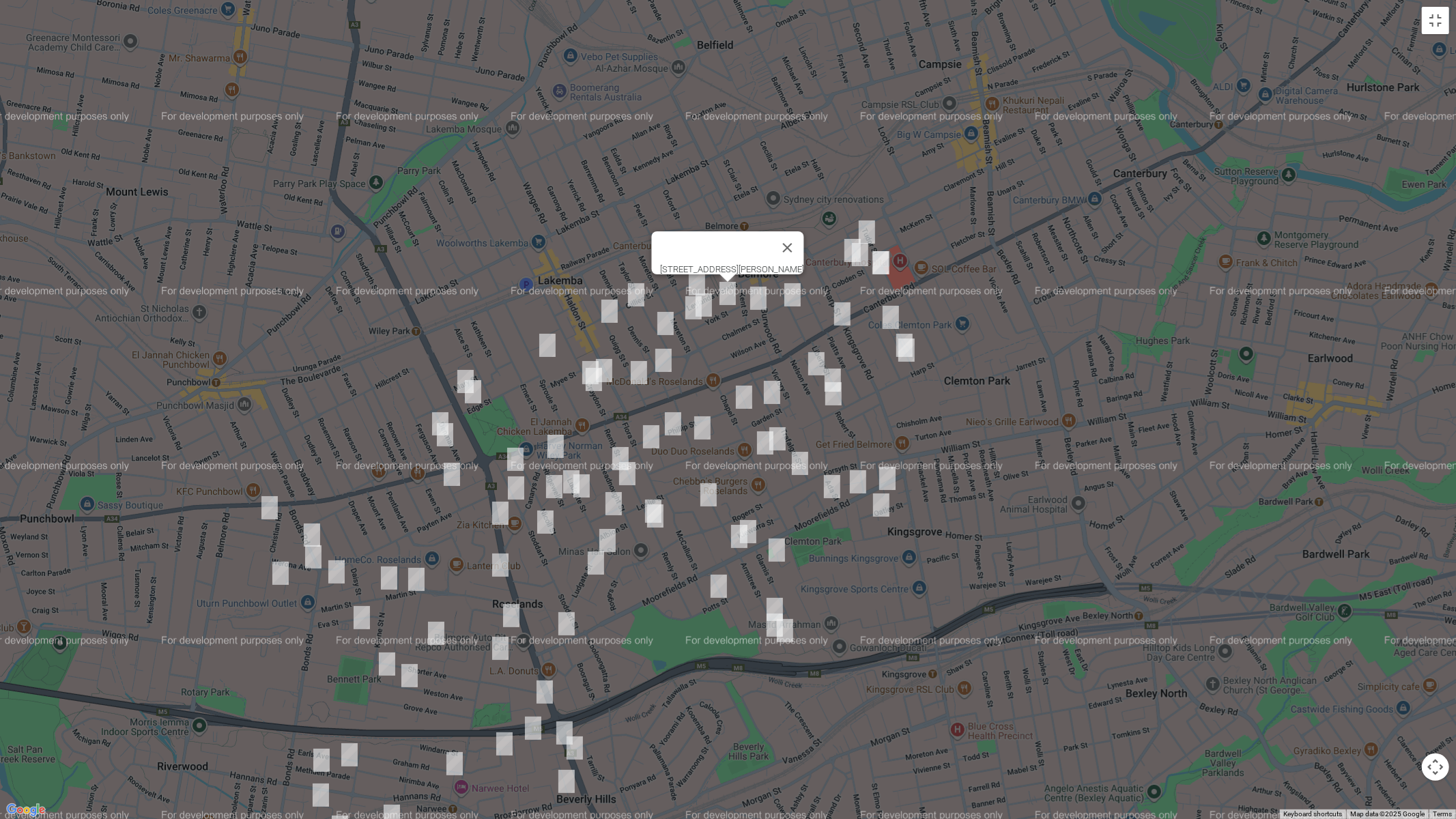
click at [712, 305] on img "43 York Street, BELMORE NSW 2192" at bounding box center [703, 306] width 27 height 34
click at [686, 316] on img "27 Pithers Street, LAKEMBA NSW 2195" at bounding box center [693, 308] width 27 height 34
click at [669, 322] on img "95A Taylor Street, LAKEMBA NSW 2195" at bounding box center [665, 324] width 27 height 34
drag, startPoint x: 757, startPoint y: 303, endPoint x: 793, endPoint y: 301, distance: 36.1
click at [757, 305] on img "34 Kent Street, BELMORE NSW 2192" at bounding box center [757, 298] width 27 height 34
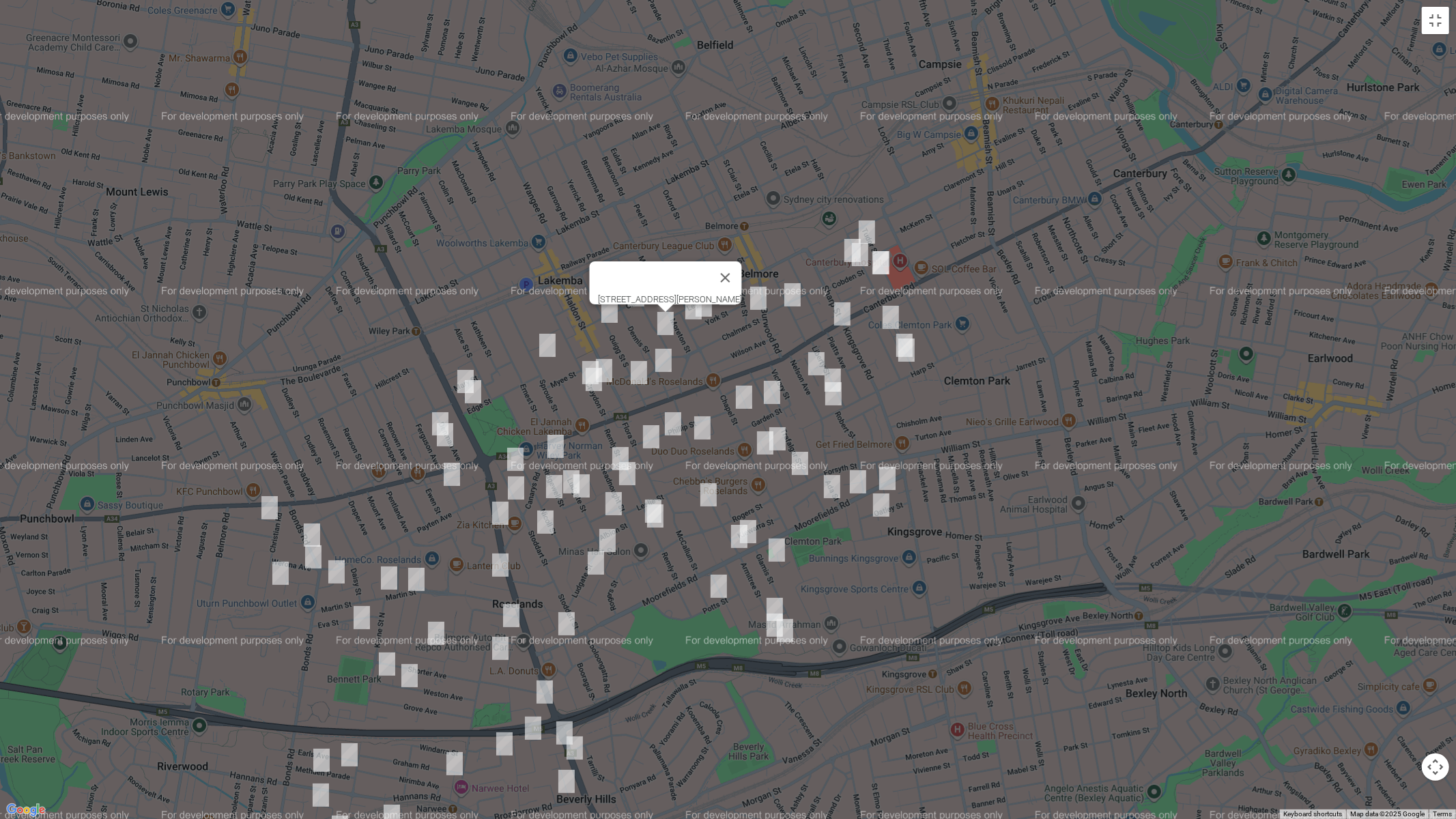
click at [793, 298] on img "29 Drummond Street, BELMORE NSW 2192" at bounding box center [792, 295] width 27 height 34
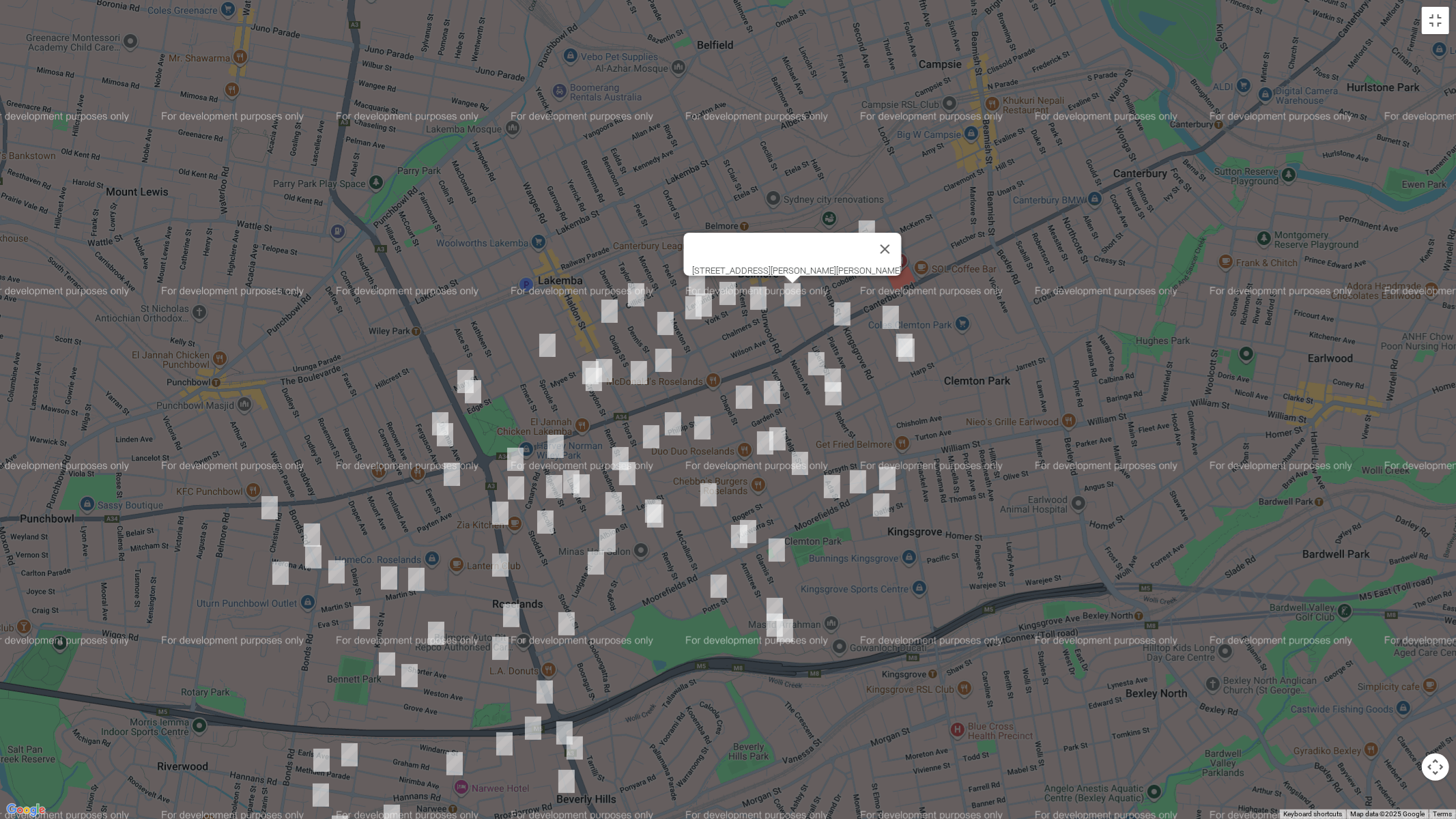
click at [762, 306] on img "34 Kent Street, BELMORE NSW 2192" at bounding box center [757, 298] width 27 height 34
click at [895, 317] on img "20 Chelmsford Avenue, BELMORE NSW 2192" at bounding box center [890, 318] width 27 height 34
click at [753, 307] on img "34 Kent Street, BELMORE NSW 2192" at bounding box center [756, 298] width 27 height 34
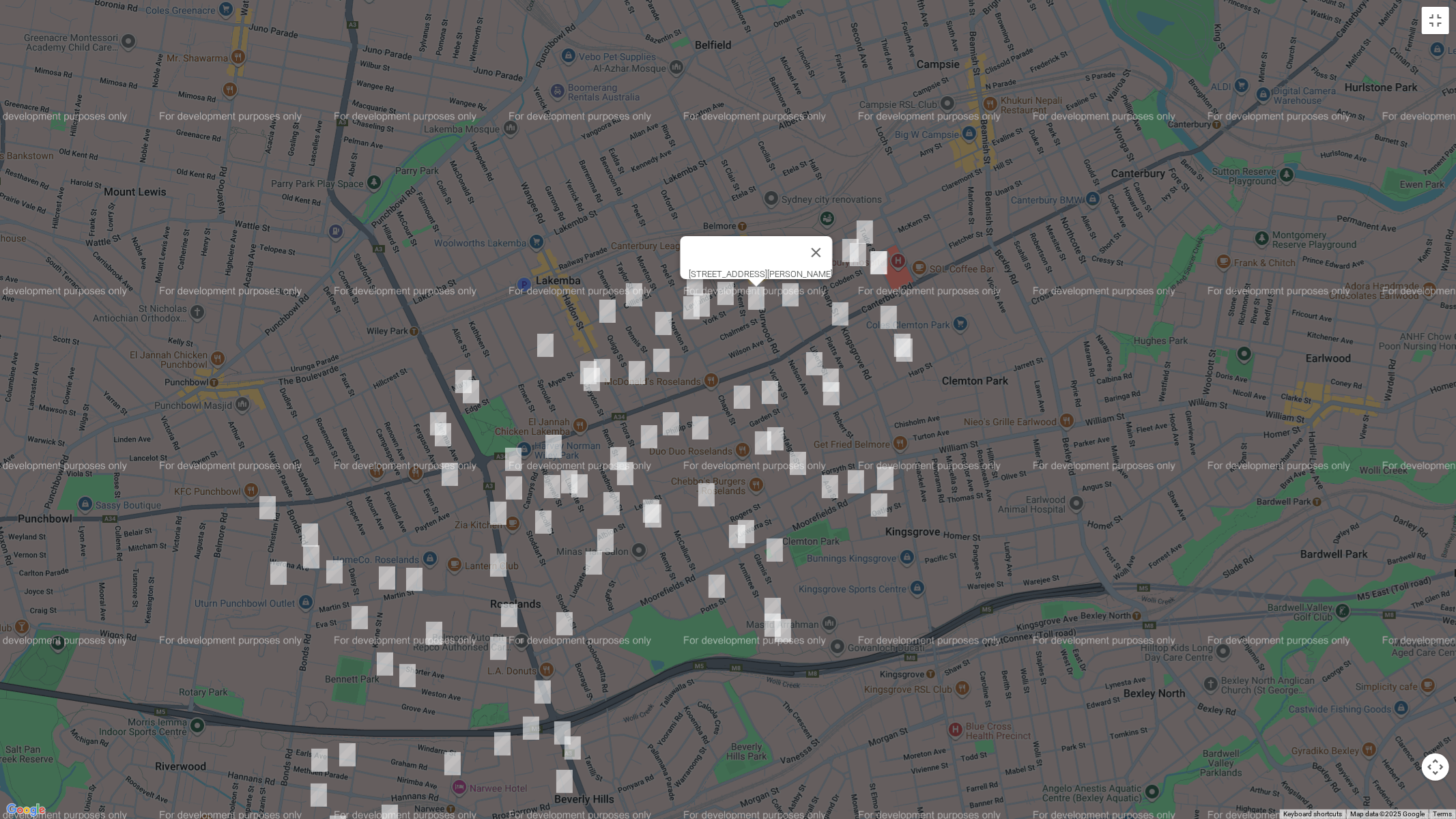
click at [888, 320] on img "20 Chelmsford Avenue, BELMORE NSW 2192" at bounding box center [888, 318] width 27 height 34
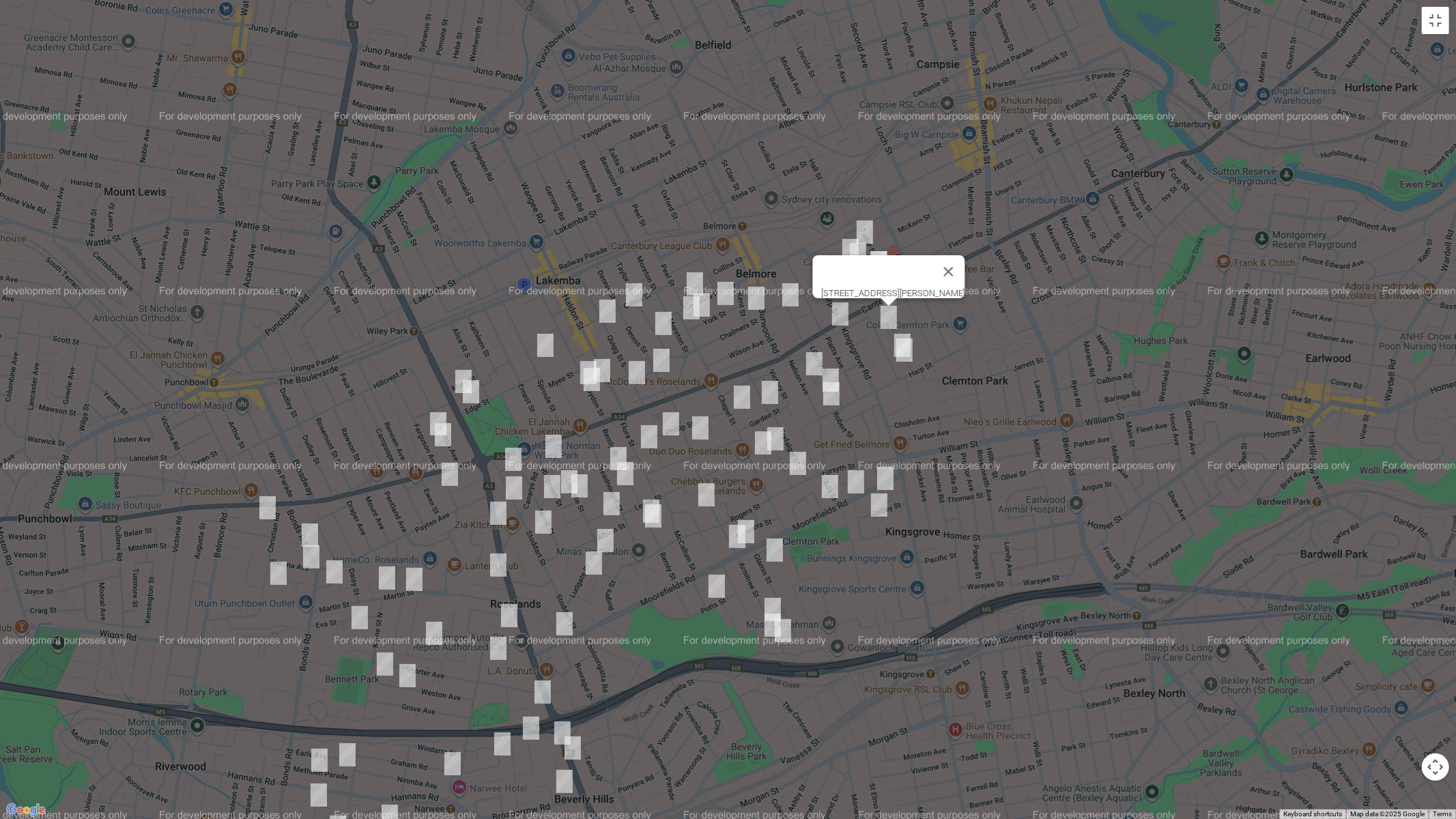
click at [904, 329] on img "48 Chelmsford Avenue, BELMORE NSW 2192" at bounding box center [902, 346] width 27 height 34
click at [908, 354] on img "52 Chelmsford Avenue, BELMORE NSW 2192" at bounding box center [904, 351] width 27 height 34
click at [813, 356] on img "22 Nelson Avenue, BELMORE NSW 2192" at bounding box center [814, 364] width 27 height 34
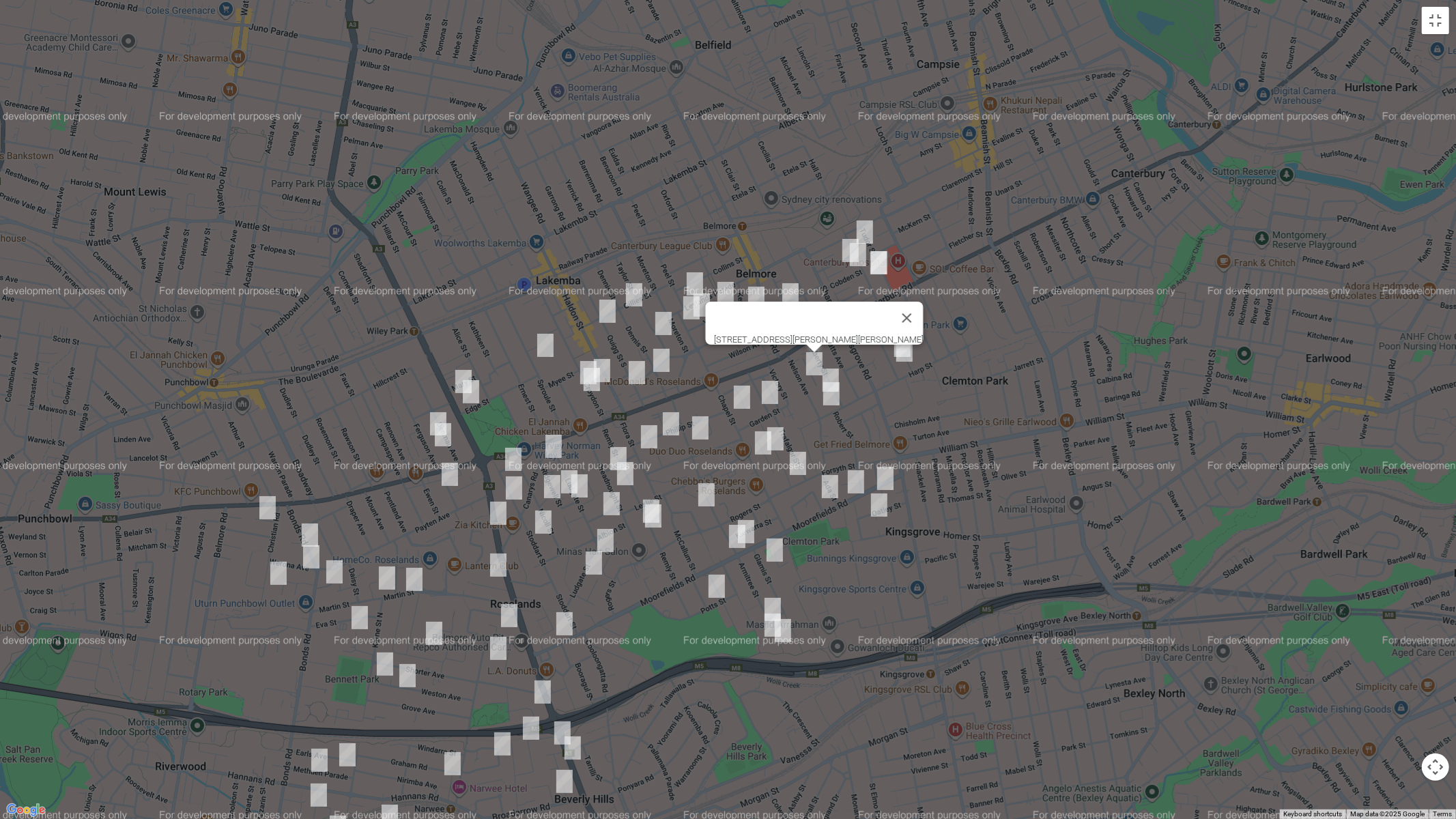
click at [831, 398] on img "3/52 Nelson Avenue, BELMORE NSW 2192" at bounding box center [831, 394] width 27 height 34
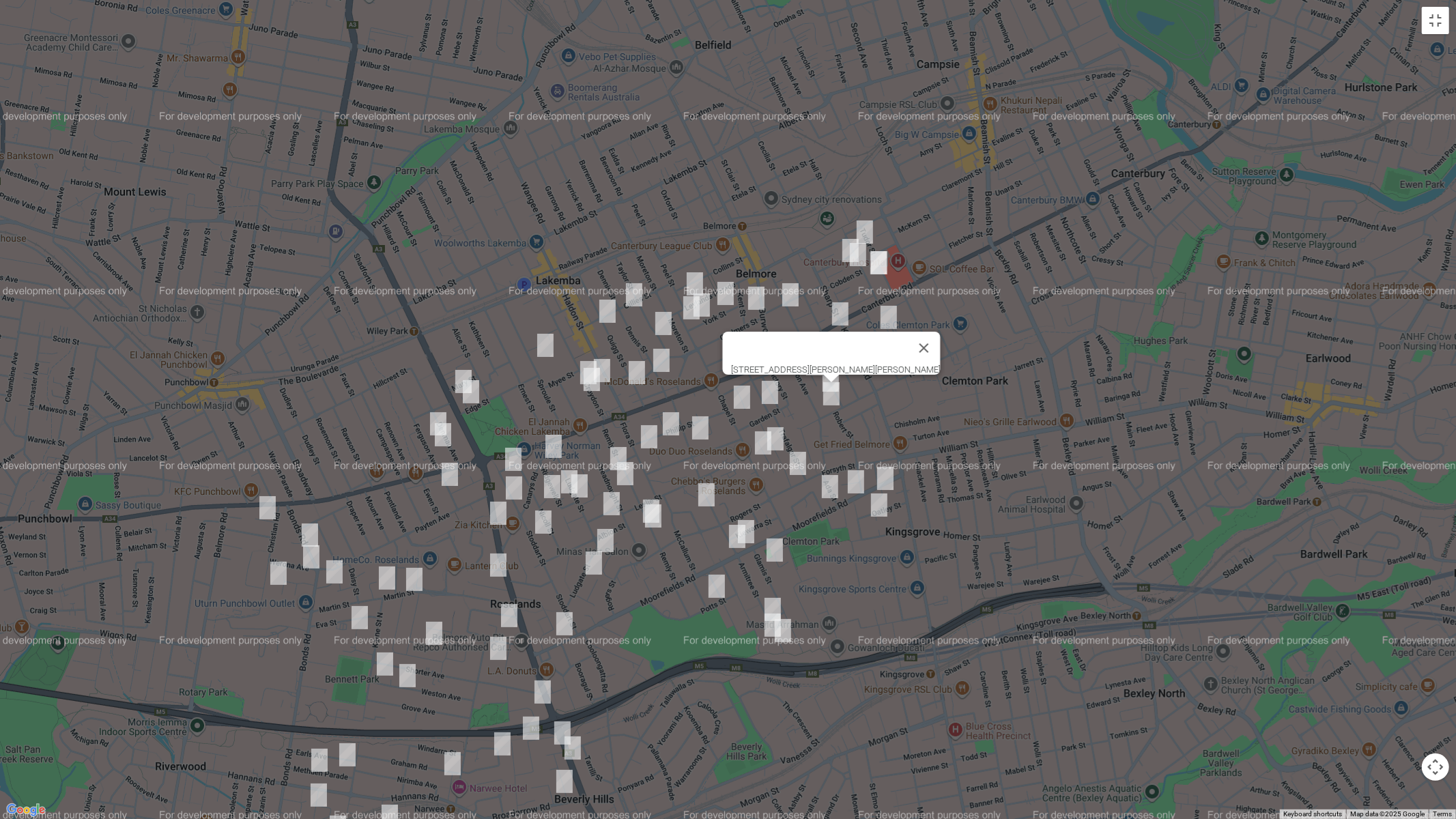
click at [769, 396] on img "27 Trafalgar Street, BELMORE NSW 2192" at bounding box center [770, 392] width 27 height 34
click at [743, 398] on img "28 Chapel Street, BELMORE NSW 2192" at bounding box center [741, 397] width 27 height 34
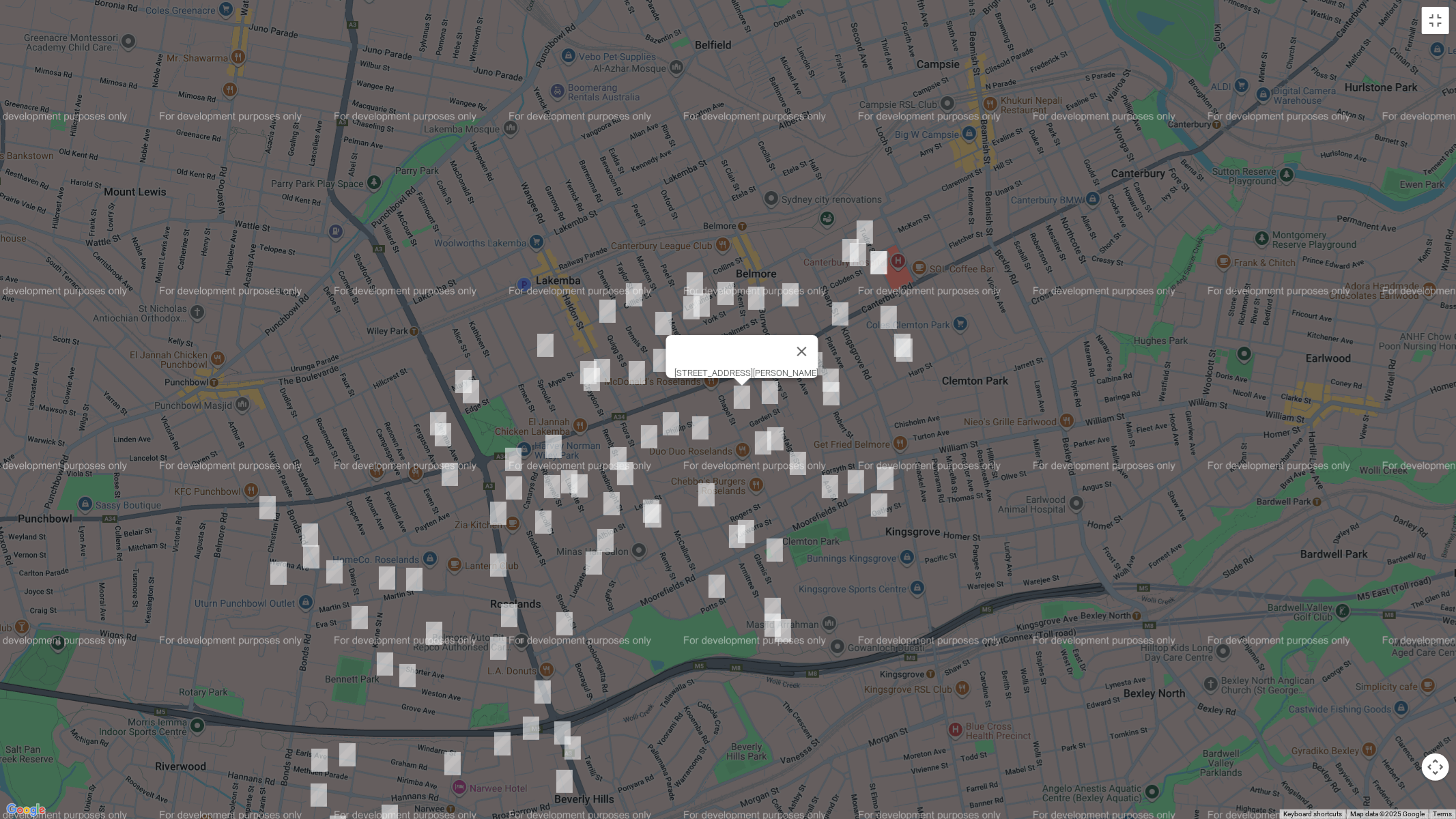
click at [670, 425] on img "56 Phillip Street, ROSELANDS NSW 2196" at bounding box center [670, 424] width 27 height 34
click at [649, 434] on img "28 Flora Street, ROSELANDS NSW 2196" at bounding box center [649, 437] width 27 height 34
click at [698, 430] on img "20 Legge Street, ROSELANDS NSW 2196" at bounding box center [699, 428] width 27 height 34
click at [511, 454] on img "8 Stoddart Street, ROSELANDS NSW 2196" at bounding box center [512, 459] width 27 height 34
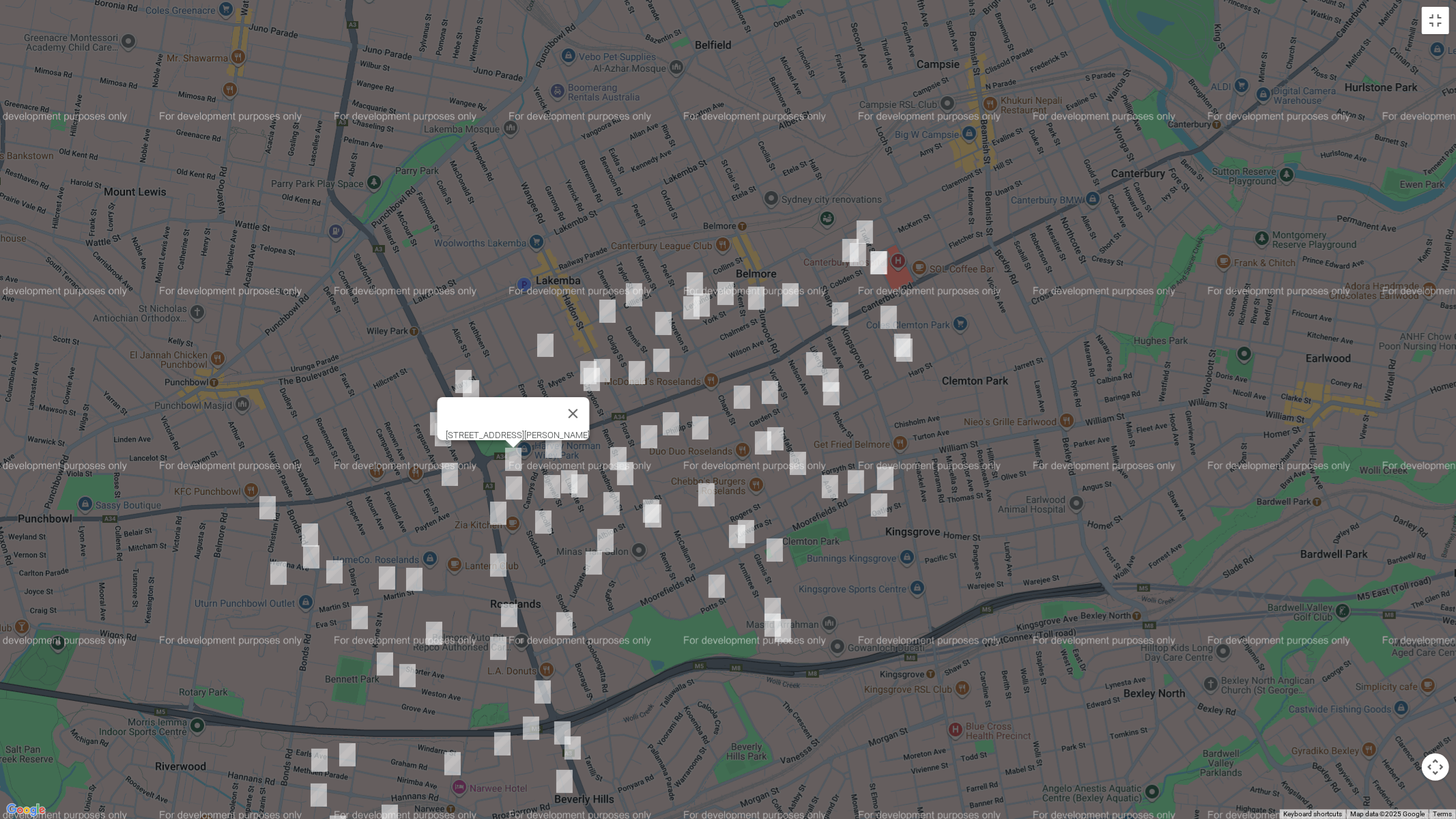
click at [516, 482] on img "31A Stoddart Street, ROSELANDS NSW 2196" at bounding box center [513, 488] width 27 height 34
click at [551, 483] on img "18 Nicoll Street, ROSELANDS NSW 2196" at bounding box center [552, 487] width 27 height 34
click at [623, 447] on img "34 Dreadnought Street, ROSELANDS NSW 2196" at bounding box center [618, 459] width 27 height 34
click at [556, 478] on img "18 Nicoll Street, ROSELANDS NSW 2196" at bounding box center [552, 487] width 27 height 34
click at [566, 471] on img "35 Ludgate Street, ROSELANDS NSW 2196" at bounding box center [579, 486] width 27 height 34
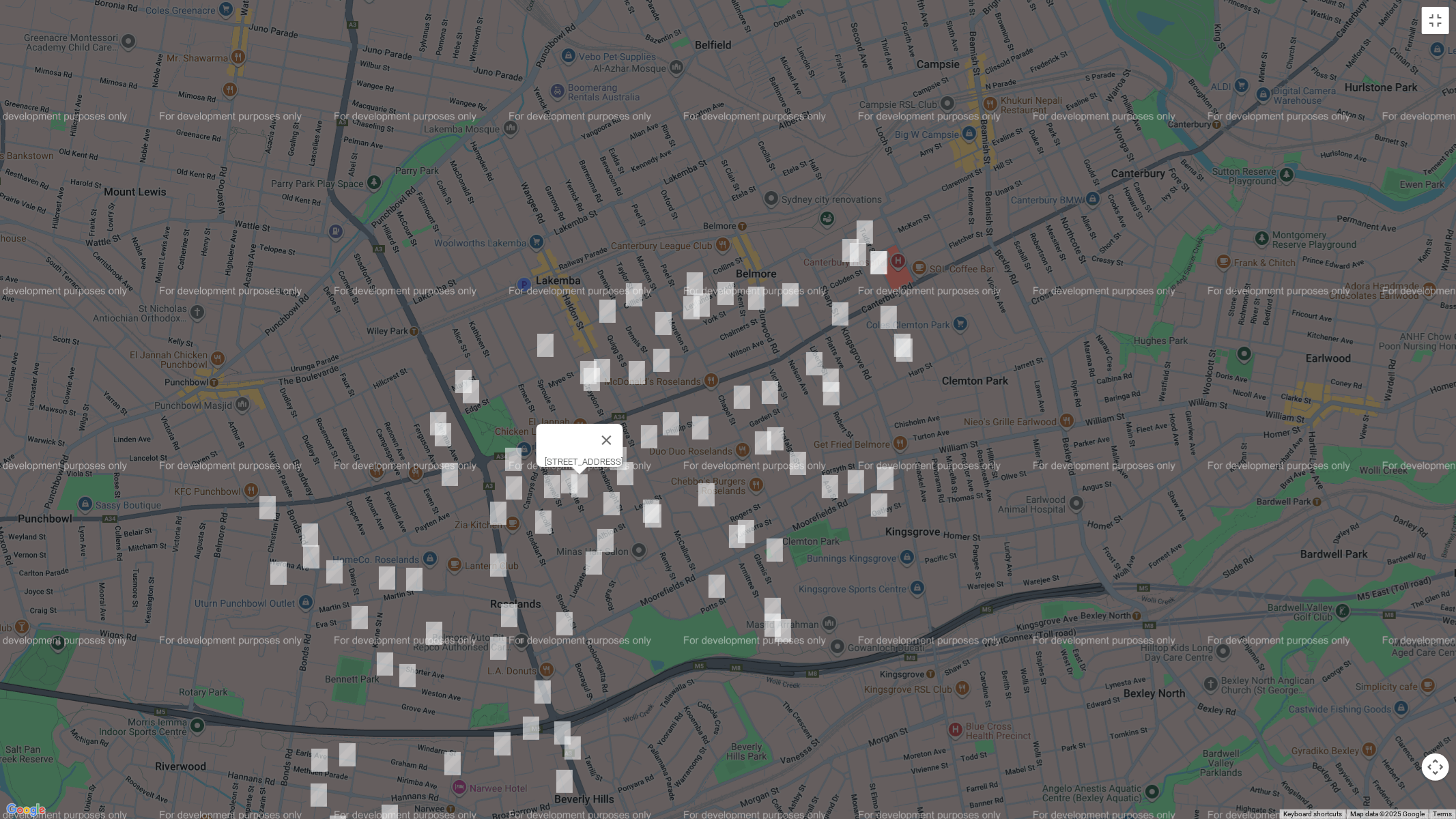
click at [565, 489] on img "18 Nicoll Street, ROSELANDS NSW 2196" at bounding box center [552, 487] width 27 height 34
click at [623, 435] on button "Close" at bounding box center [606, 441] width 33 height 33
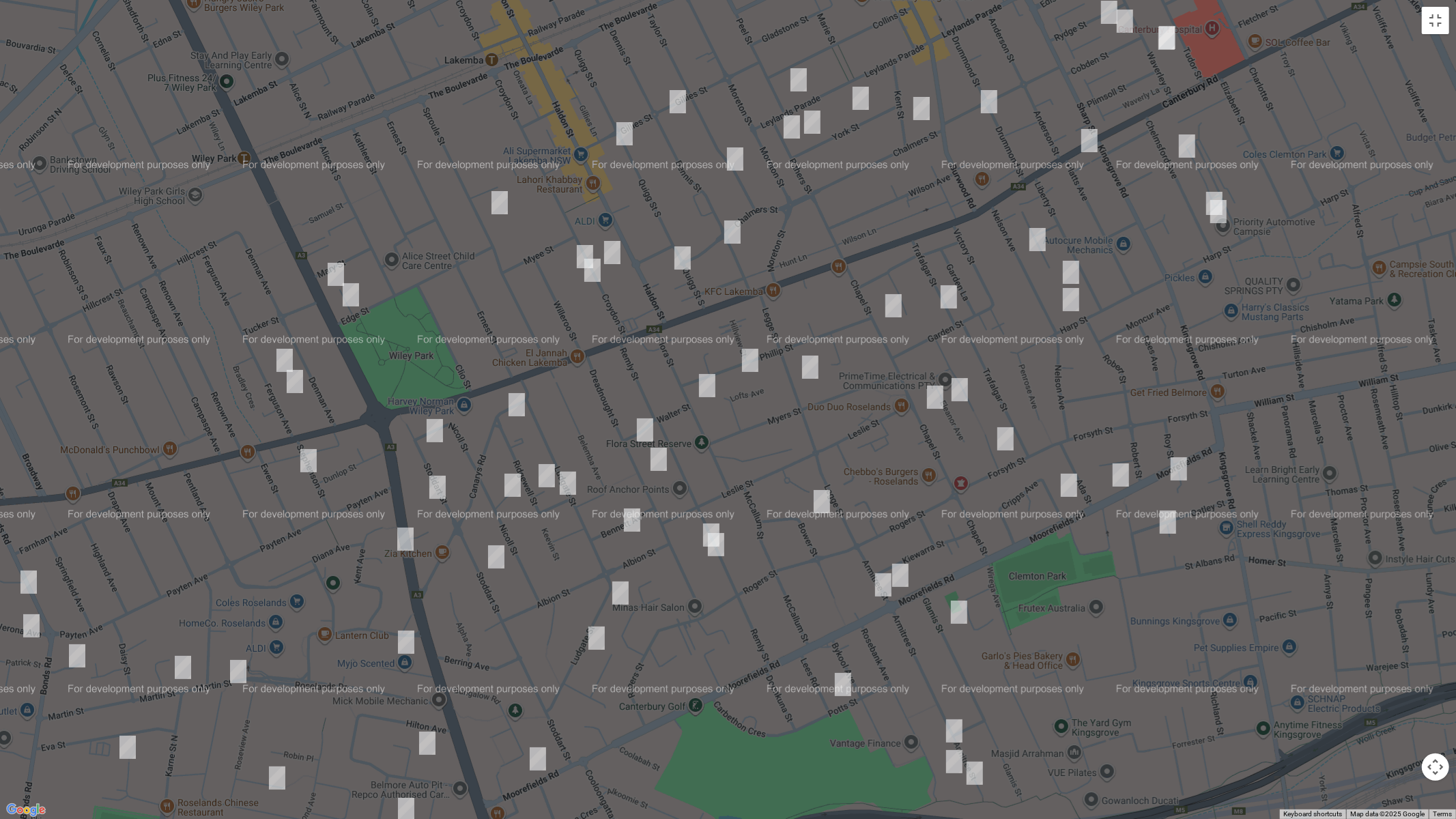
drag, startPoint x: 543, startPoint y: 472, endPoint x: 549, endPoint y: 476, distance: 7.2
click at [542, 472] on img "4/28 Ridgewell Street, ROSELANDS NSW 2196" at bounding box center [546, 476] width 27 height 34
click at [666, 460] on img "48 Dreadnought Street, ROSELANDS NSW 2196" at bounding box center [658, 459] width 27 height 34
click at [964, 388] on img "13 Eleanor Avenue, BELMORE NSW 2192" at bounding box center [959, 390] width 27 height 34
click at [928, 399] on img "66 Chapel Street, BELMORE NSW 2192" at bounding box center [935, 397] width 27 height 34
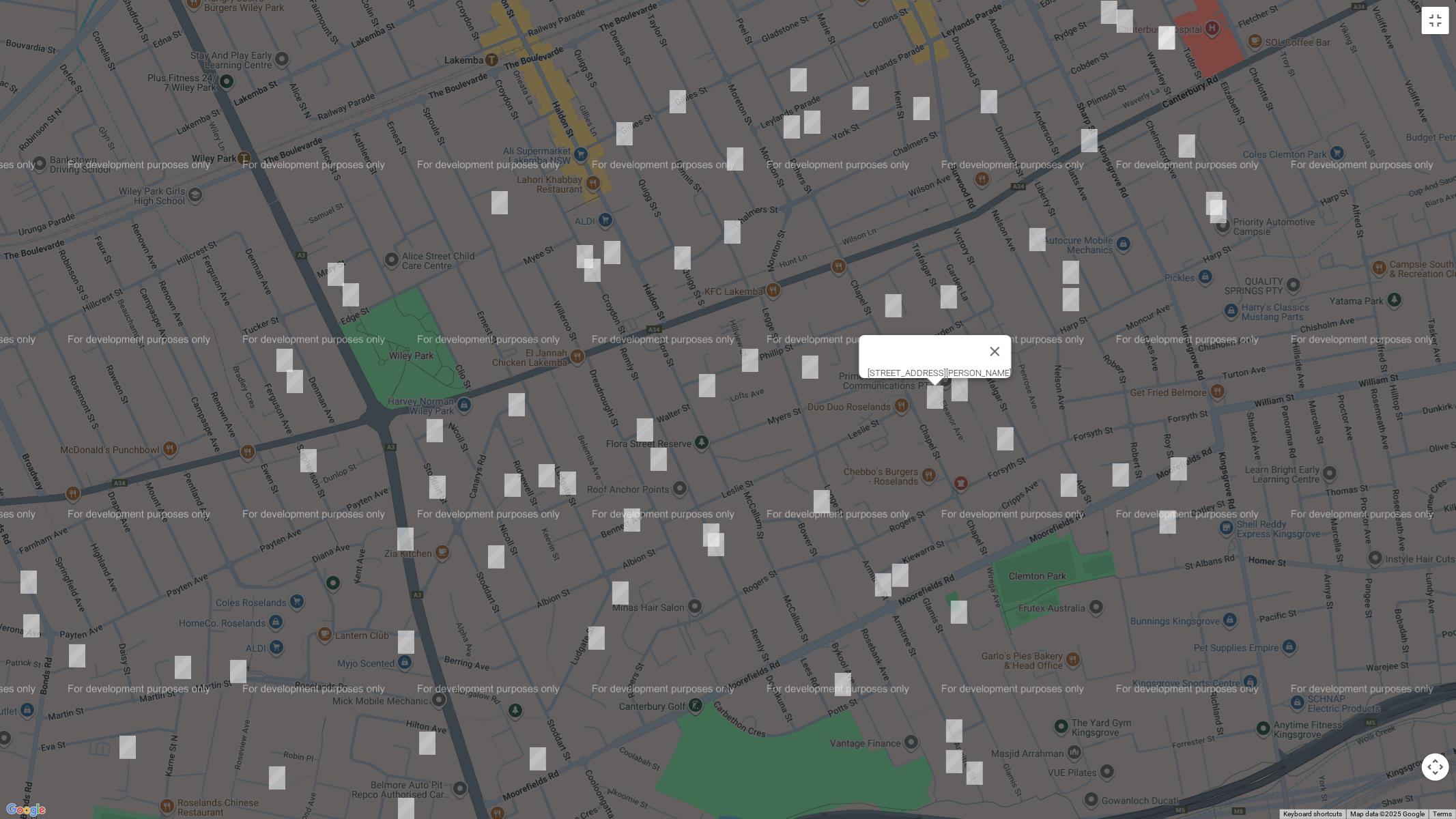
click at [641, 519] on img "14 Bennett Avenue, ROSELANDS NSW 2196" at bounding box center [632, 521] width 27 height 34
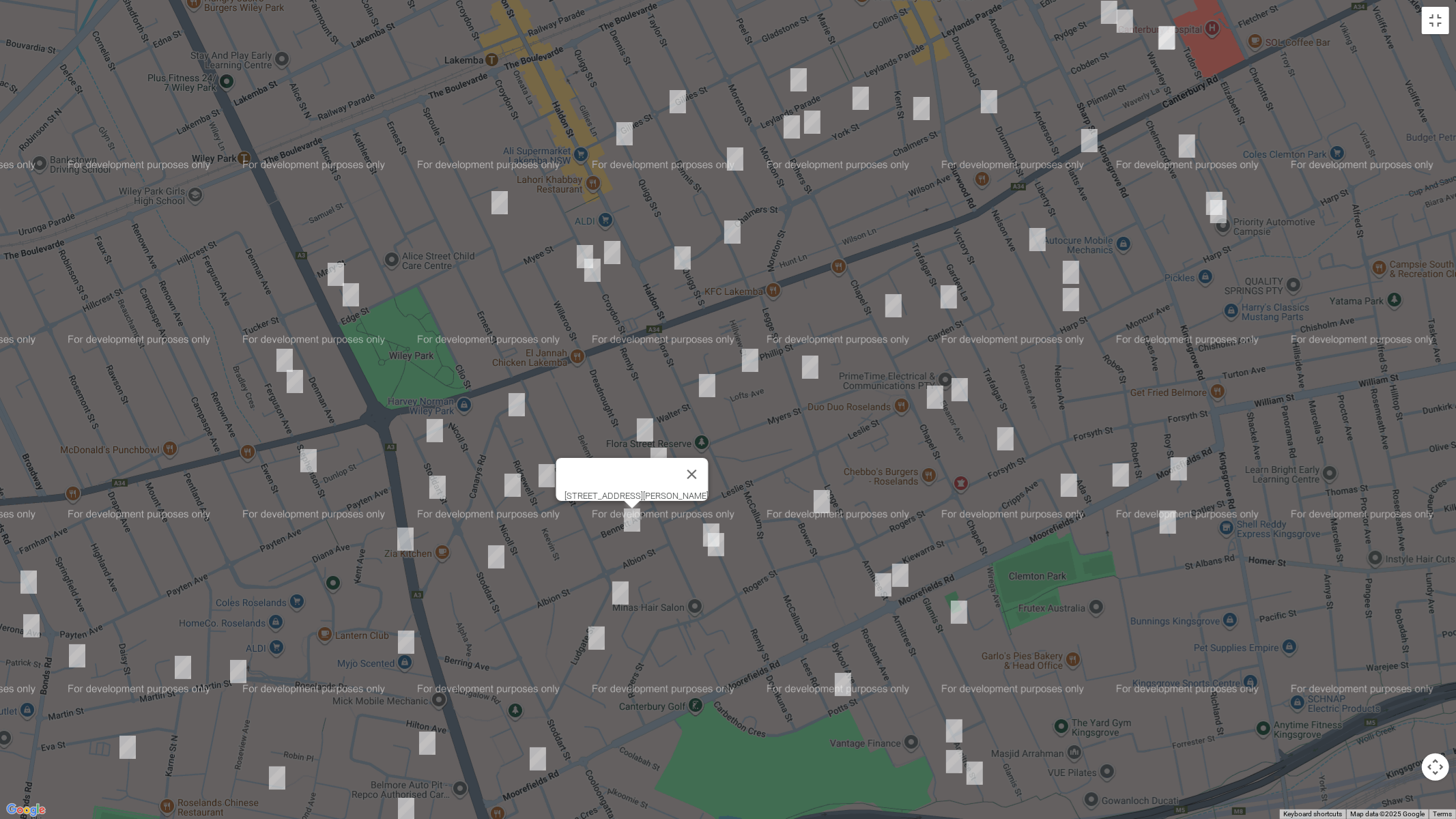
click at [707, 525] on img "79 Remly Street, ROSELANDS NSW 2196" at bounding box center [711, 535] width 27 height 34
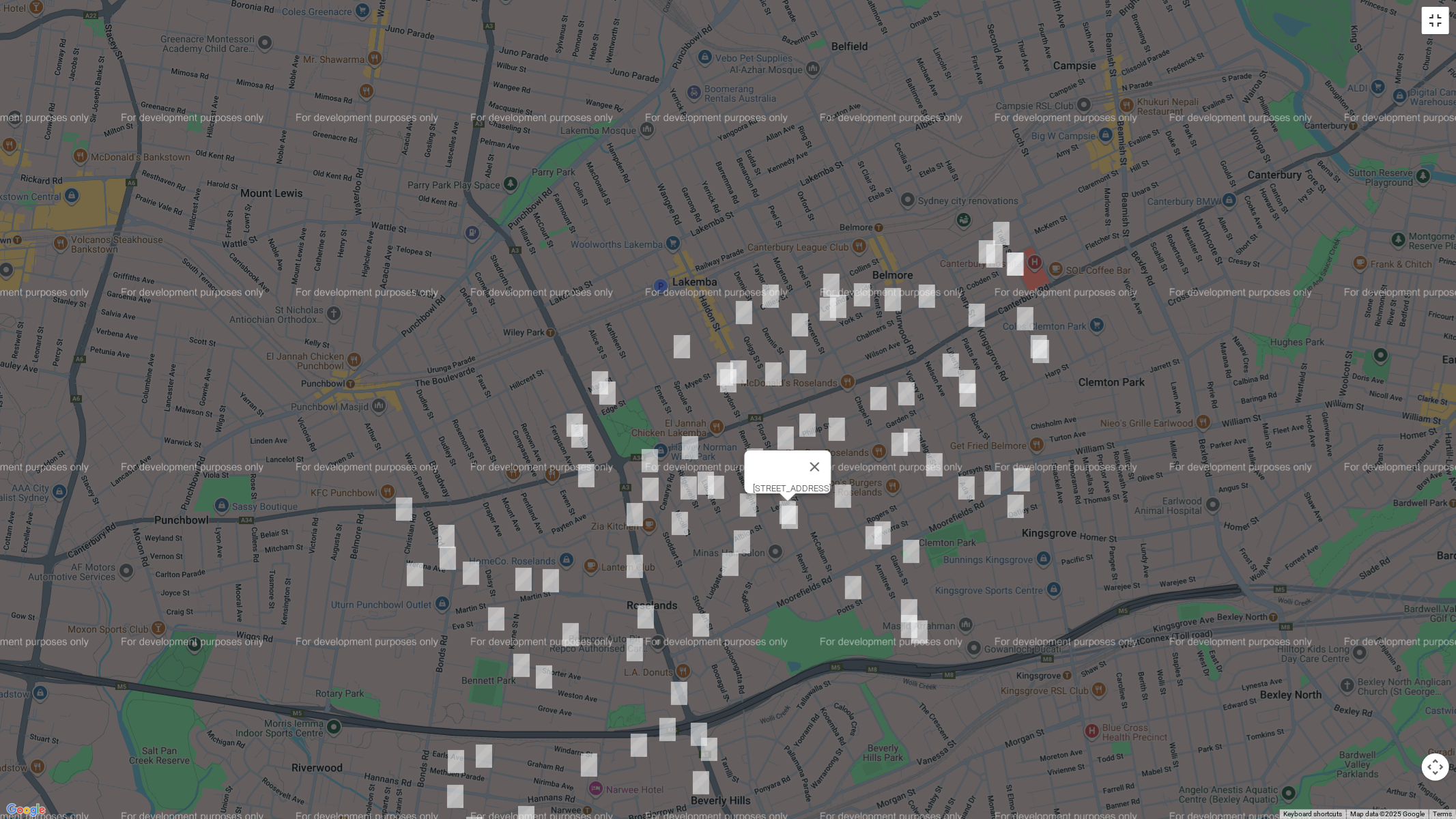
drag, startPoint x: 1440, startPoint y: 20, endPoint x: 1375, endPoint y: 25, distance: 65.2
click at [1440, 20] on button "Toggle fullscreen view" at bounding box center [1435, 20] width 27 height 27
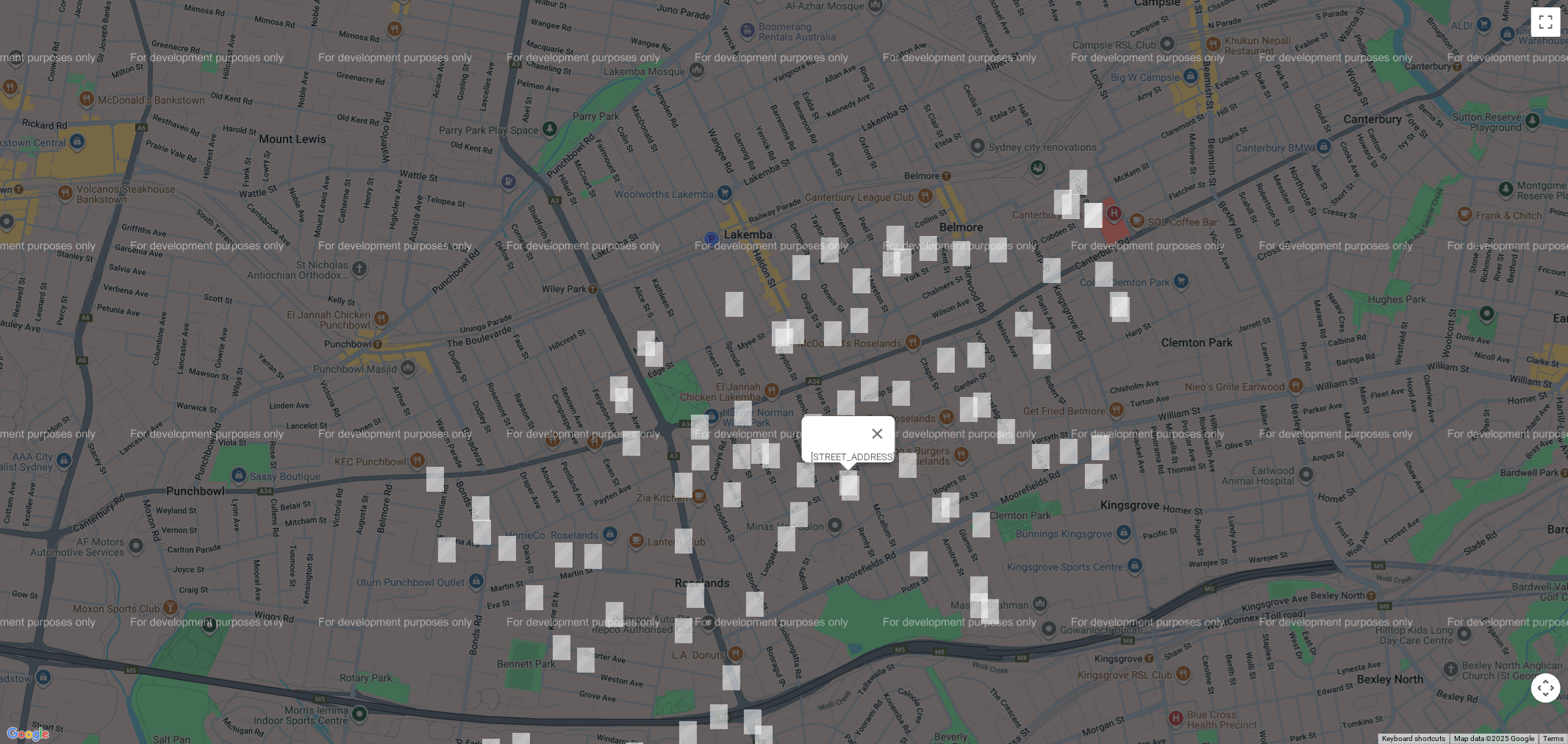
click at [1029, 216] on select "**********" at bounding box center [1246, 220] width 574 height 27
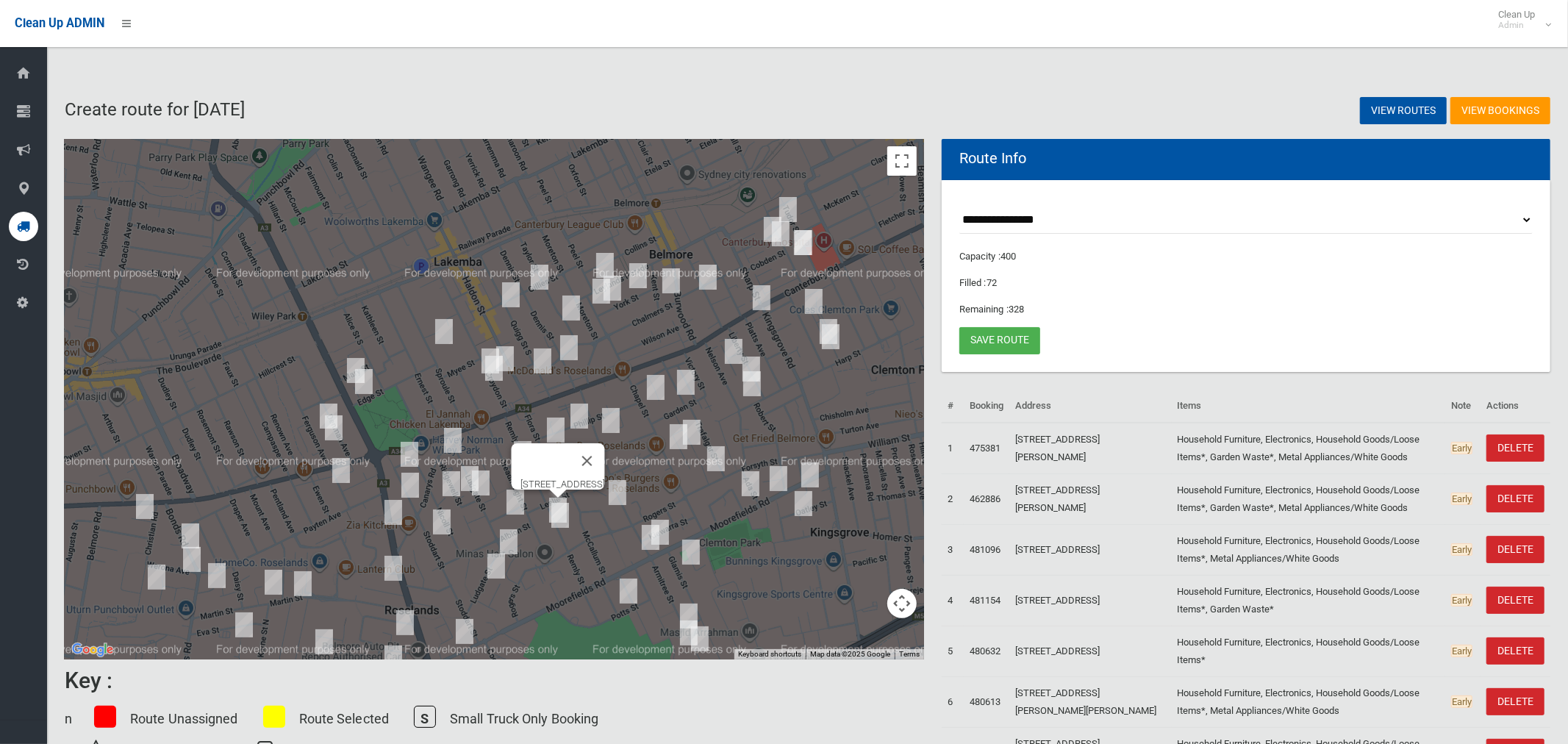
select select "*****"
click at [959, 207] on select "**********" at bounding box center [1246, 220] width 574 height 27
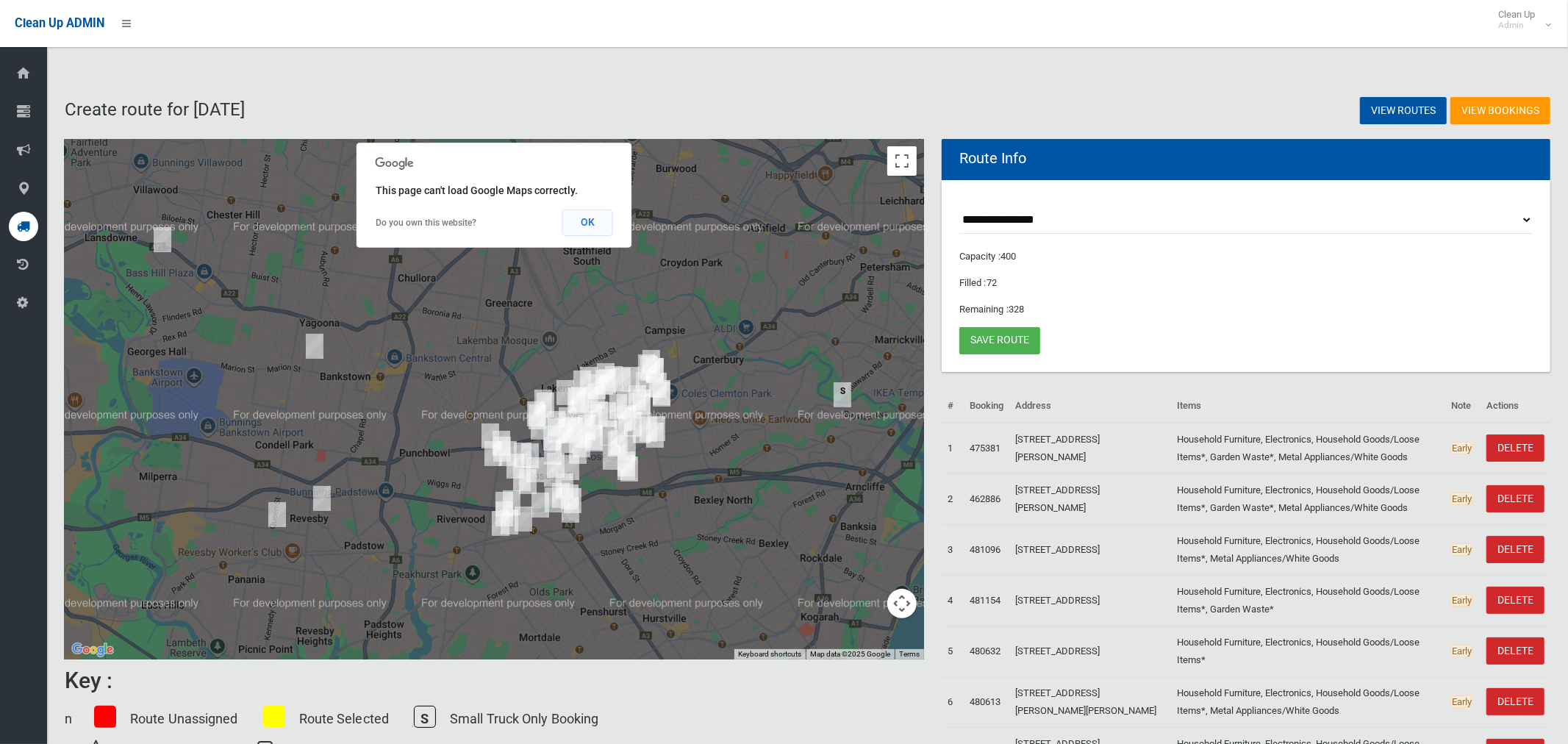
click at [586, 221] on button "OK" at bounding box center [588, 223] width 51 height 26
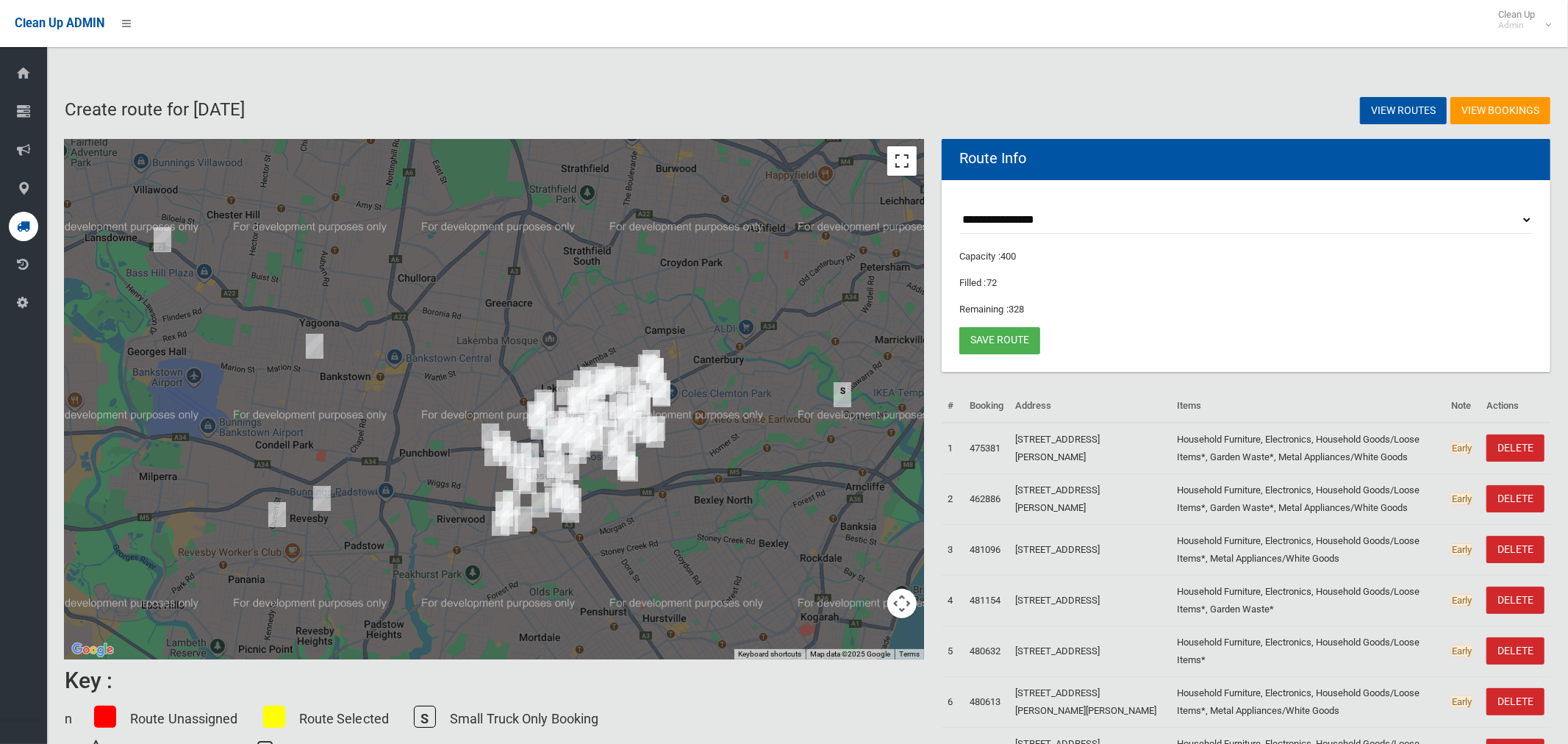
click at [904, 166] on button "Toggle fullscreen view" at bounding box center [901, 160] width 29 height 29
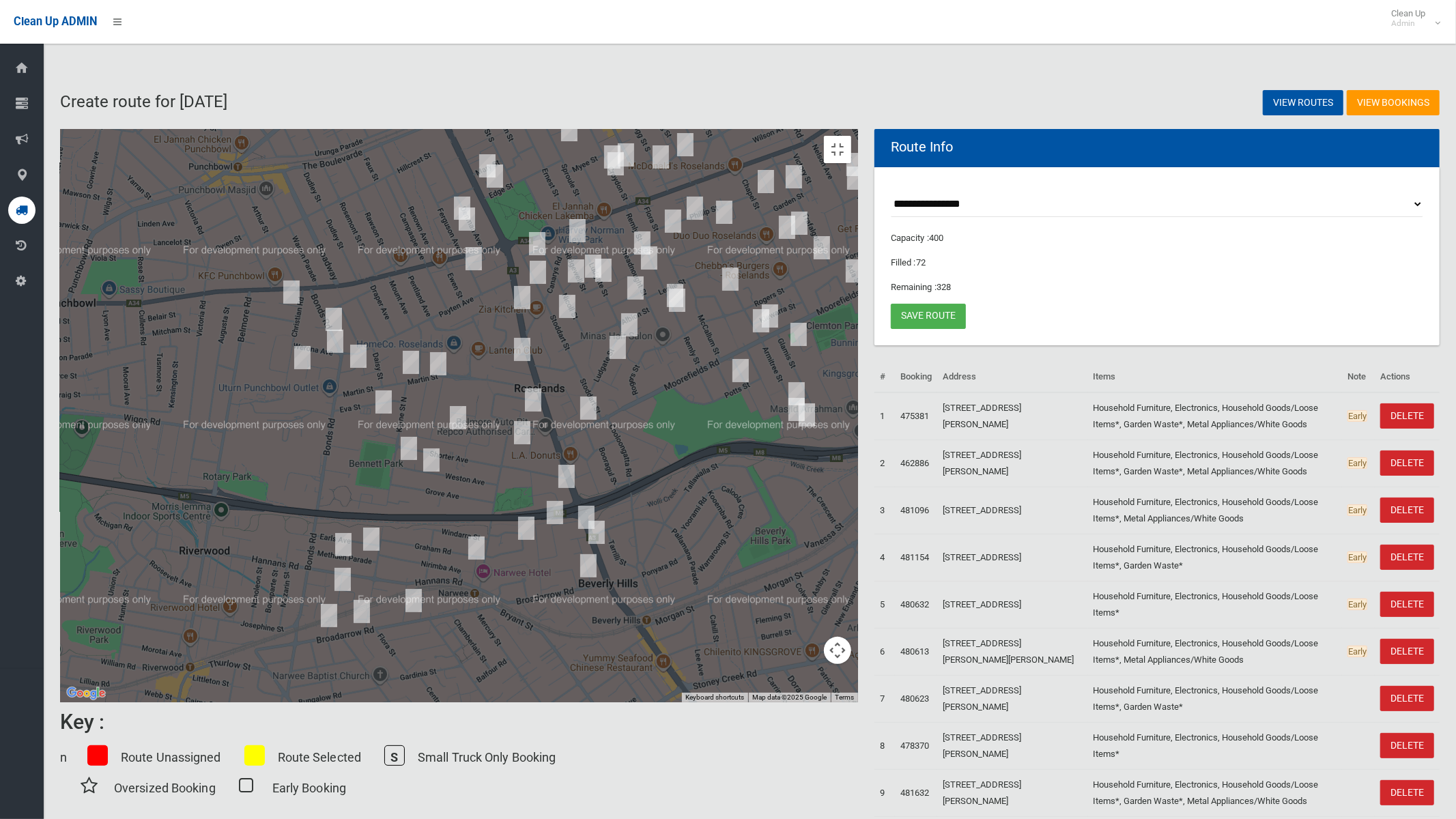
click at [610, 525] on img "377 King Georges Road, BEVERLY HILLS NSW 2209" at bounding box center [596, 533] width 27 height 34
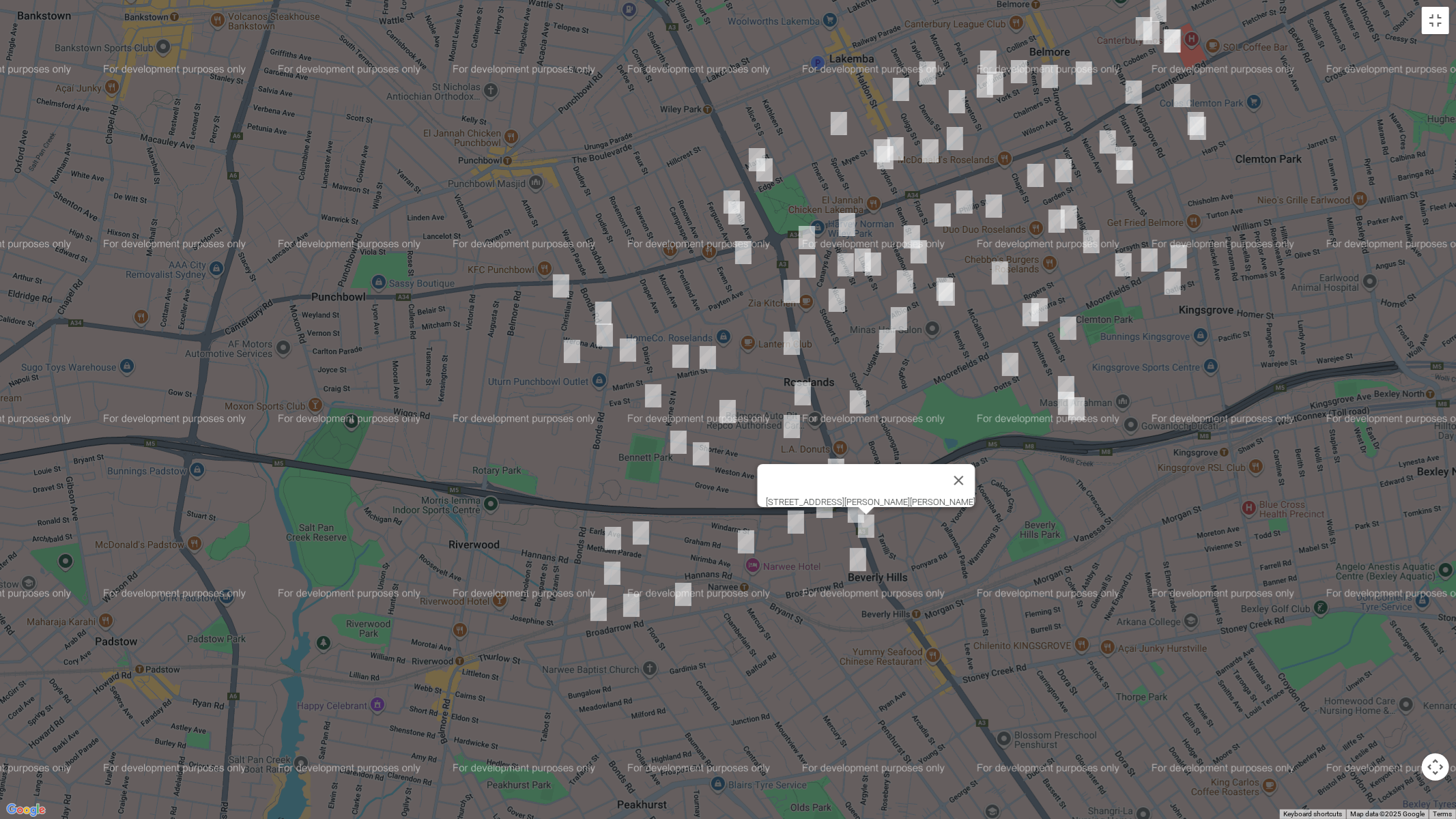
click at [609, 310] on img "43 Bonds Road, PUNCHBOWL NSW 2196" at bounding box center [603, 314] width 27 height 34
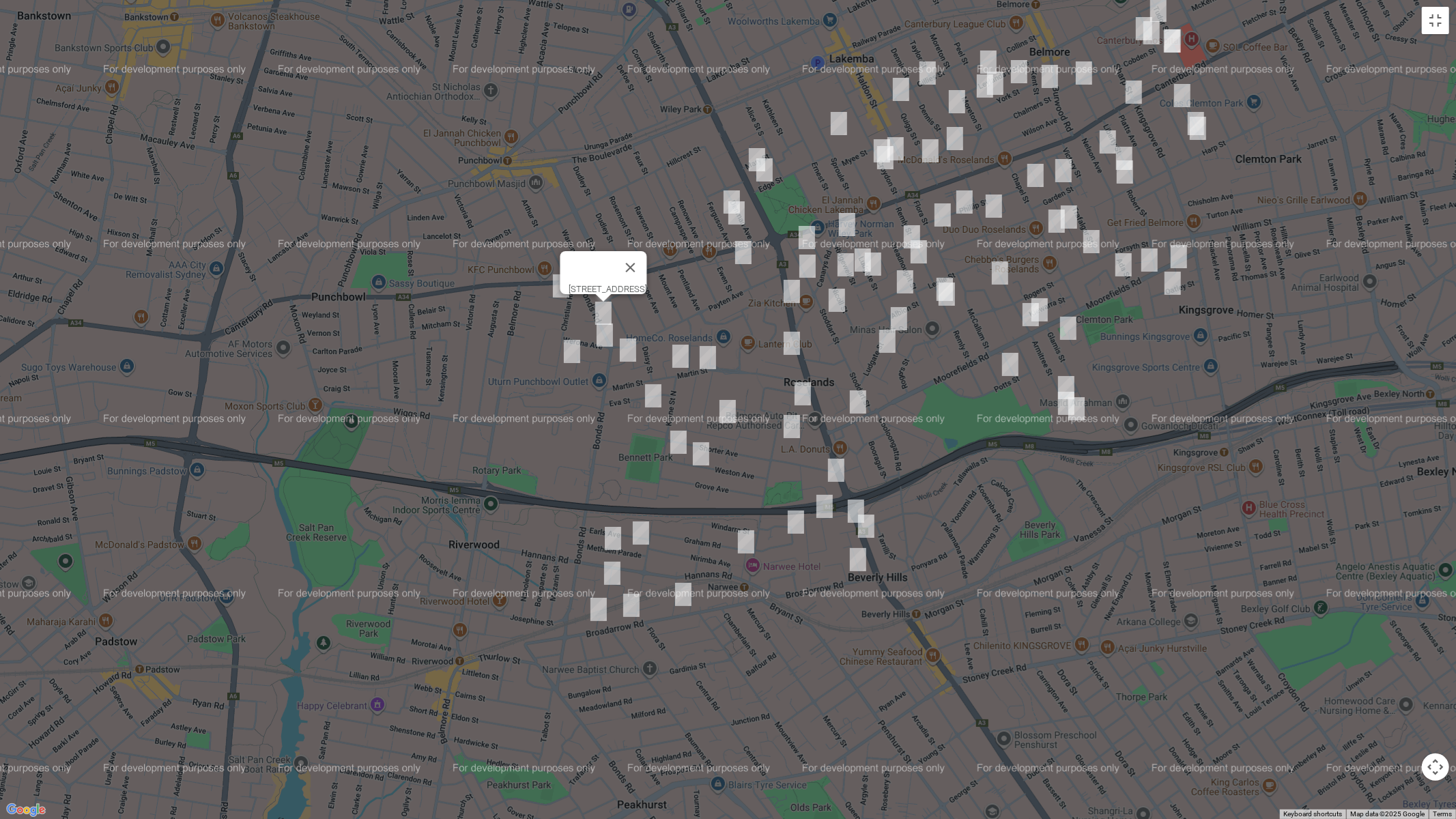
click at [625, 348] on img "68-74 Bonds Road, ROSELANDS NSW 2196" at bounding box center [628, 351] width 27 height 34
click at [790, 291] on img "201 King Georges Road, ROSELANDS NSW 2196" at bounding box center [791, 292] width 27 height 34
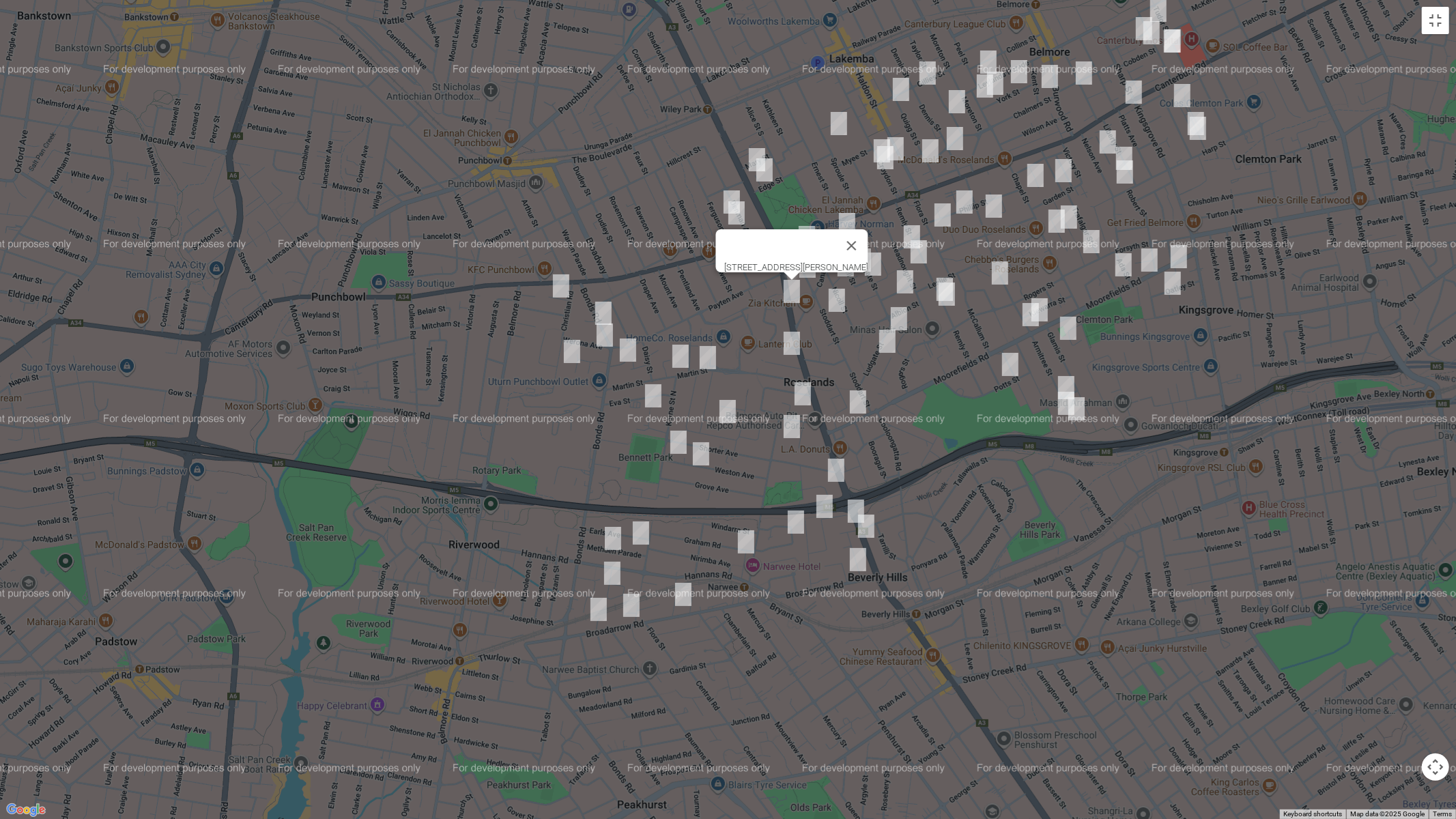
click at [858, 404] on img "223 Moorefields Road, ROSELANDS NSW 2196" at bounding box center [857, 402] width 27 height 34
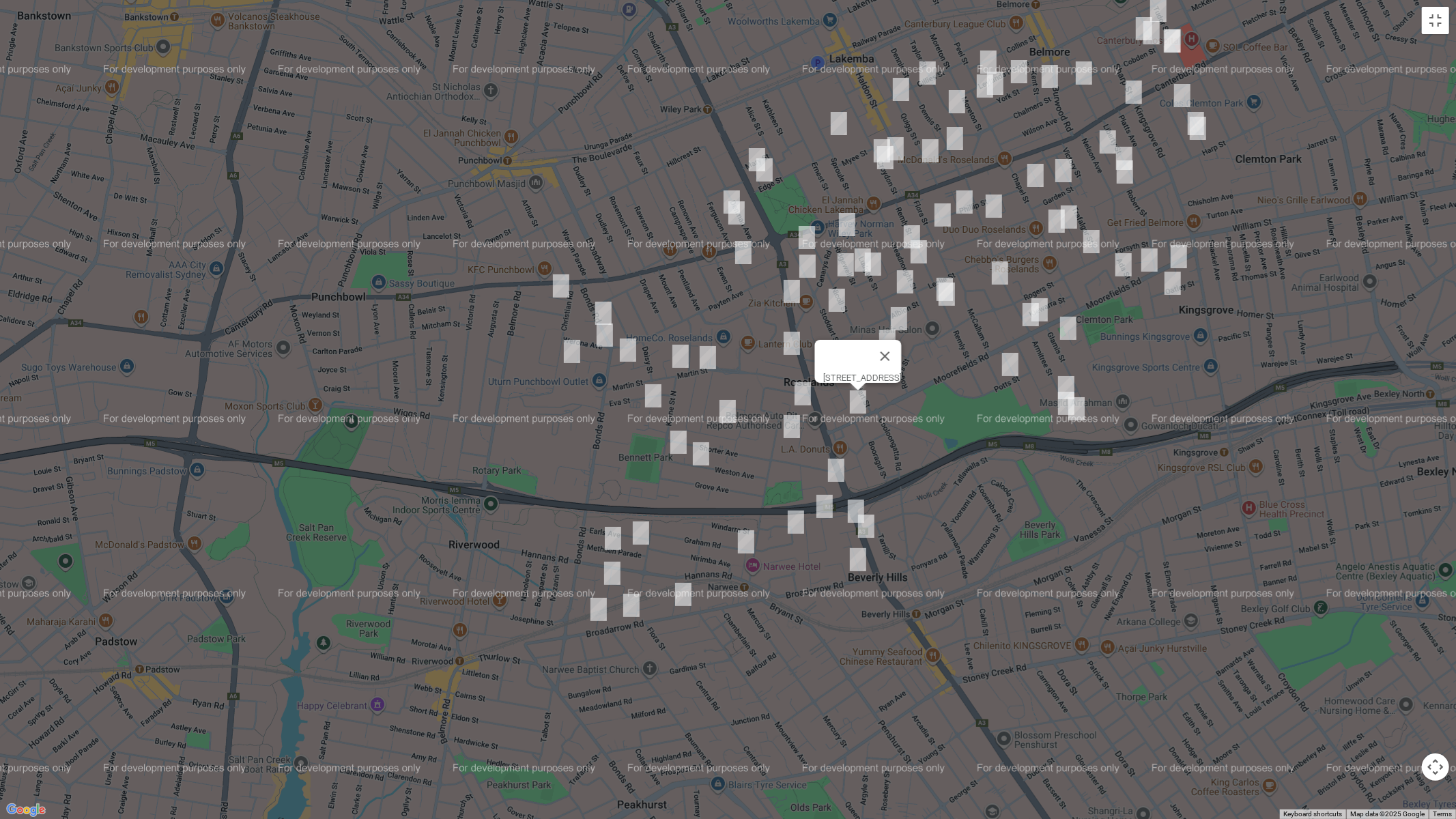
click at [855, 509] on img "377 King Georges Road, BEVERLY HILLS NSW 2209" at bounding box center [865, 526] width 27 height 34
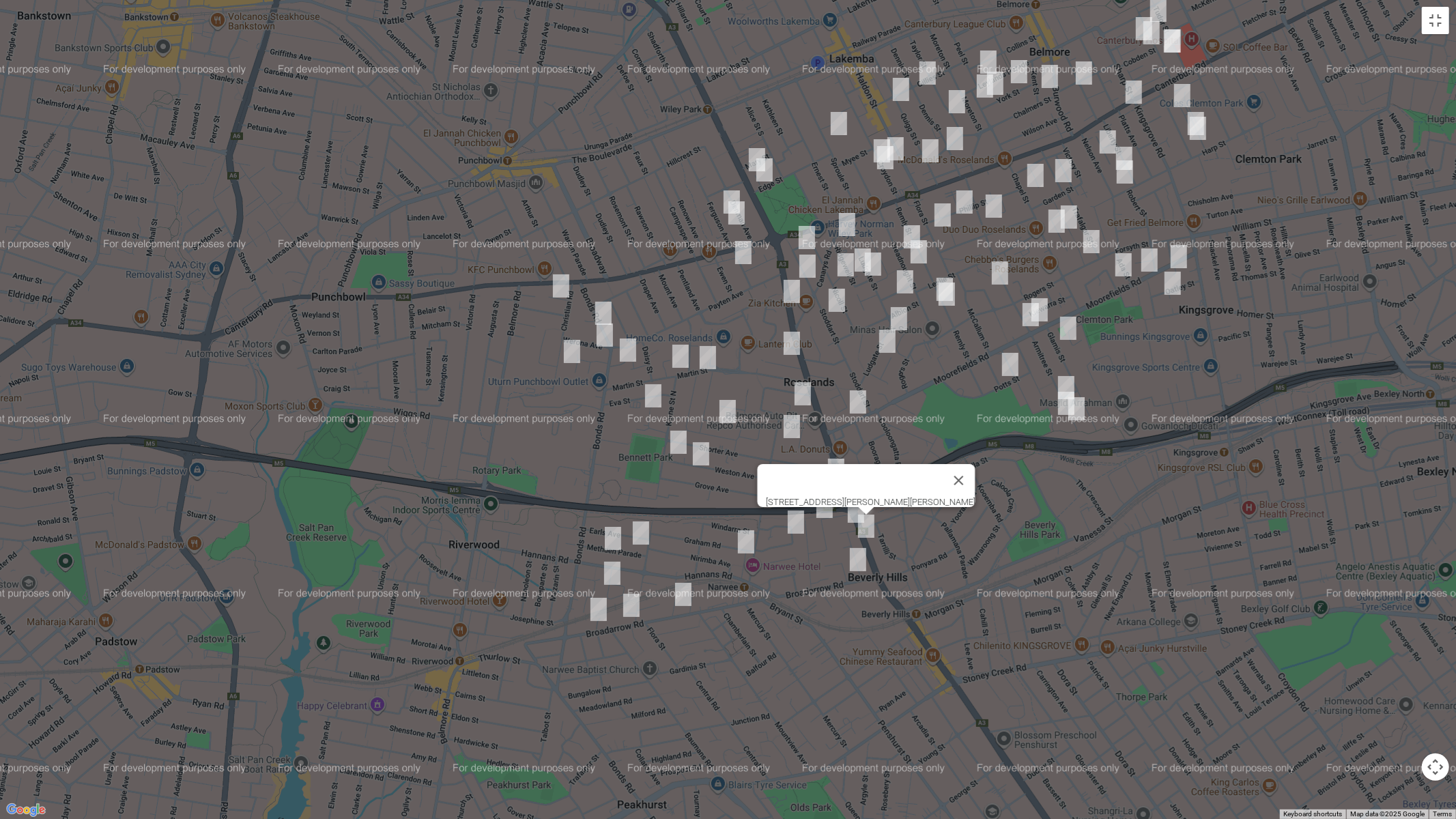
drag, startPoint x: 859, startPoint y: 557, endPoint x: 852, endPoint y: 555, distance: 7.3
click at [859, 557] on img "5 Mayfair Crescent, BEVERLY HILLS NSW 2209" at bounding box center [857, 560] width 27 height 34
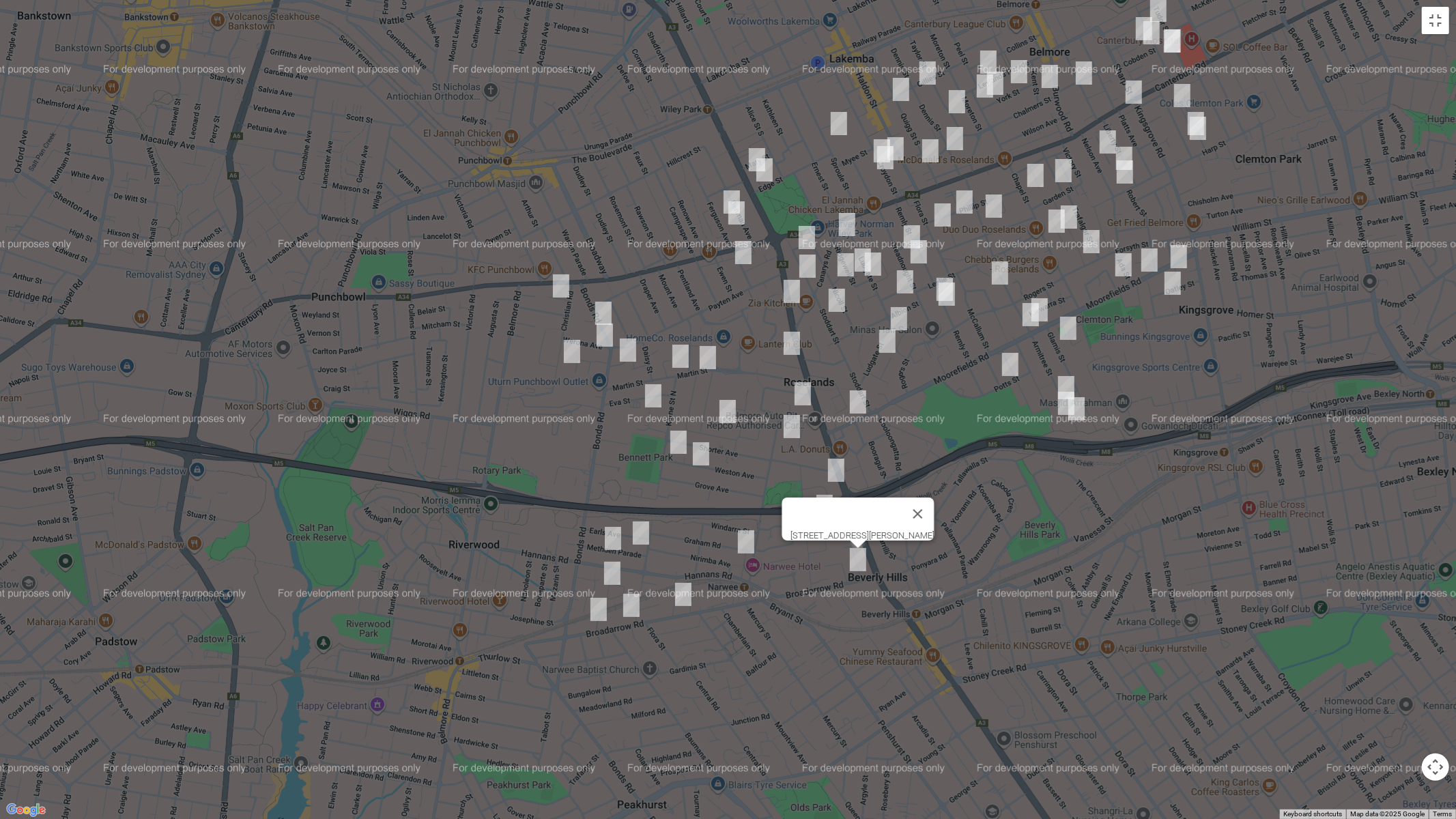
click at [636, 533] on img "5 Methuen Parade, RIVERWOOD NSW 2210" at bounding box center [641, 534] width 27 height 34
click at [609, 541] on img "28 Methuen Parade, RIVERWOOD NSW 2210" at bounding box center [612, 539] width 27 height 34
click at [614, 571] on img "11 Fullerton Crescent, RIVERWOOD NSW 2210" at bounding box center [612, 574] width 27 height 34
click at [596, 609] on img "137B-141 Broadarrow Road, RIVERWOOD NSW 2210" at bounding box center [598, 610] width 27 height 34
click at [628, 607] on img "115 Broadarrow Road, NARWEE NSW 2209" at bounding box center [631, 606] width 27 height 34
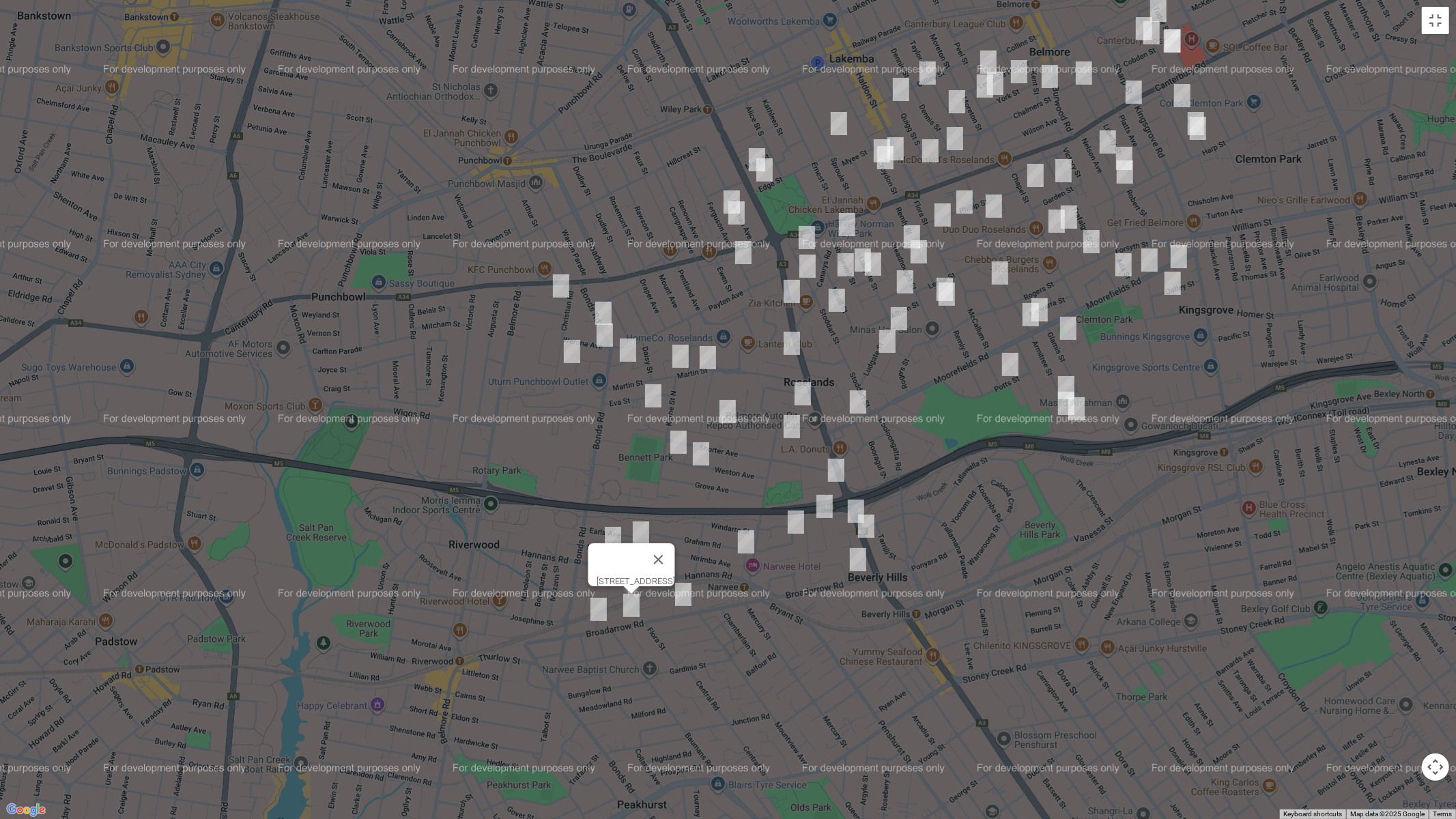
click at [683, 602] on img "2A Elston Avenue, NARWEE NSW 2209" at bounding box center [682, 595] width 27 height 34
click at [802, 517] on img "17 Parry Avenue, NARWEE NSW 2209" at bounding box center [795, 522] width 27 height 34
click at [824, 507] on img "9 Midlothian Avenue, BEVERLY HILLS NSW 2209" at bounding box center [824, 507] width 27 height 34
click at [851, 505] on img "22 Zuttion Avenue, BEVERLY HILLS NSW 2209" at bounding box center [855, 512] width 27 height 34
click at [746, 546] on img "2 Graham Road, NARWEE NSW 2209" at bounding box center [745, 542] width 27 height 34
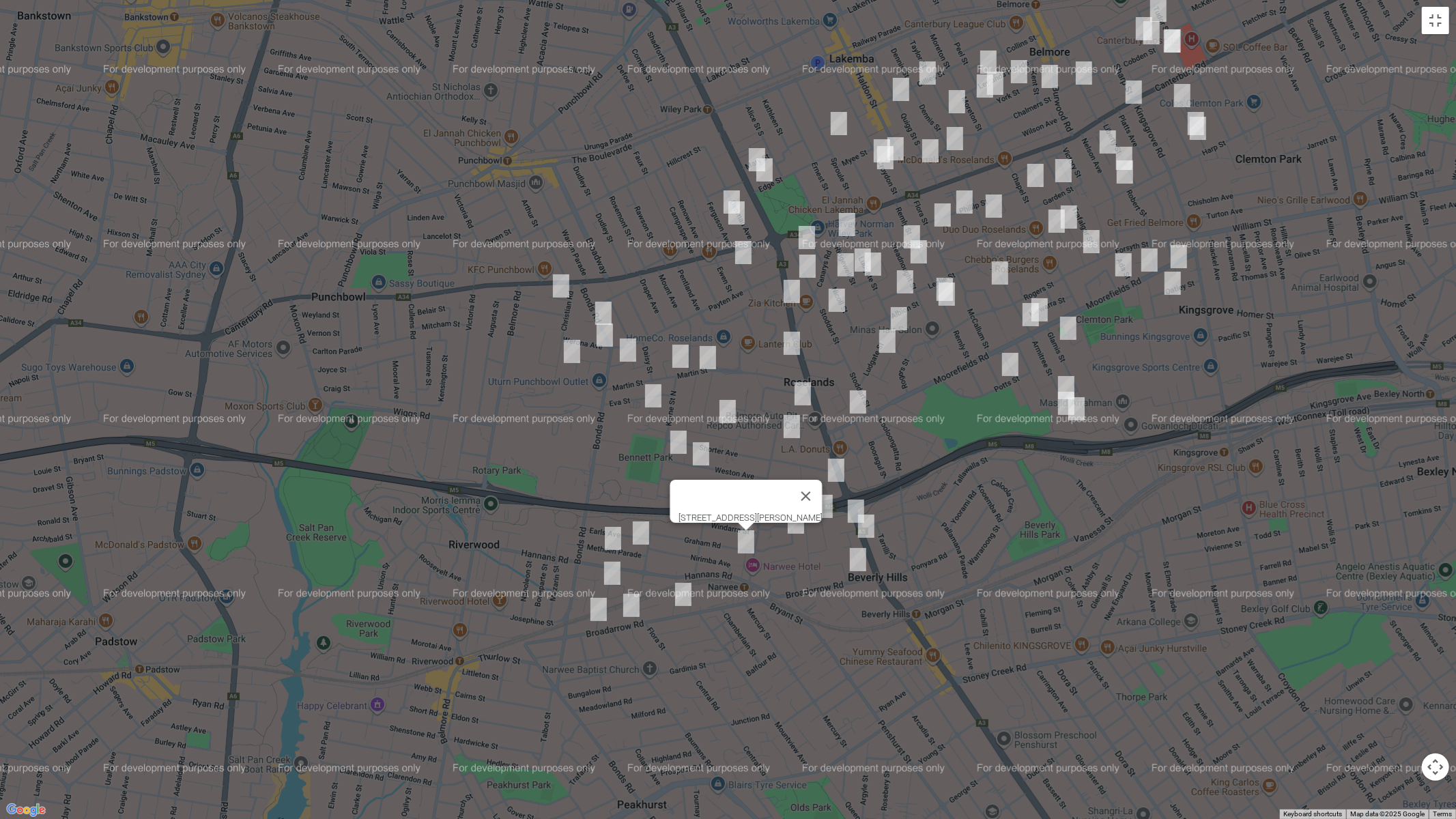
click at [839, 463] on img "14 Warne Crescent, BEVERLY HILLS NSW 2209" at bounding box center [836, 471] width 27 height 34
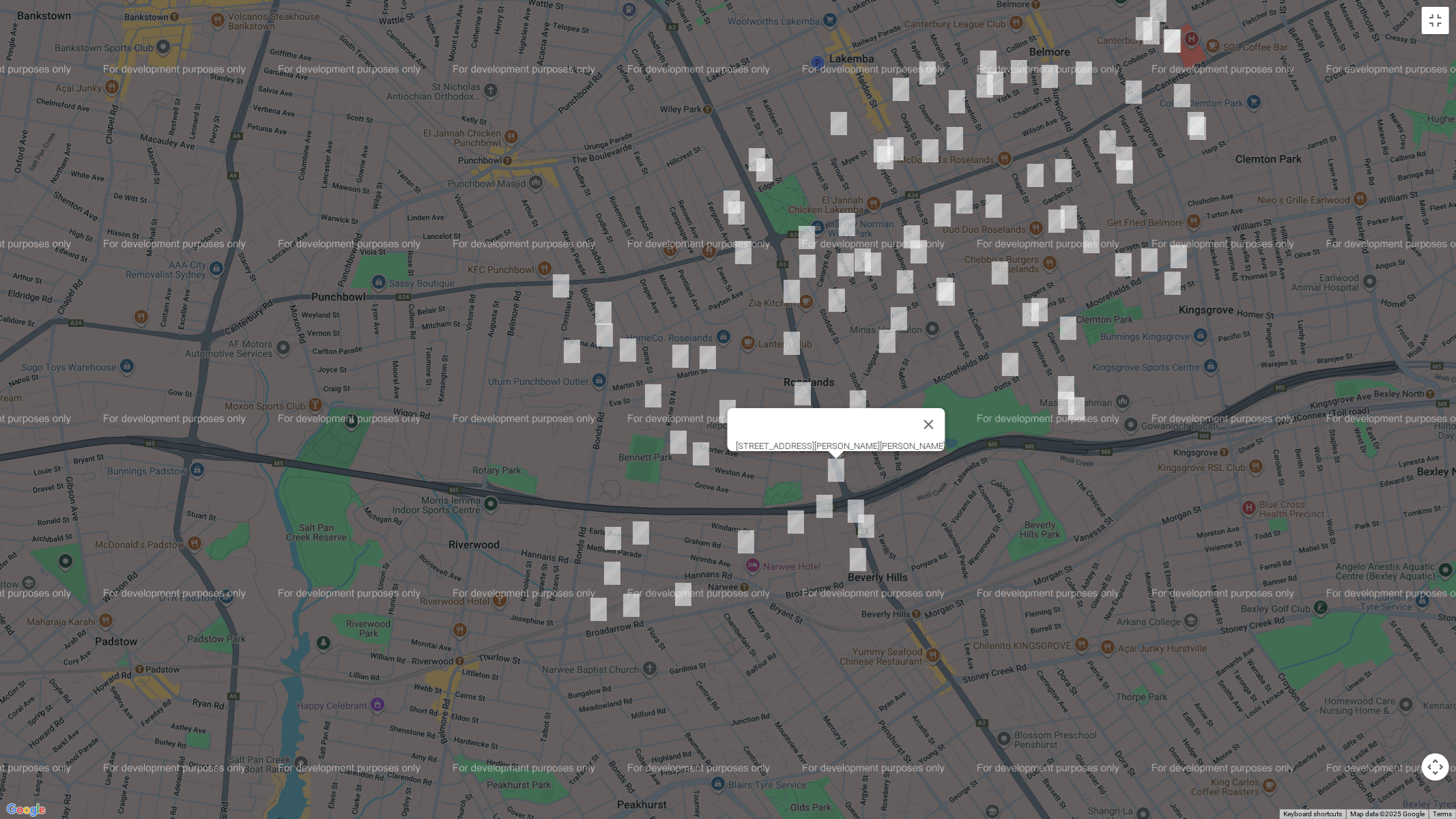
click at [678, 352] on img "34 Martin Street, ROSELANDS NSW 2196" at bounding box center [680, 356] width 27 height 34
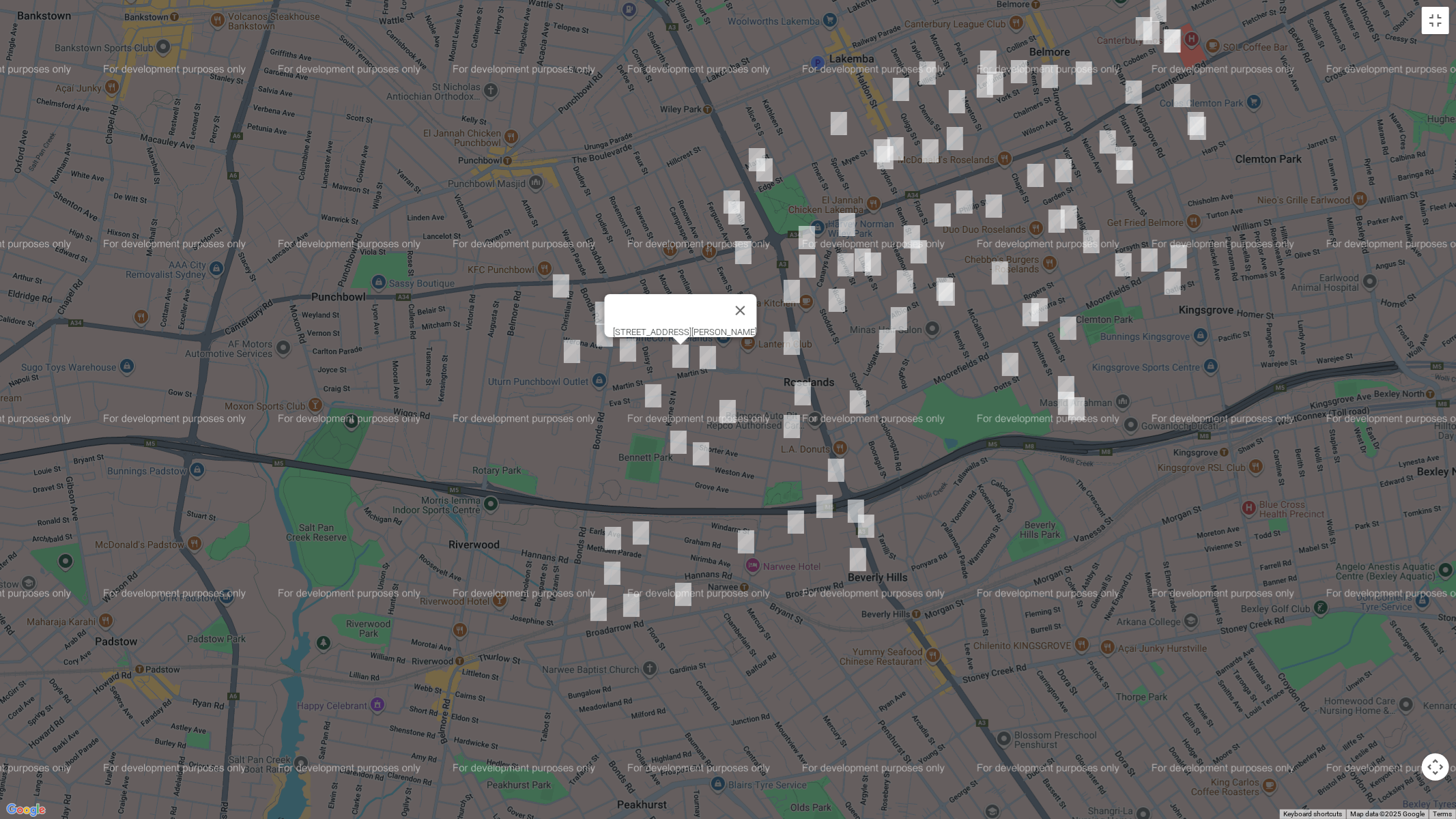
click at [557, 284] on img "16 Parkland Avenue, PUNCHBOWL NSW 2196" at bounding box center [561, 286] width 27 height 34
click at [602, 333] on img "4a Werona Avenue, PUNCHBOWL NSW 2196" at bounding box center [604, 335] width 27 height 34
click at [570, 354] on img "60 Christian Road, PUNCHBOWL NSW 2196" at bounding box center [571, 351] width 27 height 34
click at [710, 355] on img "69A Martin Street, ROSELANDS NSW 2196" at bounding box center [708, 358] width 27 height 34
drag, startPoint x: 650, startPoint y: 396, endPoint x: 662, endPoint y: 399, distance: 12.4
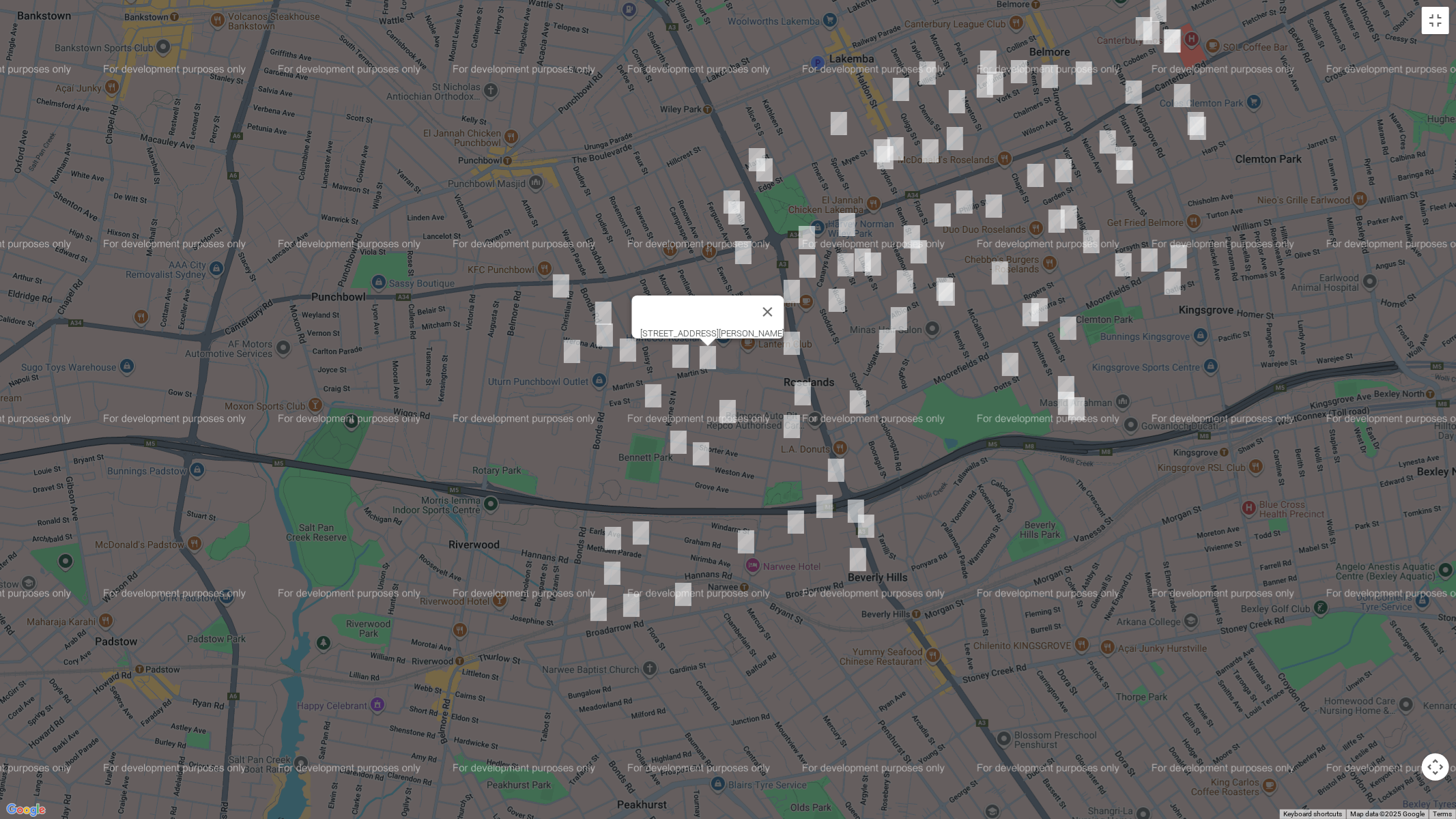
click at [651, 396] on img "32 Leigh Avenue, ROSELANDS NSW 2196" at bounding box center [653, 396] width 27 height 34
click at [727, 409] on img "11 Roseanne Avenue, ROSELANDS NSW 2196" at bounding box center [727, 412] width 27 height 34
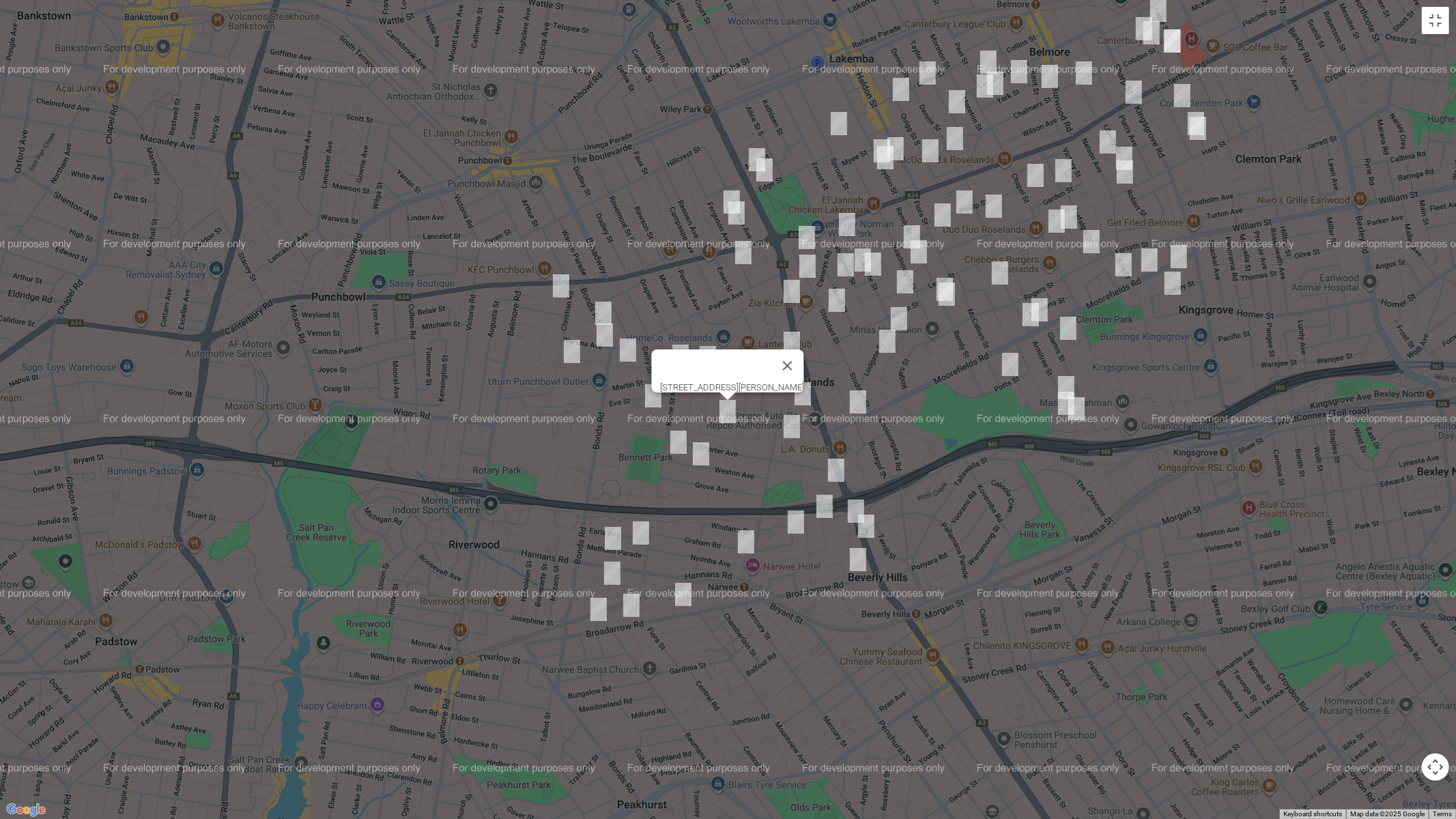
click at [677, 438] on img "1A Rhonda Avenue, NARWEE NSW 2209" at bounding box center [678, 442] width 27 height 34
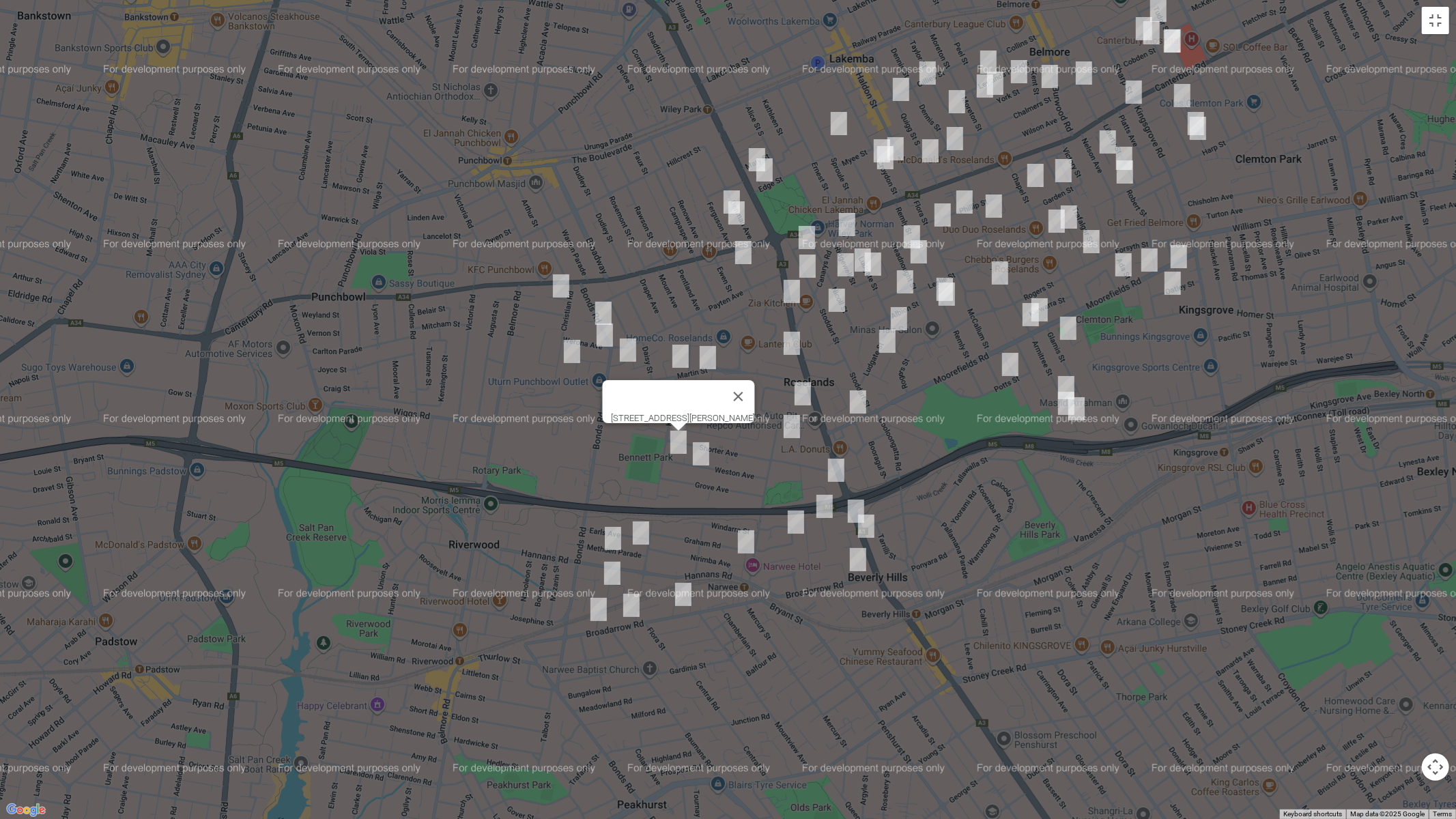
click at [704, 452] on img "18 Rhonda Avenue, NARWEE NSW 2209" at bounding box center [700, 454] width 27 height 34
drag, startPoint x: 775, startPoint y: 403, endPoint x: 783, endPoint y: 401, distance: 8.2
click at [775, 403] on button "Close" at bounding box center [761, 408] width 33 height 33
click at [796, 341] on img "5 Sylvester Avenue, ROSELANDS NSW 2196" at bounding box center [791, 343] width 27 height 34
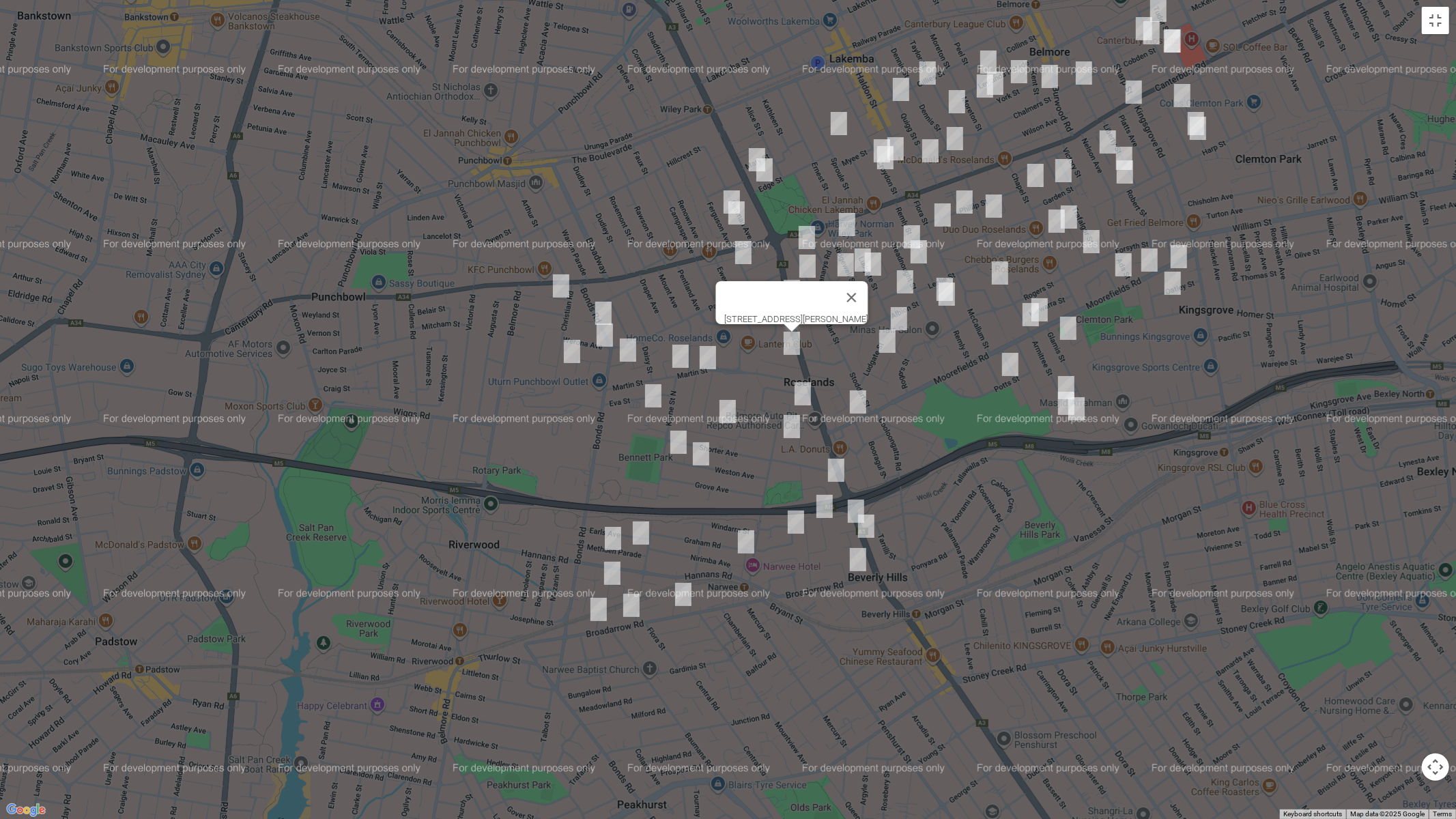
click at [805, 392] on img "2 Georges Crescent, ROSELANDS NSW 2196" at bounding box center [802, 394] width 27 height 34
click at [795, 427] on img "36-38 Penshurst Road, ROSELANDS NSW 2196" at bounding box center [791, 427] width 27 height 34
click at [743, 253] on img "7 Stephenson Street, ROSELANDS NSW 2196" at bounding box center [743, 253] width 27 height 34
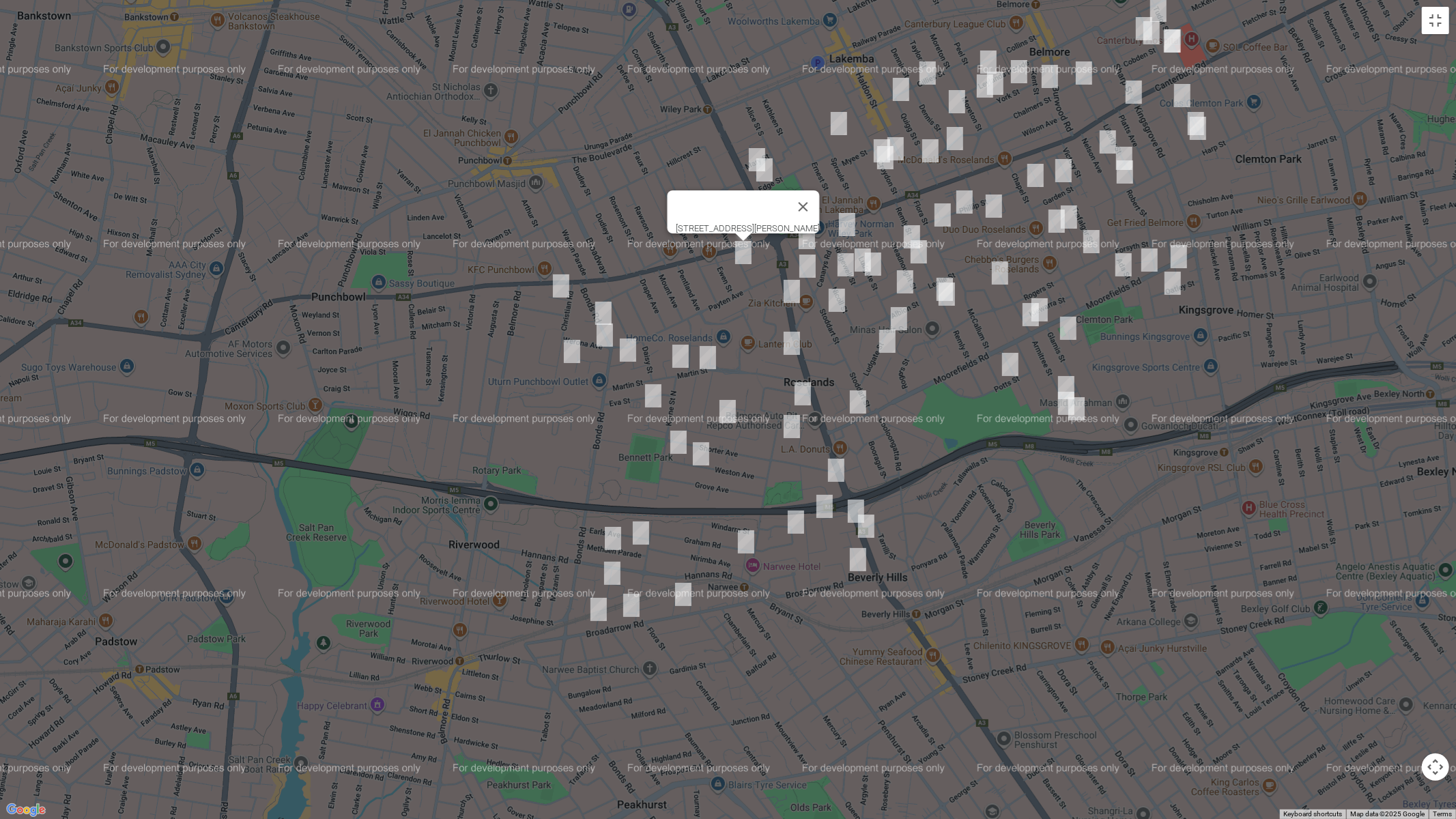
click at [1064, 381] on img "81 Armitree Street, KINGSGROVE NSW 2208" at bounding box center [1065, 388] width 27 height 34
click at [1060, 406] on img "76 Rosebank Avenue, KINGSGROVE NSW 2208" at bounding box center [1065, 404] width 27 height 34
click at [1079, 409] on img "103 Armitree Street, KINGSGROVE NSW 2208" at bounding box center [1076, 409] width 27 height 34
click at [1119, 349] on button "Close" at bounding box center [1103, 363] width 33 height 33
click at [1013, 369] on img "22 Lees Road, KINGSGROVE NSW 2208" at bounding box center [1010, 365] width 27 height 34
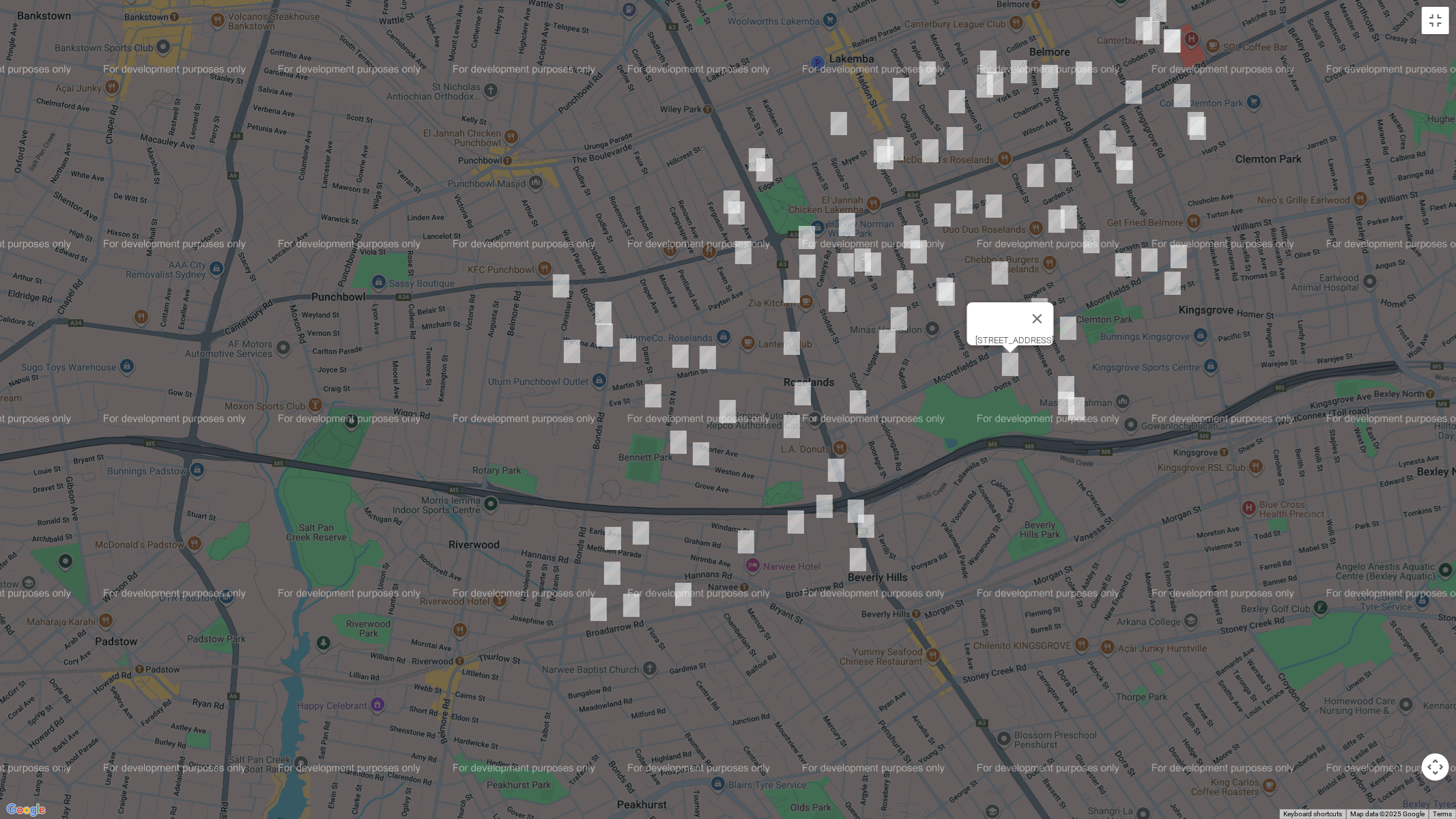
click at [899, 320] on img "74 Ludgate Street, ROSELANDS NSW 2196" at bounding box center [898, 319] width 27 height 34
click at [891, 340] on img "96 Ludgate Street, ROSELANDS NSW 2196" at bounding box center [887, 342] width 27 height 34
click at [931, 294] on button "Close" at bounding box center [913, 296] width 33 height 33
click at [806, 236] on img "8 Stoddart Street, ROSELANDS NSW 2196" at bounding box center [806, 238] width 27 height 34
click at [805, 263] on img "31A Stoddart Street, ROSELANDS NSW 2196" at bounding box center [807, 266] width 27 height 34
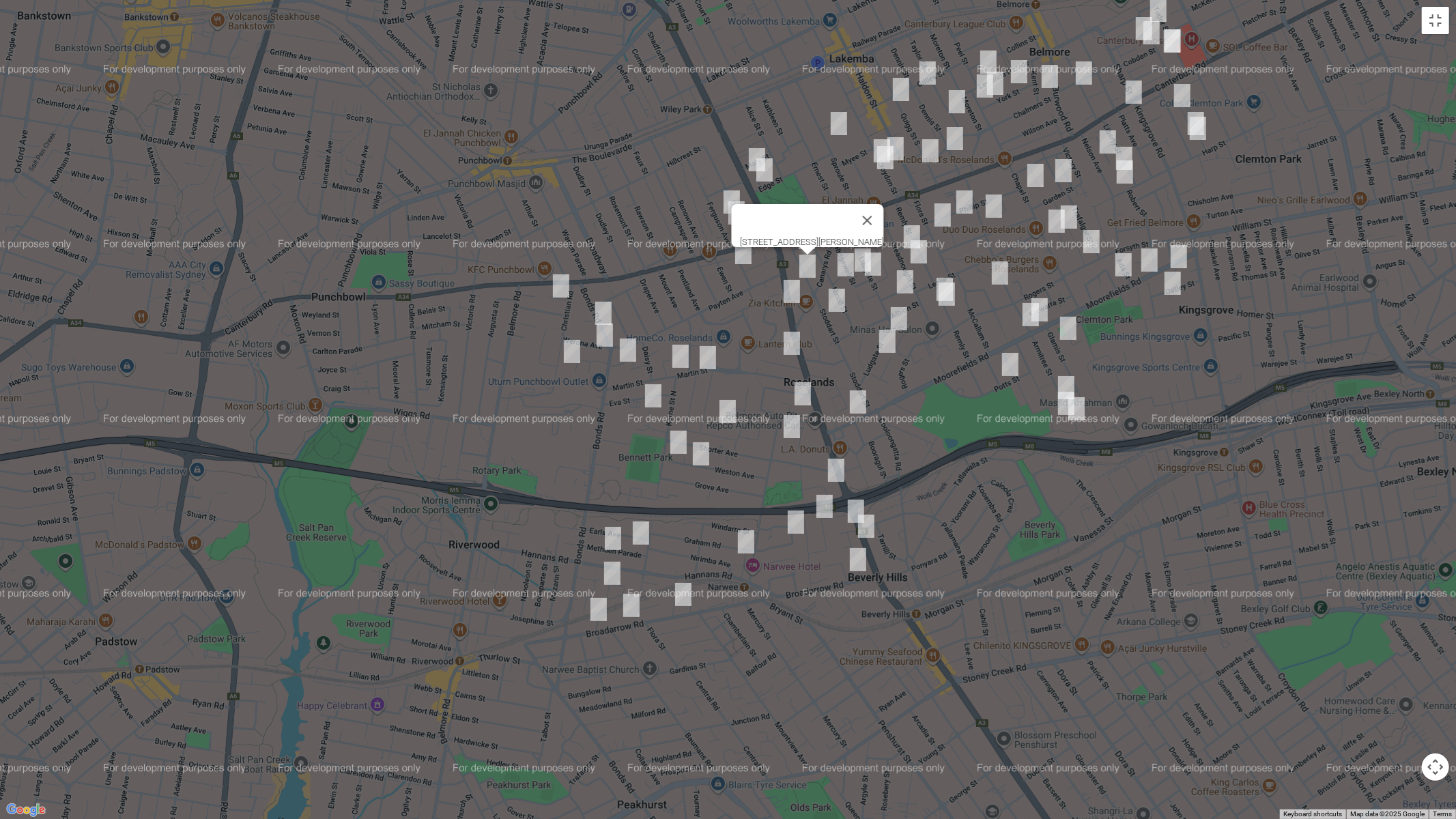
click at [847, 268] on img "18 Nicoll Street, ROSELANDS NSW 2196" at bounding box center [845, 265] width 27 height 34
click at [842, 263] on img "18 Nicoll Street, ROSELANDS NSW 2196" at bounding box center [845, 265] width 27 height 34
click at [834, 301] on img "58 Stoddart Street, ROSELANDS NSW 2196" at bounding box center [836, 301] width 27 height 34
click at [913, 252] on button "Close" at bounding box center [896, 255] width 33 height 33
click at [804, 263] on img "31A Stoddart Street, ROSELANDS NSW 2196" at bounding box center [807, 266] width 27 height 34
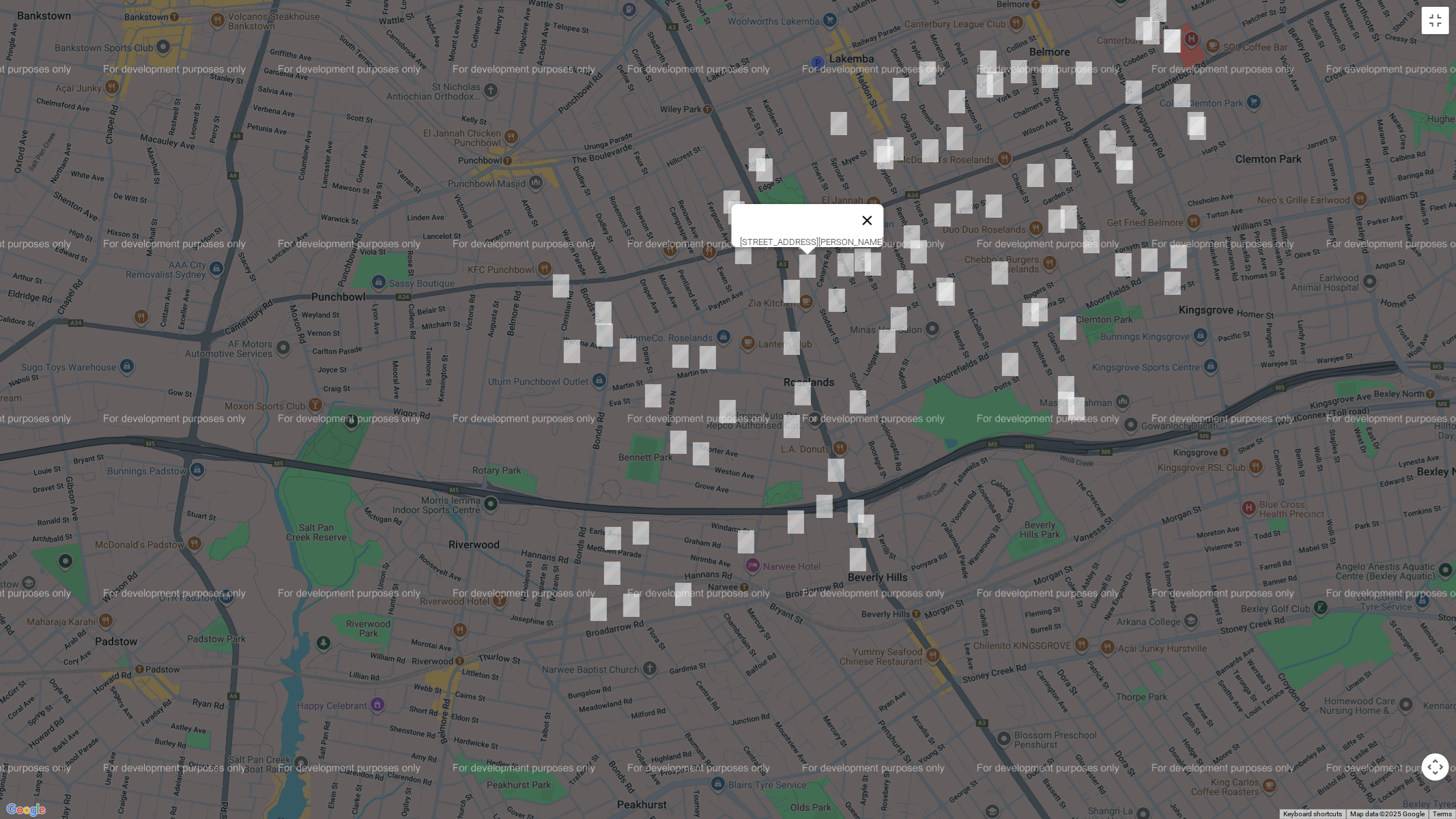
click at [883, 205] on button "Close" at bounding box center [867, 221] width 33 height 33
click at [803, 232] on img "8 Stoddart Street, ROSELANDS NSW 2196" at bounding box center [806, 238] width 27 height 34
click at [875, 263] on img "35 Ludgate Street, ROSELANDS NSW 2196" at bounding box center [873, 264] width 27 height 34
click at [900, 281] on img "14 Bennett Avenue, ROSELANDS NSW 2196" at bounding box center [904, 282] width 27 height 34
click at [980, 230] on button "Close" at bounding box center [964, 236] width 33 height 33
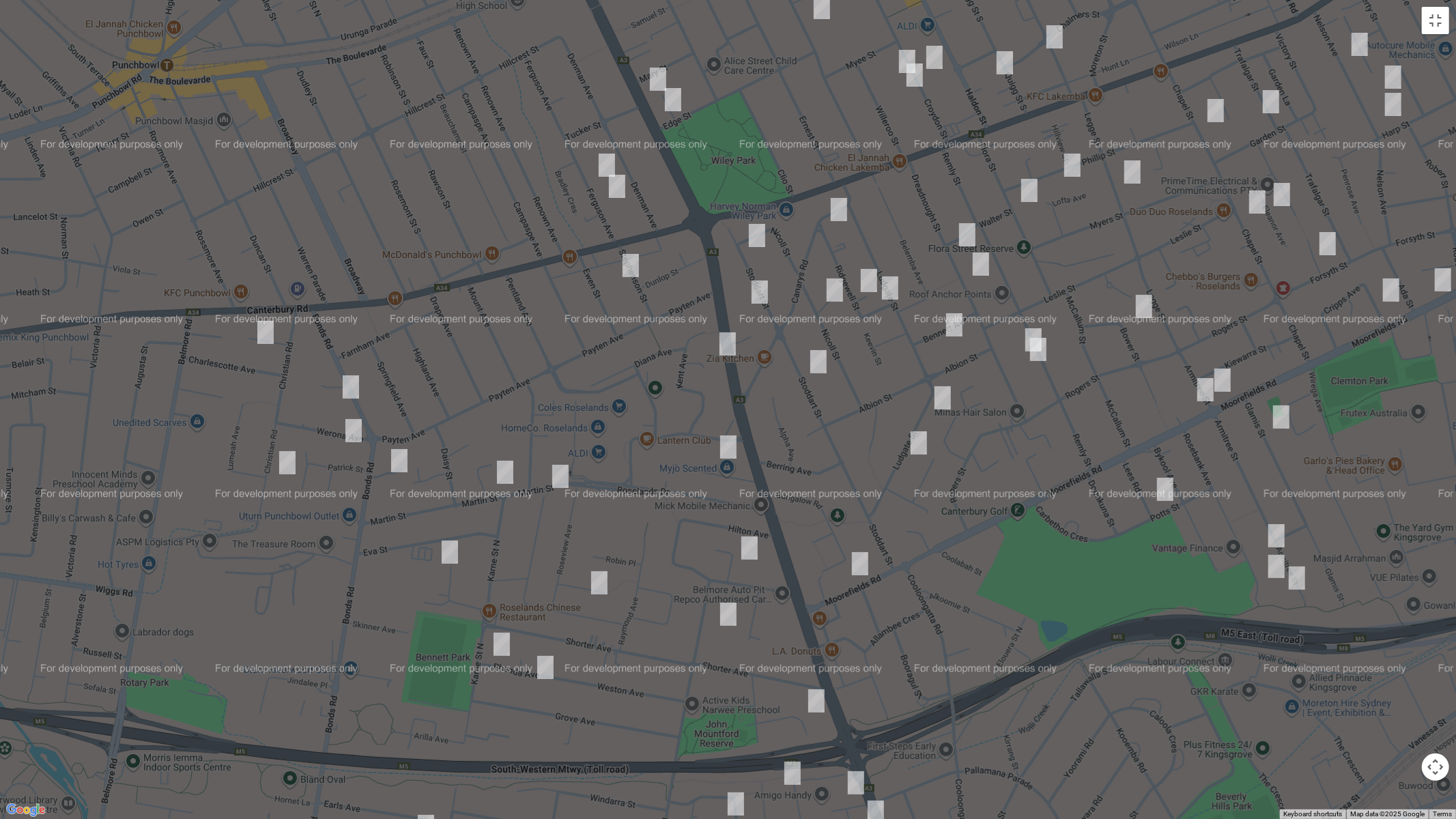
click at [873, 410] on div "To navigate, press the arrow keys." at bounding box center [1456, 410] width 1456 height 0
click at [864, 279] on img "4/28 Ridgewell Street, ROSELANDS NSW 2196" at bounding box center [869, 280] width 27 height 34
click at [889, 291] on img "35 Ludgate Street, ROSELANDS NSW 2196" at bounding box center [890, 289] width 27 height 34
click at [1434, 29] on button "Toggle fullscreen view" at bounding box center [1435, 20] width 27 height 27
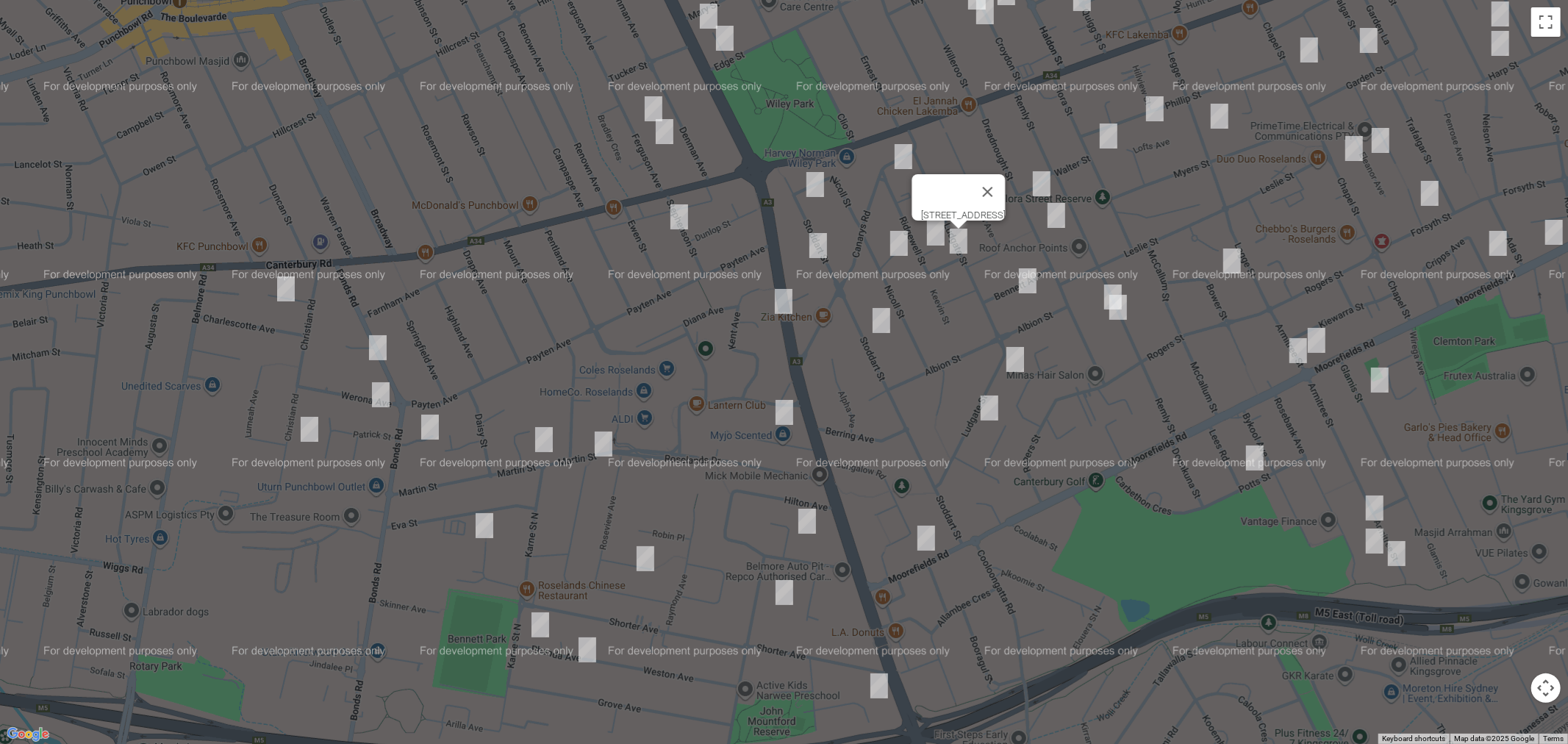
scroll to position [248, 0]
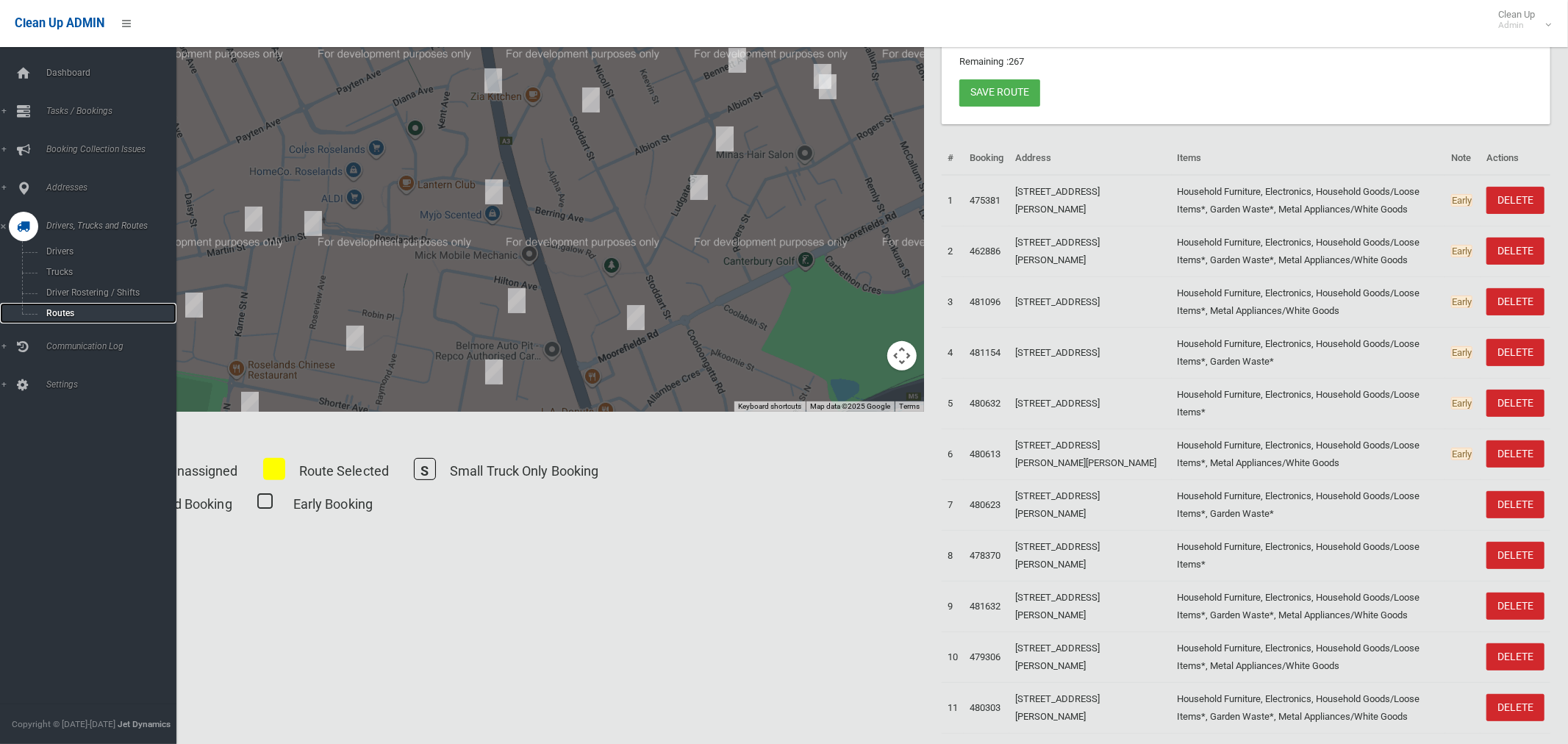
click at [77, 314] on span "Routes" at bounding box center [103, 313] width 122 height 11
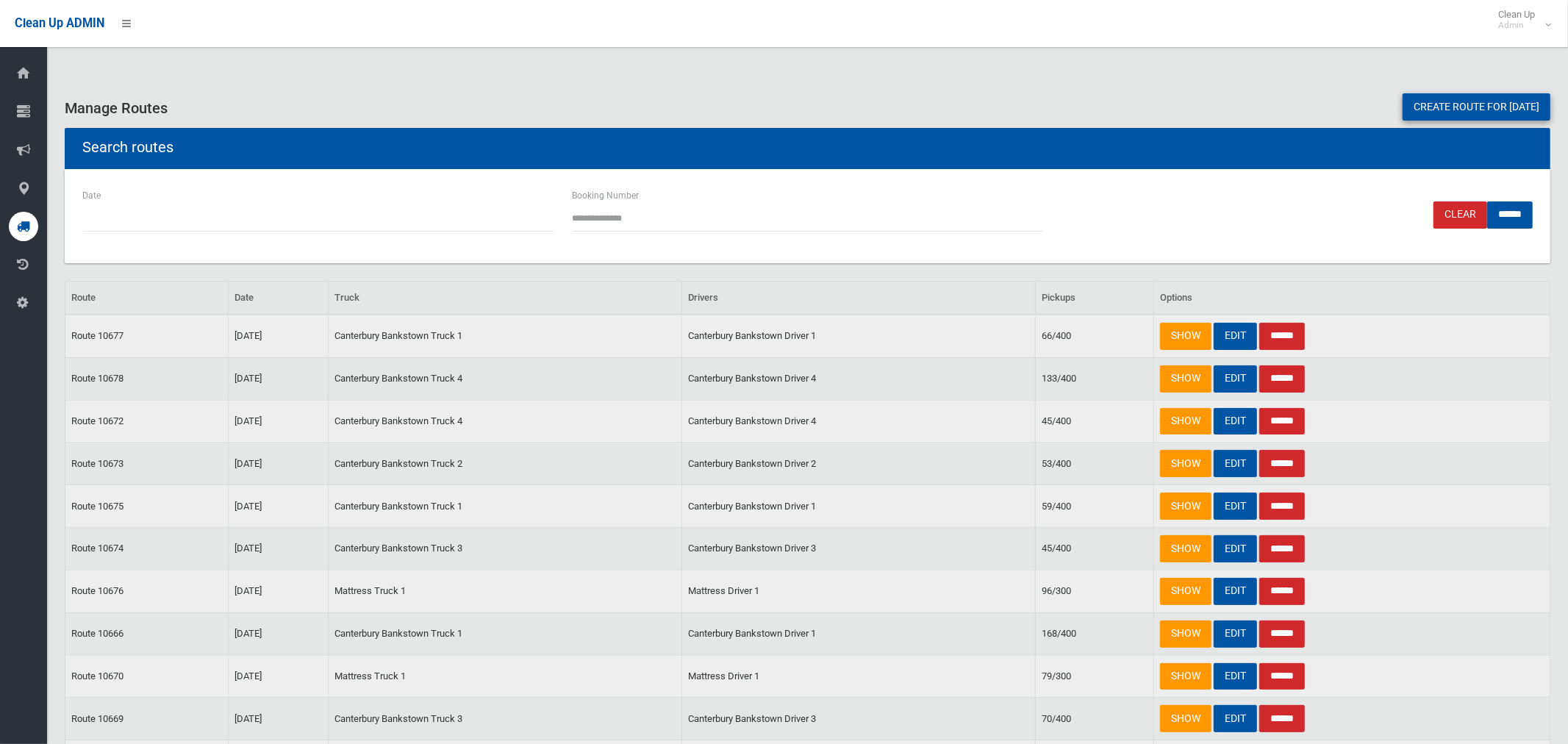
click at [1423, 114] on link "Create route for [DATE]" at bounding box center [1476, 107] width 148 height 27
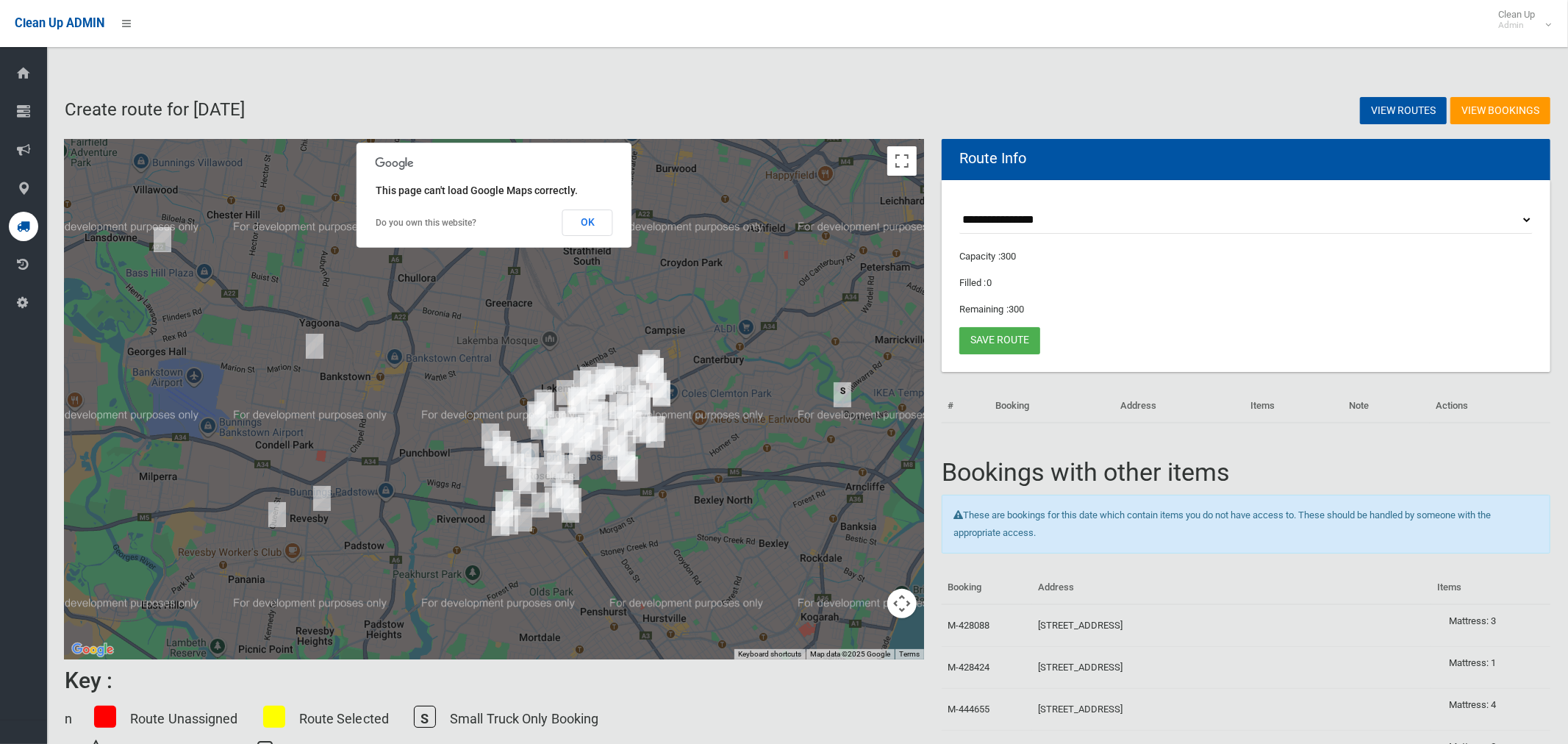
select select "*****"
click at [959, 207] on select "**********" at bounding box center [1246, 220] width 574 height 27
click at [902, 172] on button "Toggle fullscreen view" at bounding box center [901, 160] width 29 height 29
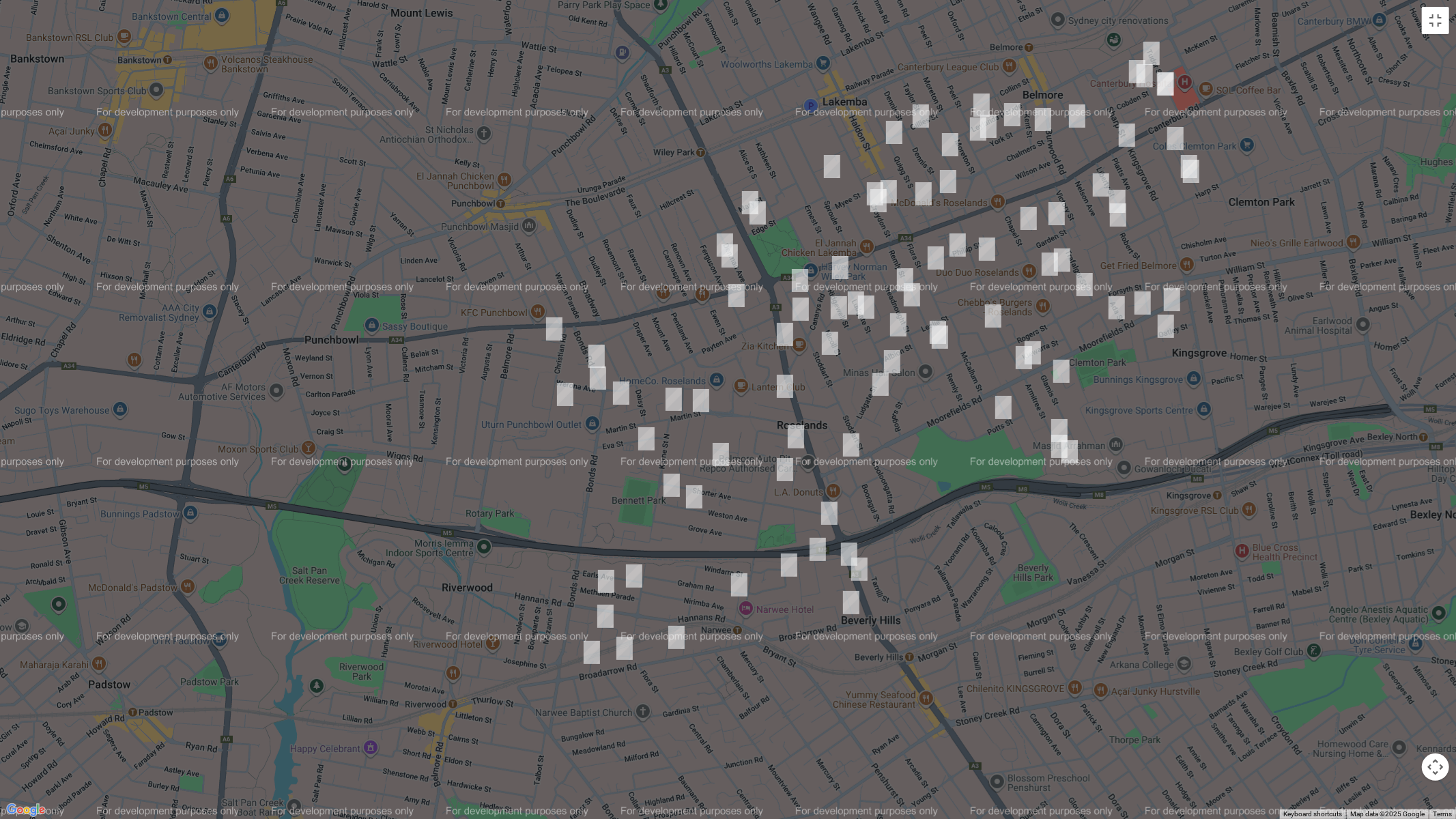
click at [598, 355] on img "43 Bonds Road, PUNCHBOWL NSW 2196" at bounding box center [596, 356] width 27 height 34
click at [615, 391] on img "68-74 Bonds Road, ROSELANDS NSW 2196" at bounding box center [620, 393] width 27 height 34
click at [857, 562] on img "377 King Georges Road, BEVERLY HILLS NSW 2209" at bounding box center [859, 570] width 27 height 34
click at [778, 333] on img "201 King Georges Road, ROSELANDS NSW 2196" at bounding box center [784, 334] width 27 height 34
click at [851, 445] on img "223 Moorefields Road, ROSELANDS NSW 2196" at bounding box center [851, 445] width 27 height 34
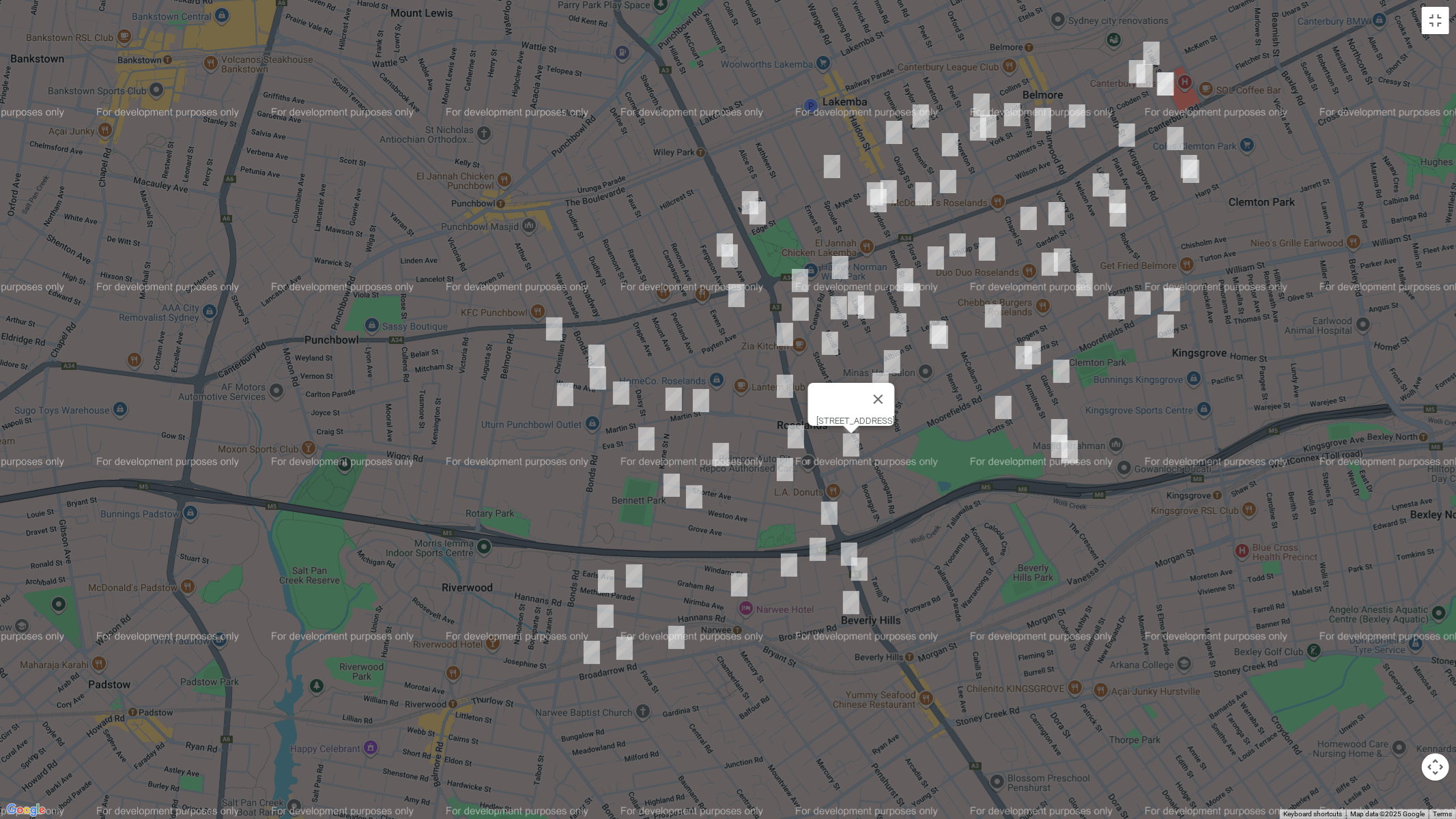
drag, startPoint x: 837, startPoint y: 270, endPoint x: 835, endPoint y: 306, distance: 36.1
click at [837, 269] on img "16 Canarys Road, ROSELANDS NSW 2196" at bounding box center [840, 268] width 27 height 34
click at [594, 653] on img "137B-141 Broadarrow Road, RIVERWOOD NSW 2210" at bounding box center [592, 653] width 27 height 34
click at [635, 570] on img "5 Methuen Parade, RIVERWOOD NSW 2210" at bounding box center [633, 576] width 27 height 34
click at [611, 583] on img "28 Methuen Parade, RIVERWOOD NSW 2210" at bounding box center [605, 582] width 27 height 34
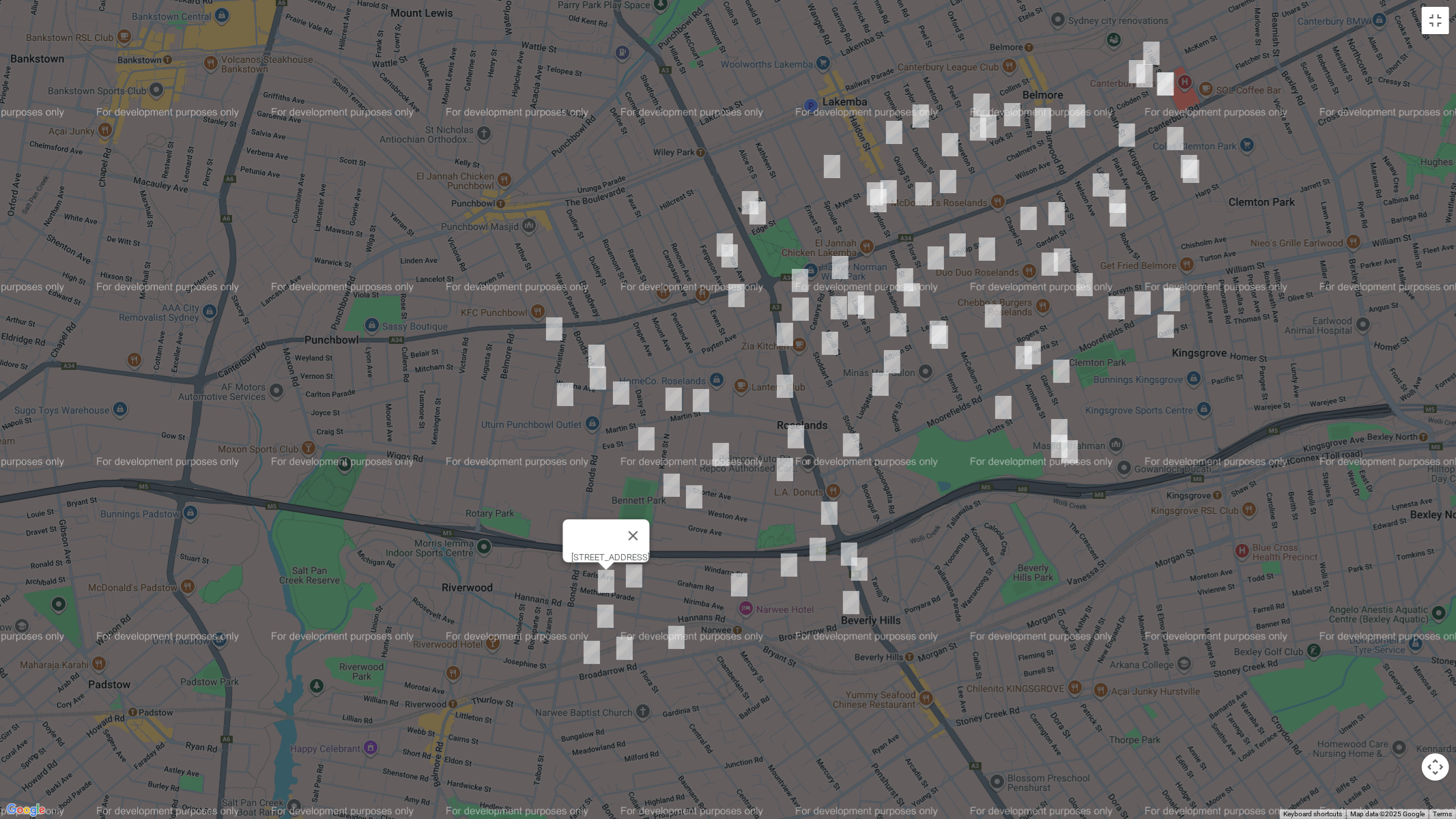
click at [608, 615] on img "11 Fullerton Crescent, RIVERWOOD NSW 2210" at bounding box center [605, 616] width 27 height 34
click at [624, 648] on img "115 Broadarrow Road, NARWEE NSW 2209" at bounding box center [624, 649] width 27 height 34
click at [680, 640] on img "2A Elston Avenue, NARWEE NSW 2209" at bounding box center [676, 638] width 27 height 34
click at [808, 548] on img "9 Midlothian Avenue, BEVERLY HILLS NSW 2209" at bounding box center [817, 550] width 27 height 34
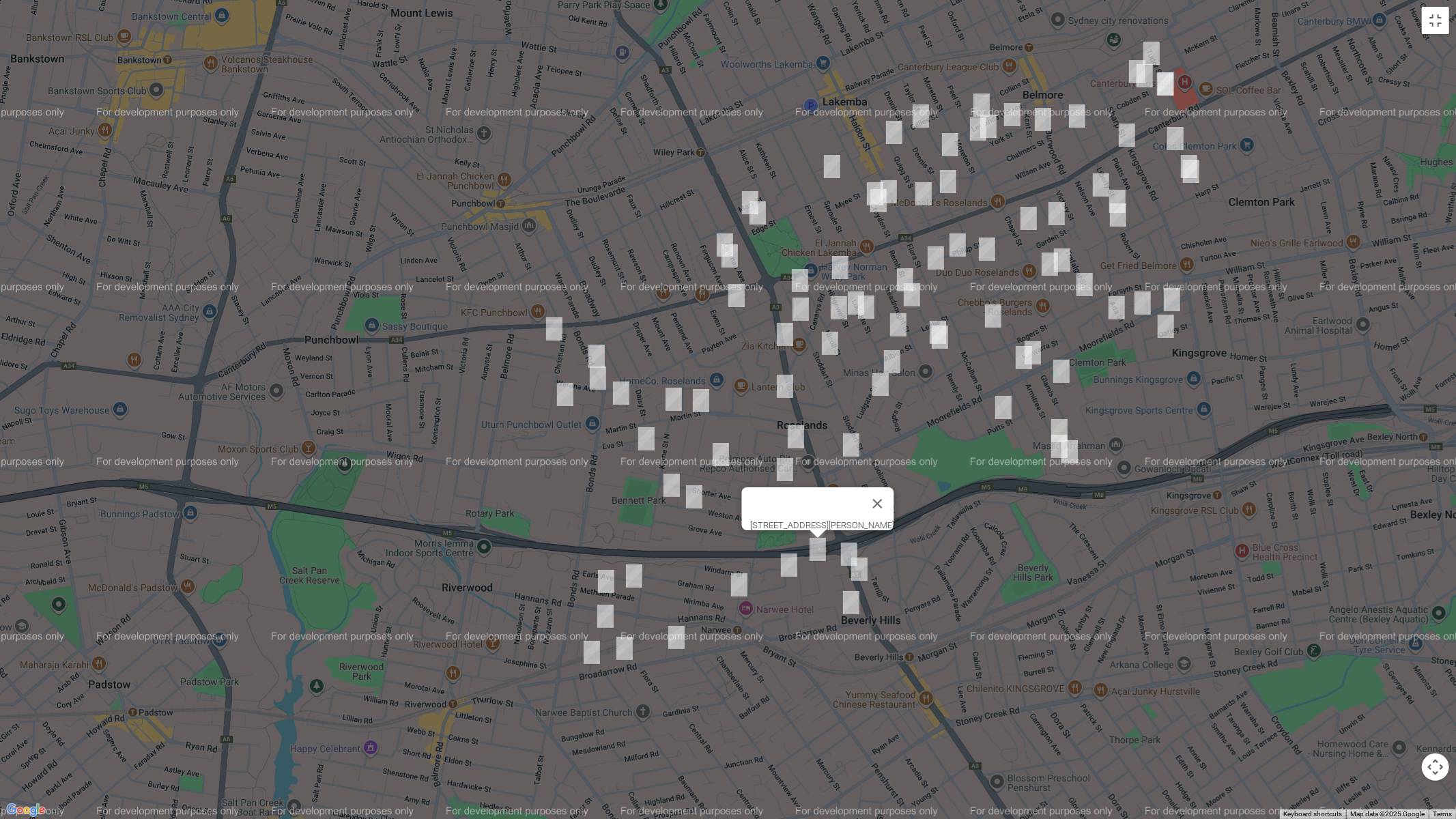
click at [789, 565] on img "17 Parry Avenue, NARWEE NSW 2209" at bounding box center [788, 566] width 27 height 34
click at [736, 591] on img "2 Graham Road, NARWEE NSW 2209" at bounding box center [739, 585] width 27 height 34
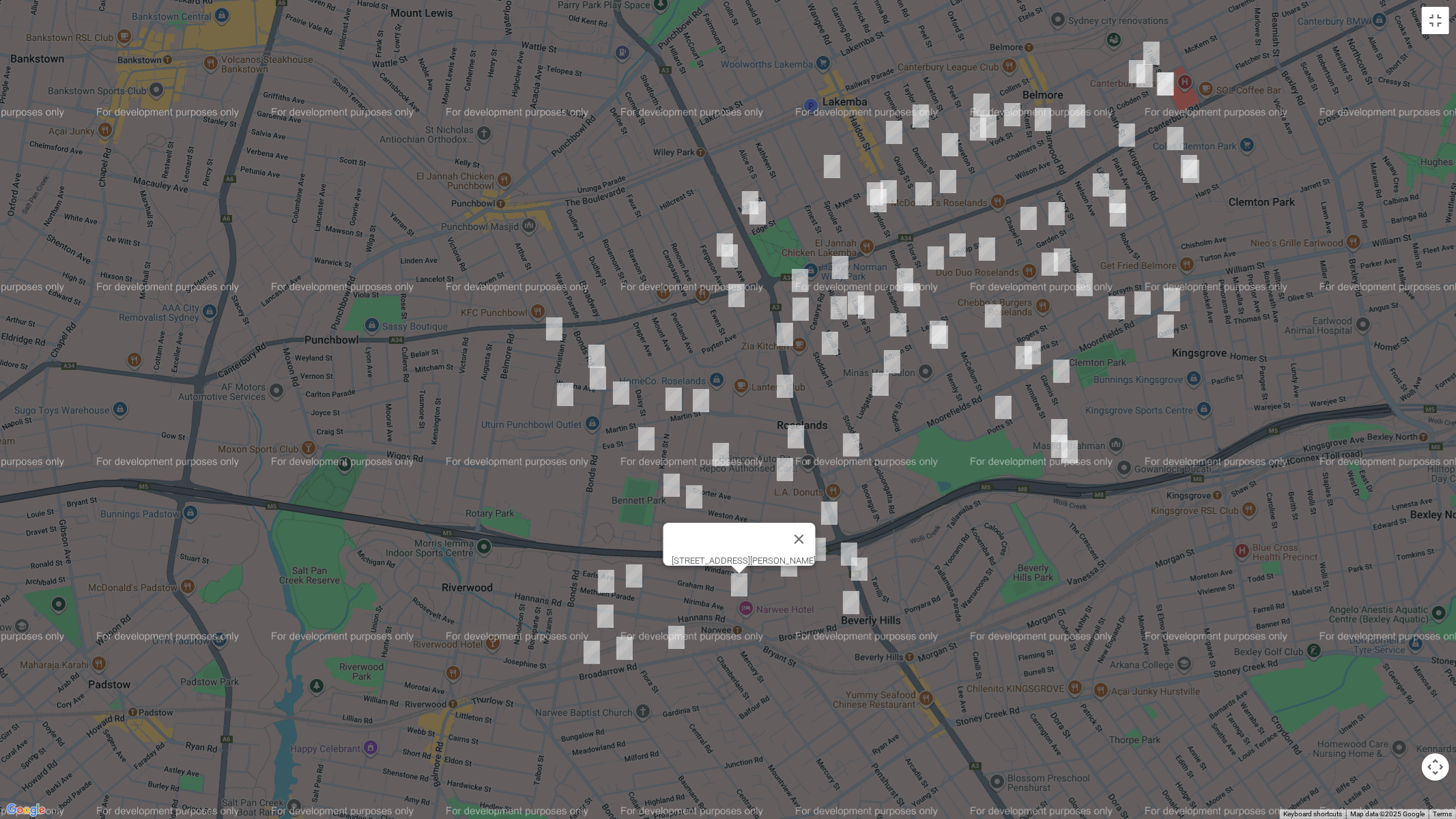
click at [849, 548] on img "22 Zuttion Avenue, BEVERLY HILLS NSW 2209" at bounding box center [848, 554] width 27 height 34
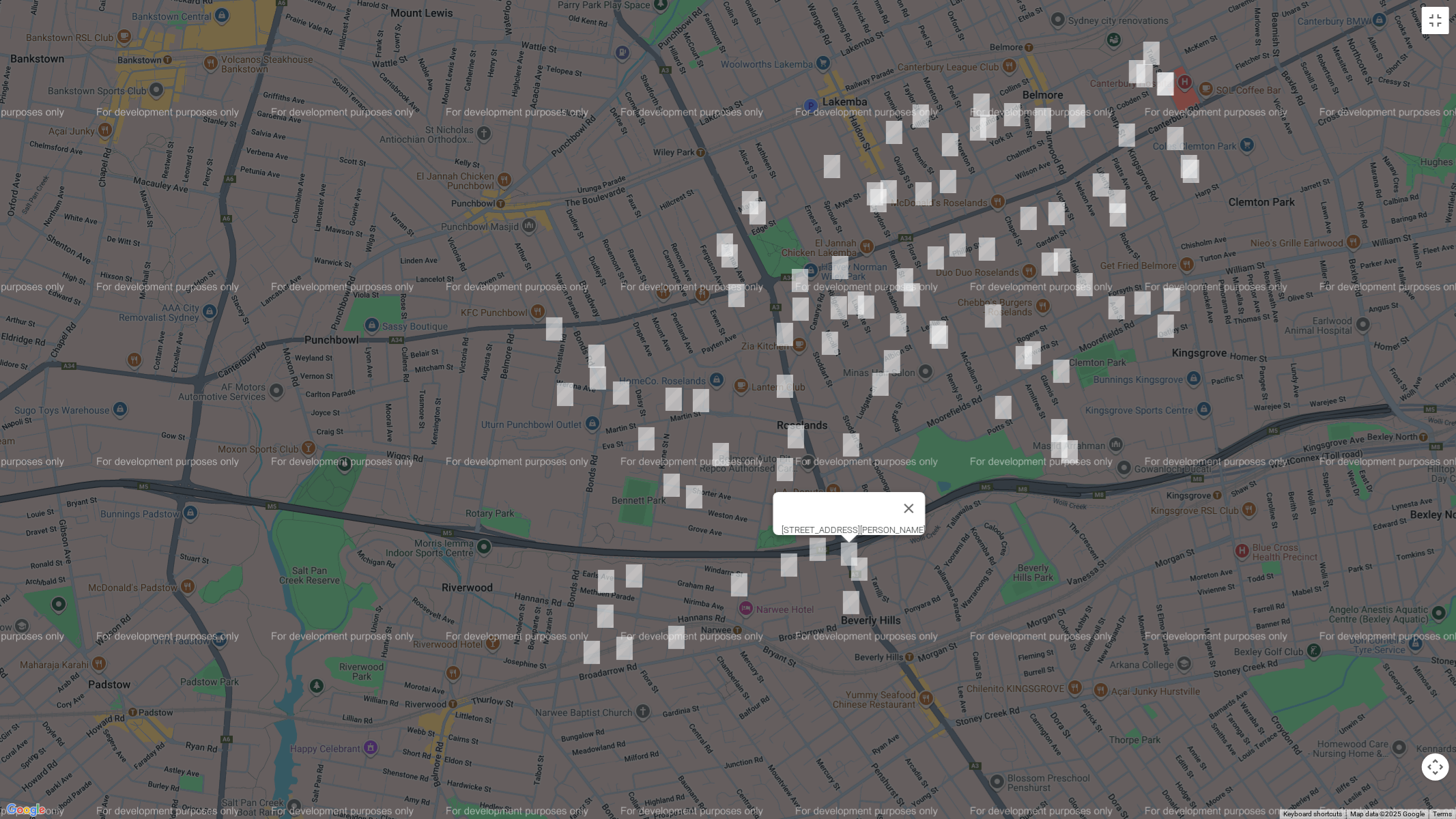
drag, startPoint x: 850, startPoint y: 605, endPoint x: 849, endPoint y: 594, distance: 11.0
click at [850, 604] on img "5 Mayfair Crescent, BEVERLY HILLS NSW 2209" at bounding box center [851, 603] width 27 height 34
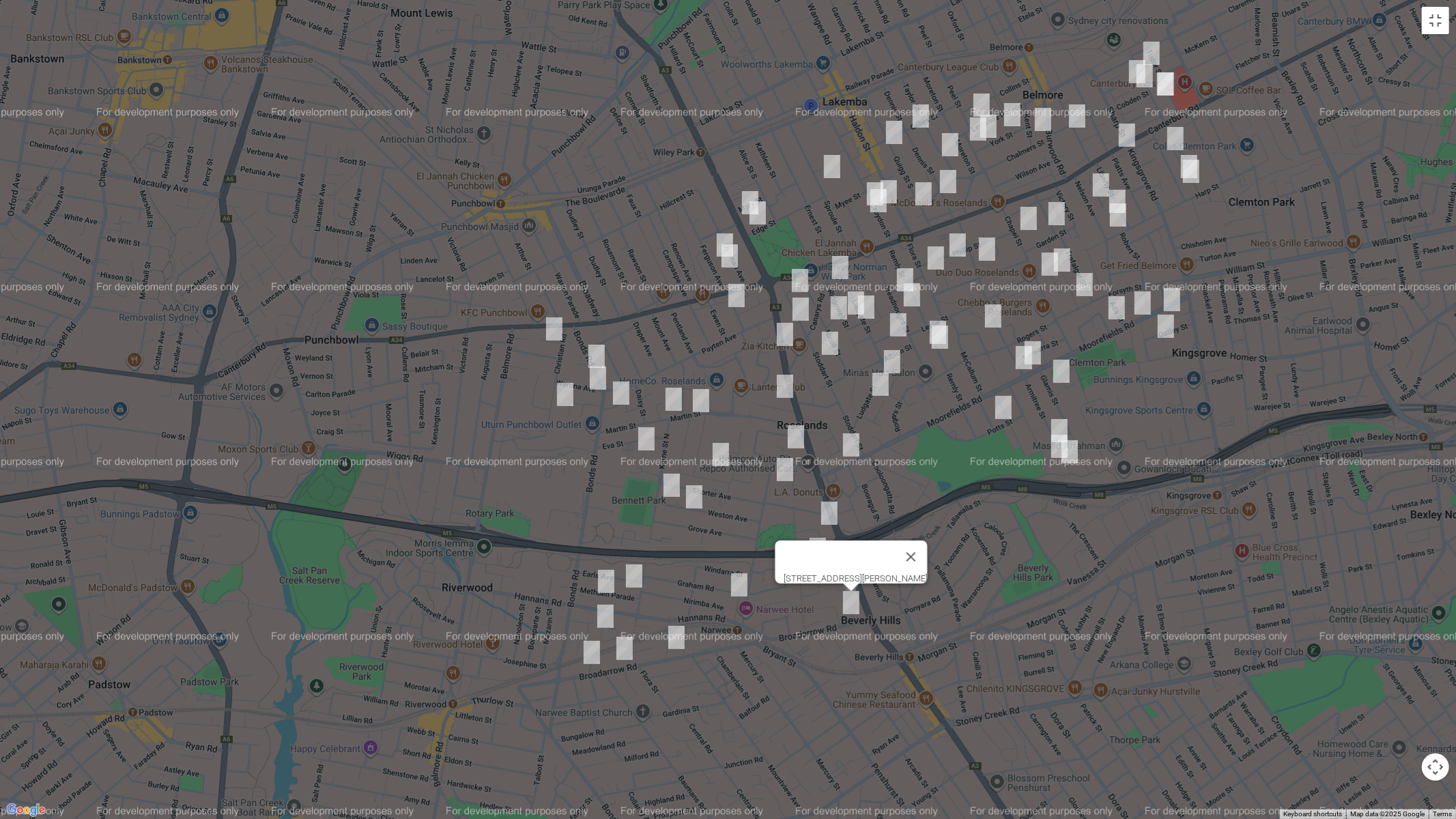
click at [831, 514] on img "14 Warne Crescent, BEVERLY HILLS NSW 2209" at bounding box center [828, 513] width 27 height 34
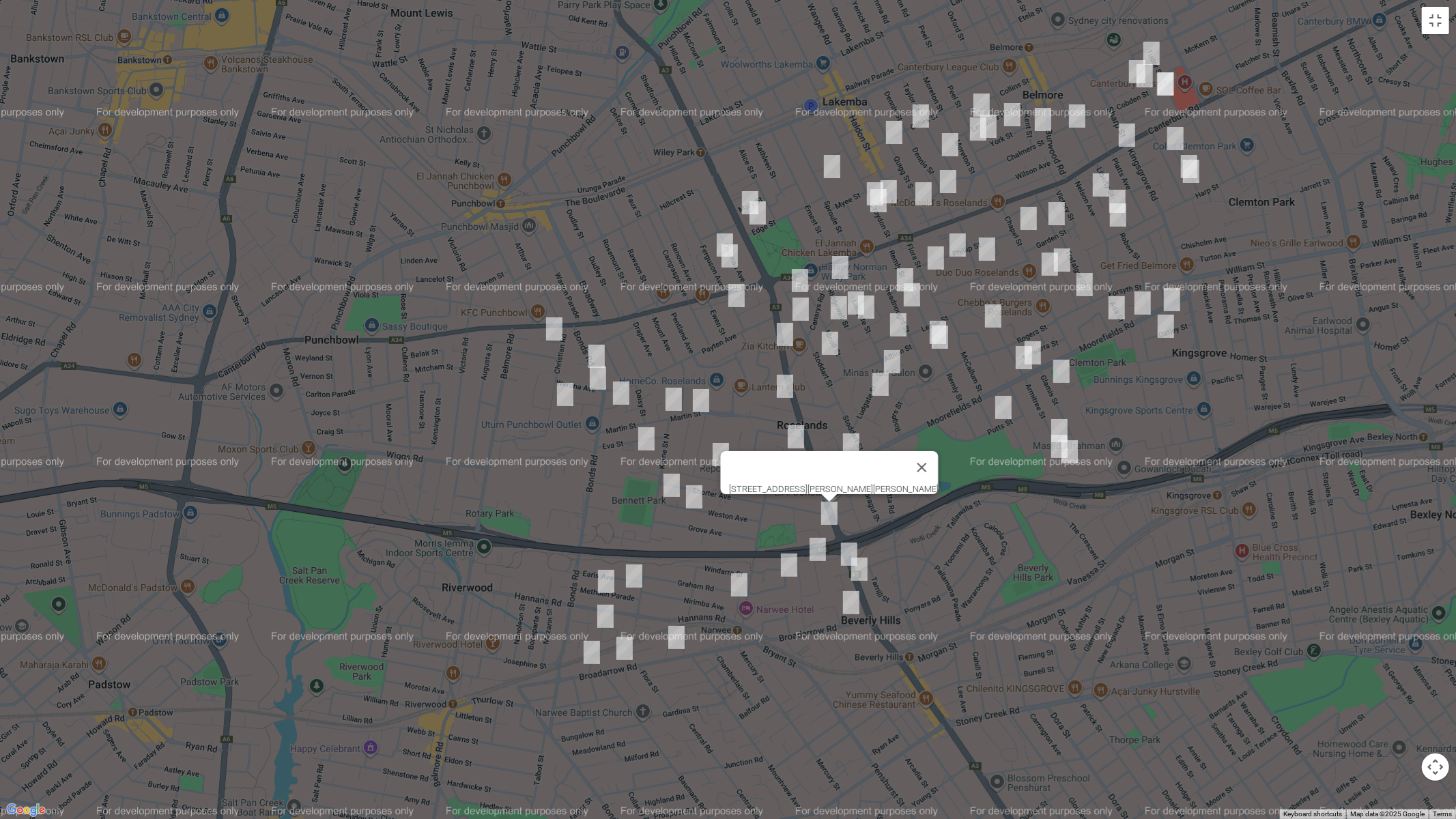
click at [651, 441] on img "32 Leigh Avenue, ROSELANDS NSW 2196" at bounding box center [645, 439] width 27 height 34
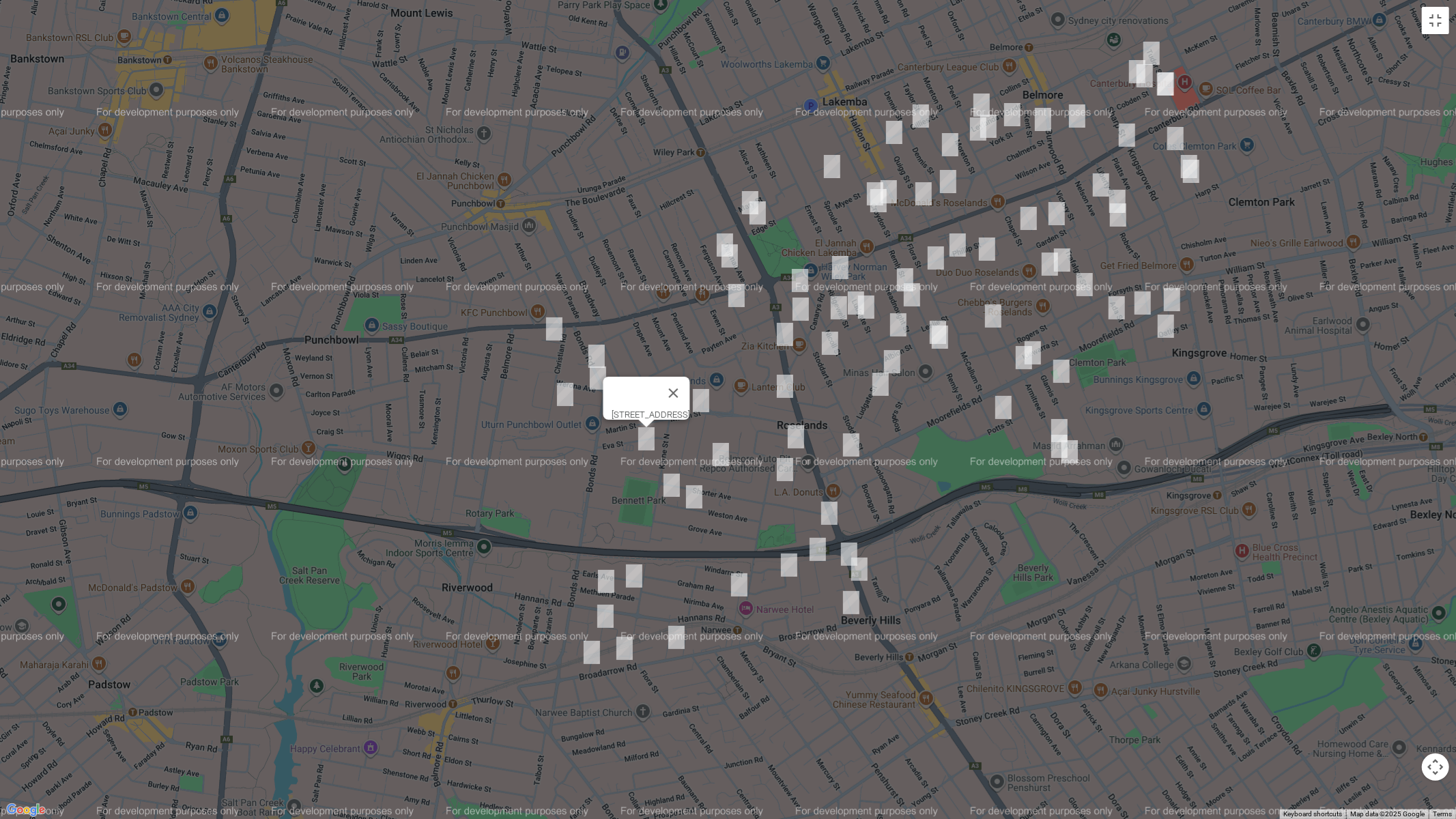
click at [779, 465] on img "36-38 Penshurst Road, ROSELANDS NSW 2196" at bounding box center [784, 470] width 27 height 34
click at [720, 458] on img "11 Roseanne Avenue, ROSELANDS NSW 2196" at bounding box center [720, 454] width 27 height 34
click at [666, 483] on img "1A Rhonda Avenue, NARWEE NSW 2209" at bounding box center [671, 486] width 27 height 34
drag, startPoint x: 694, startPoint y: 492, endPoint x: 651, endPoint y: 421, distance: 83.0
click at [694, 492] on img "18 Rhonda Avenue, NARWEE NSW 2209" at bounding box center [694, 497] width 27 height 34
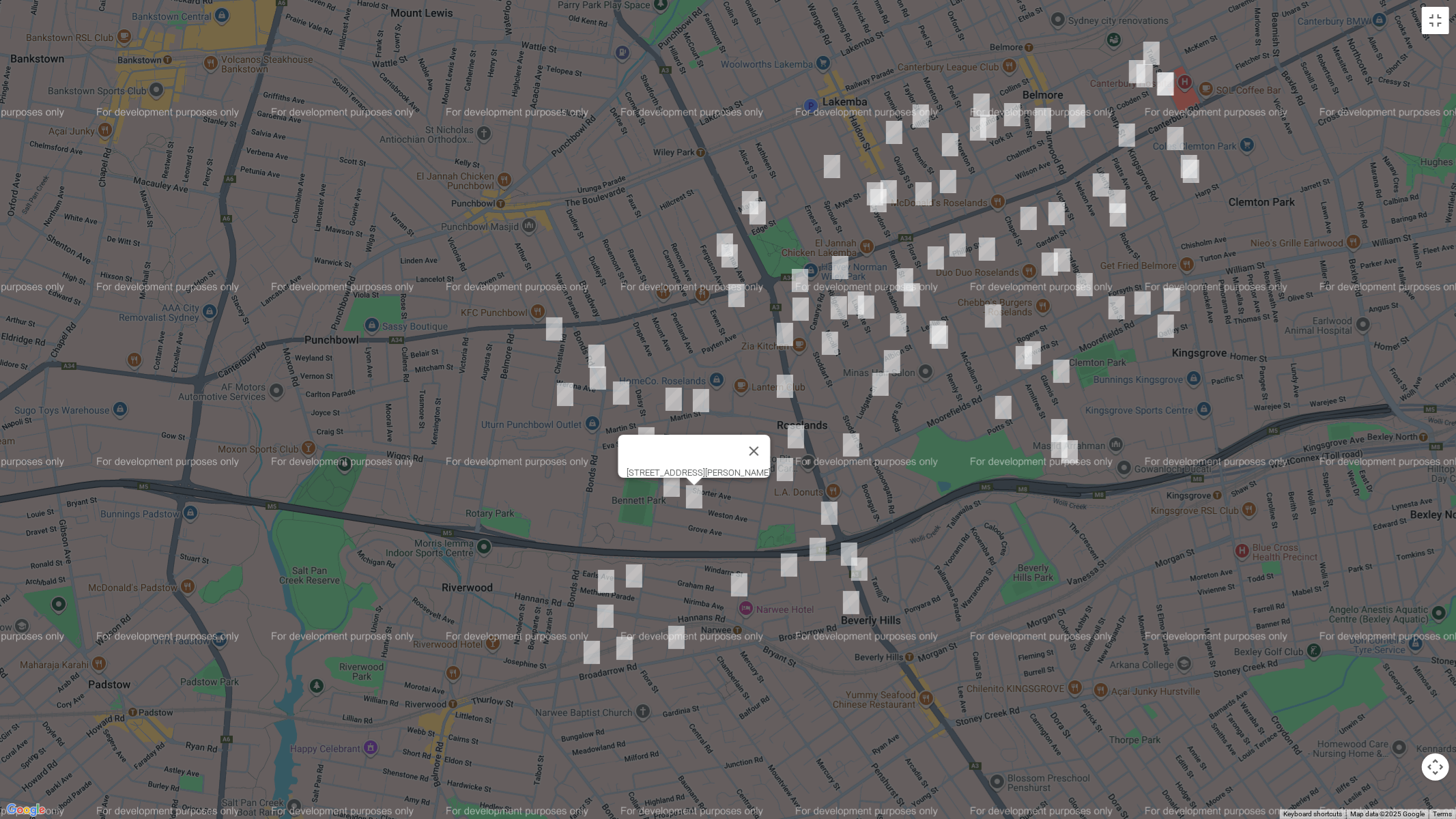
click at [556, 335] on img "16 Parkland Avenue, PUNCHBOWL NSW 2196" at bounding box center [554, 329] width 27 height 34
click at [595, 381] on img "4a Werona Avenue, PUNCHBOWL NSW 2196" at bounding box center [597, 378] width 27 height 34
click at [559, 396] on img "60 Christian Road, PUNCHBOWL NSW 2196" at bounding box center [565, 395] width 27 height 34
click at [669, 397] on img "34 Martin Street, ROSELANDS NSW 2196" at bounding box center [673, 400] width 27 height 34
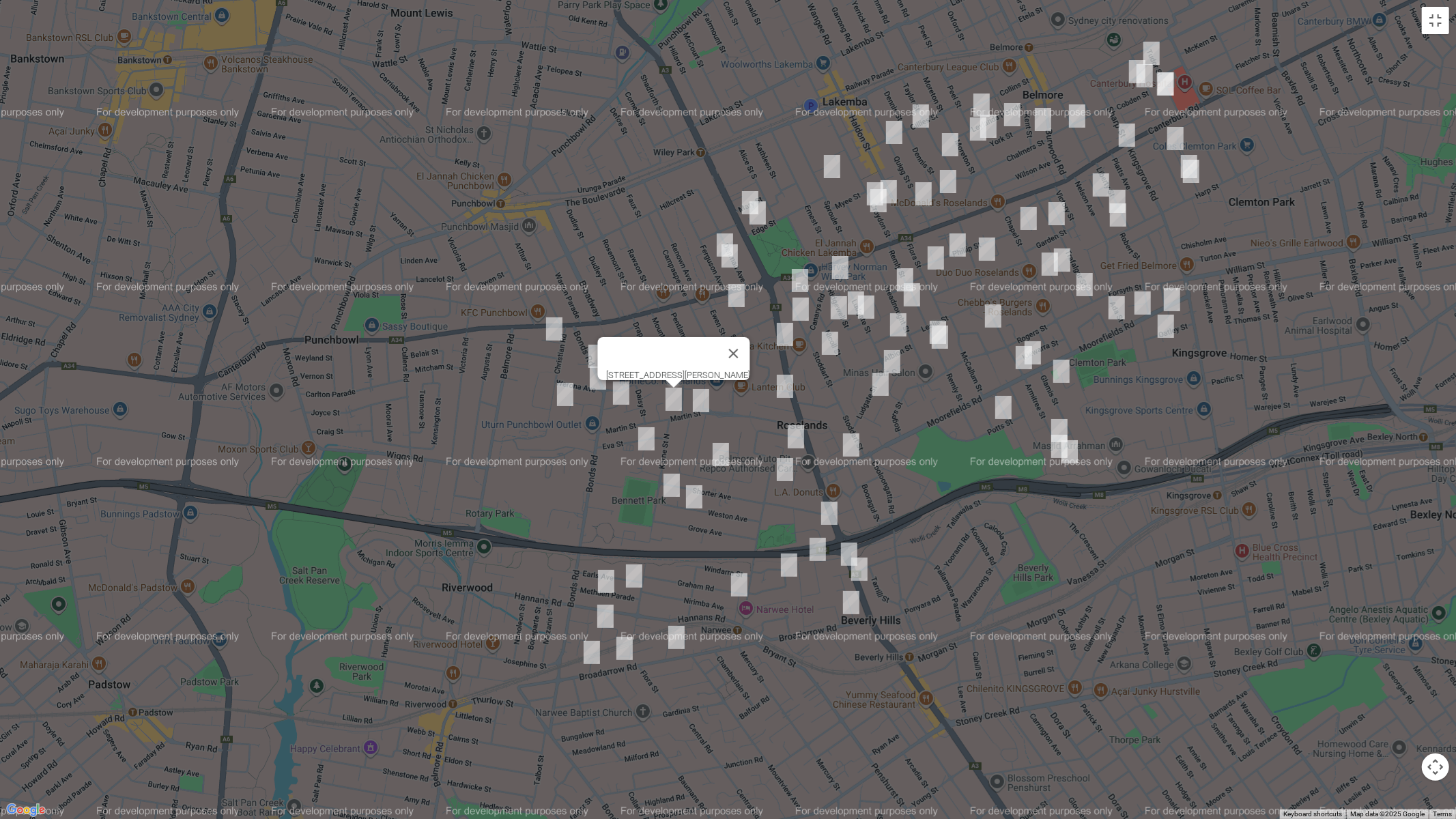
click at [695, 401] on img "69A Martin Street, ROSELANDS NSW 2196" at bounding box center [700, 401] width 27 height 34
click at [779, 394] on img "5 Sylvester Avenue, ROSELANDS NSW 2196" at bounding box center [784, 387] width 27 height 34
click at [796, 433] on img "2 Georges Crescent, ROSELANDS NSW 2196" at bounding box center [795, 437] width 27 height 34
click at [735, 302] on img "7 Stephenson Street, ROSELANDS NSW 2196" at bounding box center [736, 296] width 27 height 34
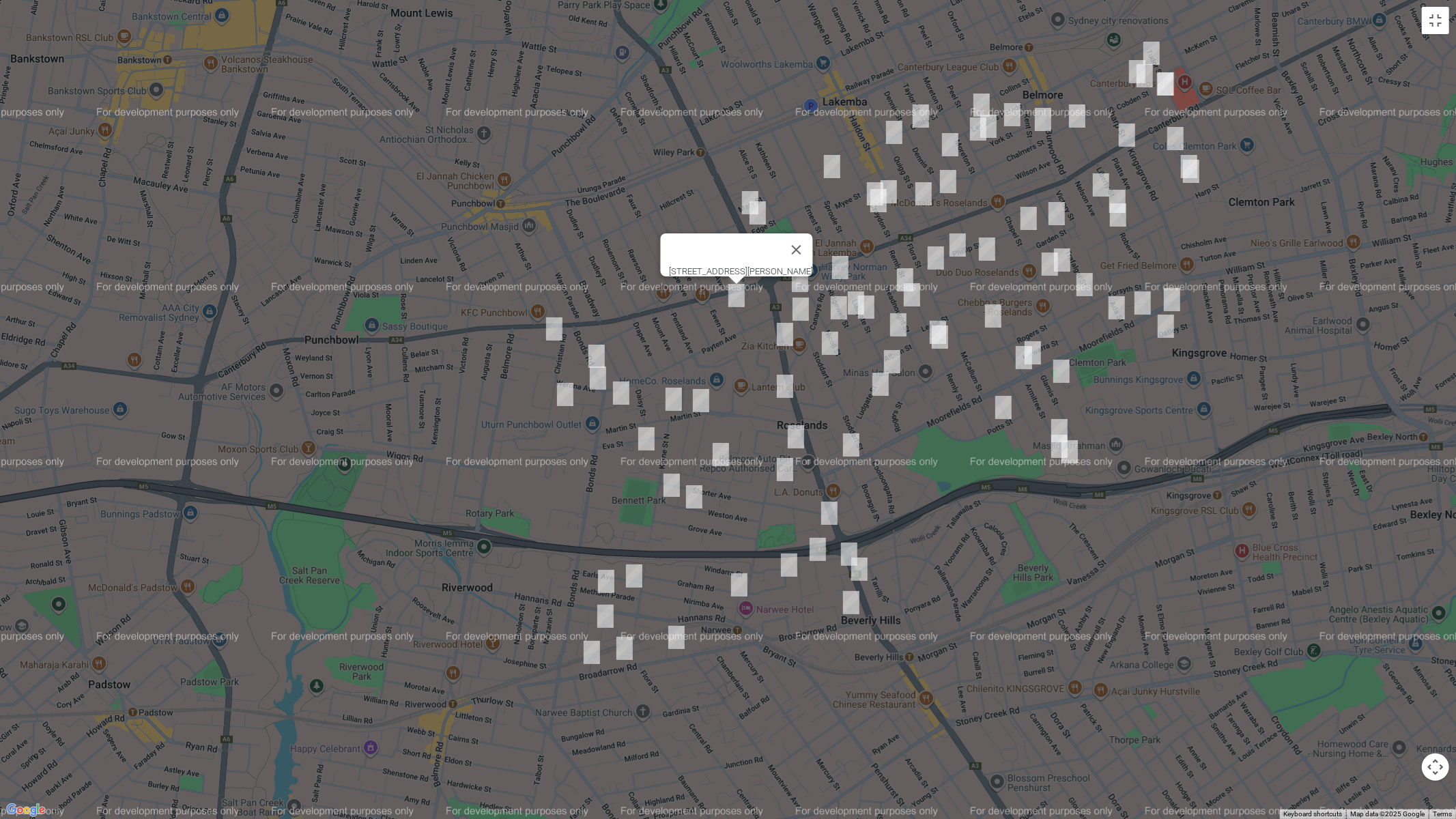
click at [800, 284] on img "8 Stoddart Street, ROSELANDS NSW 2196" at bounding box center [799, 280] width 27 height 34
click at [802, 305] on img "31A Stoddart Street, ROSELANDS NSW 2196" at bounding box center [800, 310] width 27 height 34
click at [851, 295] on img "18 Nicoll Street, ROSELANDS NSW 2196" at bounding box center [838, 308] width 27 height 34
click at [855, 293] on img "35 Ludgate Street, ROSELANDS NSW 2196" at bounding box center [865, 307] width 27 height 34
click at [855, 311] on img "35 Ludgate Street, ROSELANDS NSW 2196" at bounding box center [865, 307] width 27 height 34
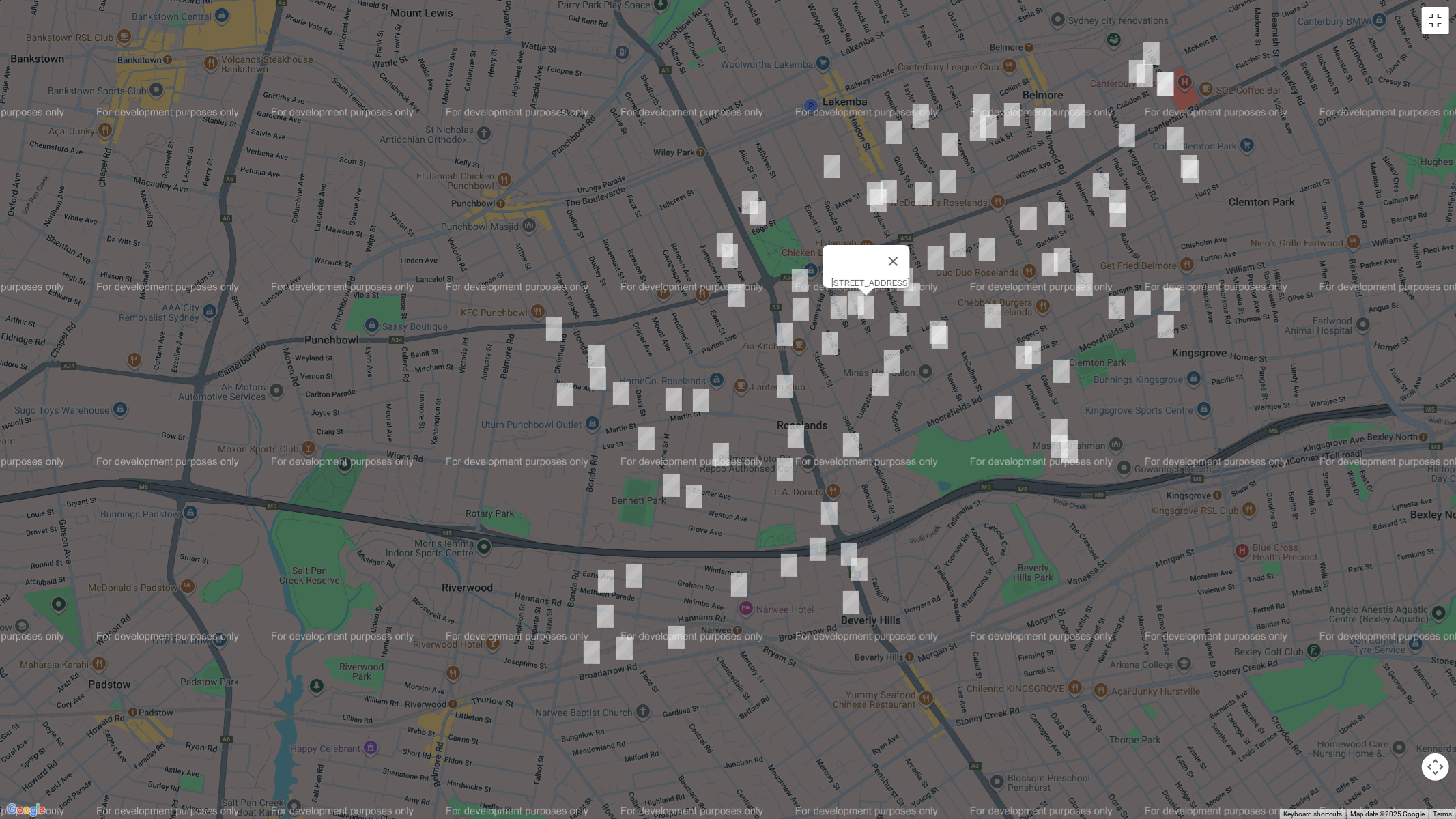
drag, startPoint x: 1440, startPoint y: 20, endPoint x: 1240, endPoint y: 10, distance: 200.2
click at [1440, 20] on button "Toggle fullscreen view" at bounding box center [1435, 20] width 27 height 27
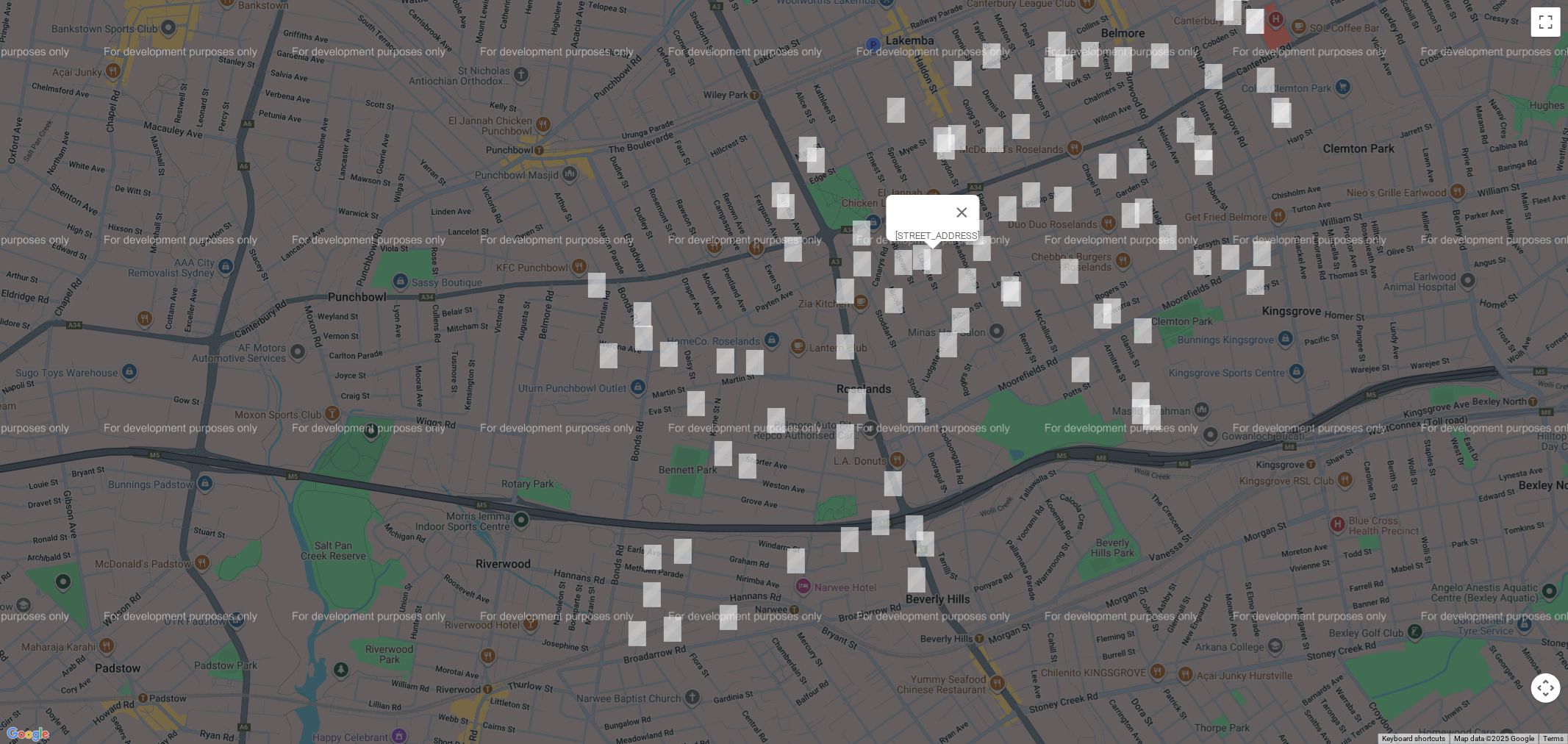
click at [918, 280] on img "35 Ludgate Street, ROSELANDS NSW 2196" at bounding box center [932, 262] width 29 height 37
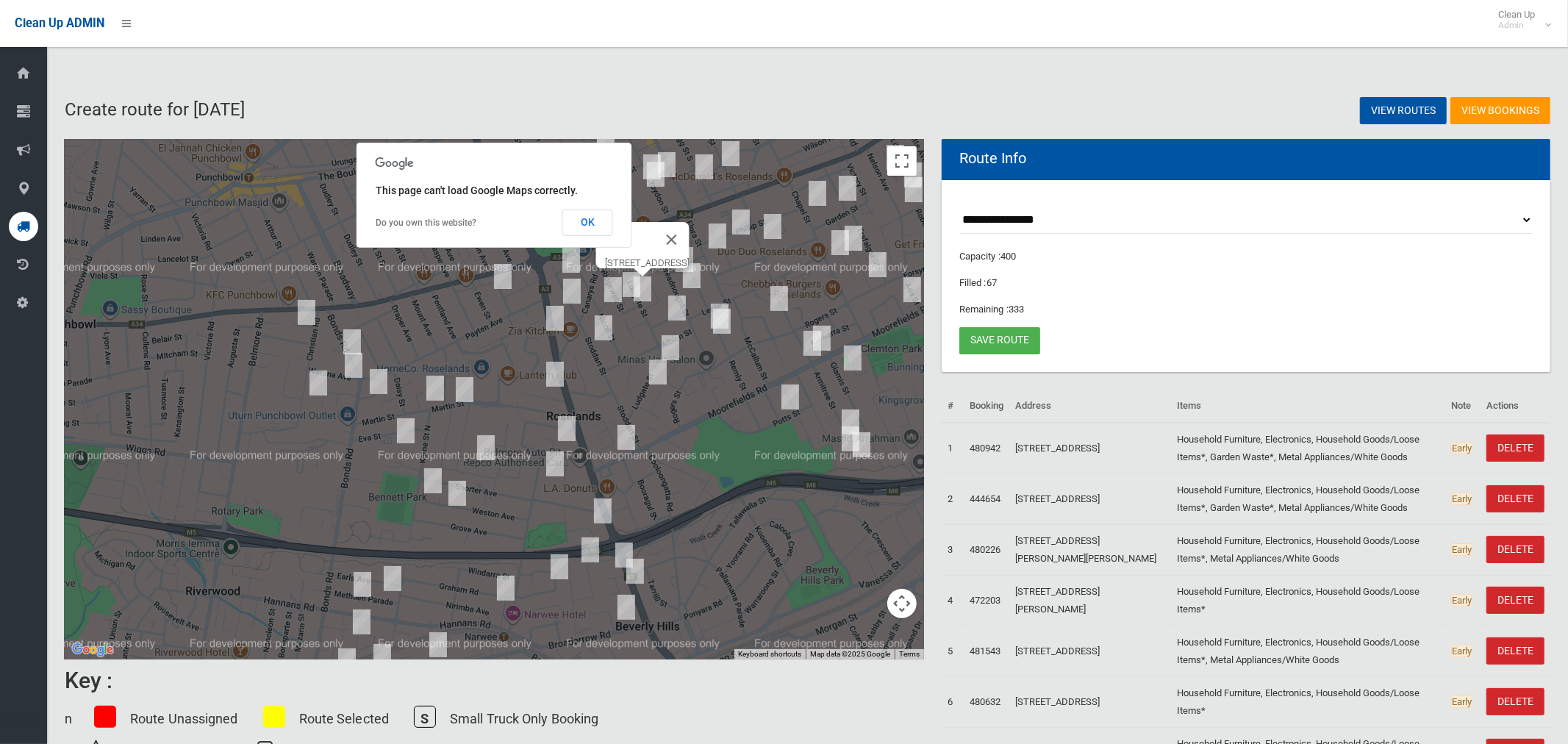
drag, startPoint x: 1135, startPoint y: 622, endPoint x: 1118, endPoint y: 606, distance: 23.3
click at [646, 292] on img "35 Ludgate Street, ROSELANDS NSW 2196" at bounding box center [641, 289] width 29 height 37
click at [645, 292] on img "35 Ludgate Street, ROSELANDS NSW 2196" at bounding box center [641, 289] width 29 height 37
click at [909, 149] on button "Toggle fullscreen view" at bounding box center [901, 160] width 29 height 29
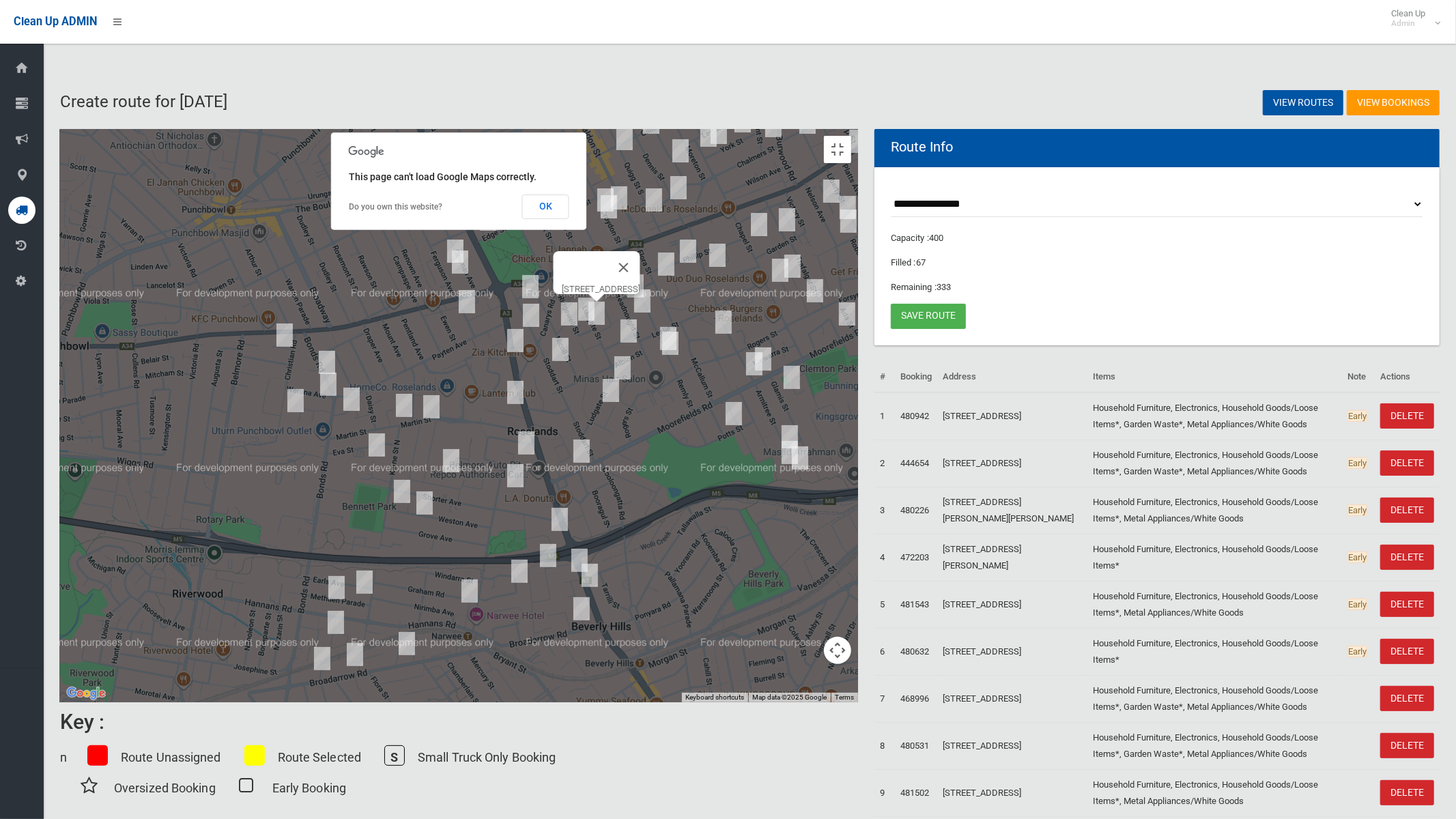
drag, startPoint x: 945, startPoint y: 250, endPoint x: 939, endPoint y: 257, distance: 9.2
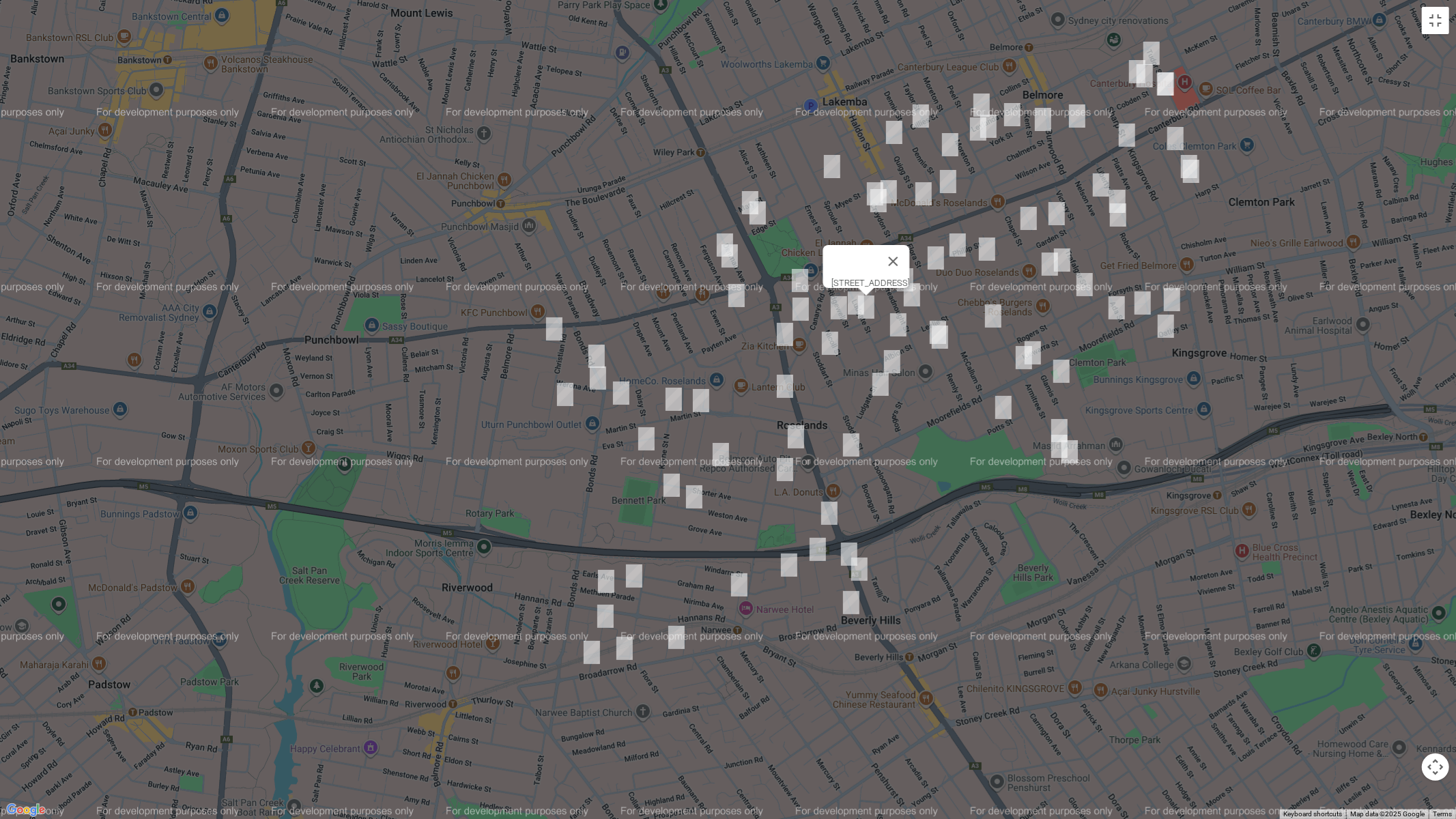
click at [909, 250] on button "Close" at bounding box center [893, 262] width 33 height 33
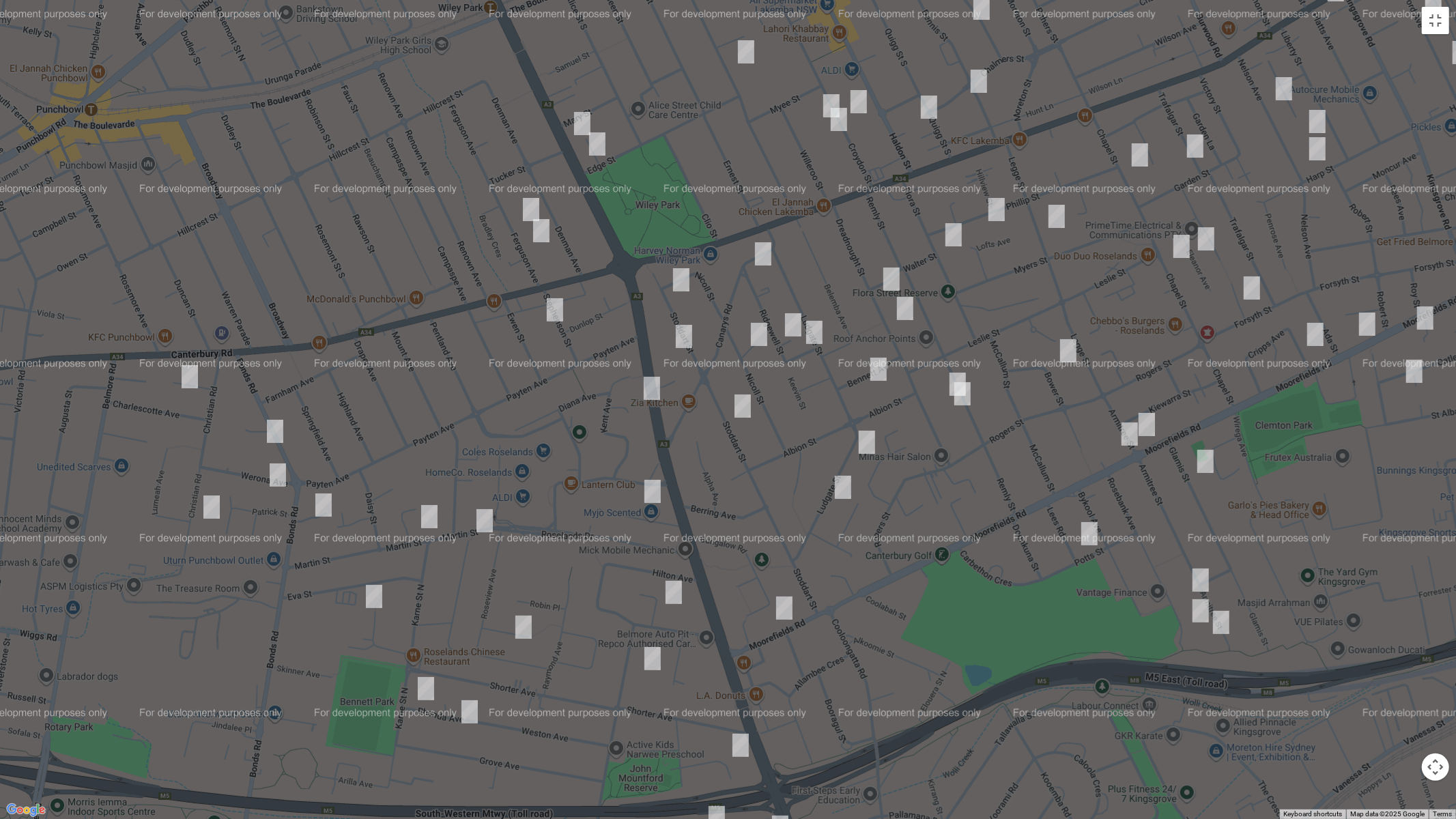
click at [791, 323] on img "4/28 Ridgewell Street, ROSELANDS NSW 2196" at bounding box center [793, 325] width 27 height 34
click at [740, 410] on img "58 Stoddart Street, ROSELANDS NSW 2196" at bounding box center [742, 406] width 27 height 34
click at [868, 439] on img "74 Ludgate Street, ROSELANDS NSW 2196" at bounding box center [866, 442] width 27 height 34
drag, startPoint x: 834, startPoint y: 487, endPoint x: 844, endPoint y: 486, distance: 10.0
click at [834, 488] on img "96 Ludgate Street, ROSELANDS NSW 2196" at bounding box center [842, 488] width 27 height 34
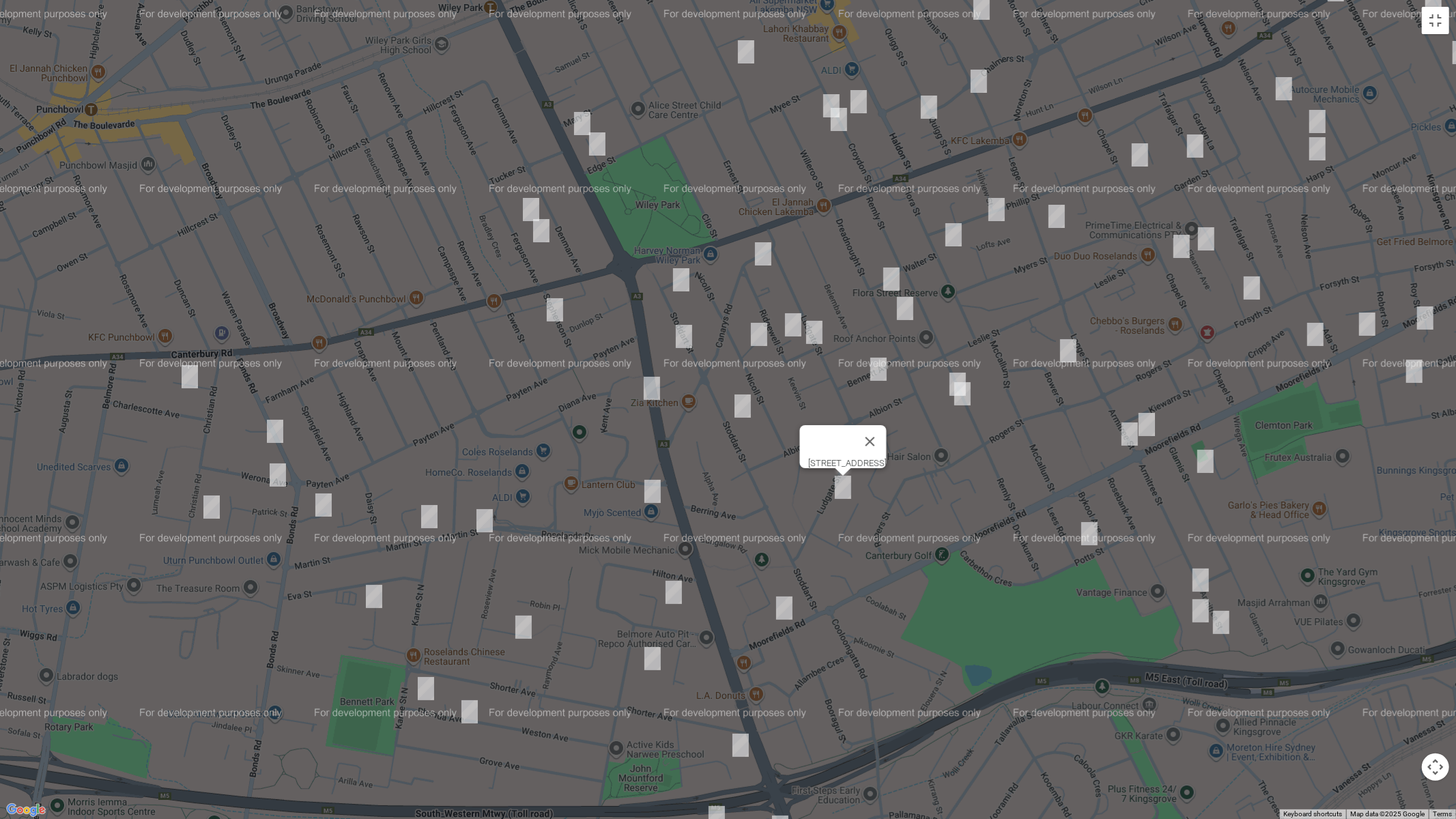
click at [882, 368] on img "14 Bennett Avenue, ROSELANDS NSW 2196" at bounding box center [878, 369] width 27 height 34
click at [890, 280] on img "34 Dreadnought Street, ROSELANDS NSW 2196" at bounding box center [891, 280] width 27 height 34
click at [906, 308] on img "48 Dreadnought Street, ROSELANDS NSW 2196" at bounding box center [904, 309] width 27 height 34
click at [950, 375] on img "79 Remly Street, ROSELANDS NSW 2196" at bounding box center [957, 384] width 27 height 34
click at [961, 400] on img "83 Remly Street, ROSELANDS NSW 2196" at bounding box center [962, 394] width 27 height 34
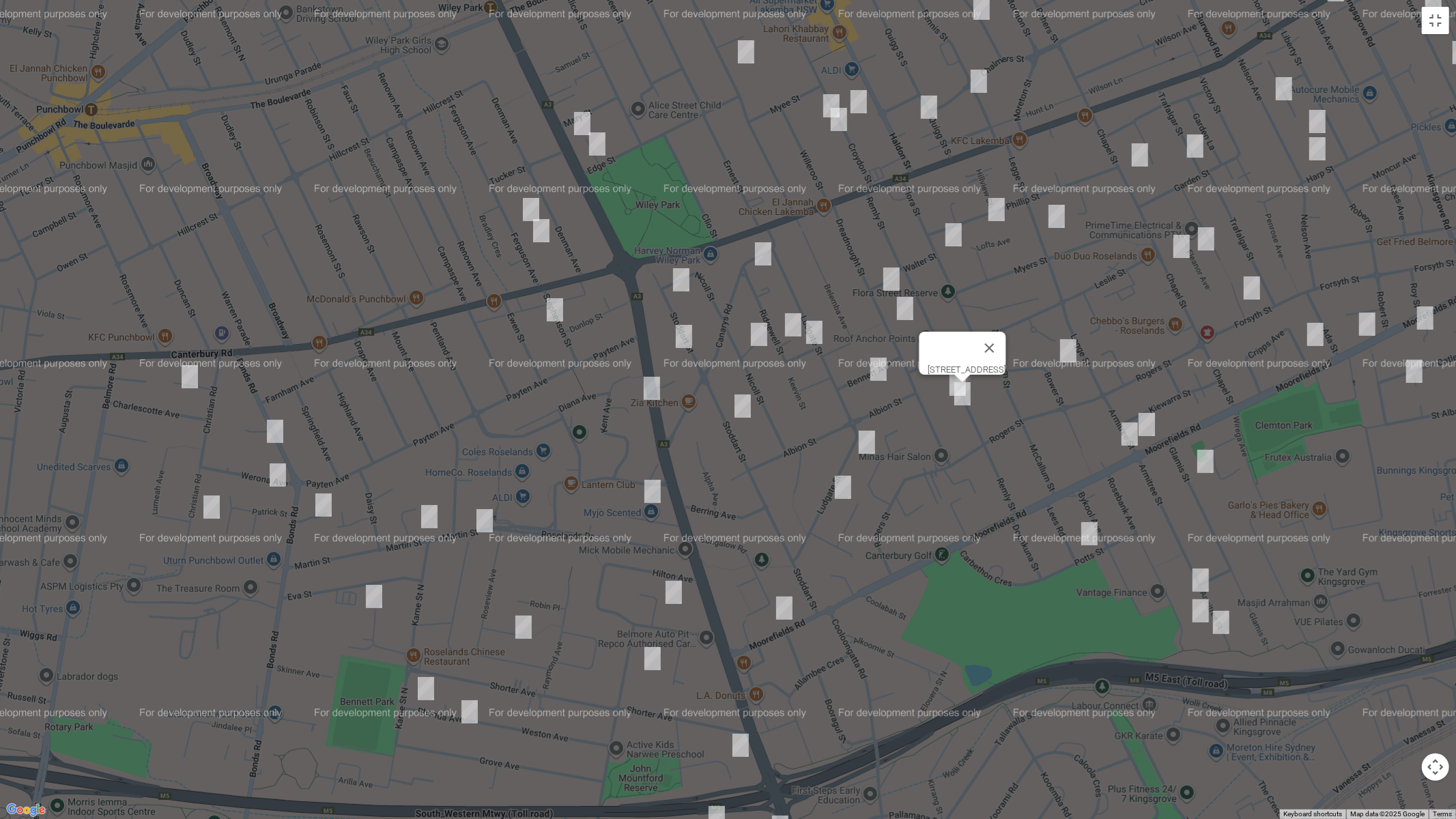
click at [957, 243] on img "28 Flora Street, ROSELANDS NSW 2196" at bounding box center [953, 235] width 27 height 34
click at [1064, 351] on img "18 Bower Street, ROSELANDS NSW 2196" at bounding box center [1068, 351] width 27 height 34
click at [997, 185] on button "Close" at bounding box center [980, 189] width 33 height 33
click at [997, 213] on img "56 Phillip Street, ROSELANDS NSW 2196" at bounding box center [996, 210] width 27 height 34
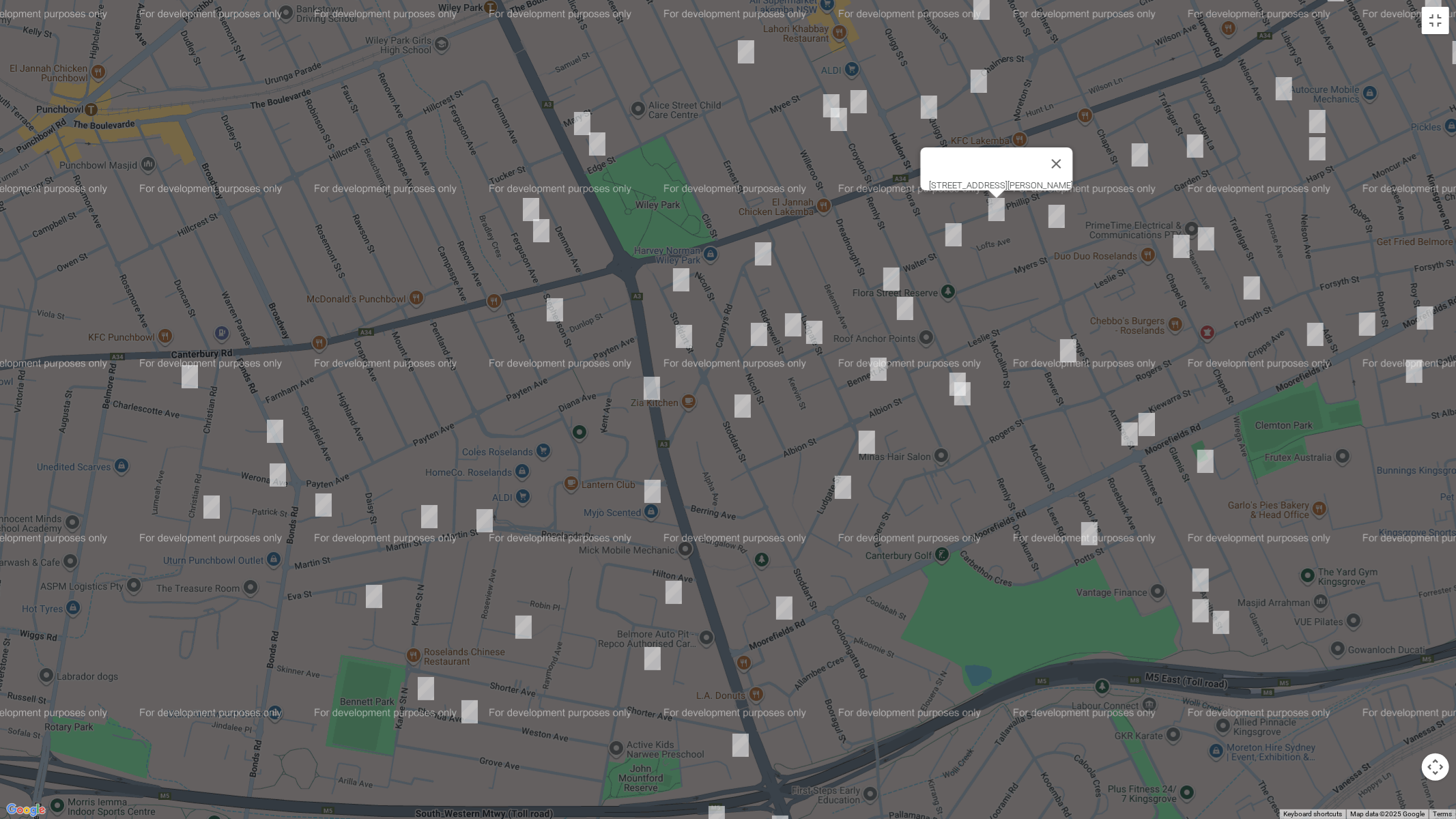
click at [529, 208] on img "56-60 Ferguson Avenue, WILEY PARK NSW 2195" at bounding box center [530, 210] width 27 height 34
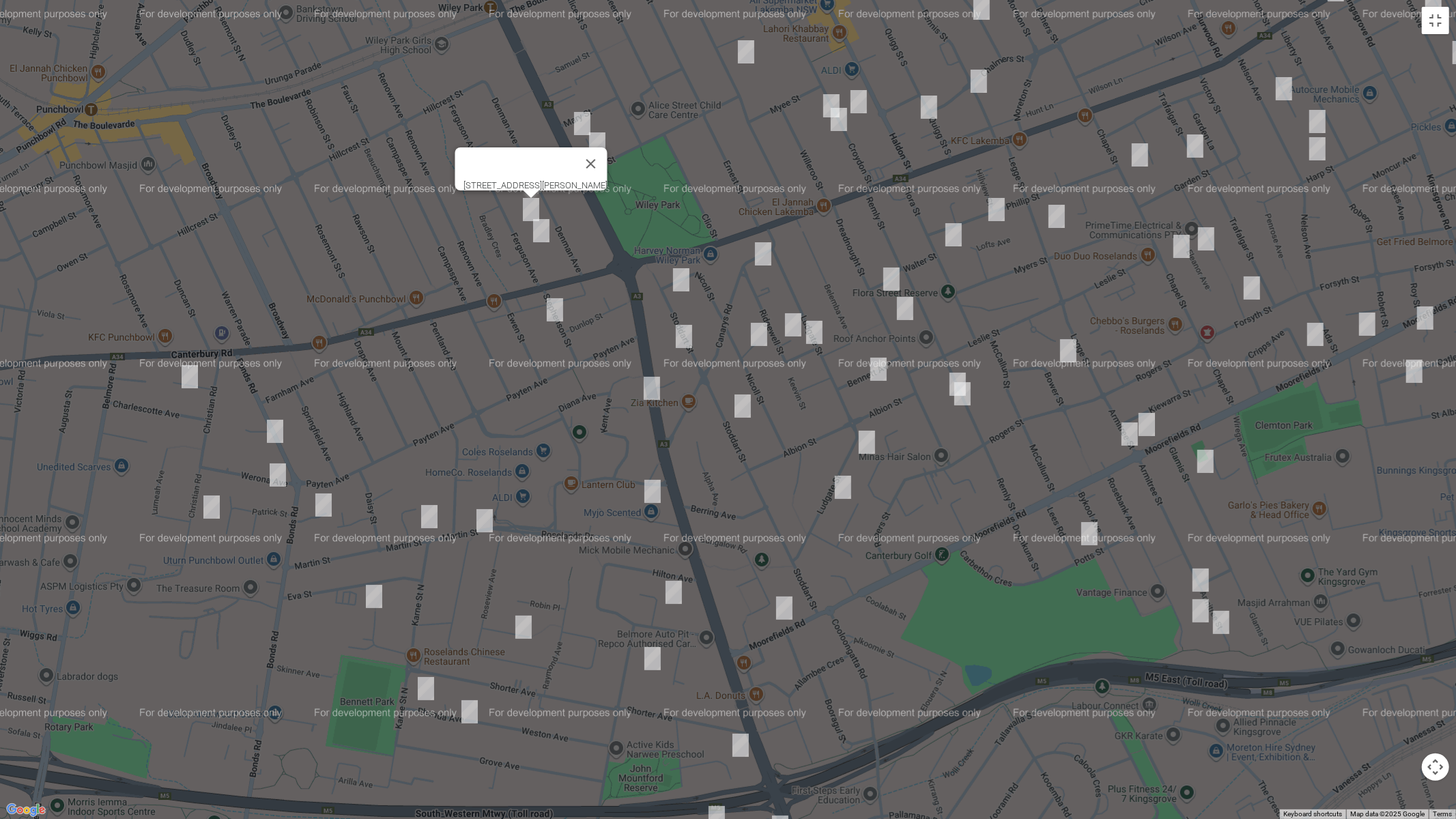
click at [541, 241] on img "68 Ferguson Avenue, WILEY PARK NSW 2195" at bounding box center [541, 230] width 27 height 34
click at [1428, 27] on button "Toggle fullscreen view" at bounding box center [1435, 20] width 27 height 27
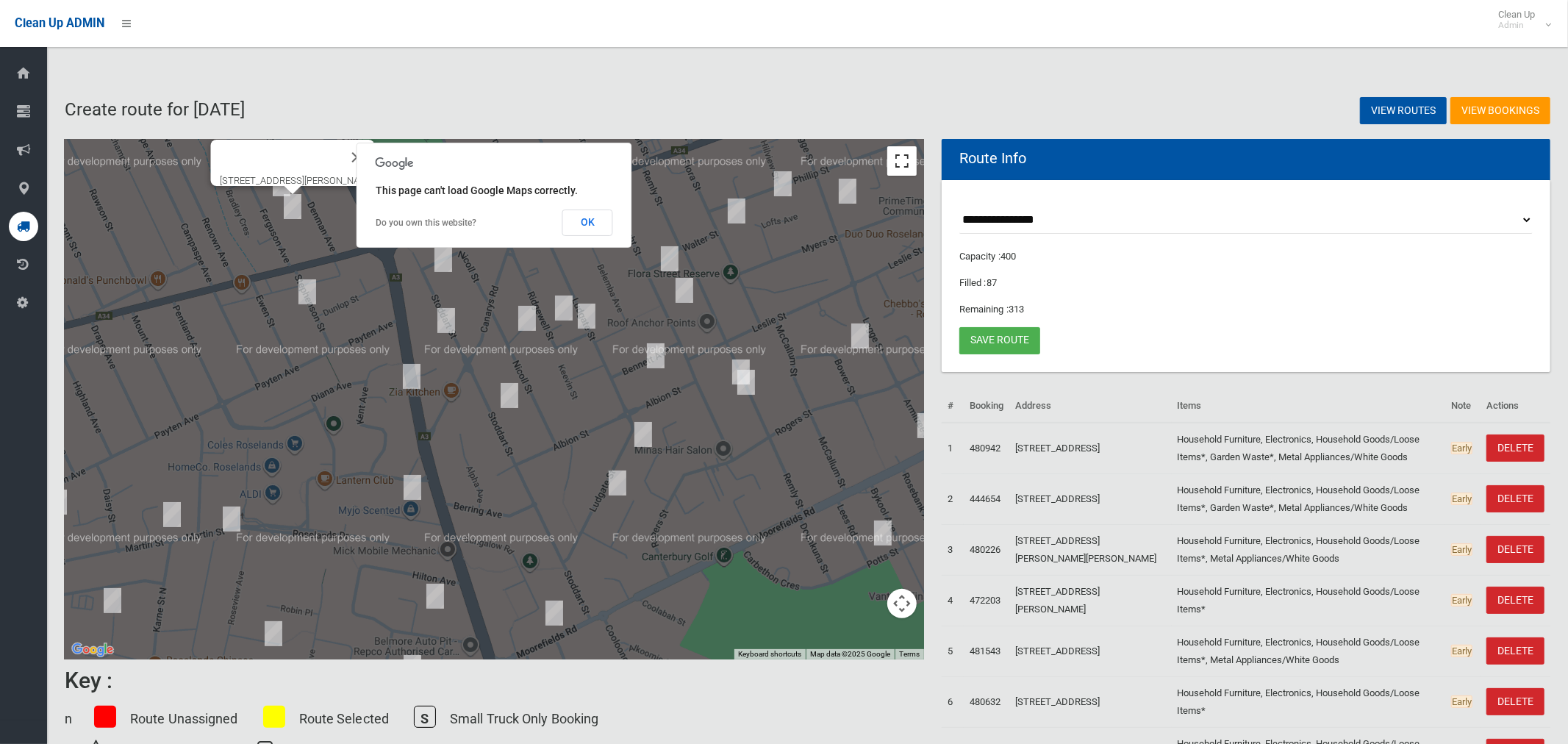
click at [898, 164] on button "Toggle fullscreen view" at bounding box center [901, 160] width 29 height 29
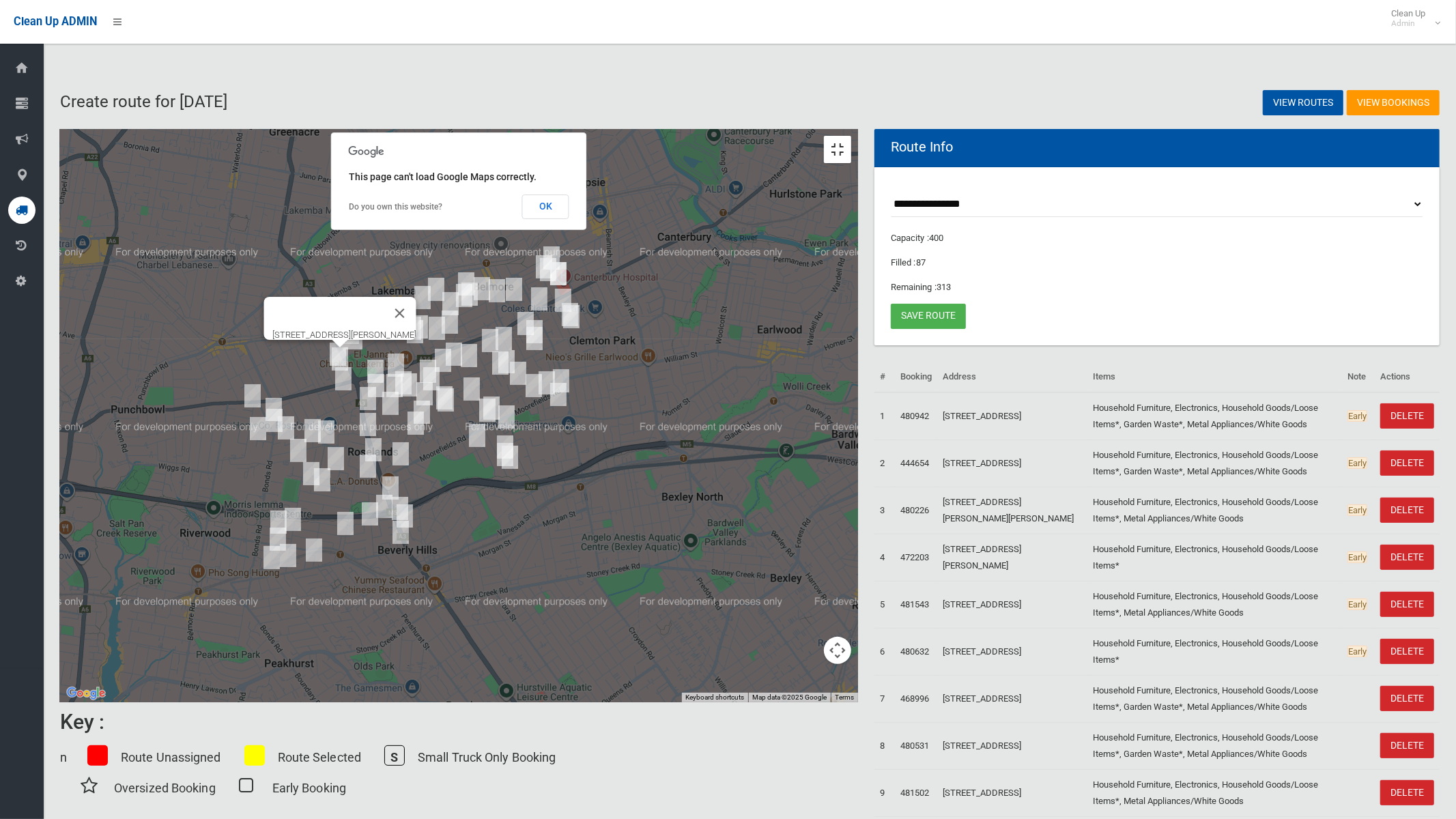
click at [851, 136] on button "Toggle fullscreen view" at bounding box center [837, 149] width 27 height 27
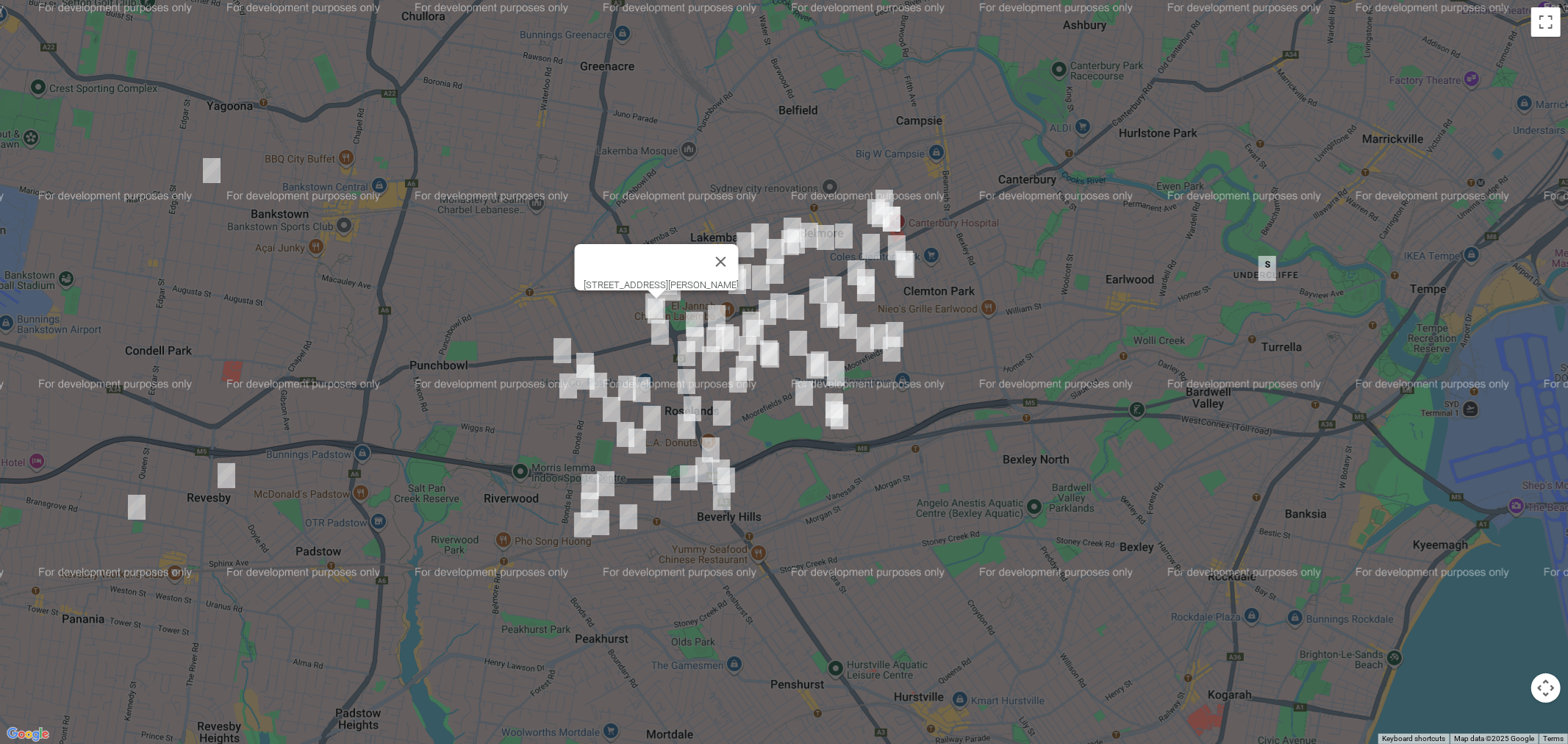
click at [1001, 333] on link "Save route" at bounding box center [1000, 341] width 81 height 27
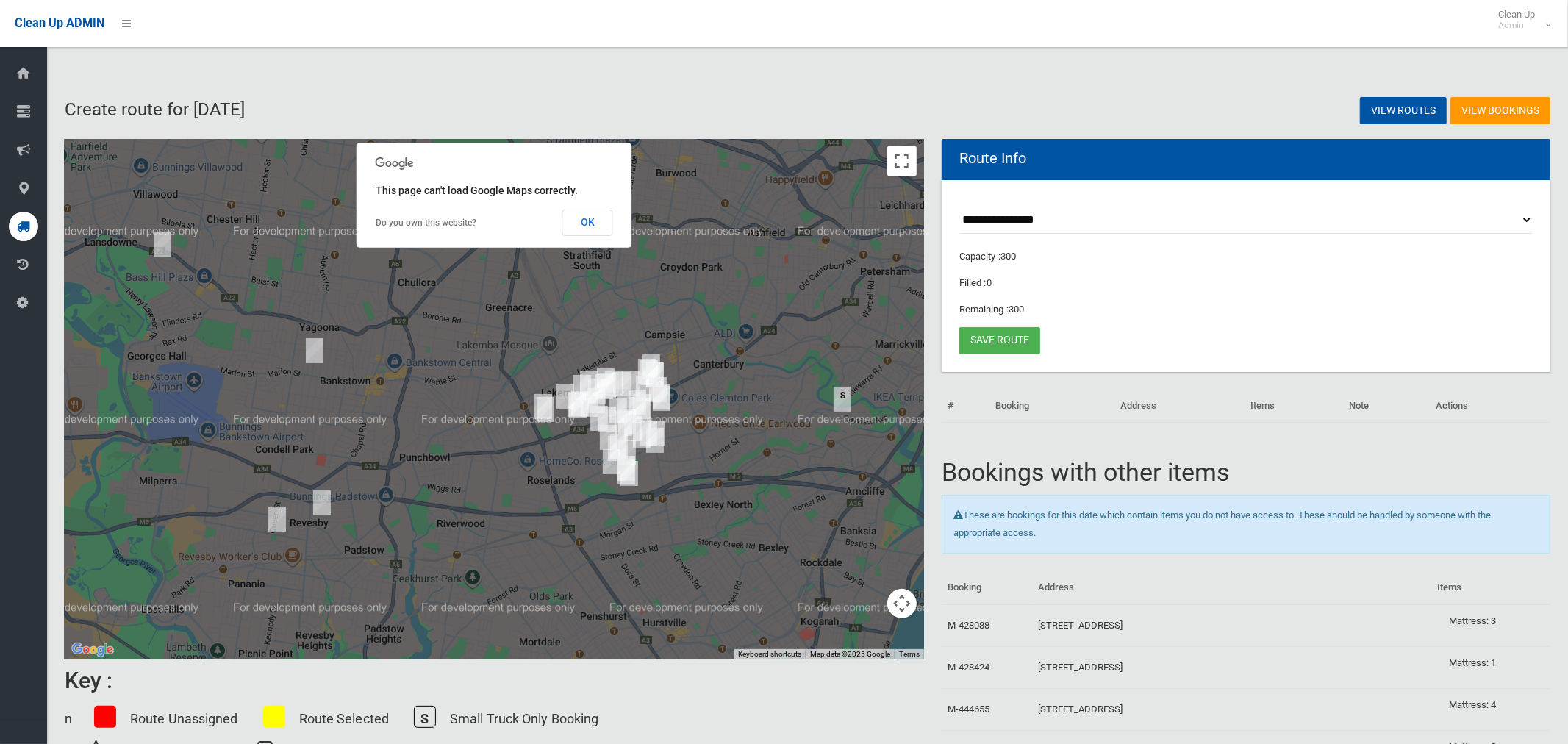
click at [594, 232] on button "OK" at bounding box center [588, 223] width 51 height 26
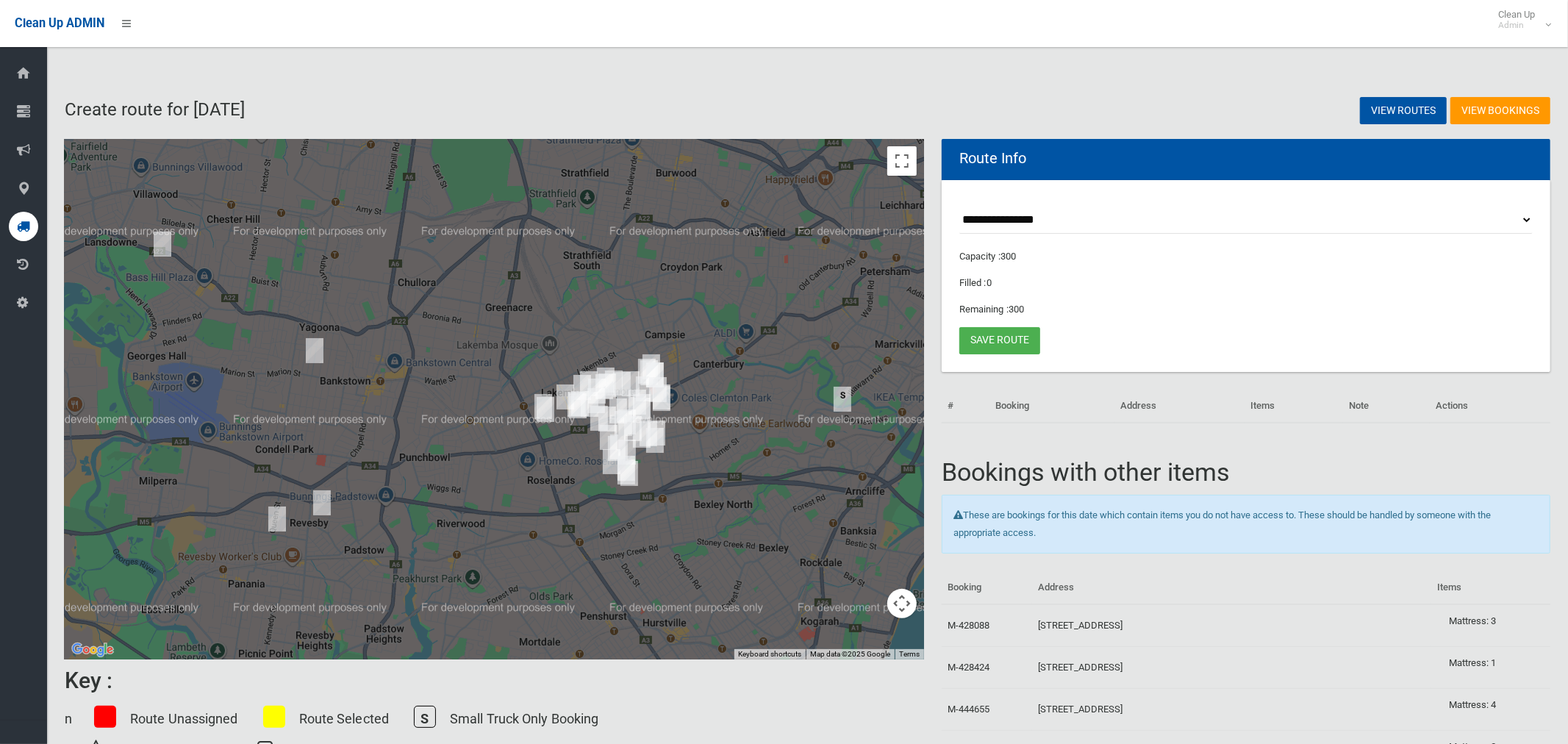
click at [980, 221] on select "**********" at bounding box center [1246, 220] width 574 height 27
select select "*****"
click at [959, 207] on select "**********" at bounding box center [1246, 220] width 574 height 27
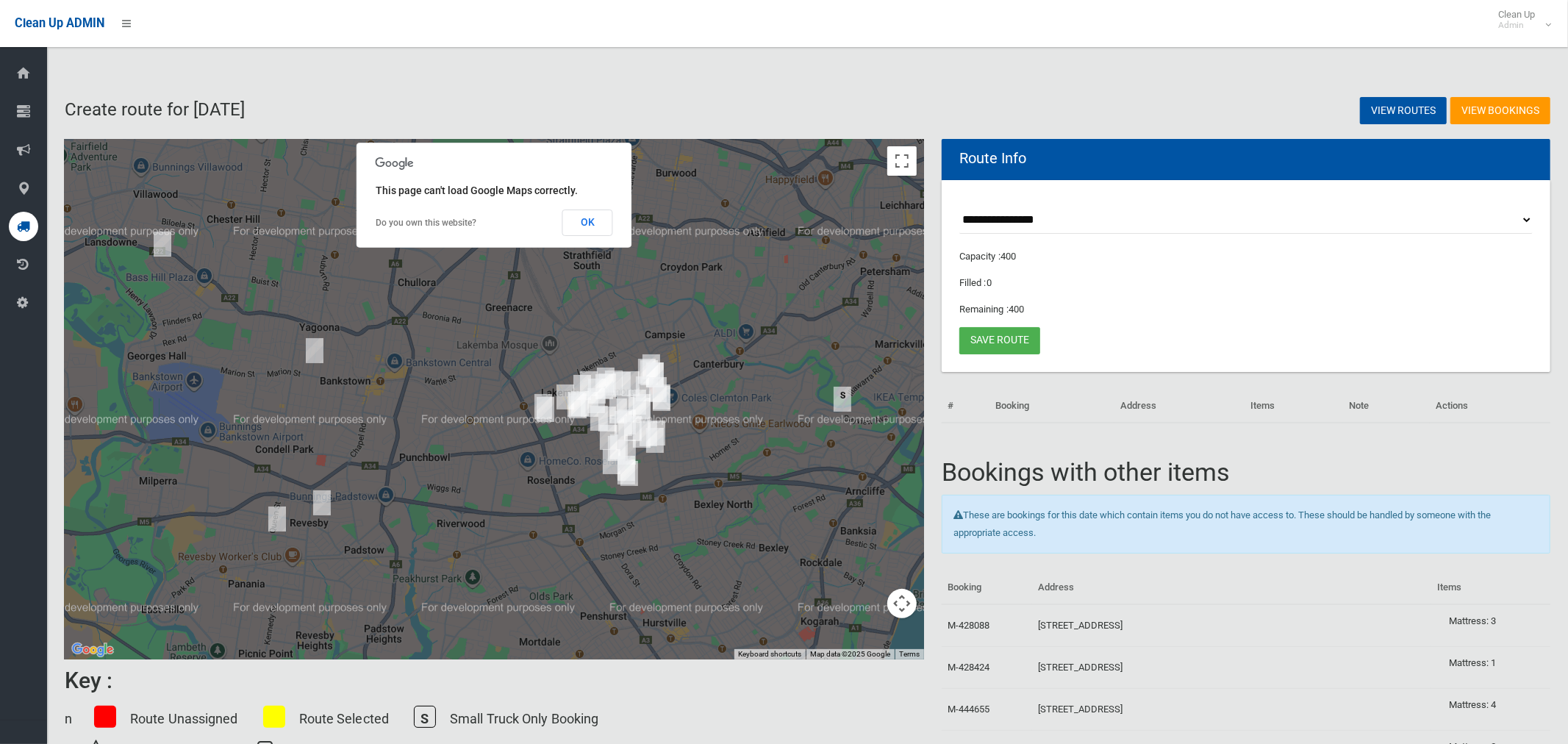
click at [590, 228] on button "OK" at bounding box center [588, 223] width 51 height 26
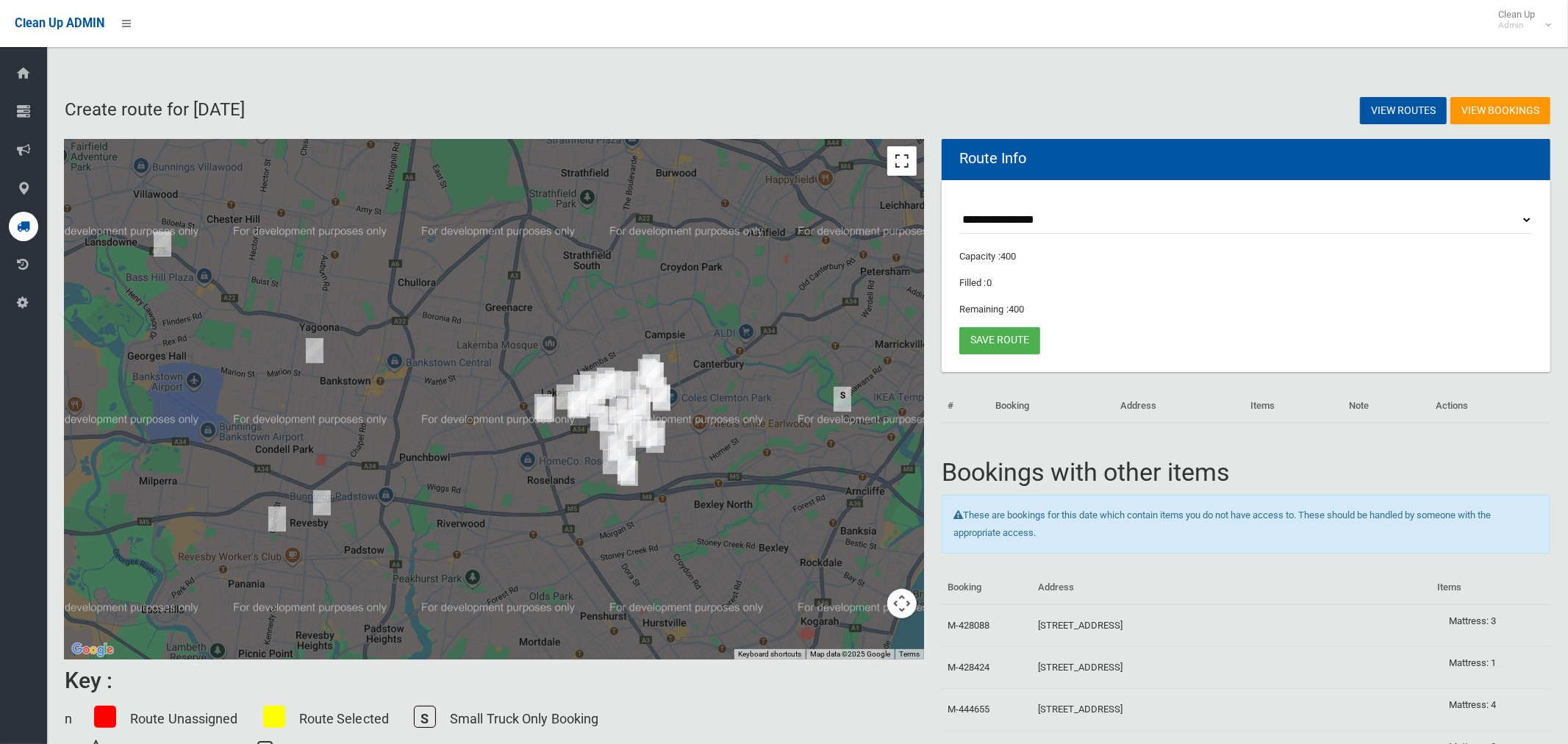
click at [899, 161] on button "Toggle fullscreen view" at bounding box center [901, 160] width 29 height 29
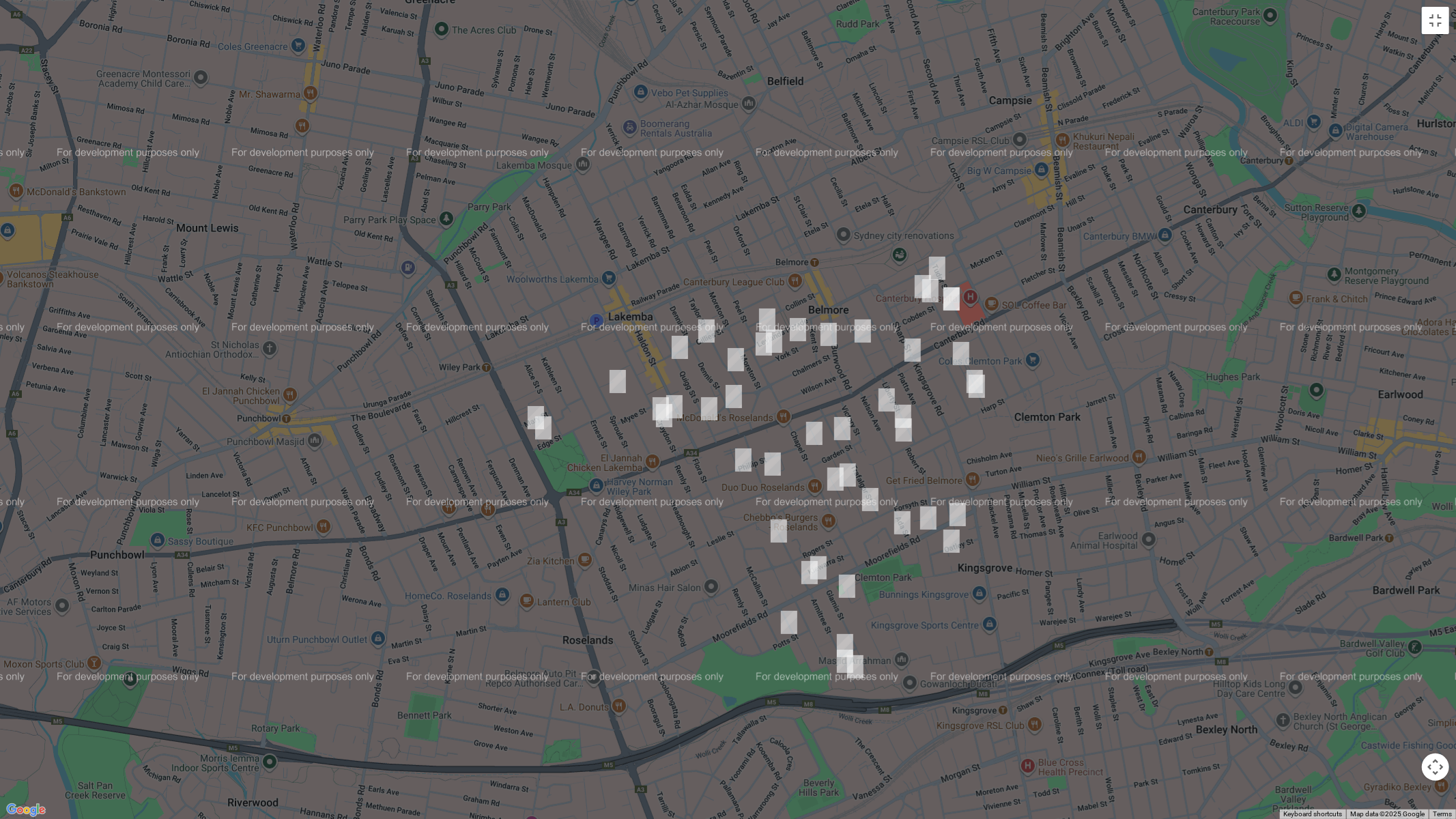
click at [912, 353] on img "628 Canterbury Road, BELMORE NSW 2192" at bounding box center [912, 351] width 27 height 34
click at [905, 404] on img "19A Harp Street, BELMORE NSW 2192" at bounding box center [902, 417] width 27 height 34
click at [927, 513] on img "13 Moorefields Road, KINGSGROVE NSW 2208" at bounding box center [927, 518] width 27 height 34
click at [961, 518] on img "24 Moorefields Road, KINGSGROVE NSW 2208" at bounding box center [957, 515] width 27 height 34
click at [526, 410] on img "150 King Georges Road, WILEY PARK NSW 2195" at bounding box center [535, 418] width 27 height 34
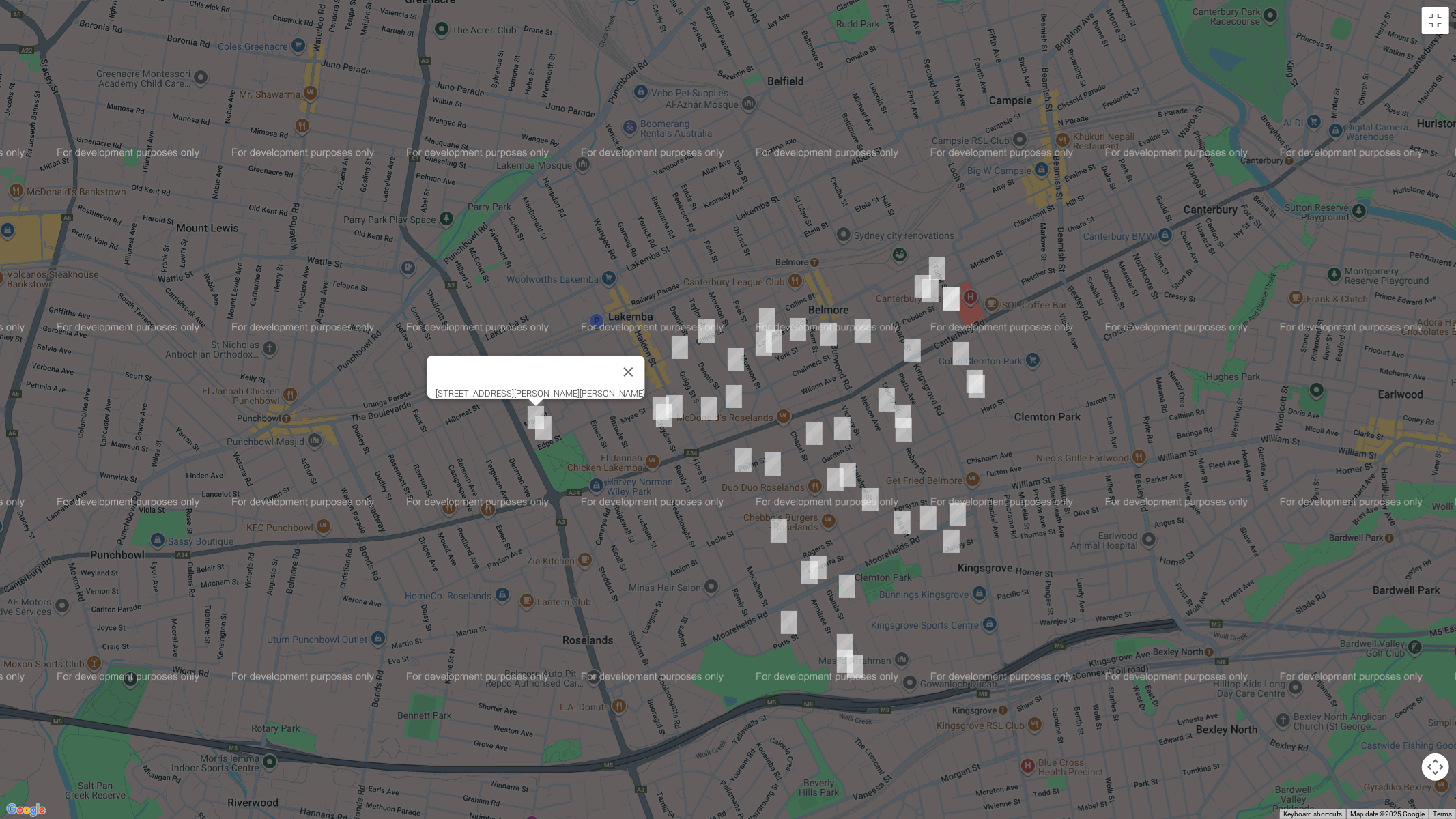
click at [779, 531] on img "18 Bower Street, ROSELANDS NSW 2196" at bounding box center [778, 531] width 27 height 34
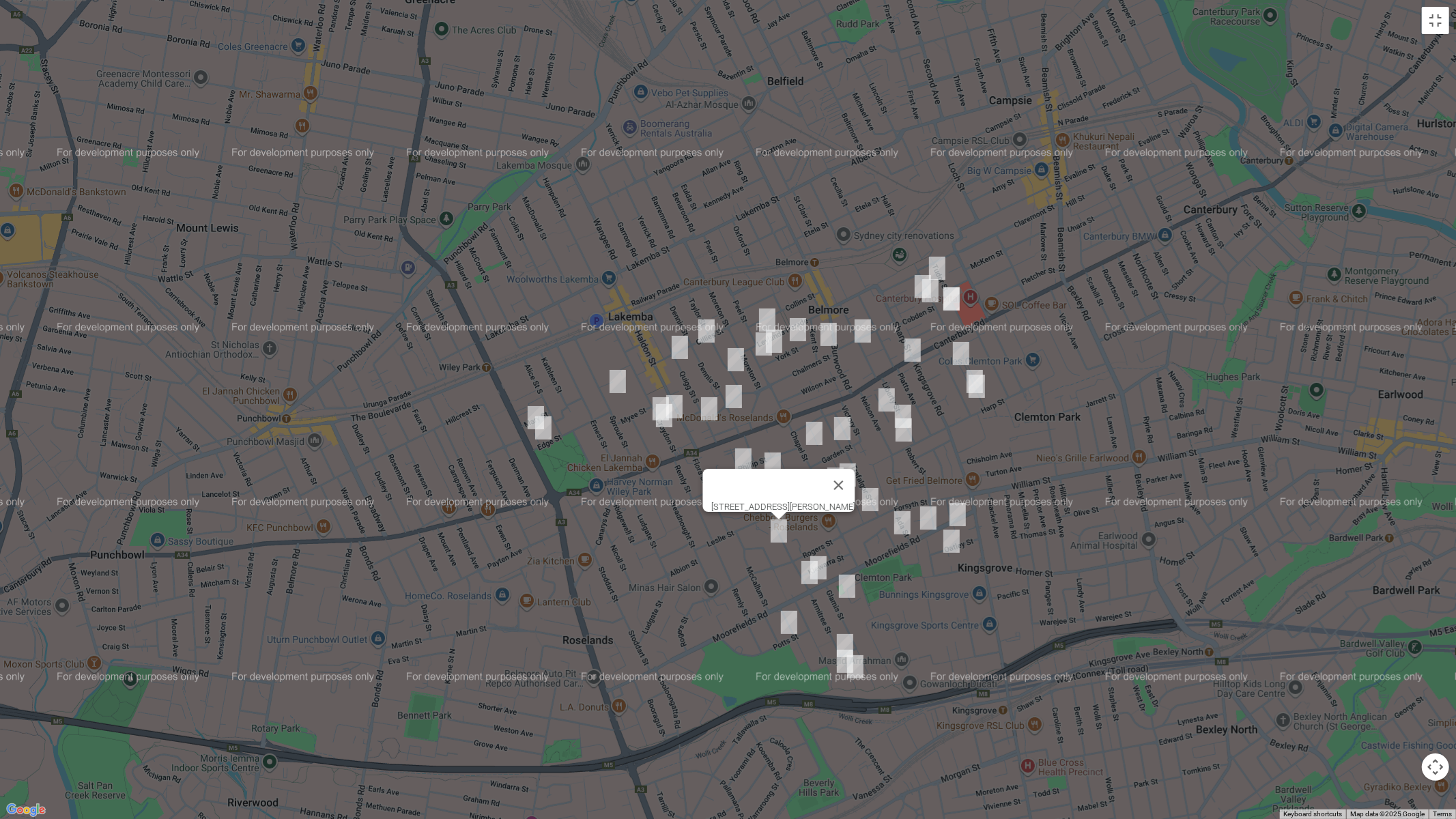
click at [830, 557] on img "18B Armitree Street, KINGSGROVE NSW 2208" at bounding box center [818, 568] width 27 height 34
click at [804, 577] on img "15 Armitree Street, KINGSGROVE NSW 2208" at bounding box center [809, 573] width 27 height 34
click at [848, 592] on img "11A Glamis Street, KINGSGROVE NSW 2208" at bounding box center [846, 587] width 27 height 34
click at [791, 620] on img "22 Lees Road, KINGSGROVE NSW 2208" at bounding box center [788, 623] width 27 height 34
click at [840, 633] on img "81 Armitree Street, KINGSGROVE NSW 2208" at bounding box center [844, 646] width 27 height 34
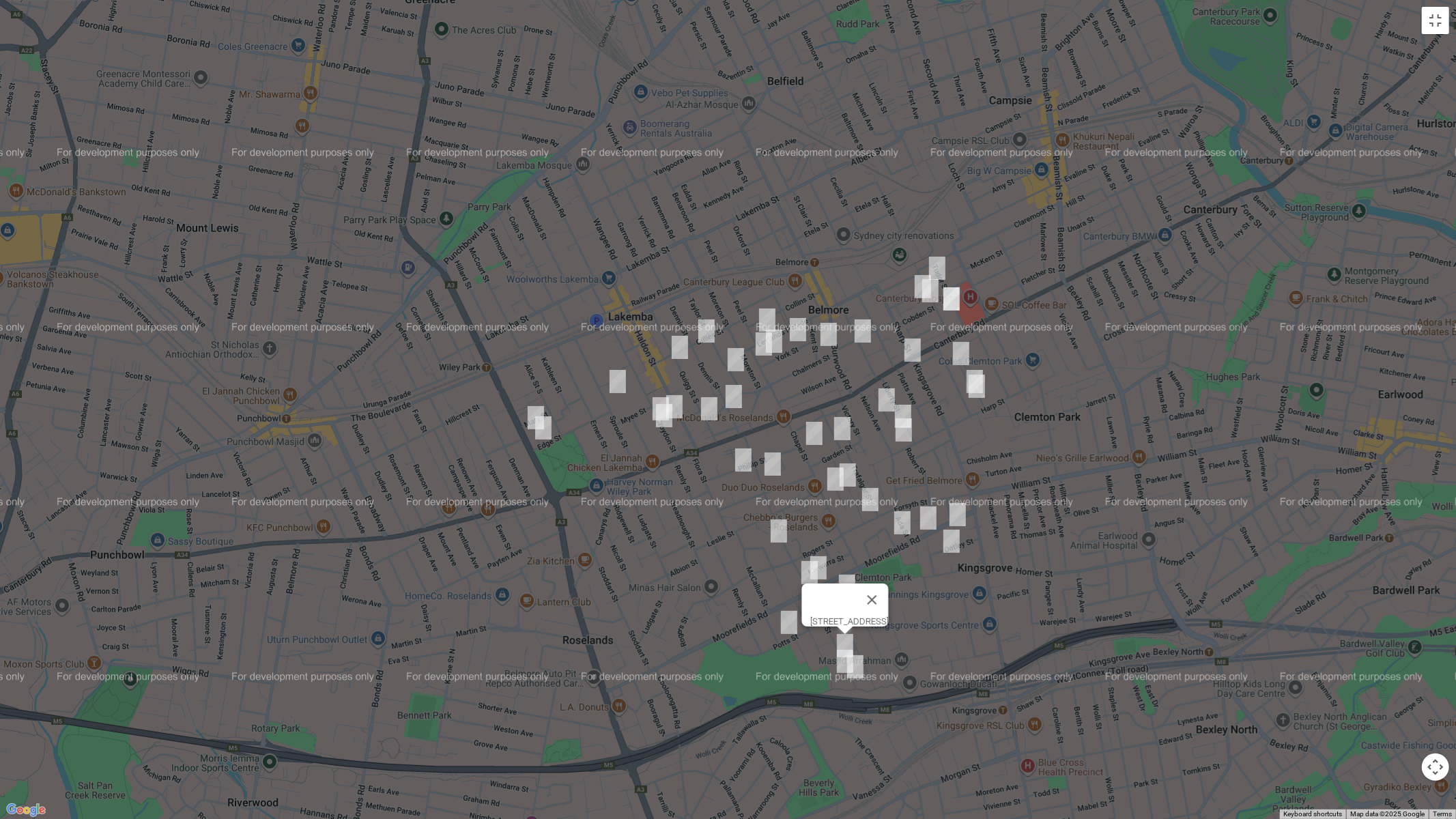
click at [831, 666] on img "76 Rosebank Avenue, KINGSGROVE NSW 2208" at bounding box center [844, 662] width 27 height 34
click at [855, 670] on img "103 Armitree Street, KINGSGROVE NSW 2208" at bounding box center [855, 667] width 27 height 34
click at [904, 530] on img "58 Cripps Avenue, KINGSGROVE NSW 2208" at bounding box center [902, 523] width 27 height 34
click at [947, 548] on img "22 Oatley Street, KINGSGROVE NSW 2208" at bounding box center [951, 542] width 27 height 34
click at [954, 537] on img "22 Oatley Street, KINGSGROVE NSW 2208" at bounding box center [951, 542] width 27 height 34
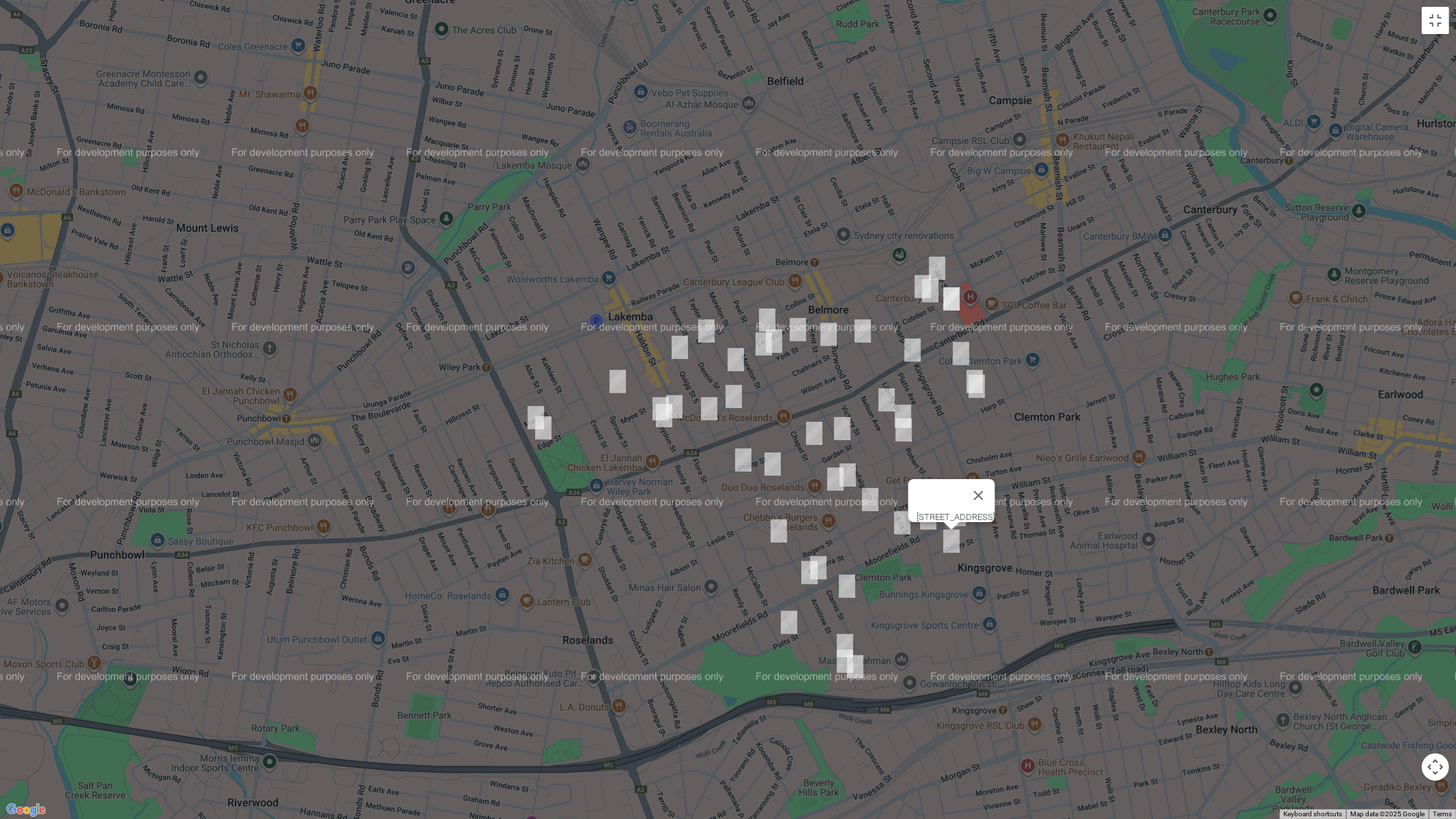
click at [840, 433] on img "27 Trafalgar Street, BELMORE NSW 2192" at bounding box center [842, 429] width 27 height 34
click at [812, 432] on img "28 Chapel Street, BELMORE NSW 2192" at bounding box center [814, 434] width 27 height 34
drag, startPoint x: 743, startPoint y: 458, endPoint x: 765, endPoint y: 459, distance: 22.0
click at [744, 456] on img "56 Phillip Street, ROSELANDS NSW 2196" at bounding box center [743, 460] width 27 height 34
click at [745, 461] on img "56 Phillip Street, ROSELANDS NSW 2196" at bounding box center [743, 460] width 27 height 34
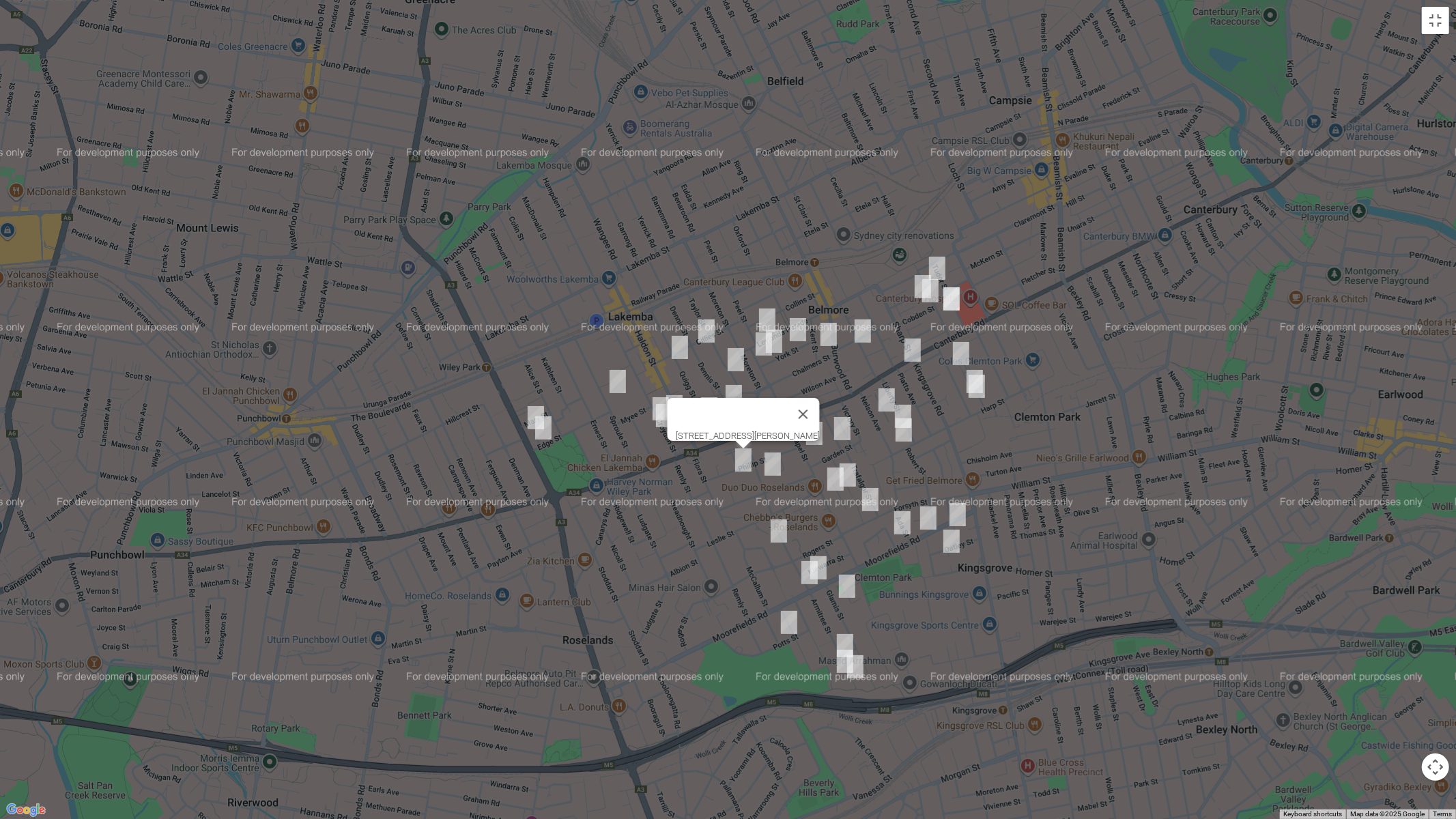
click at [775, 468] on img "20 Legge Street, ROSELANDS NSW 2196" at bounding box center [772, 464] width 27 height 34
click at [850, 471] on img "13 Eleanor Avenue, BELMORE NSW 2192" at bounding box center [847, 476] width 27 height 34
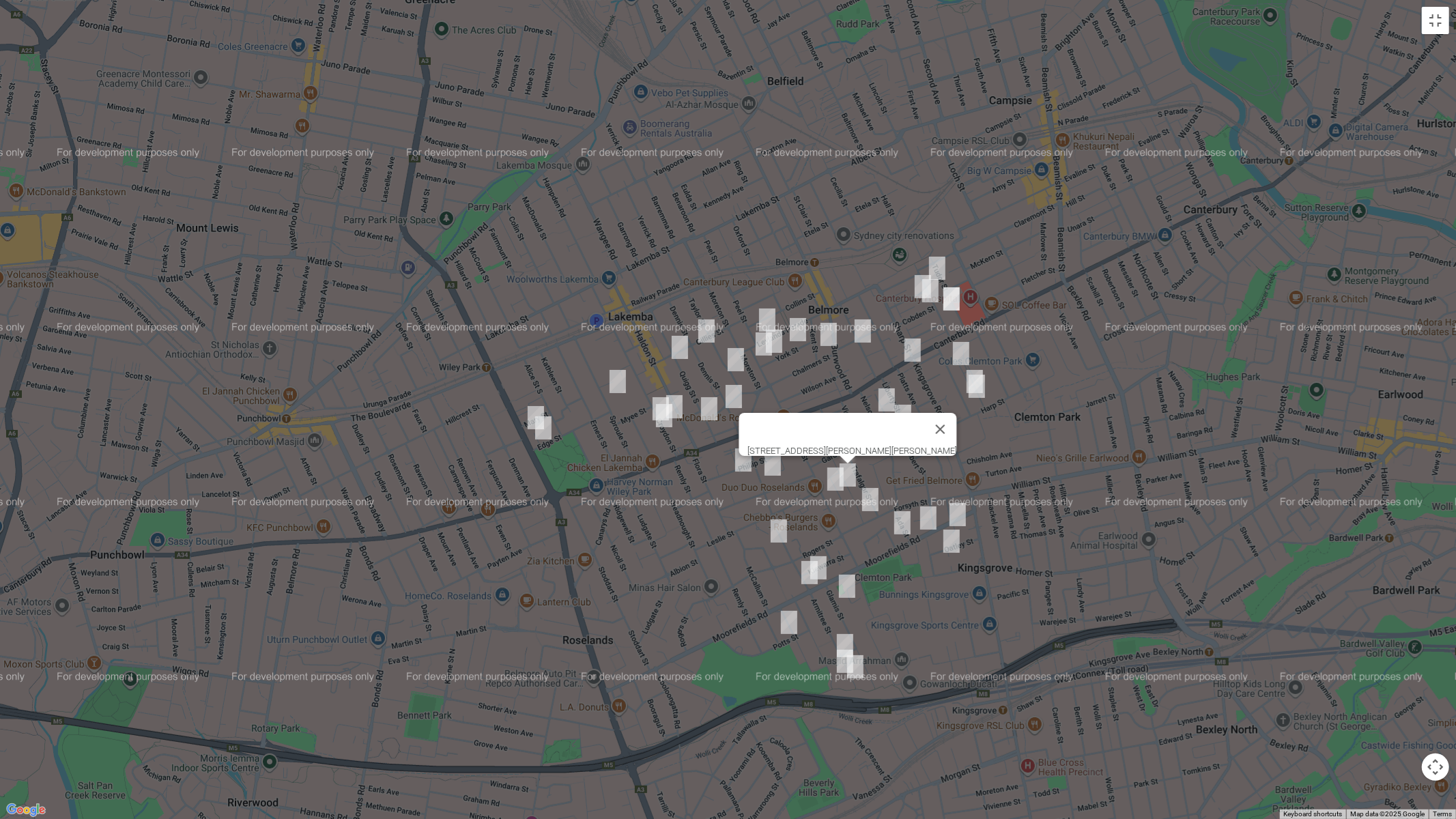
drag, startPoint x: 826, startPoint y: 482, endPoint x: 852, endPoint y: 486, distance: 26.3
click at [826, 482] on img "66 Chapel Street, BELMORE NSW 2192" at bounding box center [835, 480] width 27 height 34
click at [873, 495] on img "15 Marlene Place, BELMORE NSW 2192" at bounding box center [869, 500] width 27 height 34
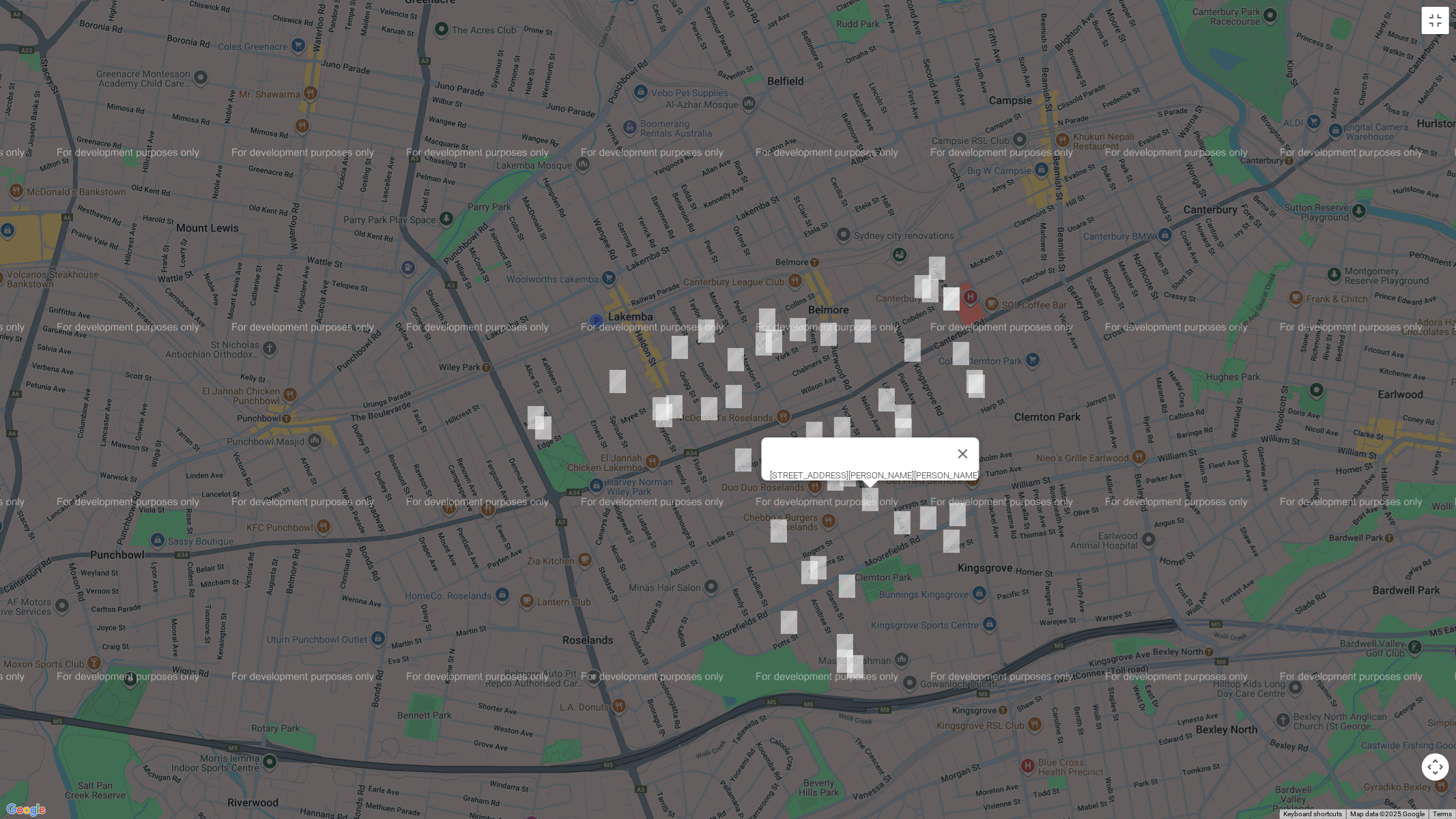
click at [889, 397] on img "22 Nelson Avenue, BELMORE NSW 2192" at bounding box center [886, 401] width 27 height 34
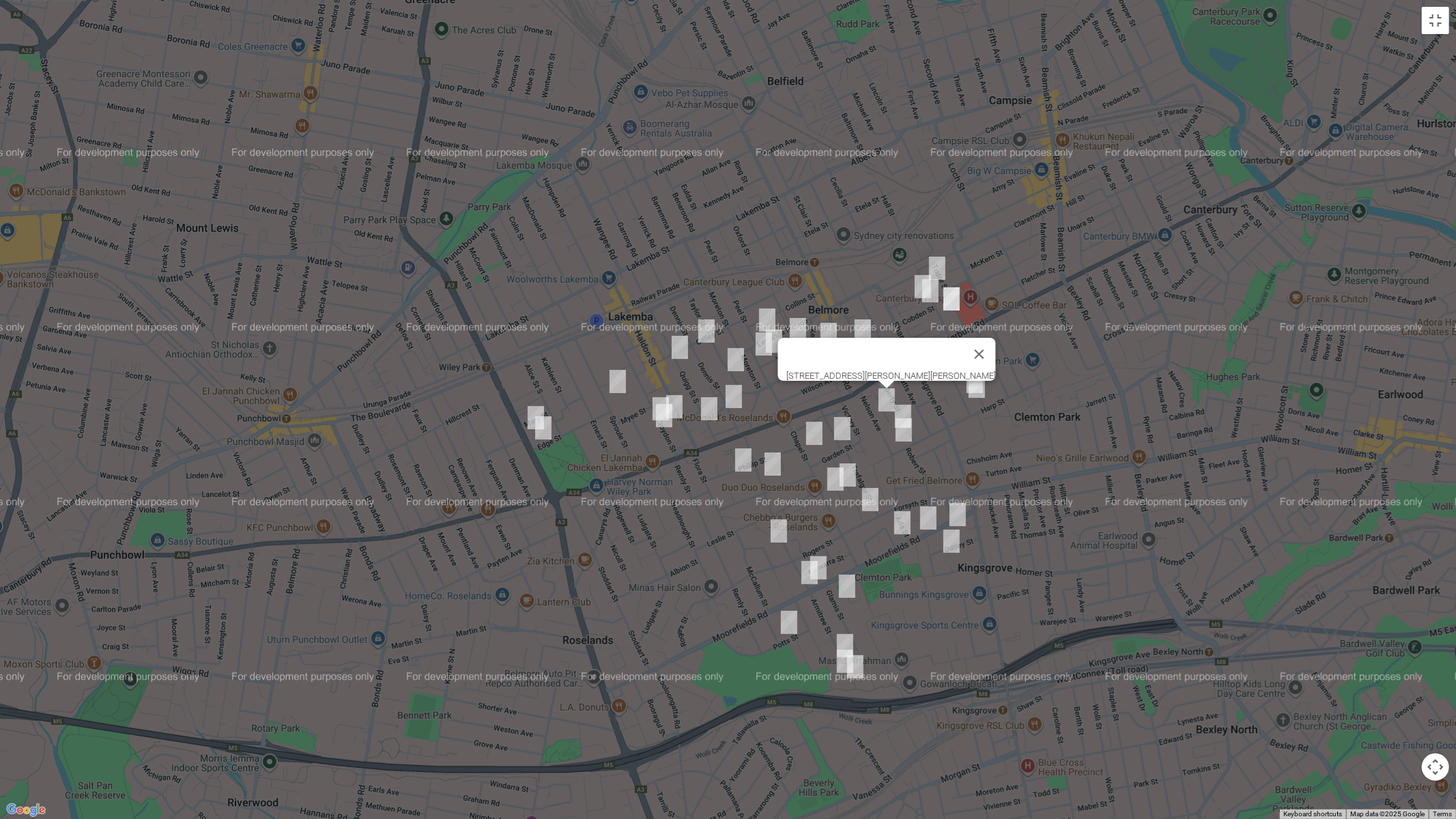
click at [906, 436] on img "3/52 Nelson Avenue, BELMORE NSW 2192" at bounding box center [903, 430] width 27 height 34
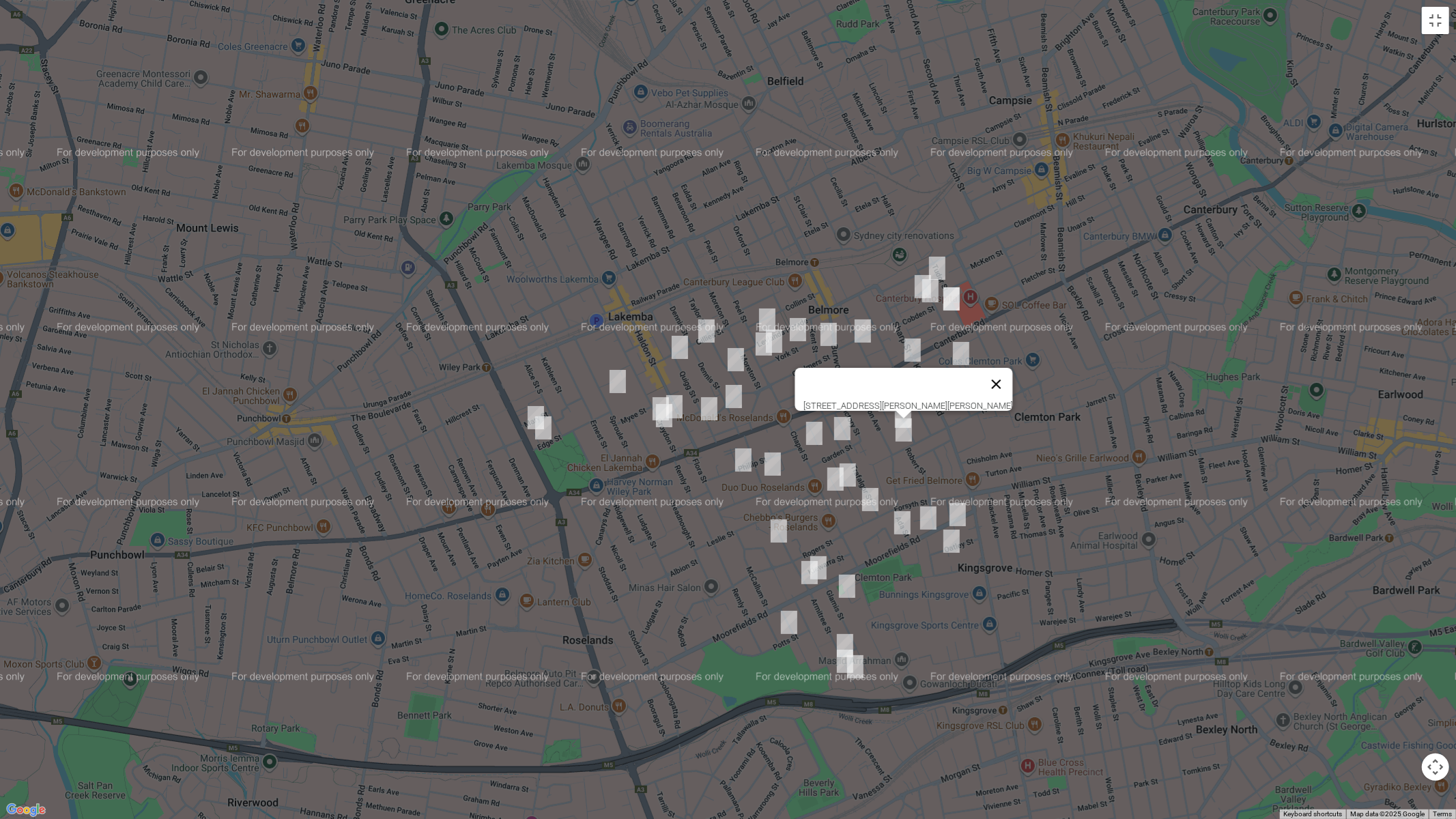
click at [980, 383] on button "Close" at bounding box center [996, 384] width 33 height 33
click at [960, 353] on img "20 Chelmsford Avenue, BELMORE NSW 2192" at bounding box center [960, 354] width 27 height 34
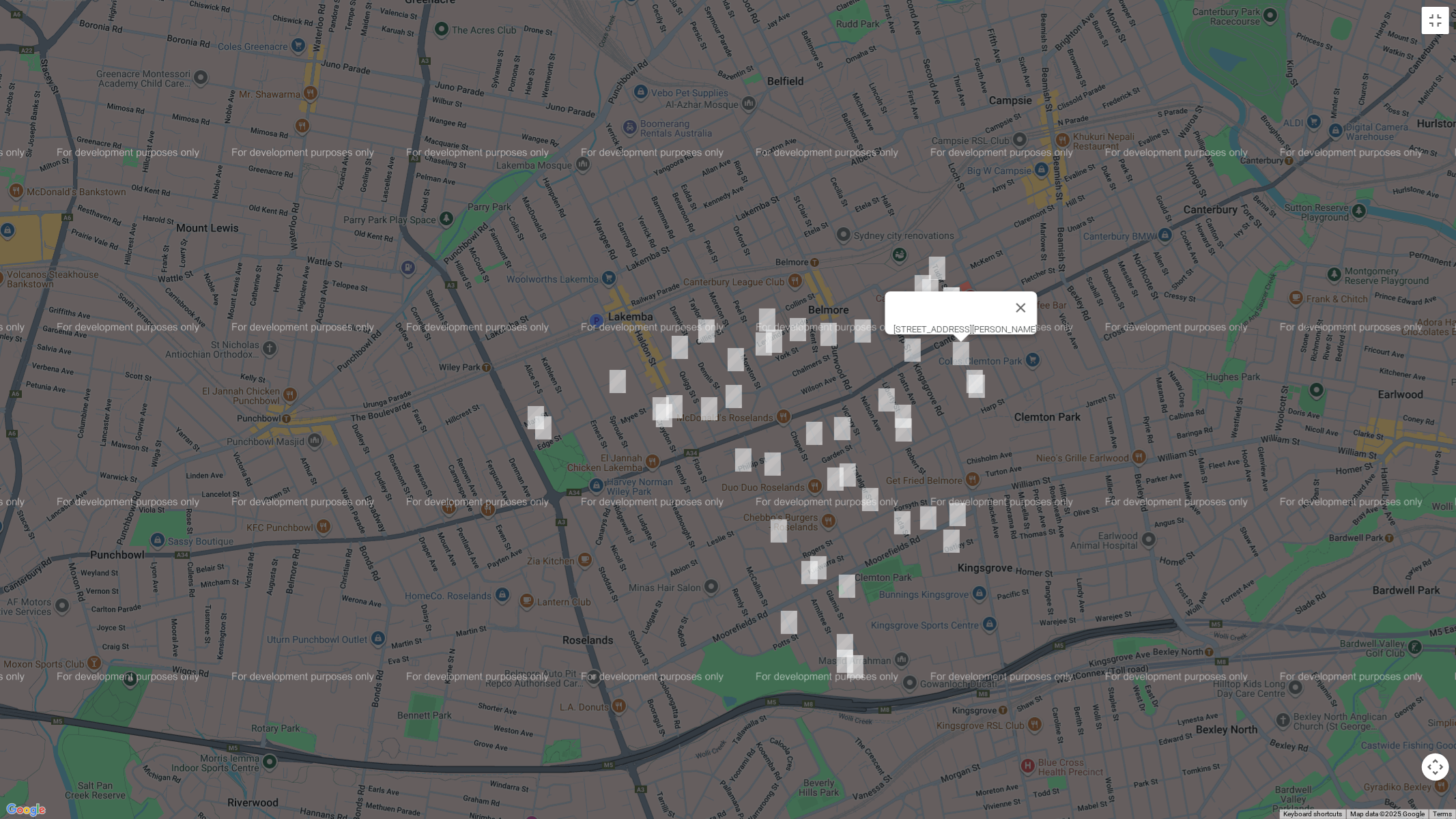
click at [978, 366] on img "48 Chelmsford Avenue, BELMORE NSW 2192" at bounding box center [974, 382] width 27 height 34
click at [979, 392] on img "52 Chelmsford Avenue, BELMORE NSW 2192" at bounding box center [976, 387] width 27 height 34
click at [942, 266] on img "18 Waverley Street, BELMORE NSW 2192" at bounding box center [936, 268] width 27 height 34
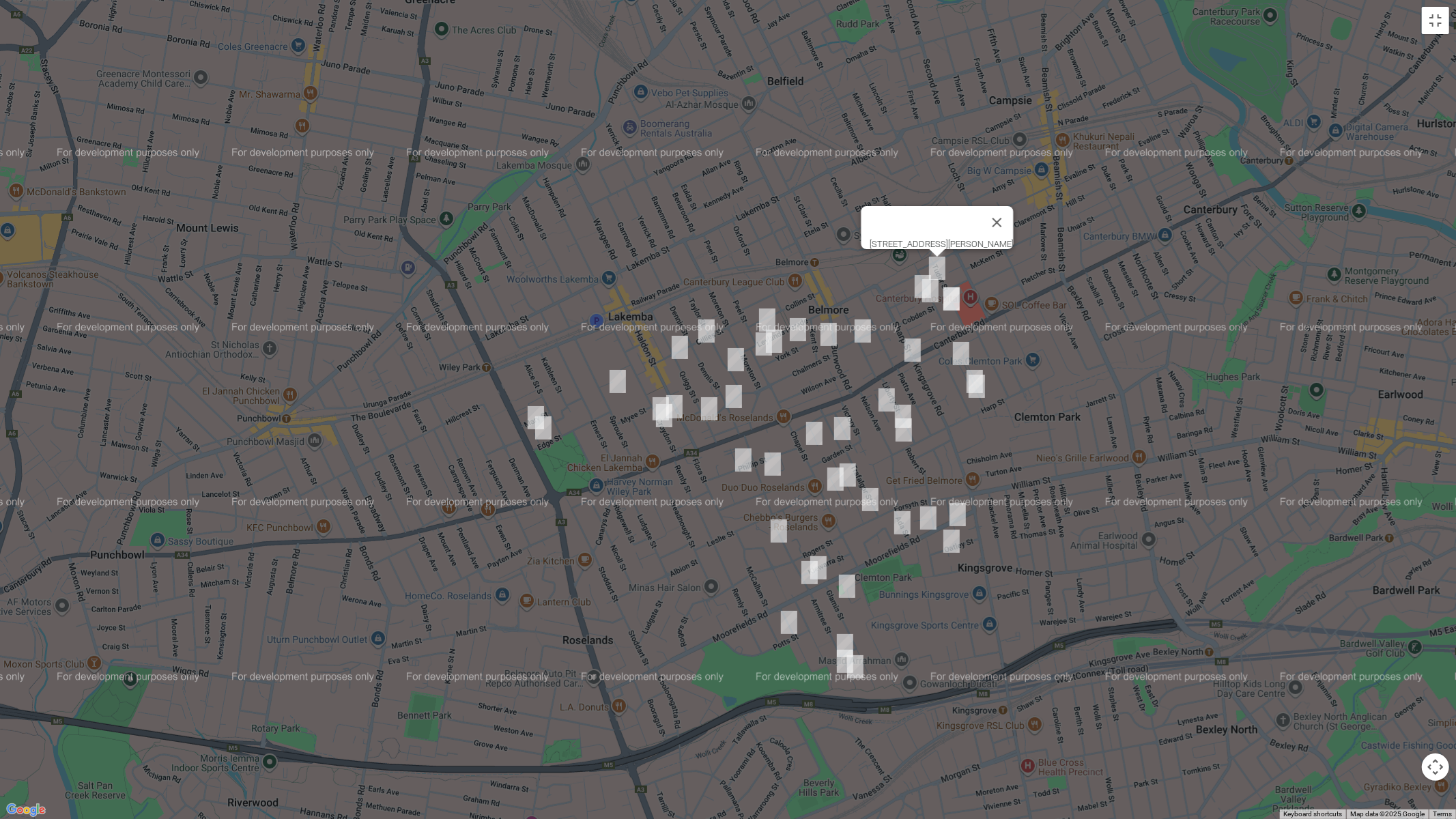
click at [910, 283] on img "8 Rydge Street, BELMORE NSW 2192" at bounding box center [922, 287] width 27 height 34
click at [931, 295] on img "3 Cobden Street, BELMORE NSW 2192" at bounding box center [930, 291] width 27 height 34
click at [947, 307] on img "2/48 Waverley Street, BELMORE NSW 2192" at bounding box center [951, 299] width 27 height 34
click at [868, 333] on img "29 Drummond Street, BELMORE NSW 2192" at bounding box center [862, 331] width 27 height 34
click at [797, 317] on img "21 York Street, BELMORE NSW 2192" at bounding box center [797, 330] width 27 height 34
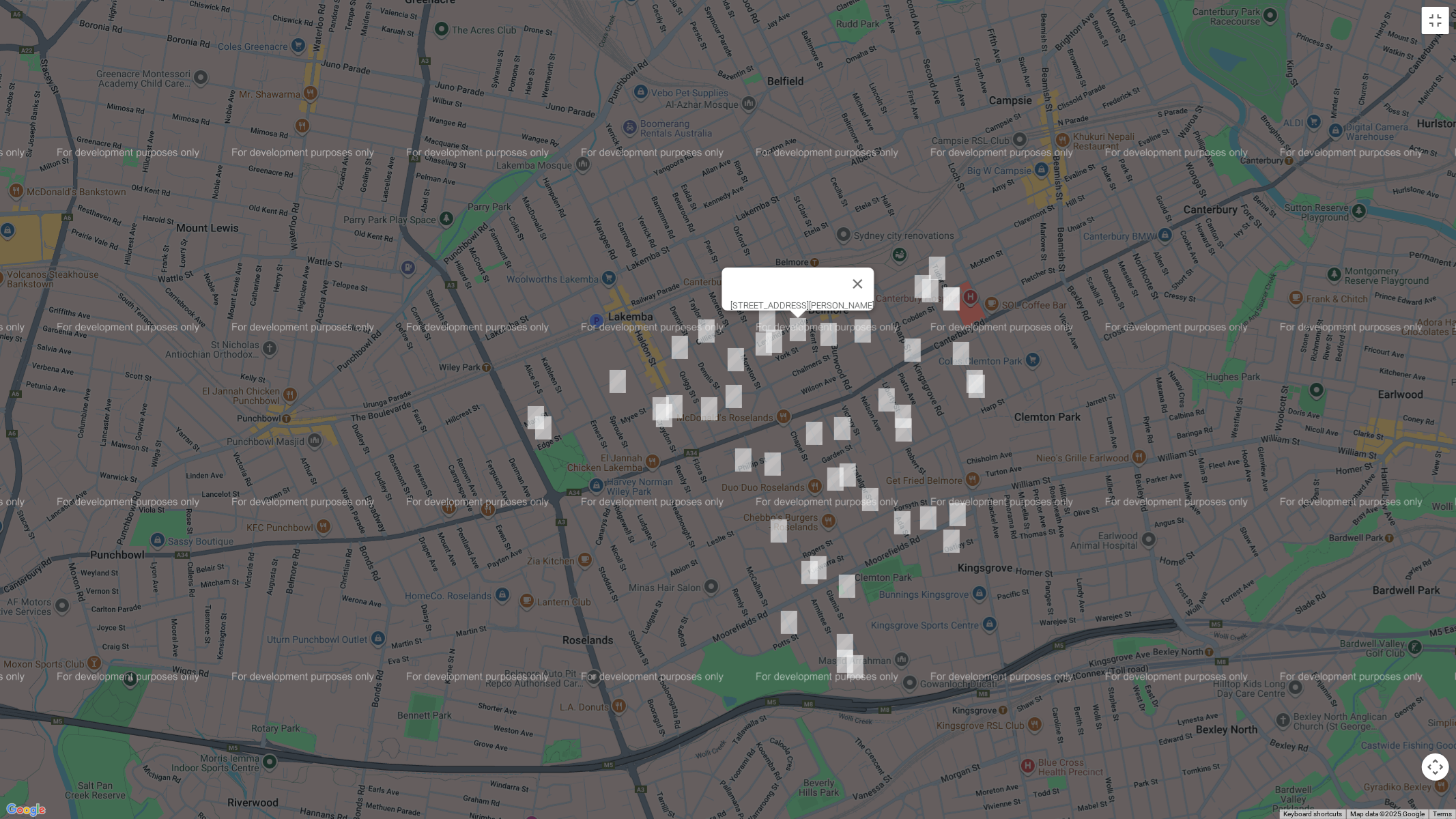
click at [828, 333] on img "34 Kent Street, BELMORE NSW 2192" at bounding box center [828, 334] width 27 height 34
click at [864, 333] on img "29 Drummond Street, BELMORE NSW 2192" at bounding box center [862, 331] width 27 height 34
click at [770, 316] on img "97 Leylands Parade, BELMORE NSW 2192" at bounding box center [766, 320] width 27 height 34
click at [761, 342] on img "27 Pithers Street, LAKEMBA NSW 2195" at bounding box center [763, 344] width 27 height 34
click at [785, 347] on img "43 York Street, BELMORE NSW 2192" at bounding box center [774, 342] width 27 height 34
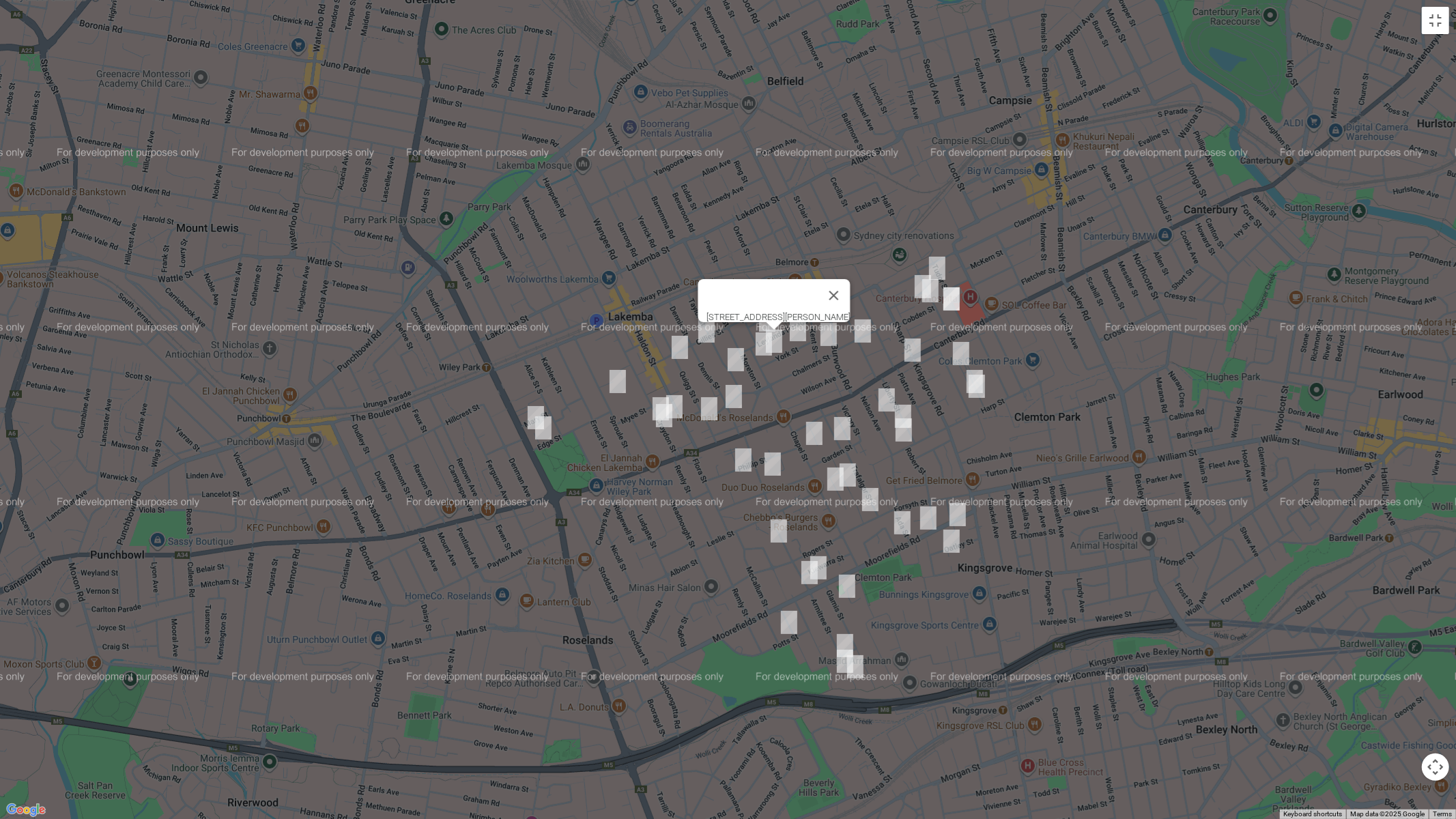
click at [704, 336] on img "32 Gillies Street, LAKEMBA NSW 2195" at bounding box center [706, 331] width 27 height 34
click at [679, 346] on img "61 Quigg Street South, LAKEMBA NSW 2195" at bounding box center [679, 347] width 27 height 34
click at [734, 356] on img "95A Taylor Street, LAKEMBA NSW 2195" at bounding box center [735, 360] width 27 height 34
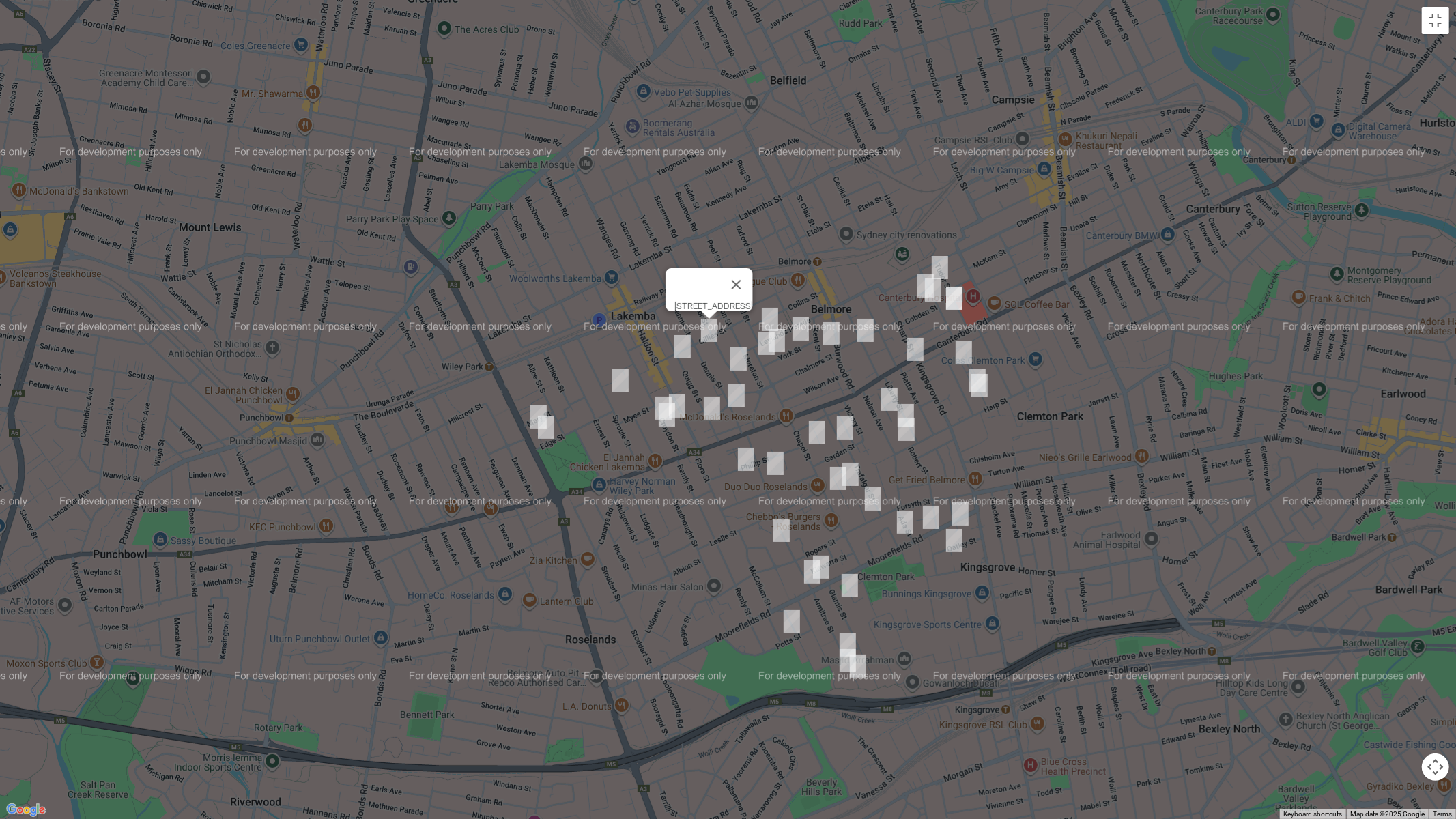
click at [683, 349] on img "61 Quigg Street South, LAKEMBA NSW 2195" at bounding box center [682, 347] width 27 height 34
click at [736, 362] on img "95A Taylor Street, LAKEMBA NSW 2195" at bounding box center [738, 360] width 27 height 34
drag, startPoint x: 737, startPoint y: 391, endPoint x: 726, endPoint y: 399, distance: 13.6
click at [738, 391] on img "92 Chalmers Street, LAKEMBA NSW 2195" at bounding box center [736, 396] width 27 height 34
click at [711, 409] on img "121 Quigg Street South, LAKEMBA NSW 2195" at bounding box center [712, 409] width 27 height 34
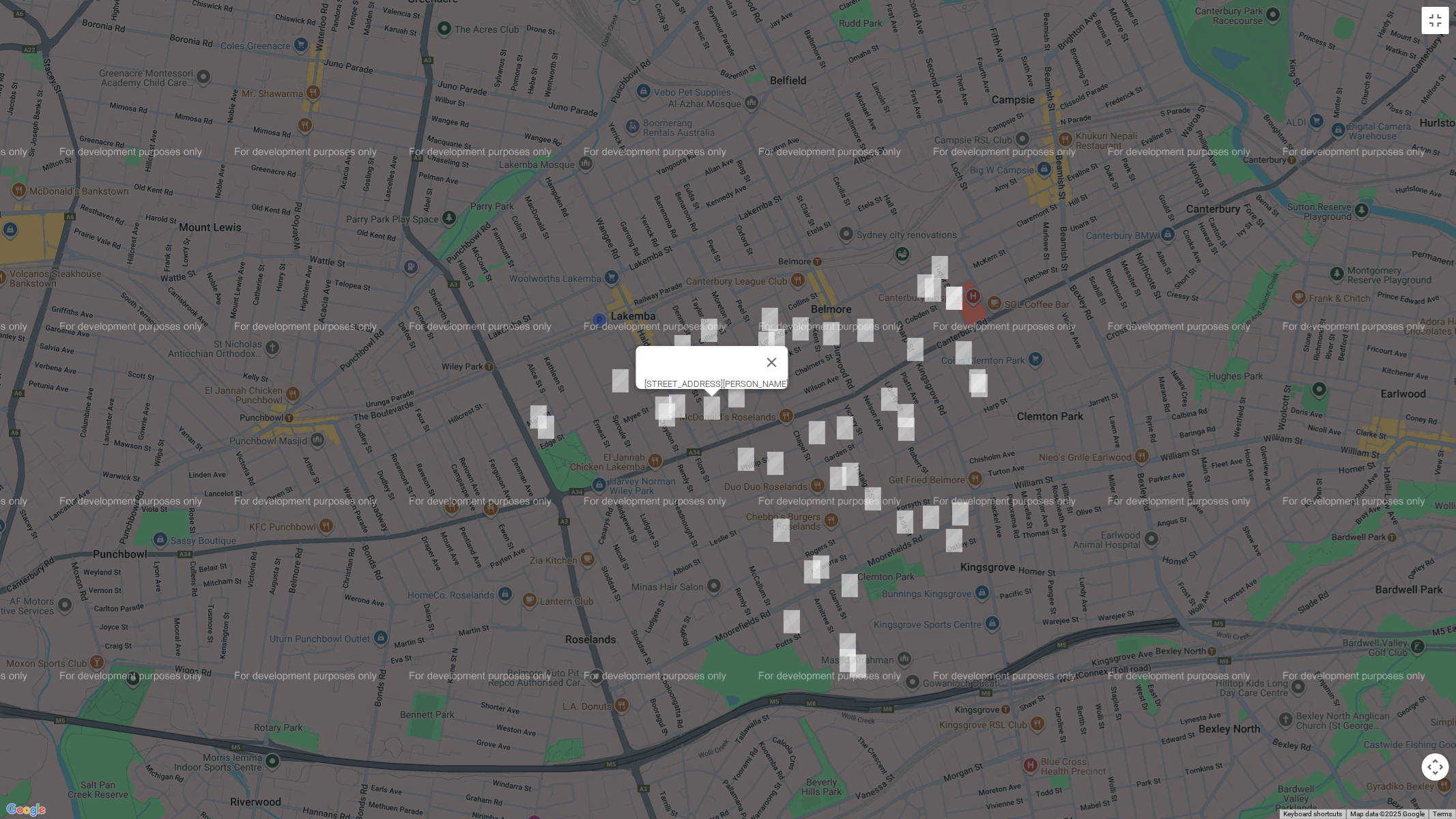
click at [620, 396] on img "84 Sproule Street, LAKEMBA NSW 2195" at bounding box center [620, 381] width 27 height 34
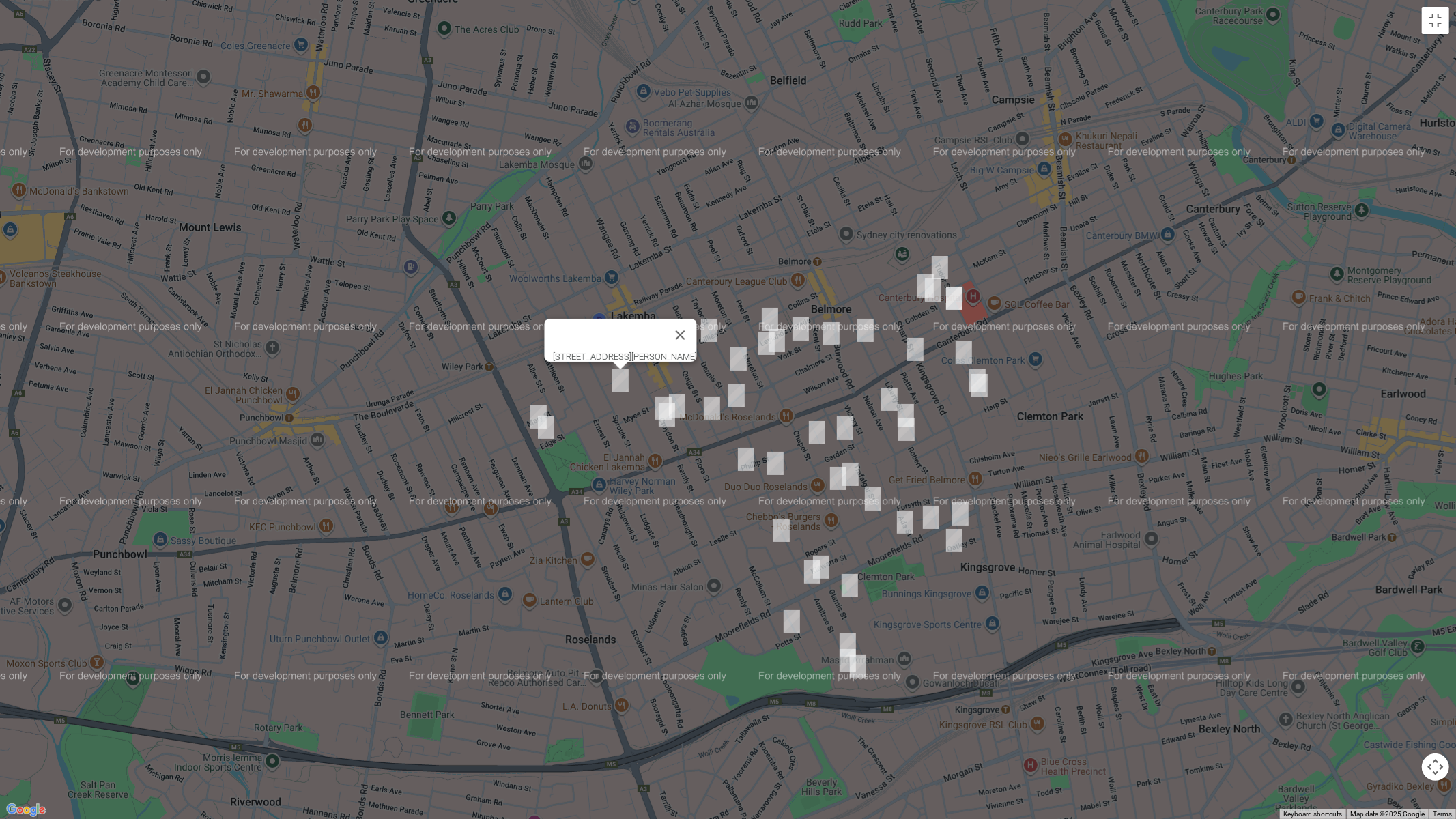
click at [547, 430] on img "3 Lonard Avenue, WILEY PARK NSW 2195" at bounding box center [546, 427] width 27 height 34
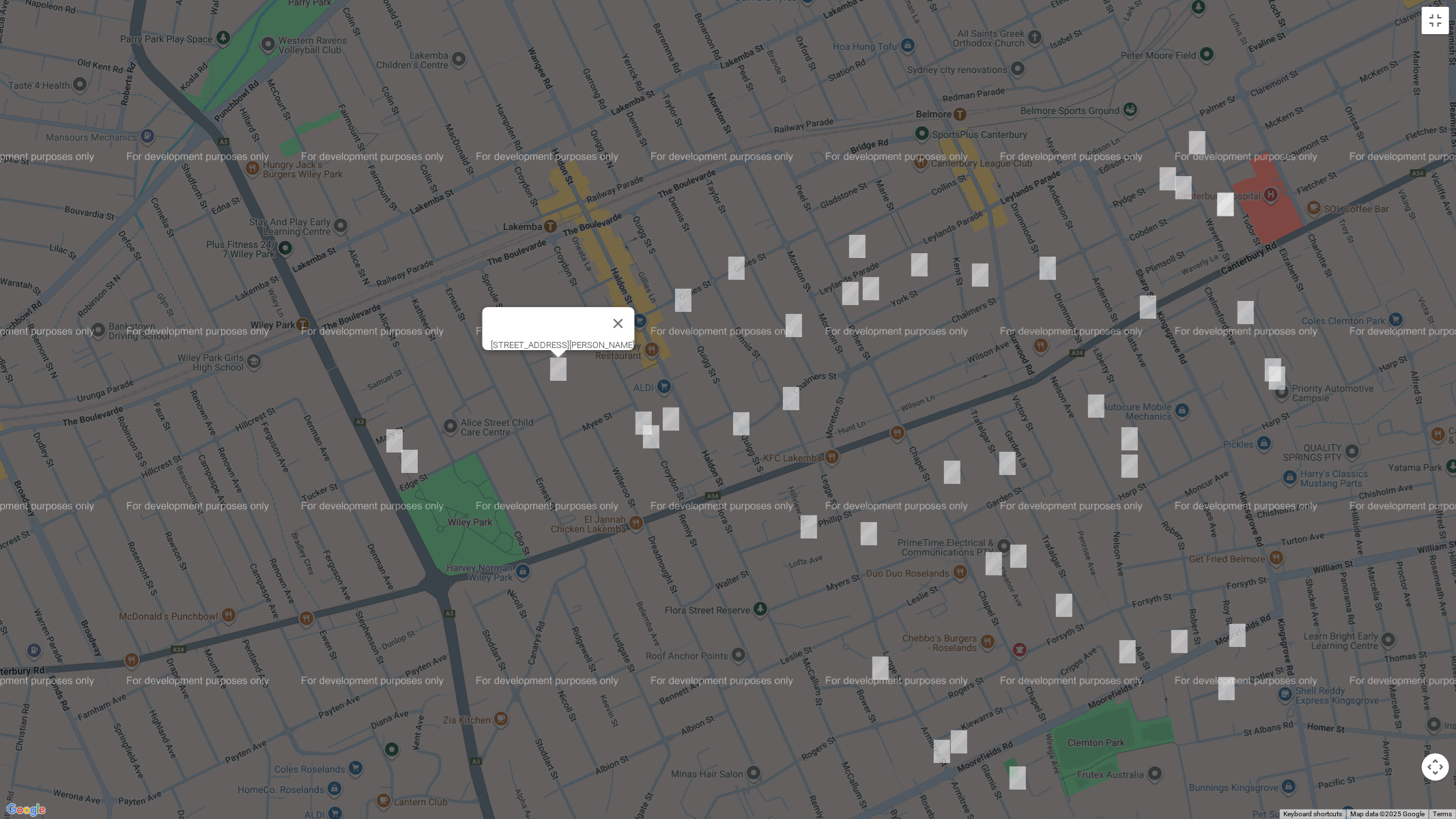
click at [672, 417] on img "110 Croydon Street, LAKEMBA NSW 2195" at bounding box center [670, 419] width 27 height 34
click at [636, 415] on img "99 Croydon Street, LAKEMBA NSW 2195" at bounding box center [643, 423] width 27 height 34
click at [651, 439] on img "109 Croydon Street, LAKEMBA NSW 2195" at bounding box center [650, 437] width 27 height 34
click at [409, 465] on img "3 Lonard Avenue, WILEY PARK NSW 2195" at bounding box center [409, 462] width 27 height 34
click at [1223, 201] on img "1/48 Waverley Street, BELMORE NSW 2192" at bounding box center [1225, 205] width 27 height 34
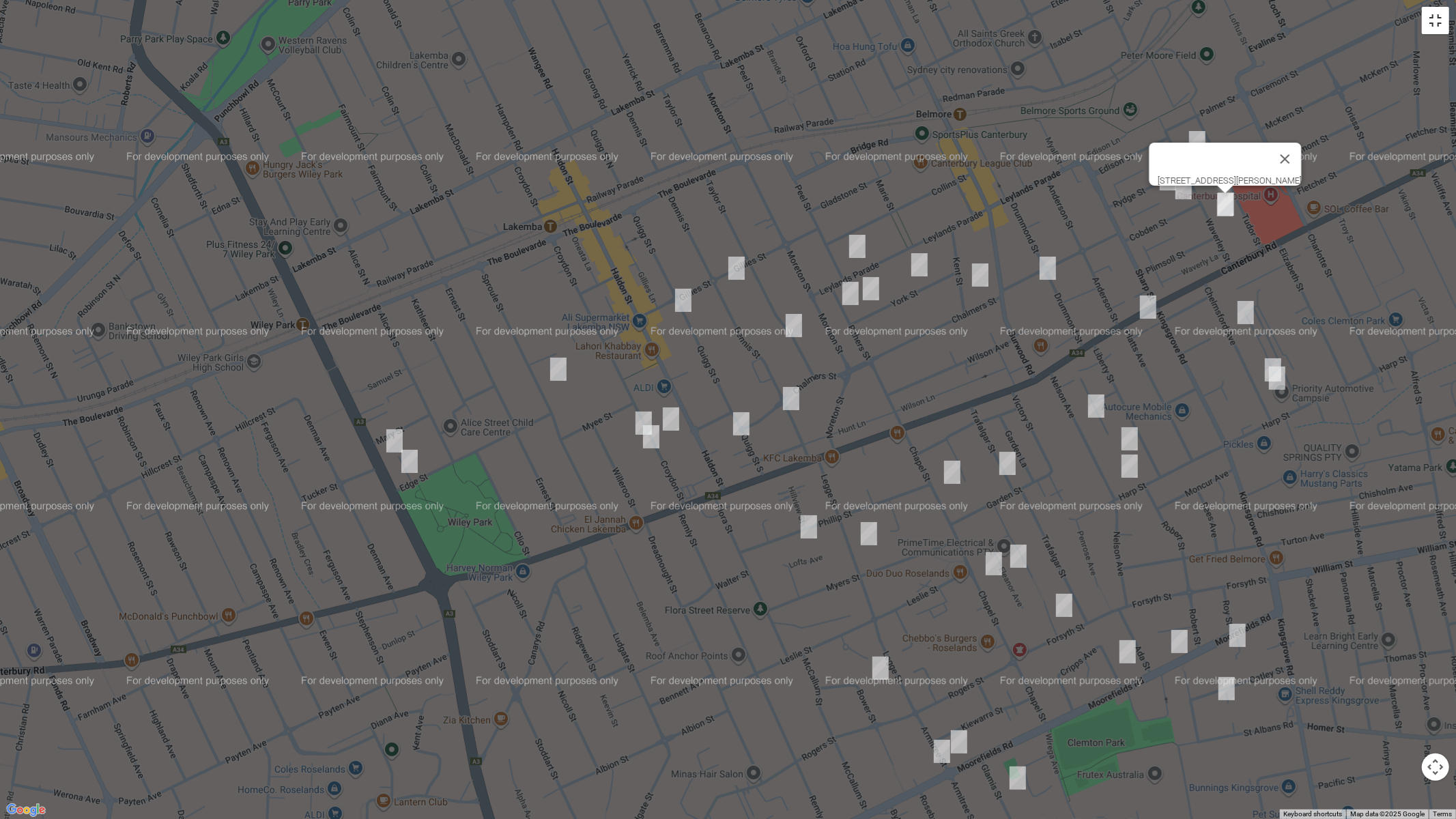
click at [1436, 27] on button "Toggle fullscreen view" at bounding box center [1435, 20] width 27 height 27
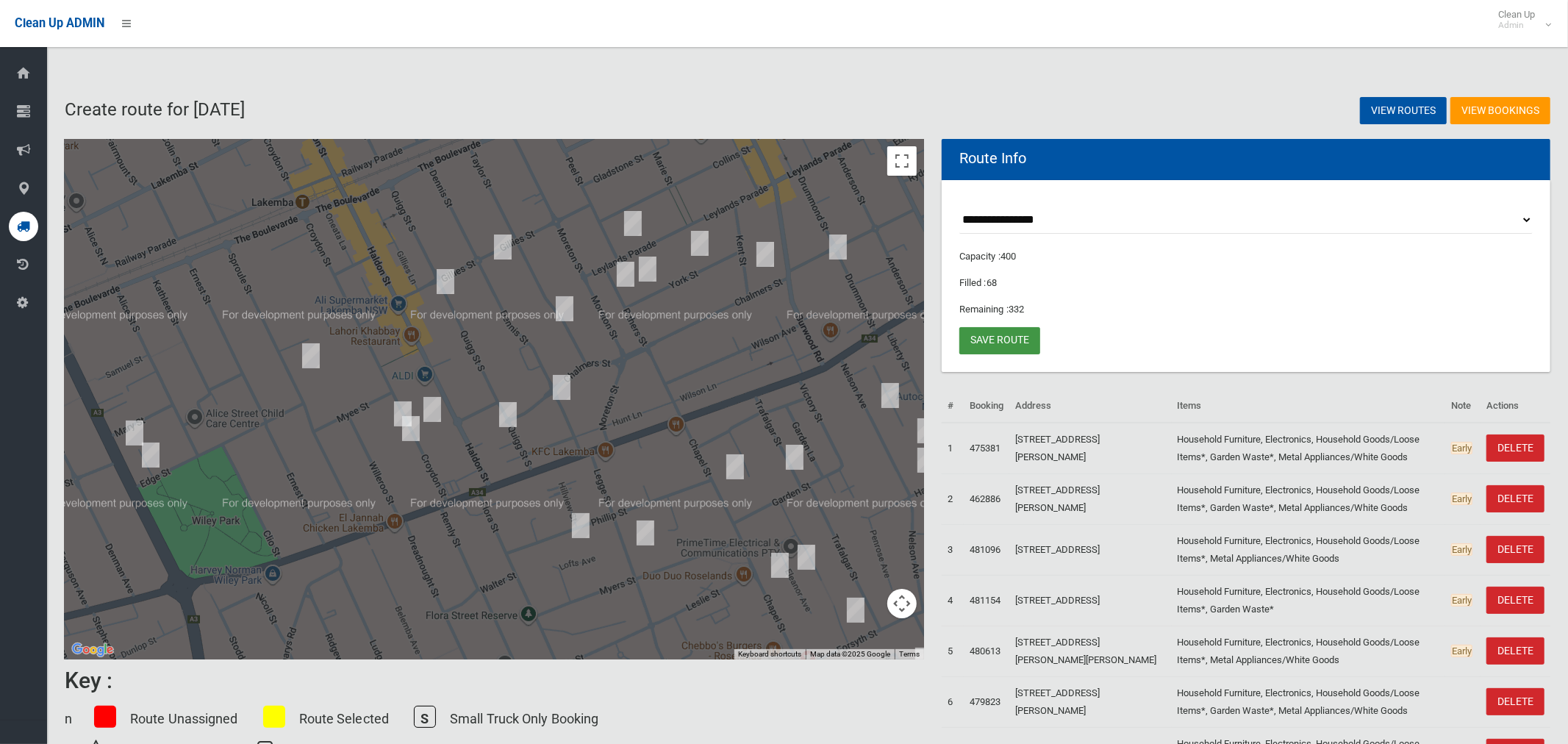
click at [1005, 341] on link "Save route" at bounding box center [1000, 341] width 81 height 27
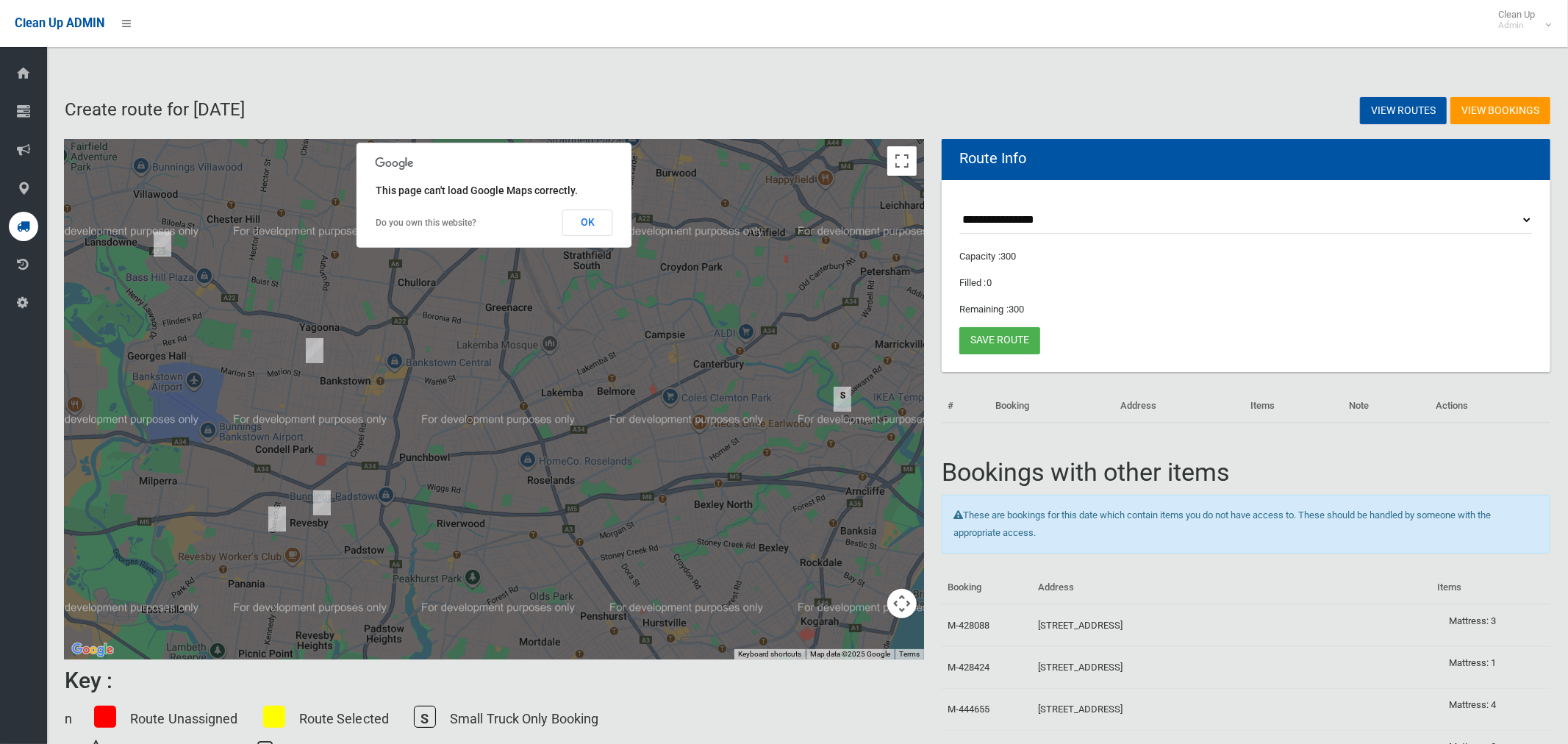
click at [319, 507] on img "2/29 Langdale Avenue, REVESBY NSW 2212" at bounding box center [321, 504] width 29 height 37
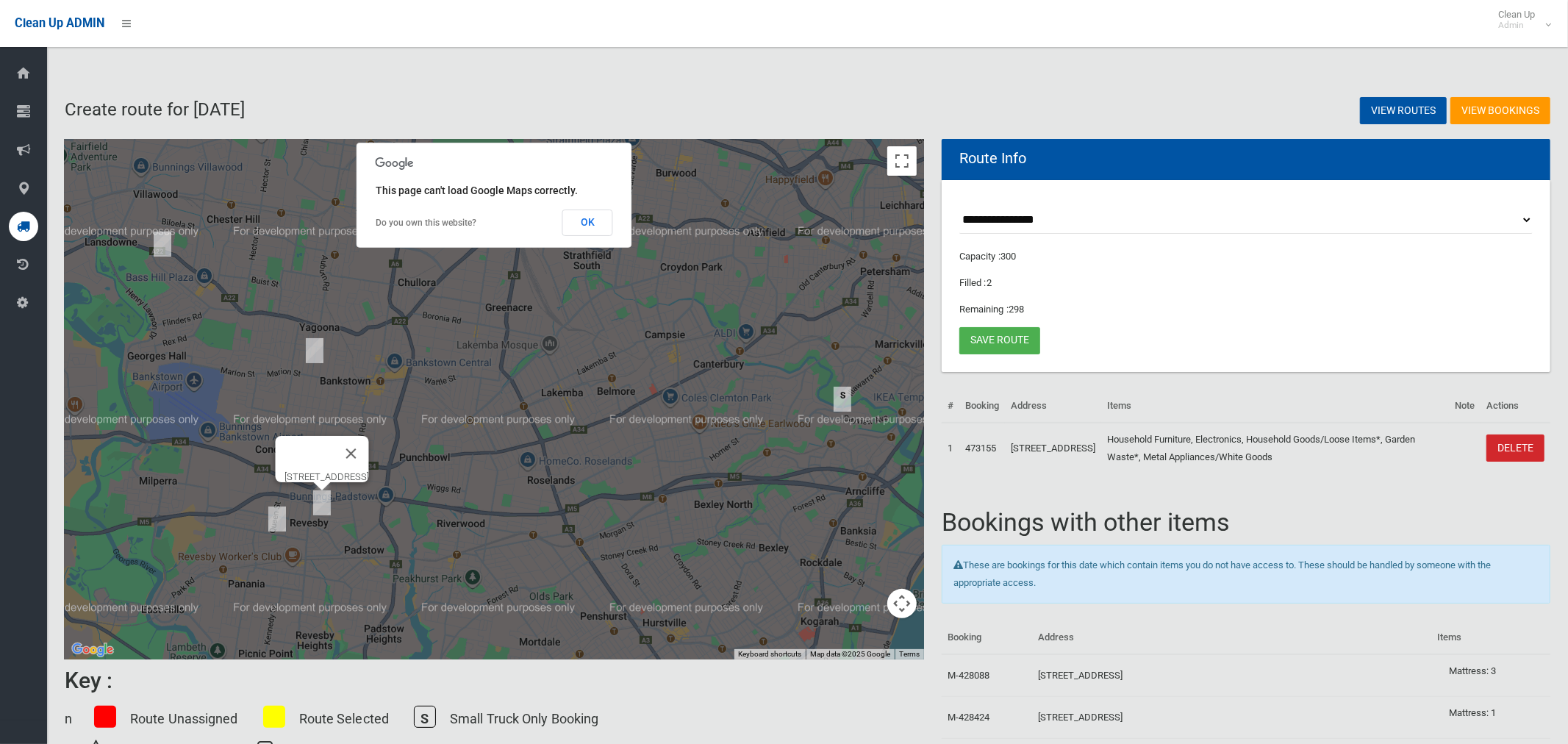
click at [275, 525] on img "4 Creswell Street, REVESBY NSW 2212" at bounding box center [276, 519] width 29 height 37
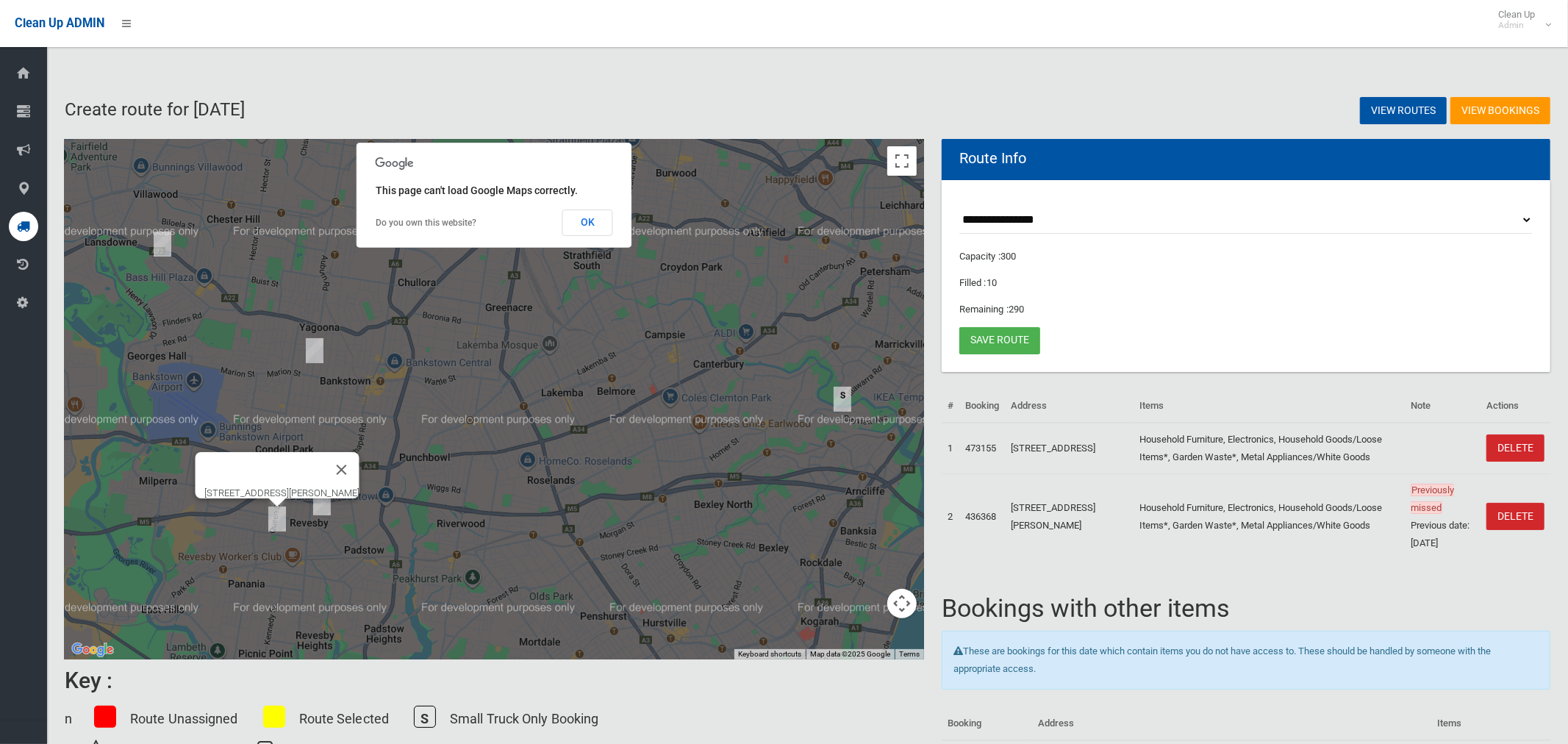
click at [275, 525] on img "4 Creswell Street, REVESBY NSW 2212" at bounding box center [276, 519] width 29 height 37
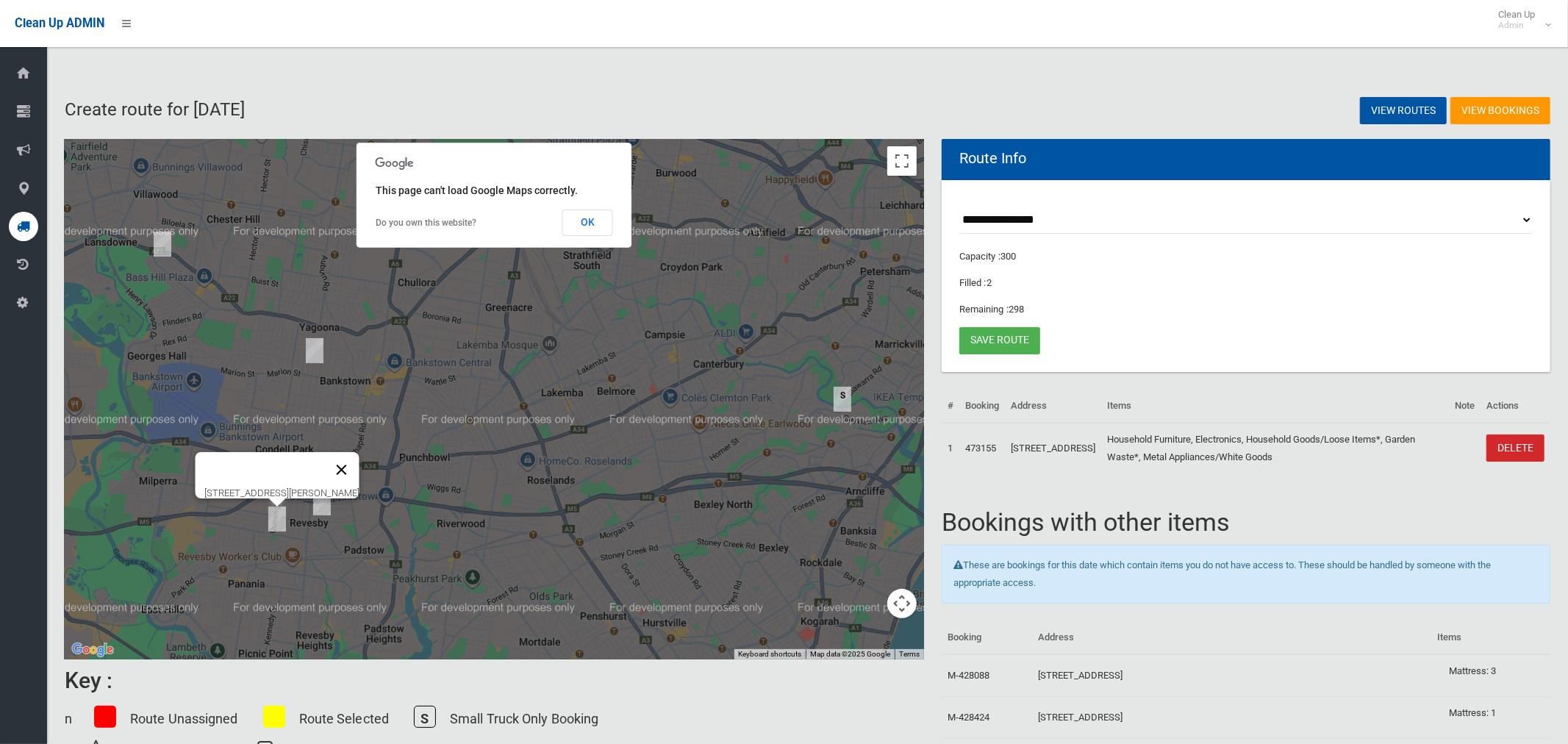
click at [349, 461] on button "Close" at bounding box center [341, 470] width 35 height 35
click at [322, 505] on img "2/29 Langdale Avenue, REVESBY NSW 2212" at bounding box center [321, 504] width 29 height 37
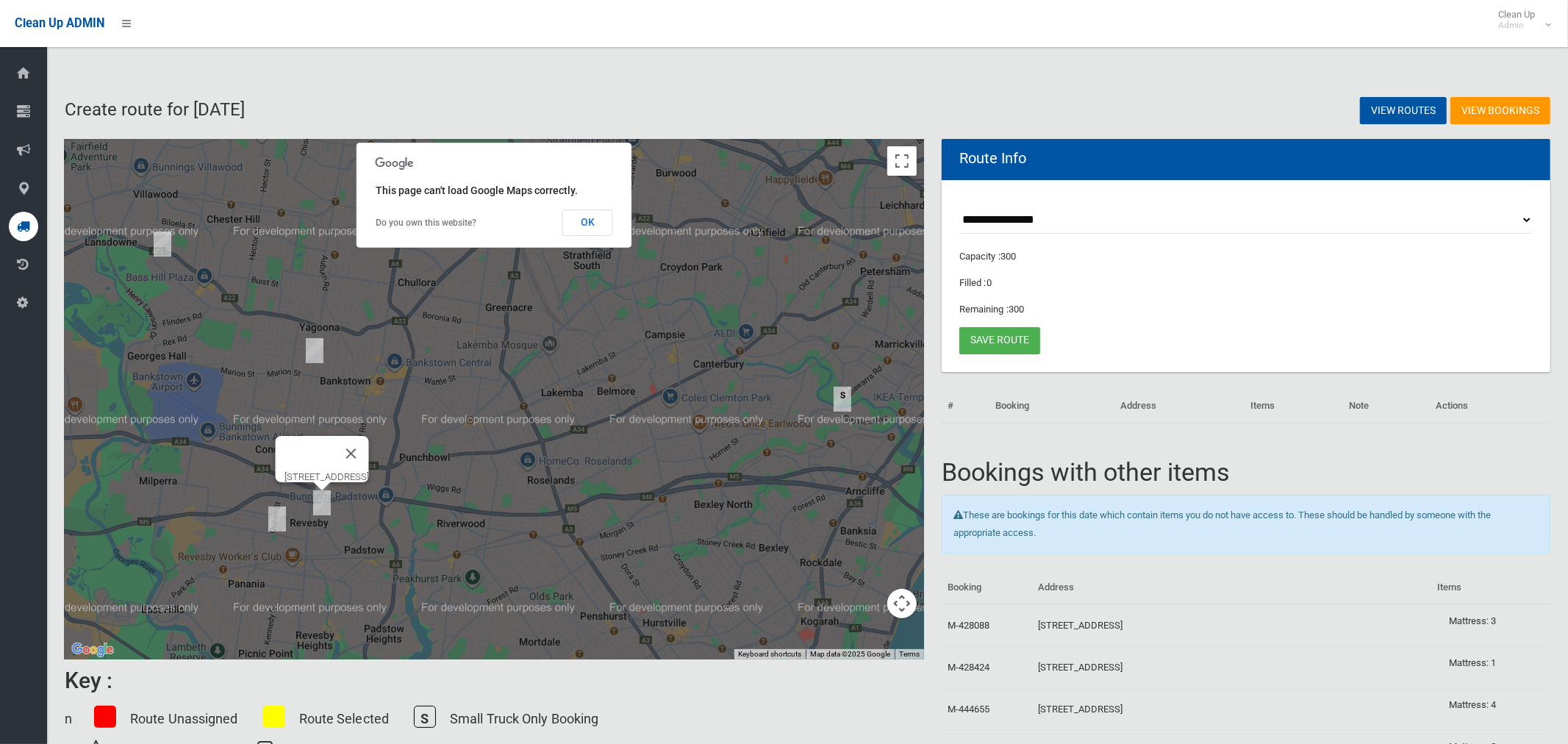
click at [323, 507] on img "2/29 Langdale Avenue, REVESBY NSW 2212" at bounding box center [321, 504] width 29 height 37
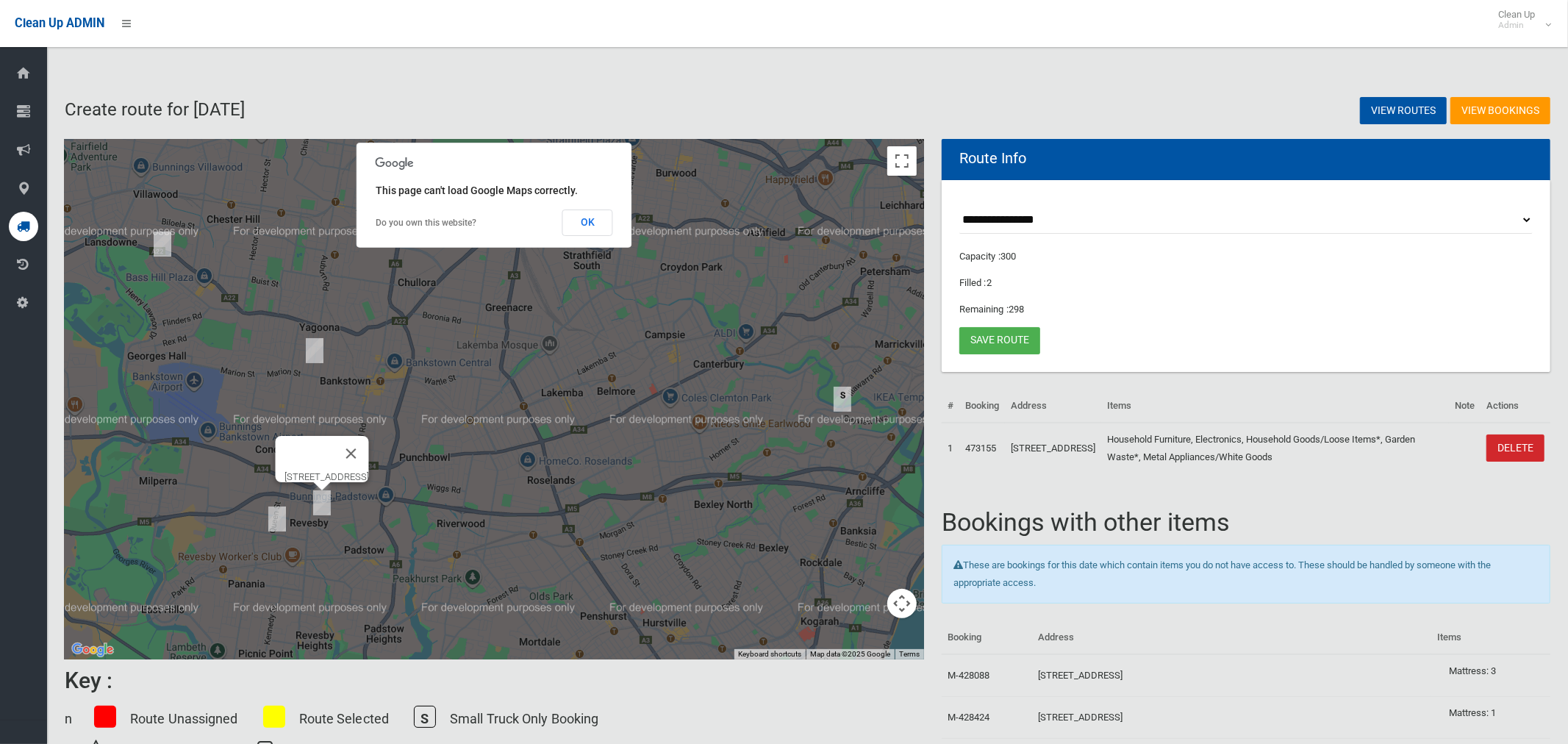
click at [323, 507] on img "2/29 Langdale Avenue, REVESBY NSW 2212" at bounding box center [321, 504] width 29 height 37
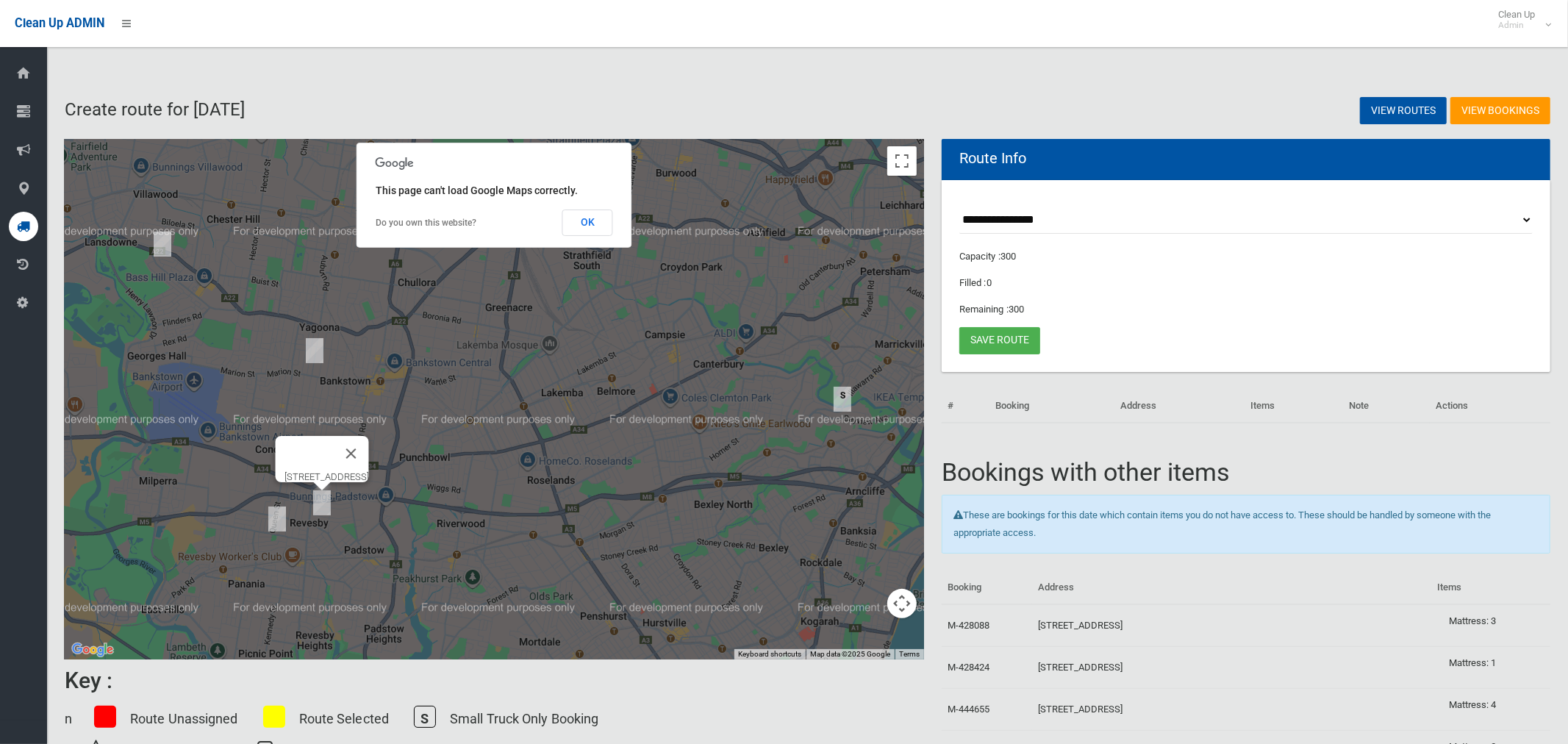
click at [325, 507] on img "2/29 Langdale Avenue, REVESBY NSW 2212" at bounding box center [321, 504] width 29 height 37
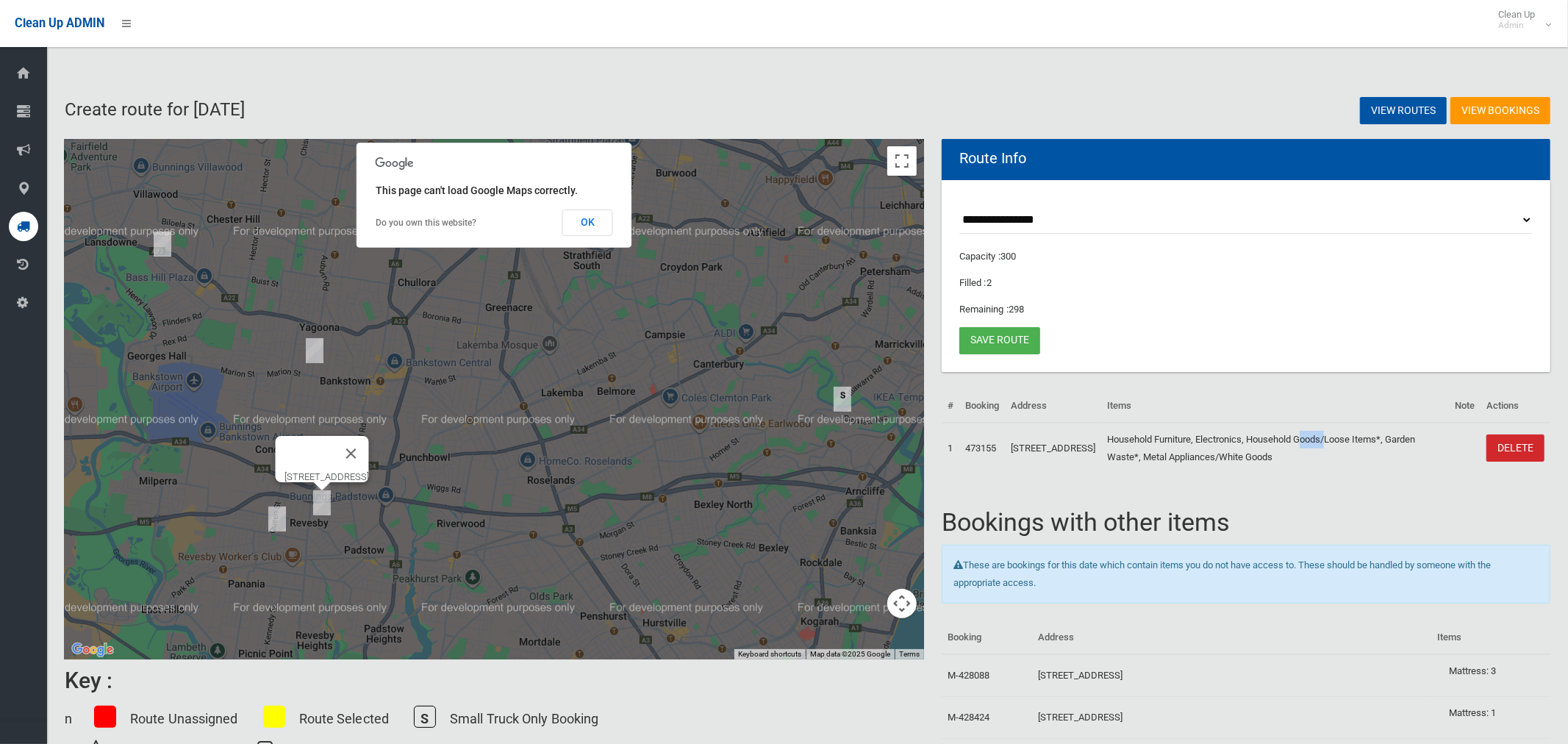
drag, startPoint x: 1353, startPoint y: 443, endPoint x: 322, endPoint y: 503, distance: 1032.7
click at [319, 502] on img "2/29 Langdale Avenue, REVESBY NSW 2212" at bounding box center [321, 504] width 29 height 37
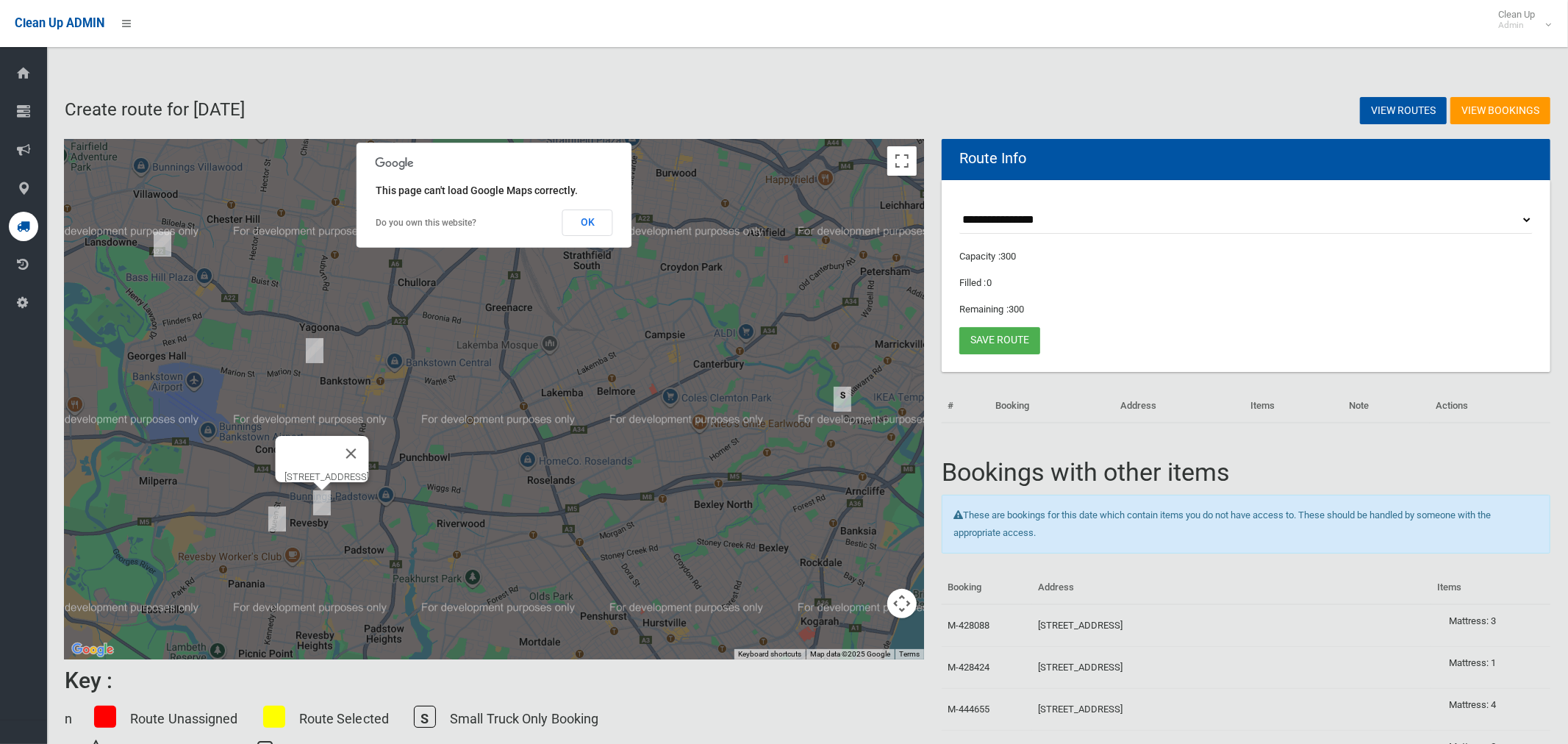
click at [566, 504] on div "To navigate, press the arrow keys. [STREET_ADDRESS]" at bounding box center [495, 399] width 860 height 520
click at [315, 343] on img "86 Fenwick Street, BANKSTOWN NSW 2200" at bounding box center [314, 351] width 29 height 37
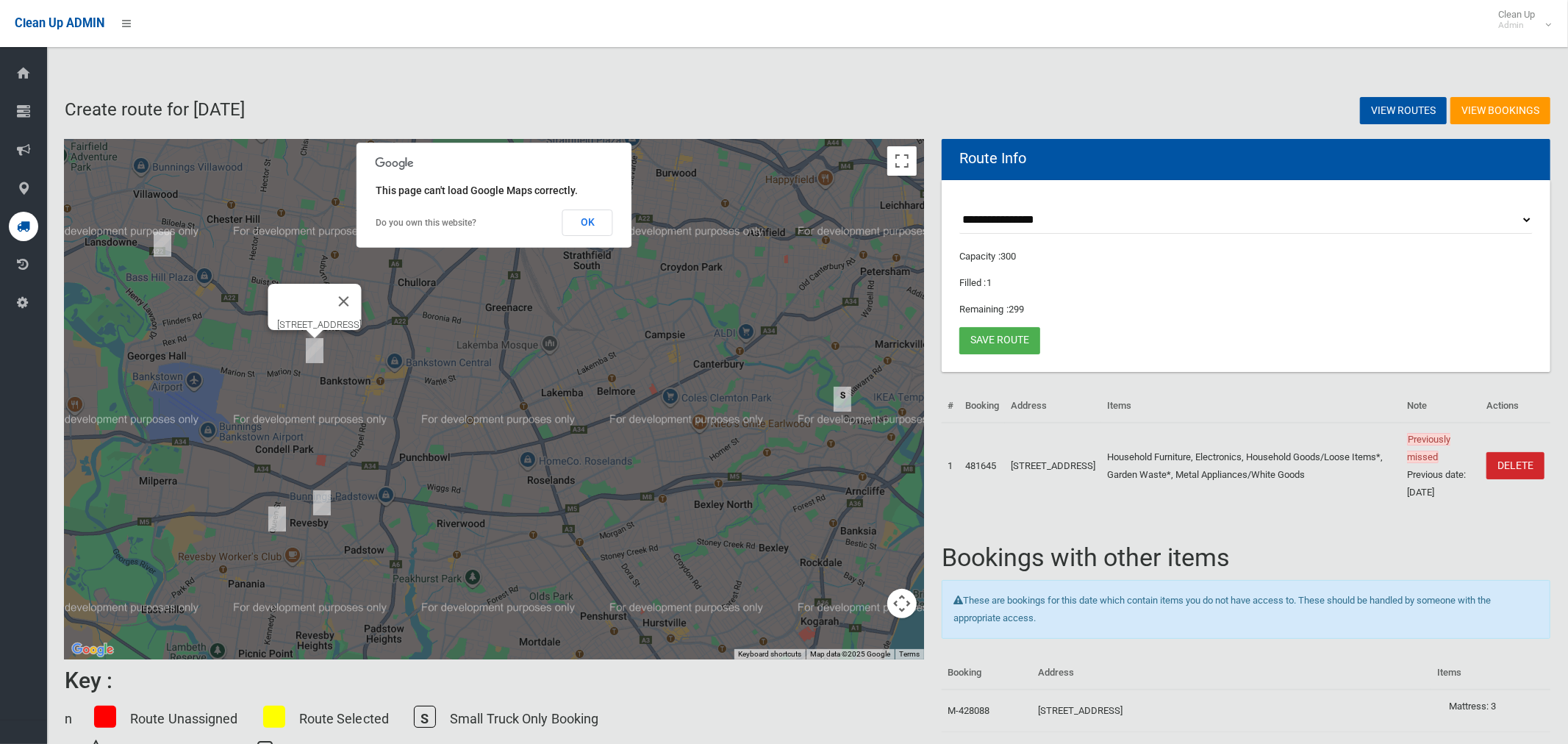
click at [318, 353] on img "86 Fenwick Street, BANKSTOWN NSW 2200" at bounding box center [314, 351] width 29 height 37
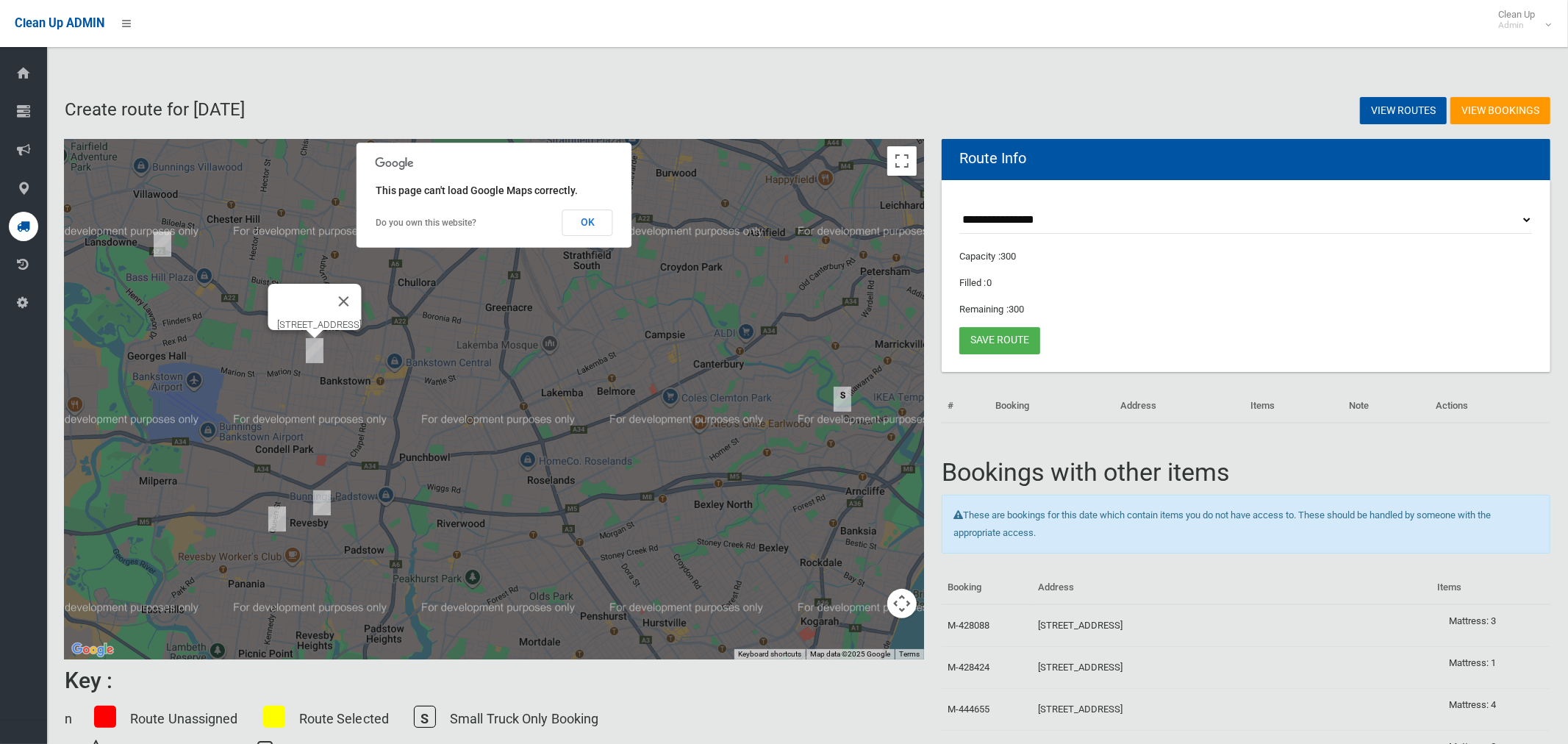
click at [164, 244] on img "2 Walther Avenue, BASS HILL NSW 2197" at bounding box center [162, 244] width 29 height 37
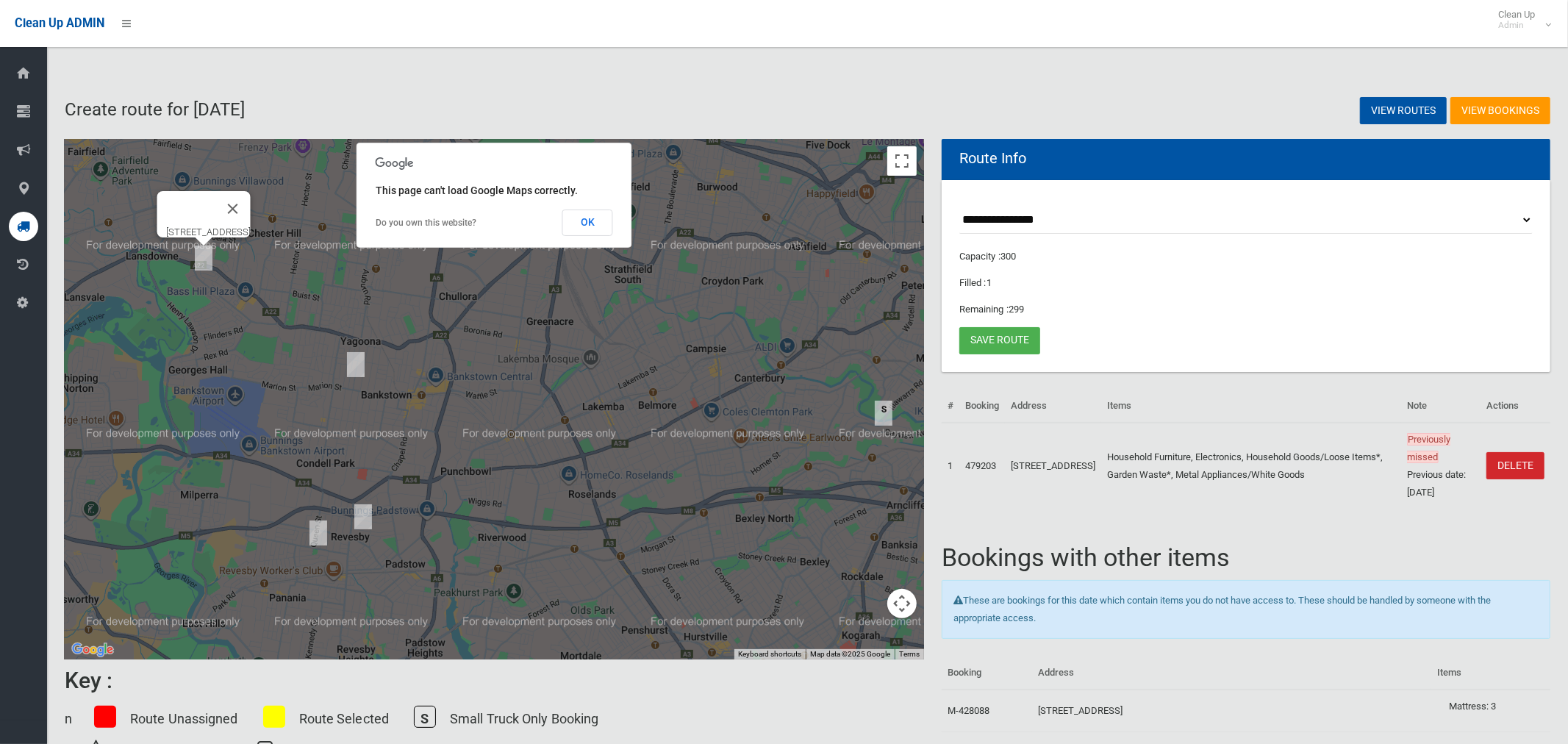
click at [203, 262] on img "2 Walther Avenue, BASS HILL NSW 2197" at bounding box center [203, 258] width 29 height 37
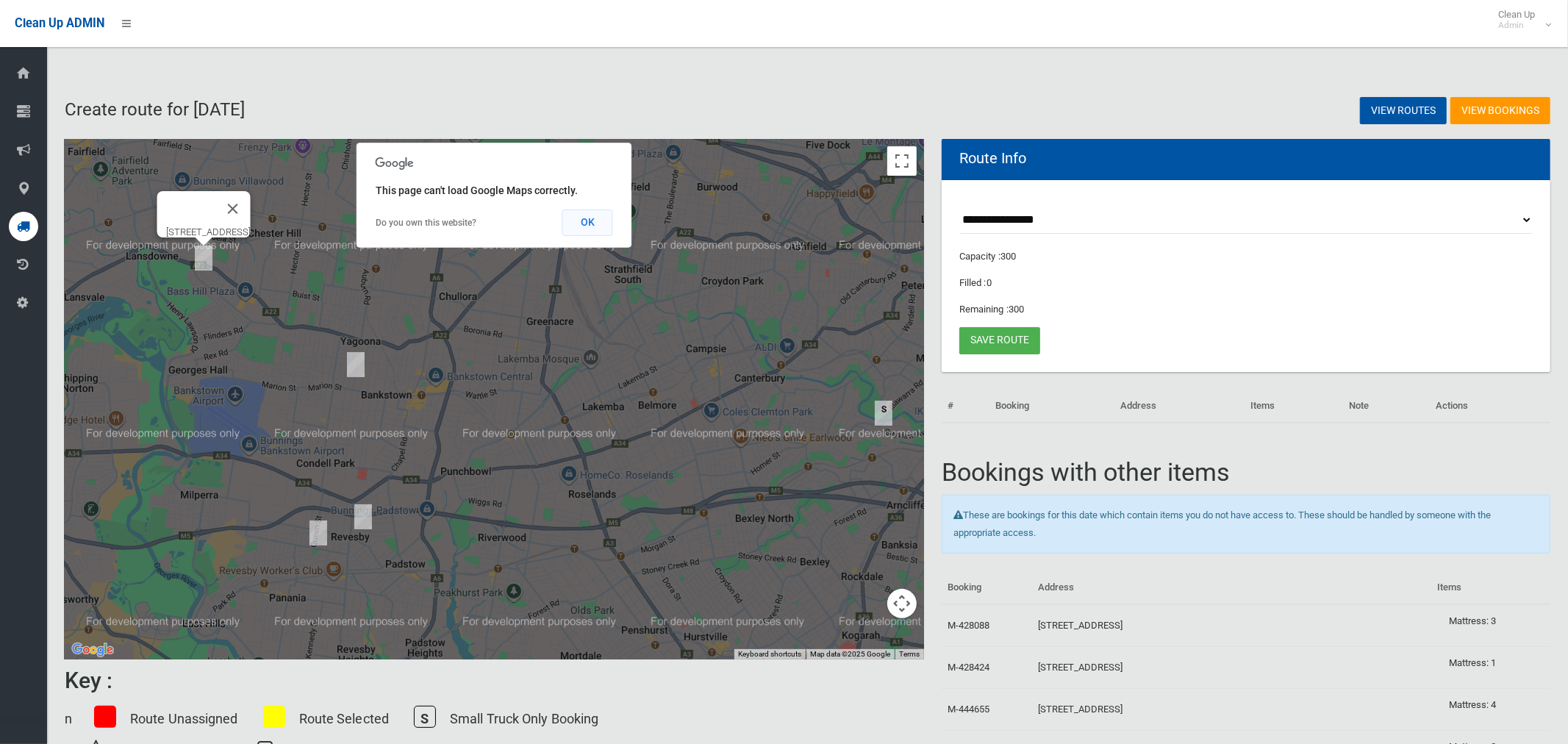
click at [593, 217] on button "OK" at bounding box center [588, 223] width 51 height 26
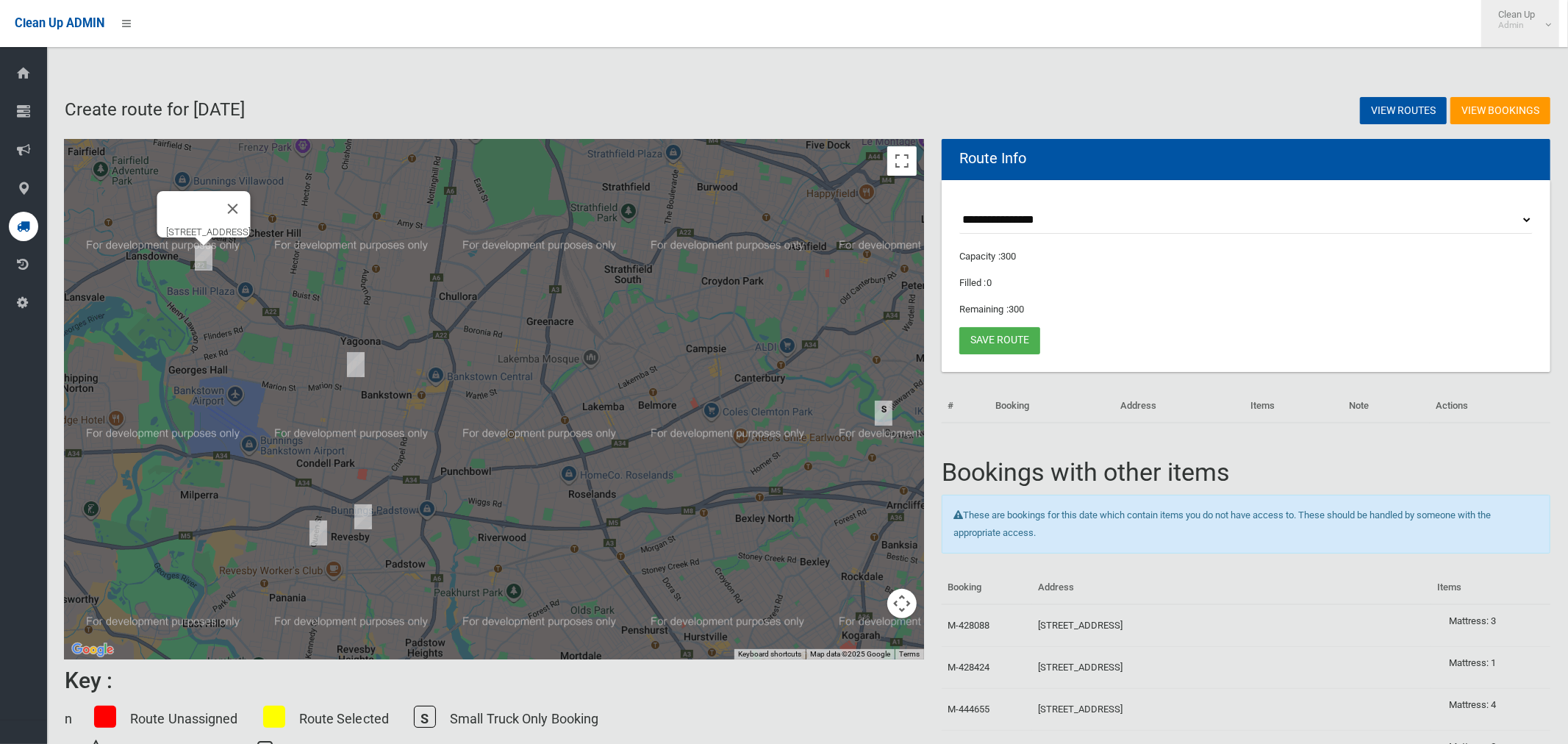
click at [1553, 29] on link "Clean Up Admin" at bounding box center [1520, 23] width 78 height 47
click at [1525, 71] on link "Logout" at bounding box center [1520, 63] width 77 height 25
